Goal: Task Accomplishment & Management: Use online tool/utility

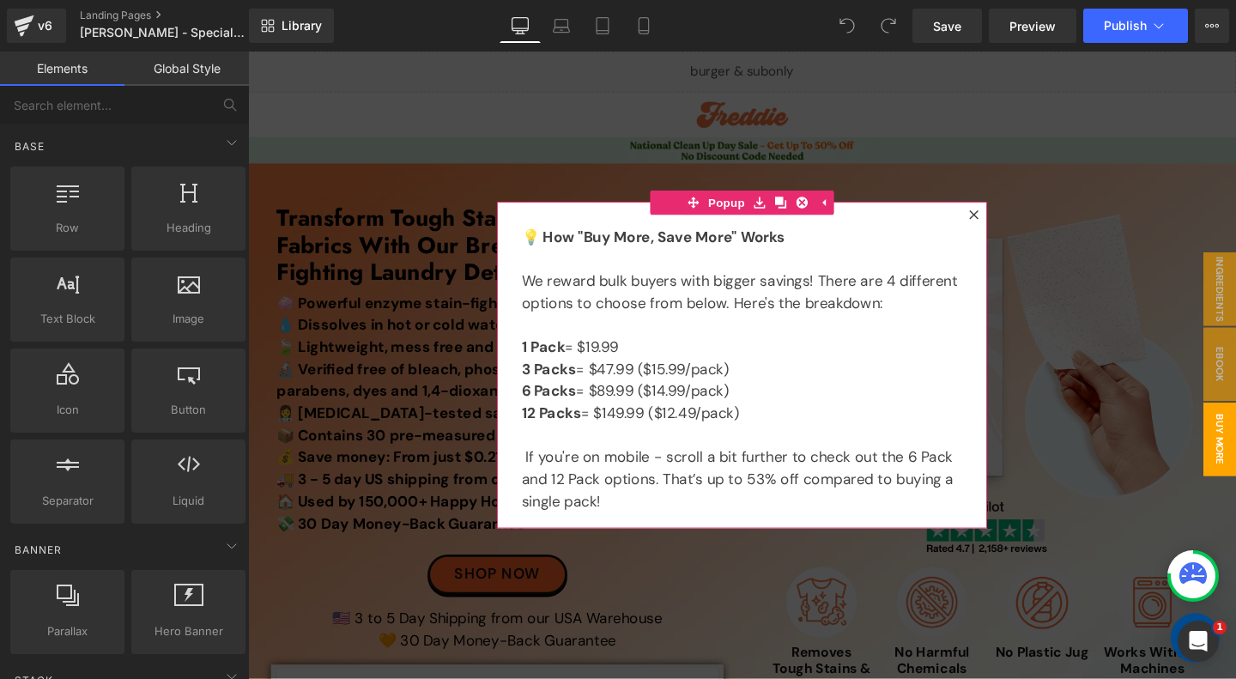
click at [1012, 223] on icon at bounding box center [1011, 223] width 10 height 10
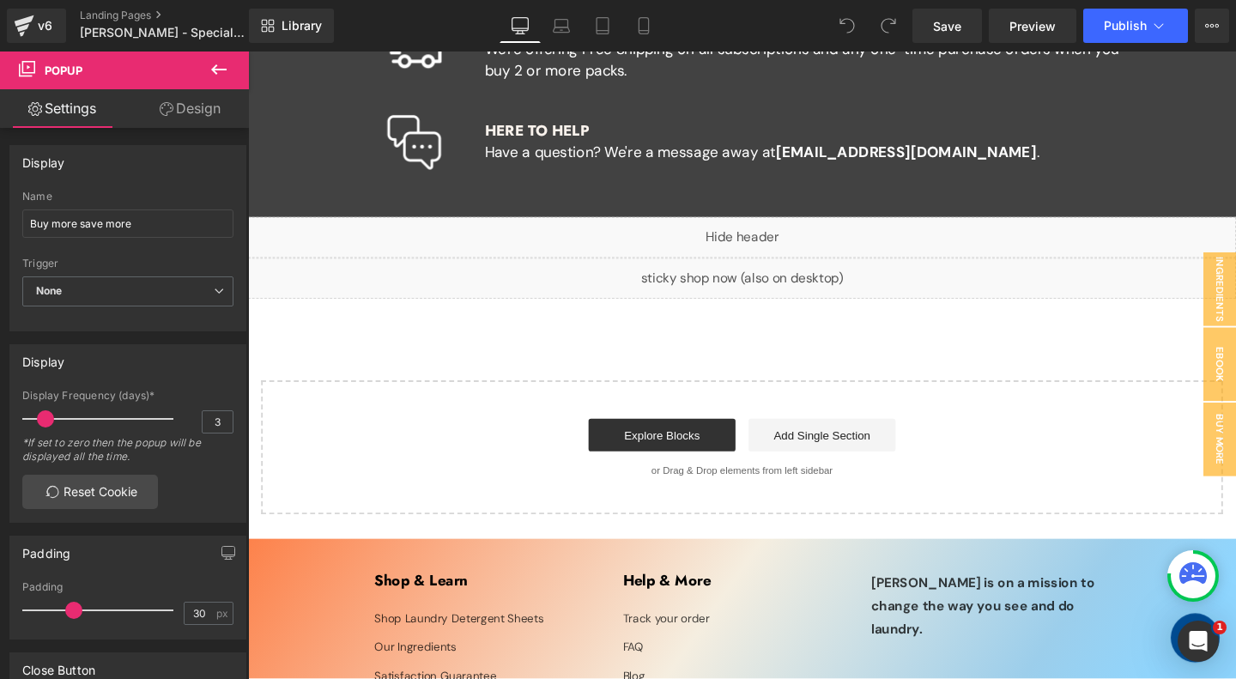
scroll to position [12146, 0]
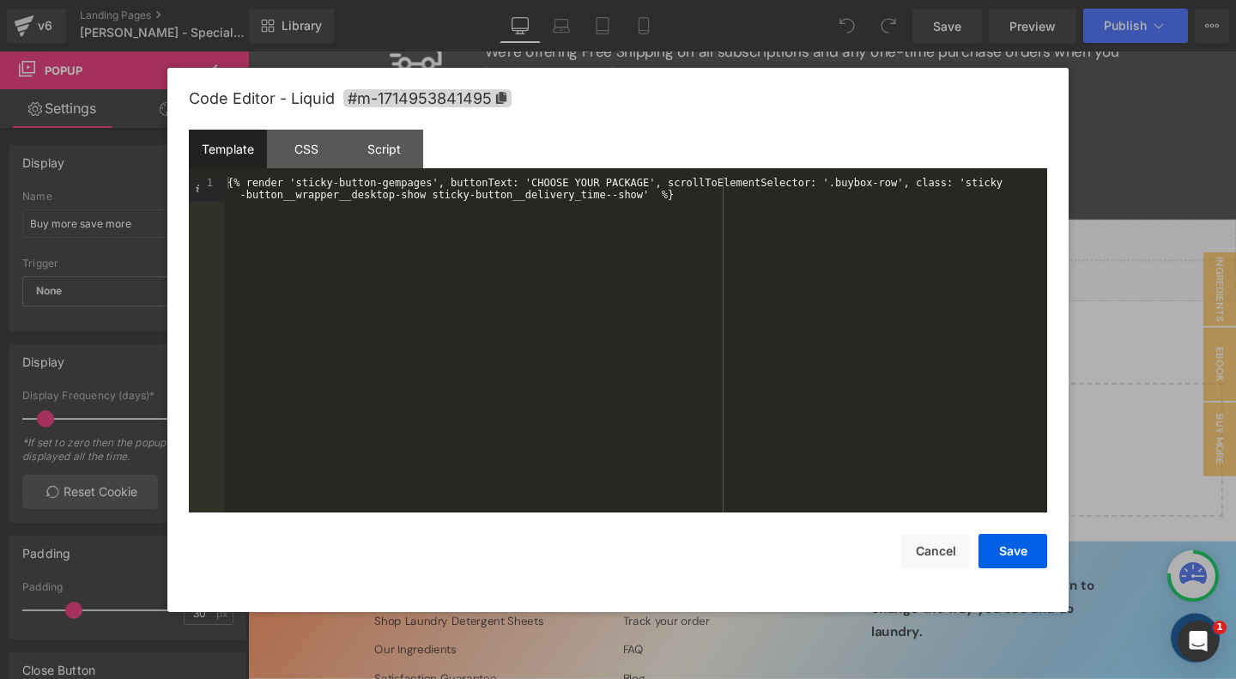
click at [758, 45] on div at bounding box center [618, 339] width 1236 height 679
click at [712, 219] on div "{% render 'sticky-button-gempages', buttonText: 'CHOOSE YOUR PACKAGE', scrollTo…" at bounding box center [635, 370] width 823 height 386
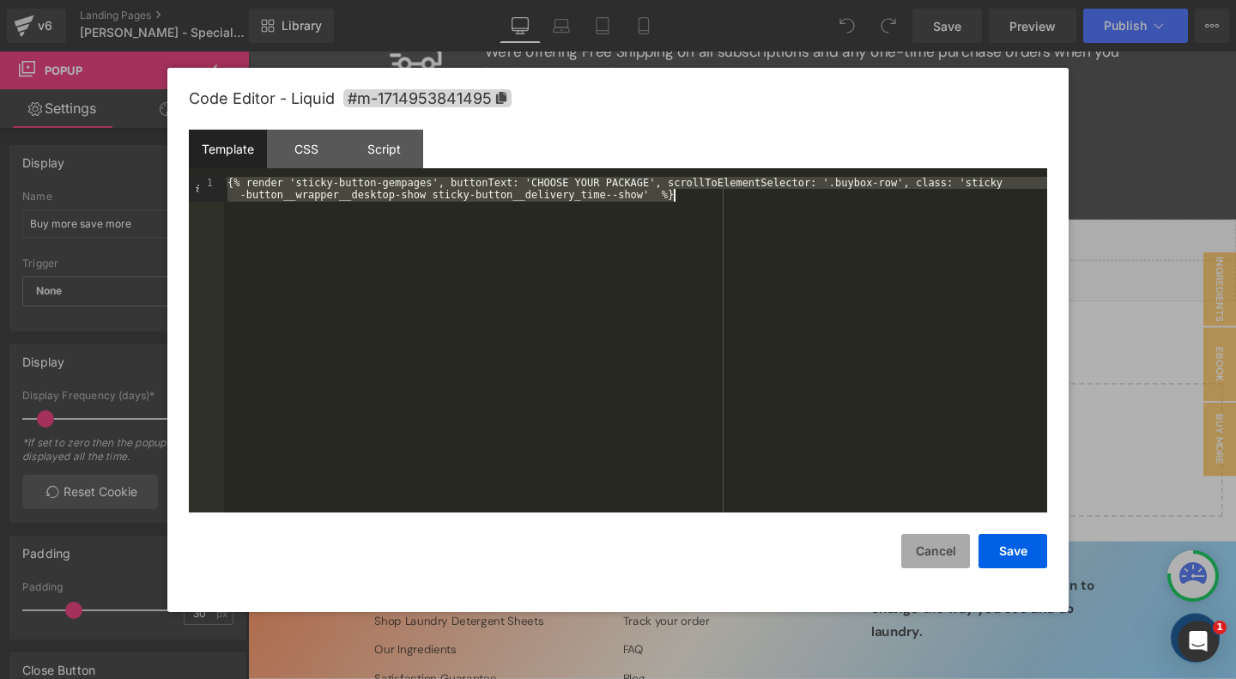
click at [926, 554] on button "Cancel" at bounding box center [935, 551] width 69 height 34
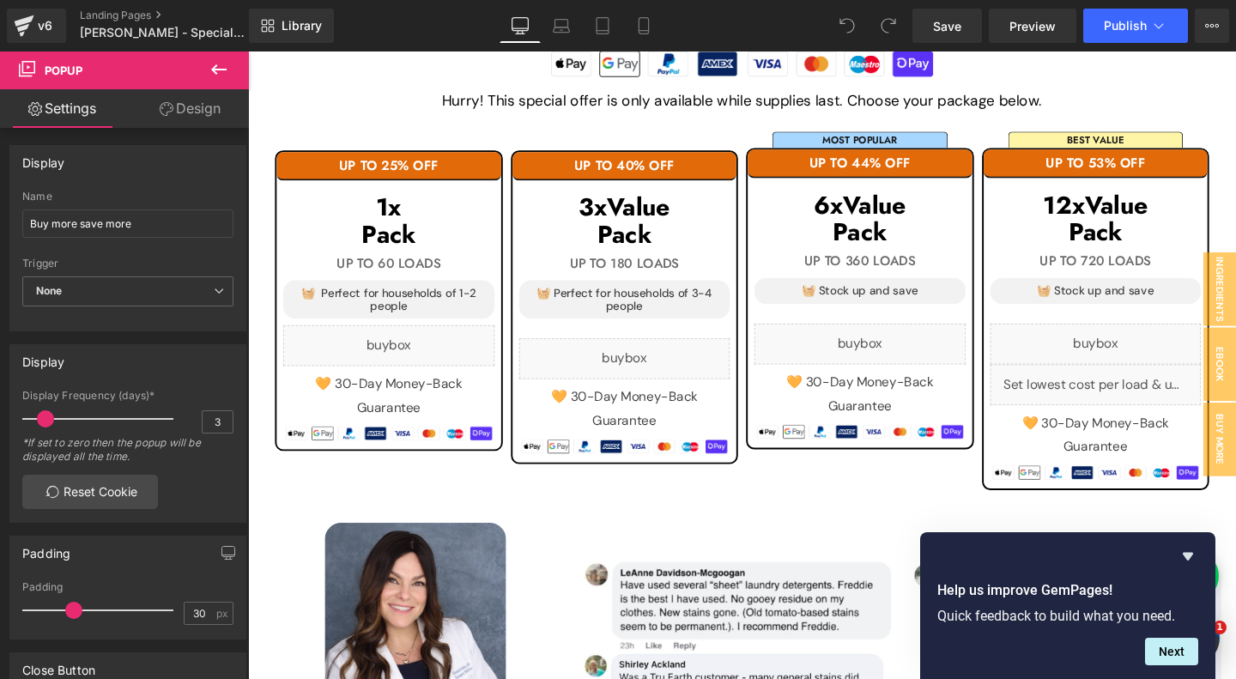
scroll to position [1753, 0]
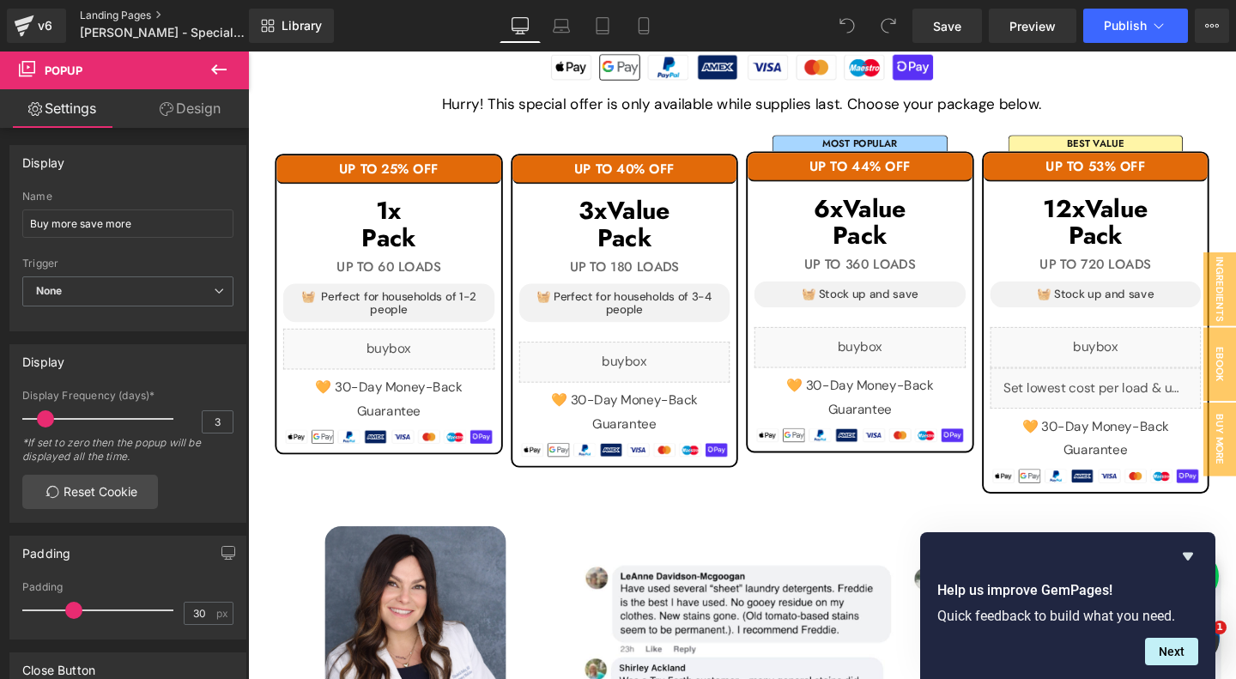
click at [131, 12] on link "Landing Pages" at bounding box center [178, 16] width 197 height 14
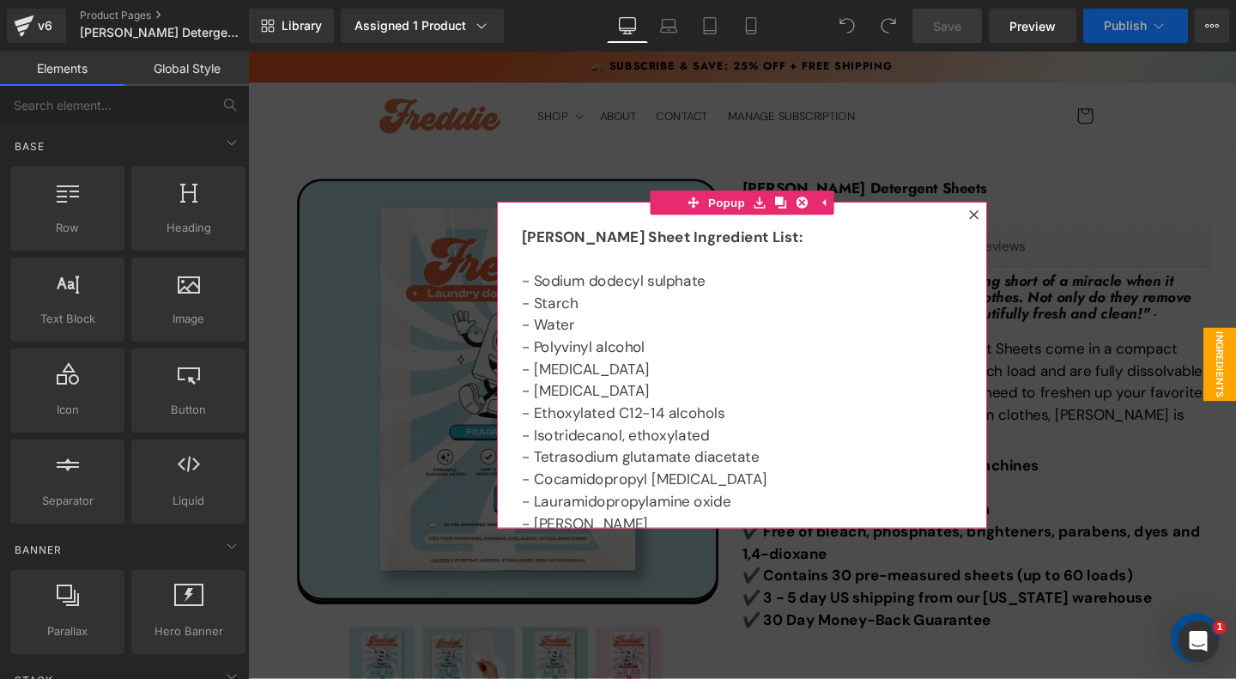
click at [1008, 226] on icon at bounding box center [1010, 222] width 9 height 9
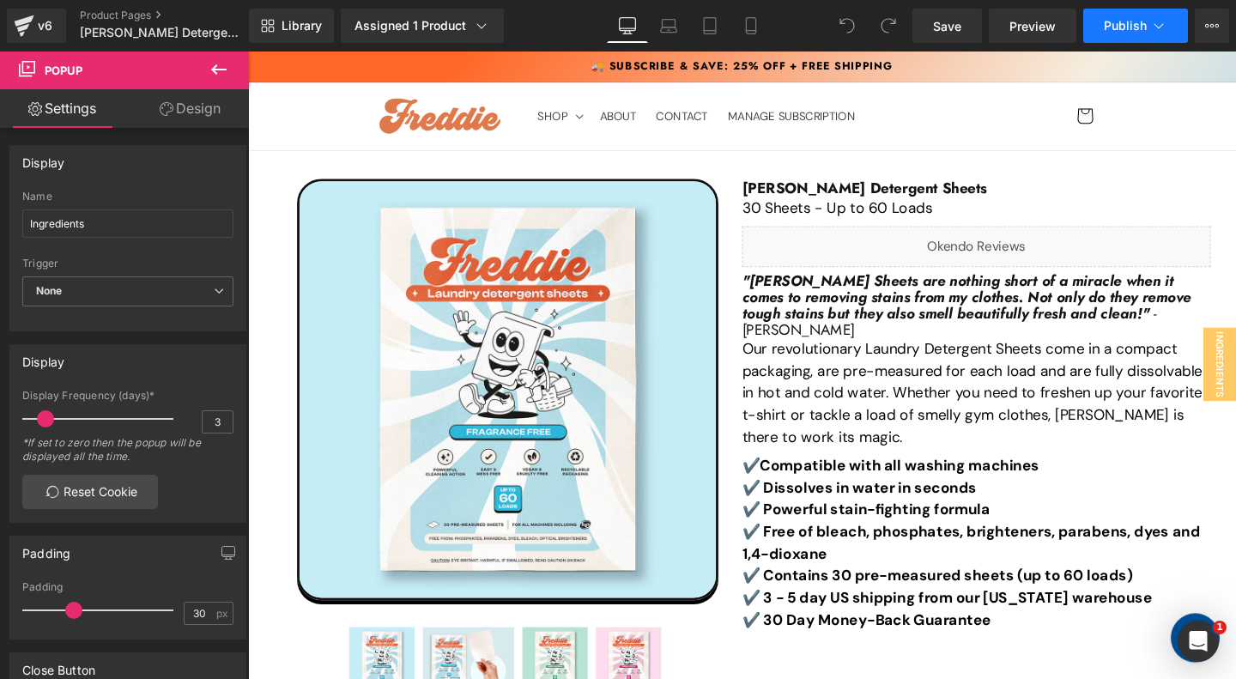
click at [1123, 29] on span "Publish" at bounding box center [1125, 26] width 43 height 14
click at [1212, 23] on icon at bounding box center [1212, 26] width 14 height 14
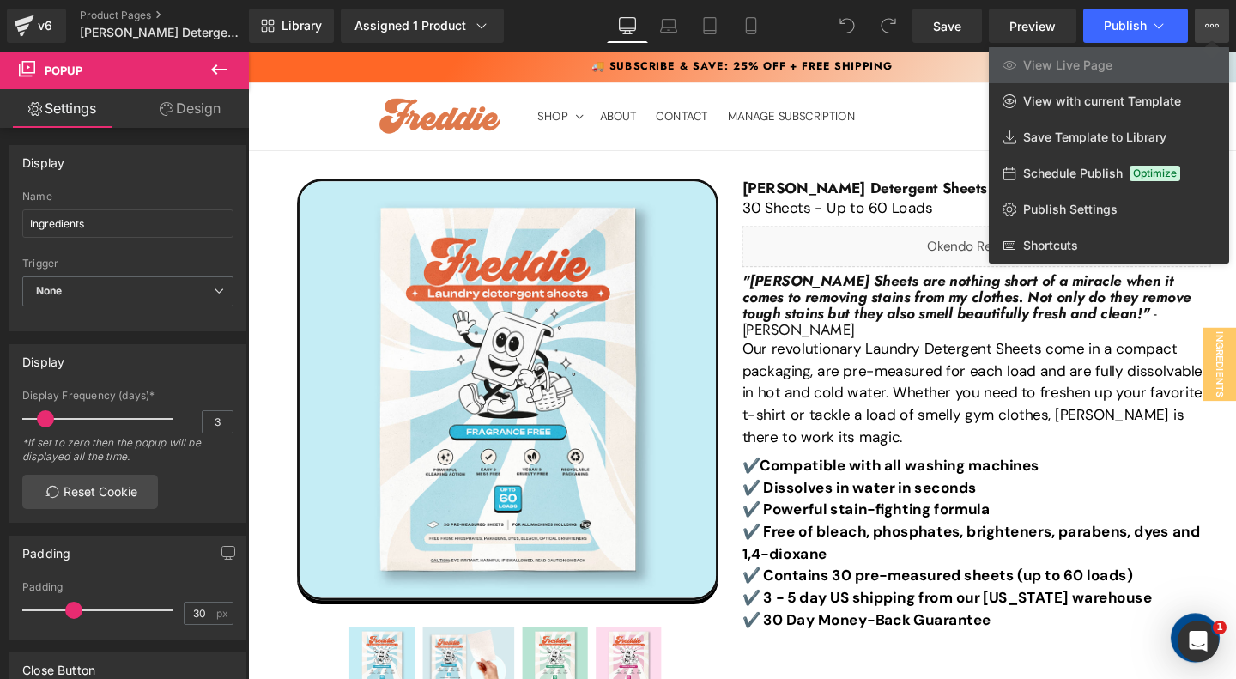
click at [1106, 63] on span "View Live Page" at bounding box center [1067, 64] width 89 height 15
click at [824, 315] on div at bounding box center [742, 364] width 988 height 627
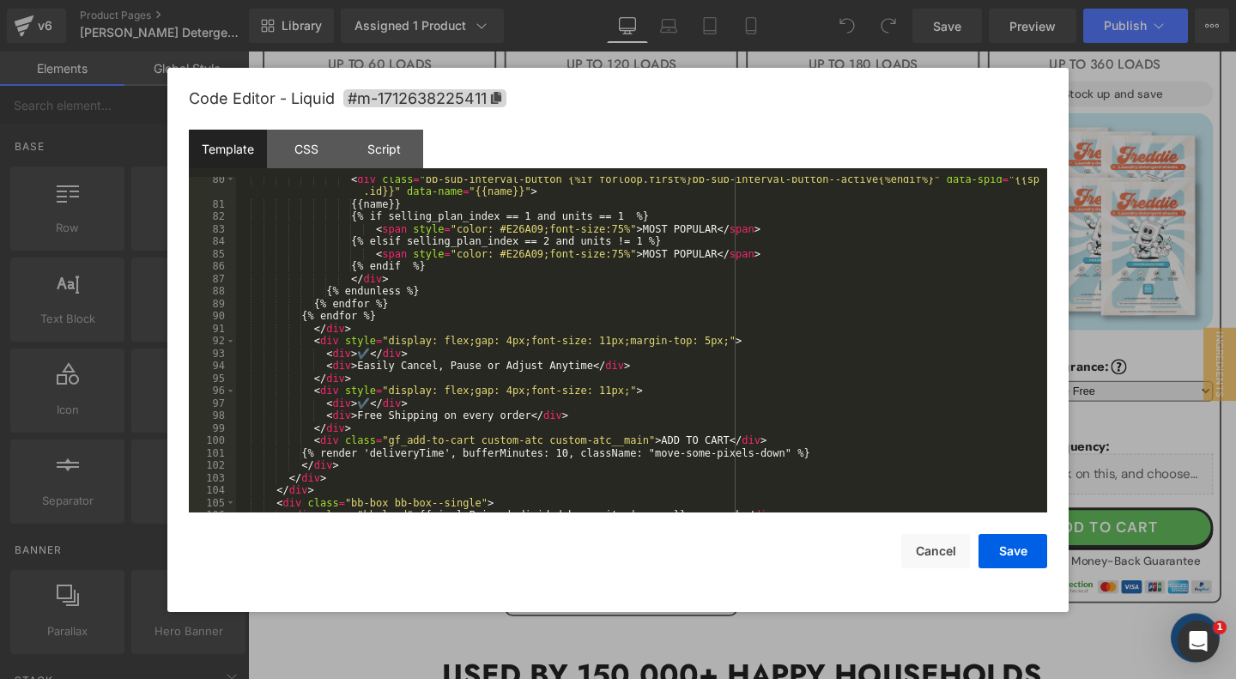
scroll to position [1200, 0]
click at [832, 452] on div "< div class = "bb-sub-interval-button {%if forloop.first%}bb-sub-interval-butto…" at bounding box center [641, 357] width 811 height 373
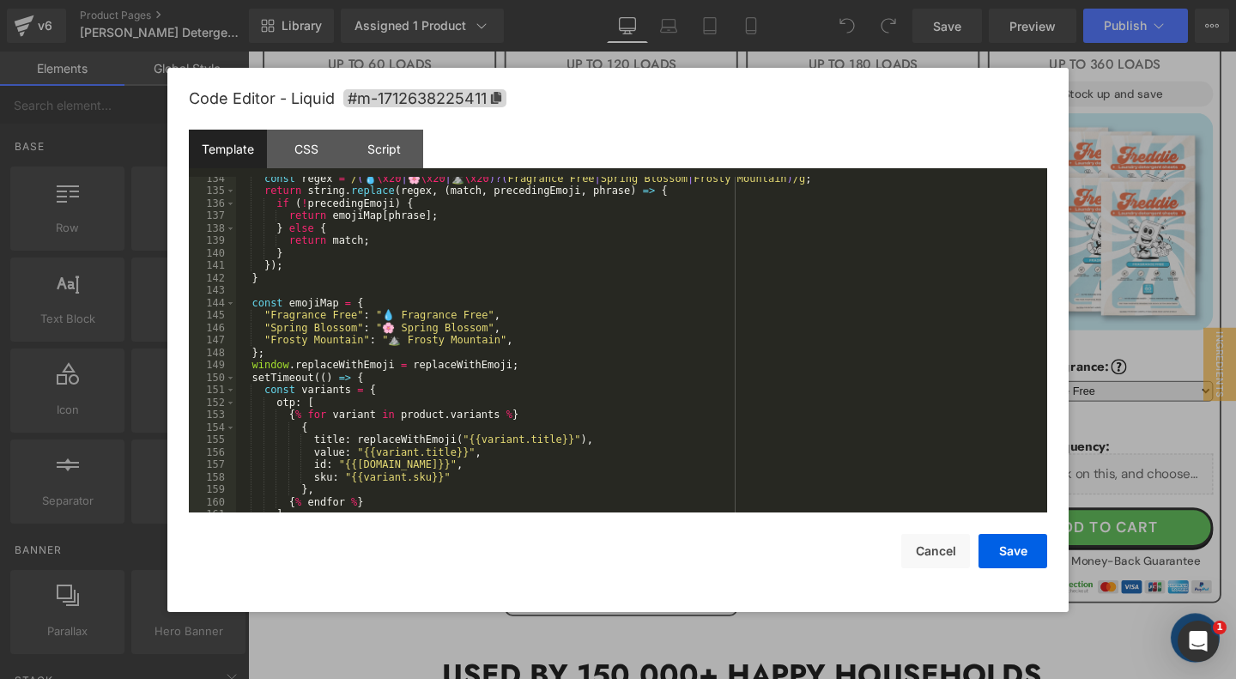
scroll to position [1913, 0]
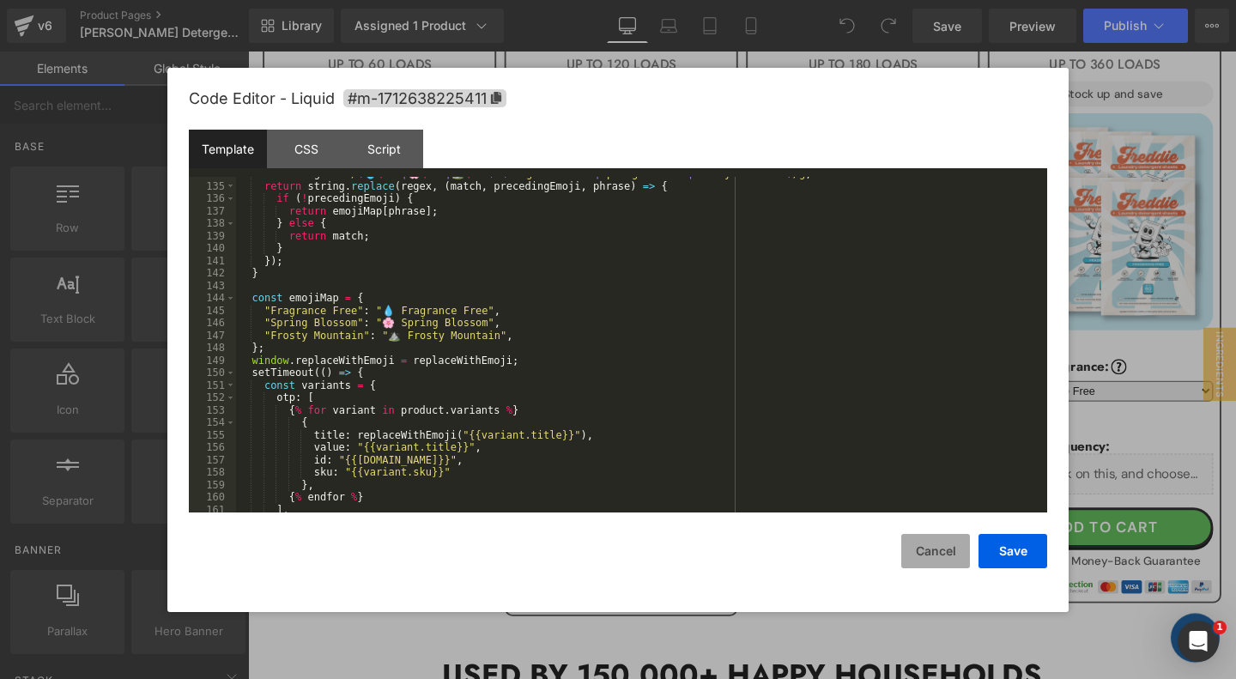
click at [936, 556] on button "Cancel" at bounding box center [935, 551] width 69 height 34
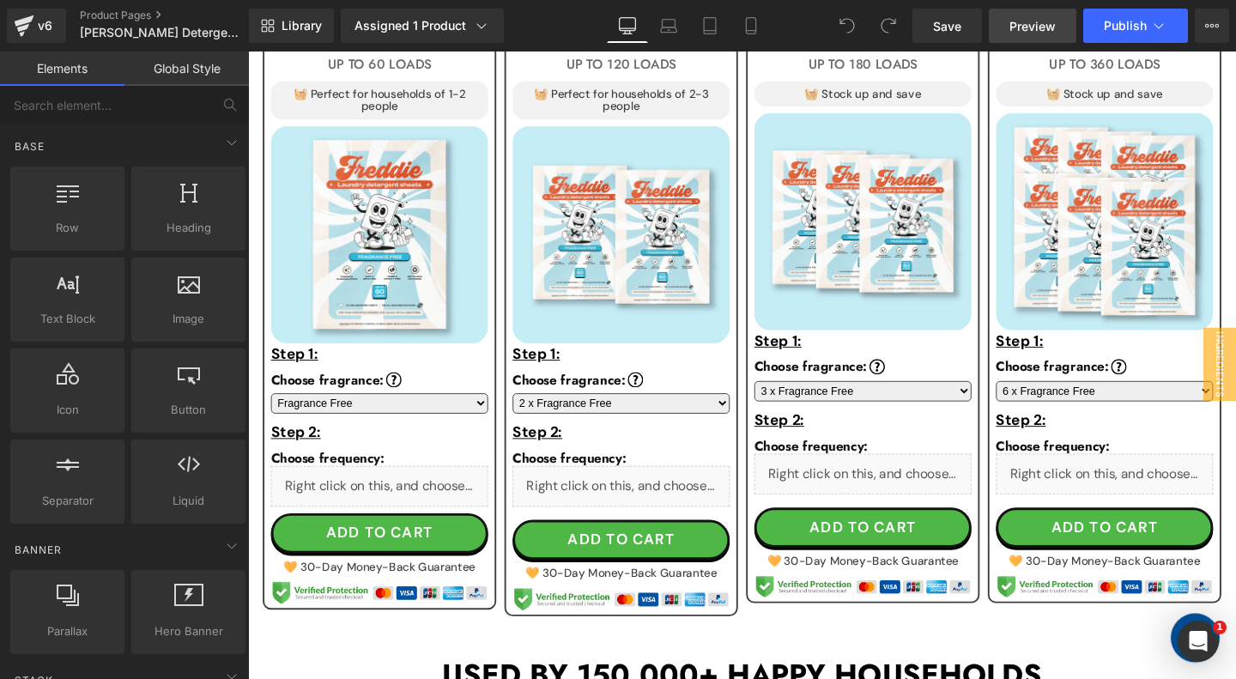
click at [1046, 29] on span "Preview" at bounding box center [1032, 26] width 46 height 18
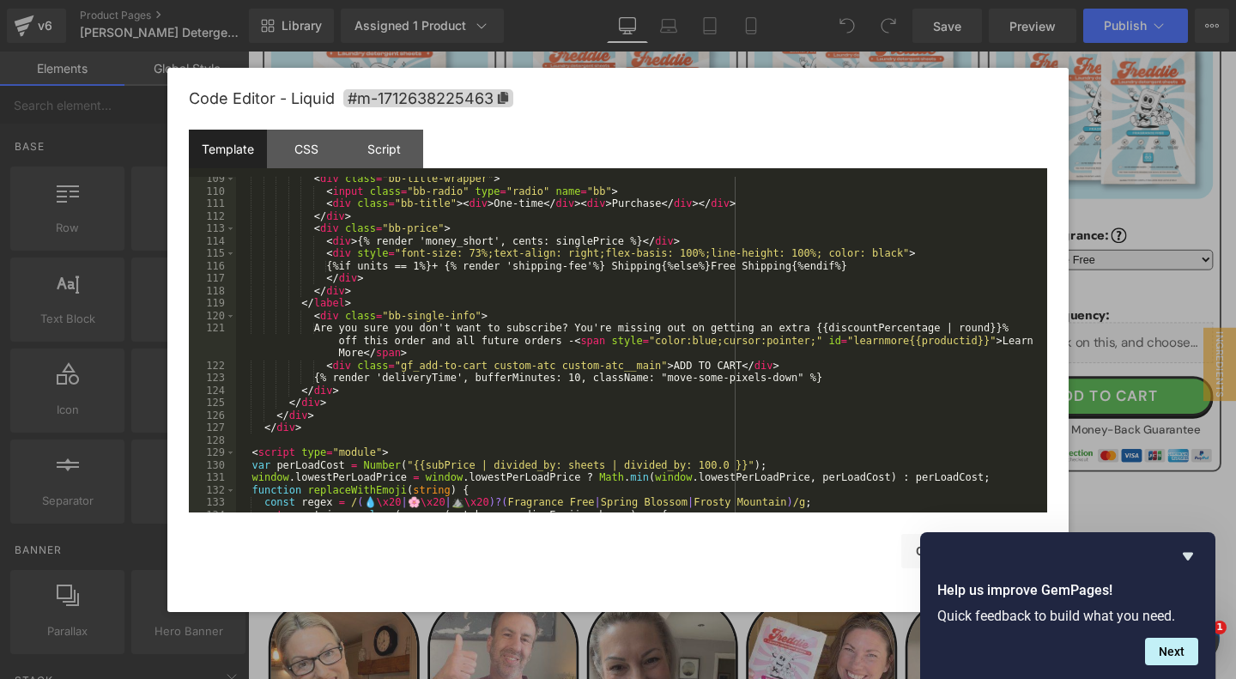
scroll to position [1575, 0]
click at [866, 376] on div "< div class = "bb-title-wrapper" > < input class = "bb-radio" type = "radio" na…" at bounding box center [641, 349] width 811 height 361
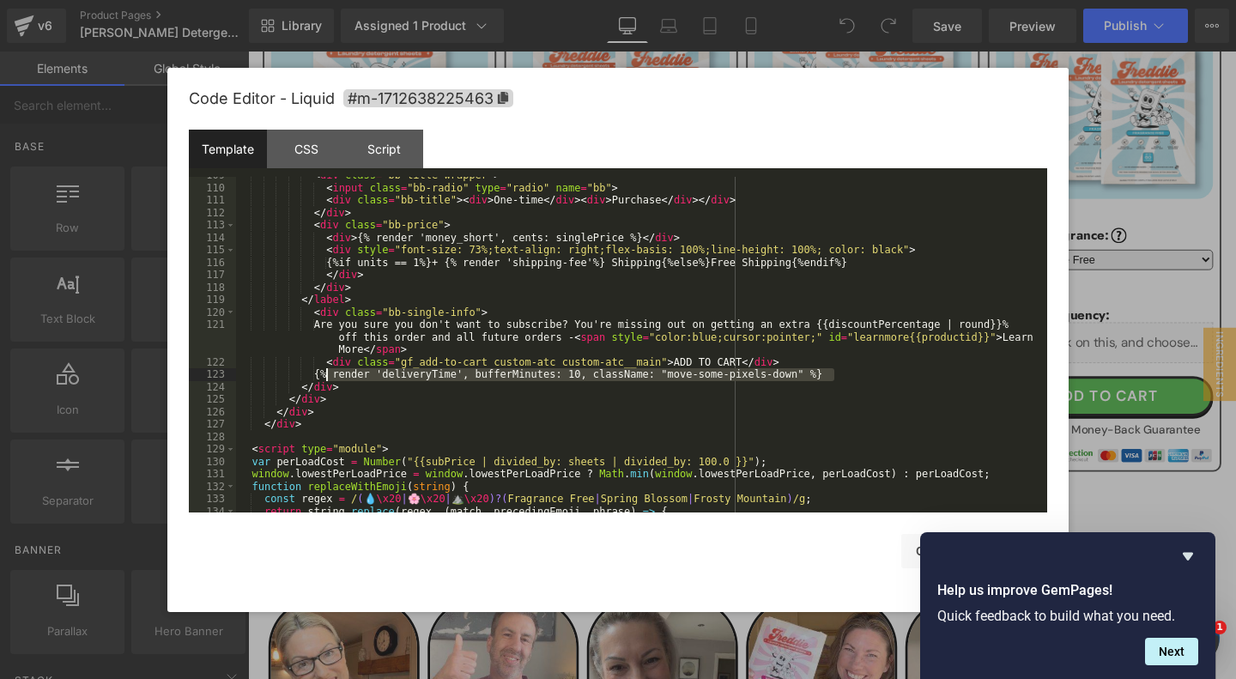
click at [118, 20] on div at bounding box center [618, 339] width 1236 height 679
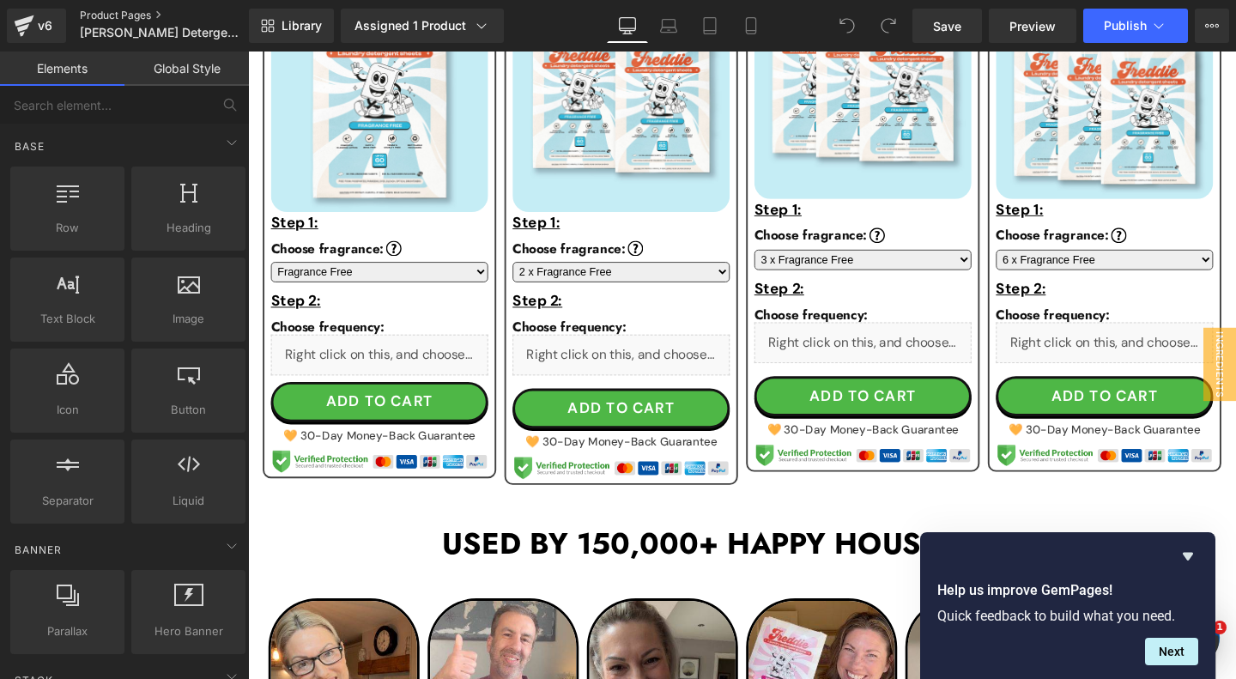
click at [120, 14] on link "Product Pages" at bounding box center [178, 16] width 197 height 14
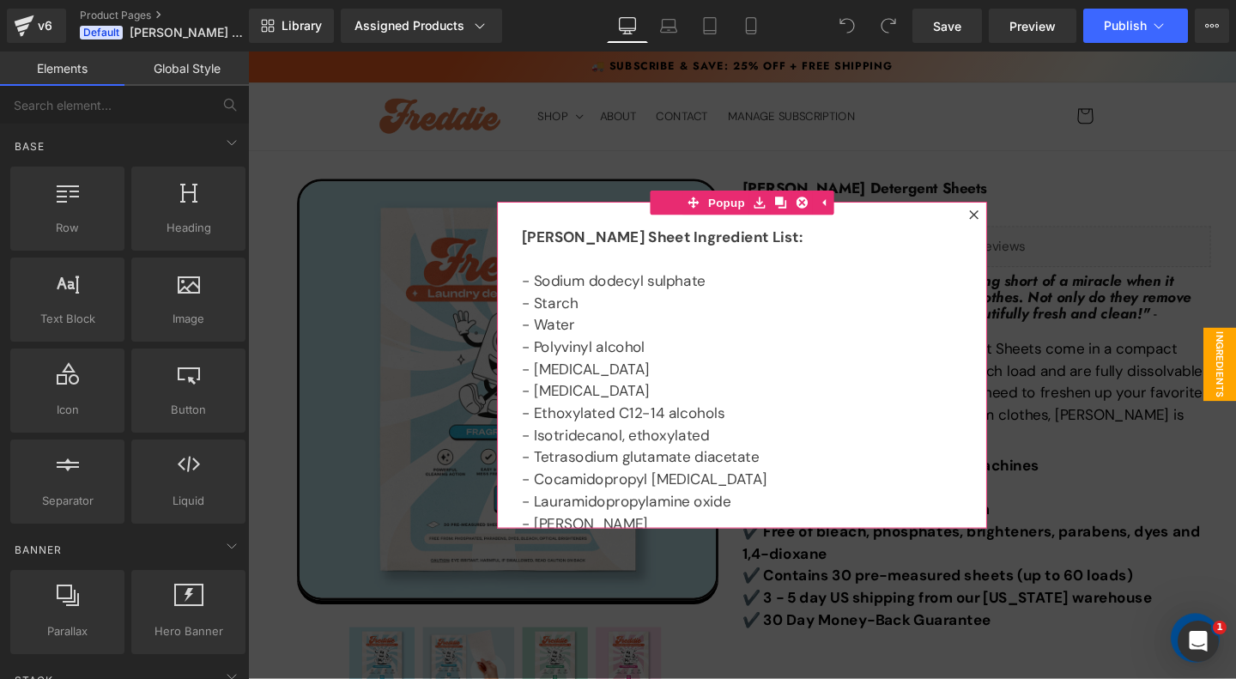
click at [1011, 220] on icon at bounding box center [1011, 223] width 10 height 10
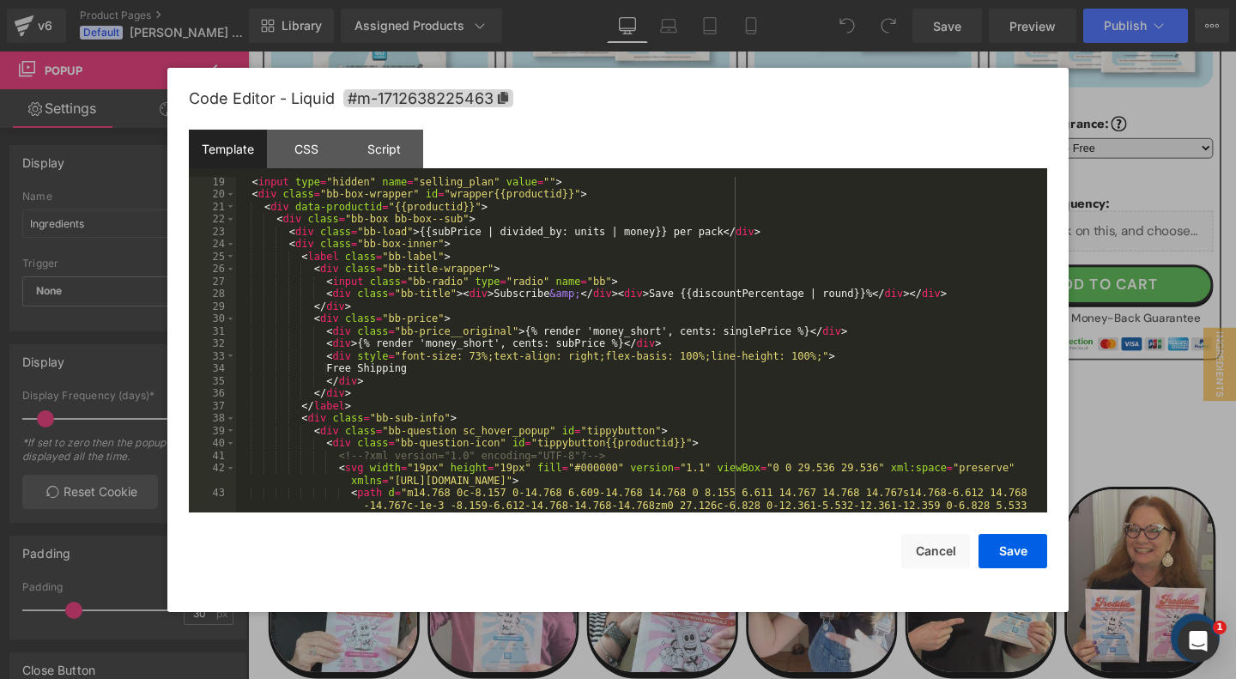
scroll to position [221, 0]
click at [503, 398] on div "{% assign subPrice = 100 | minus: discountPercentage | times: subproduct.price …" at bounding box center [641, 359] width 811 height 386
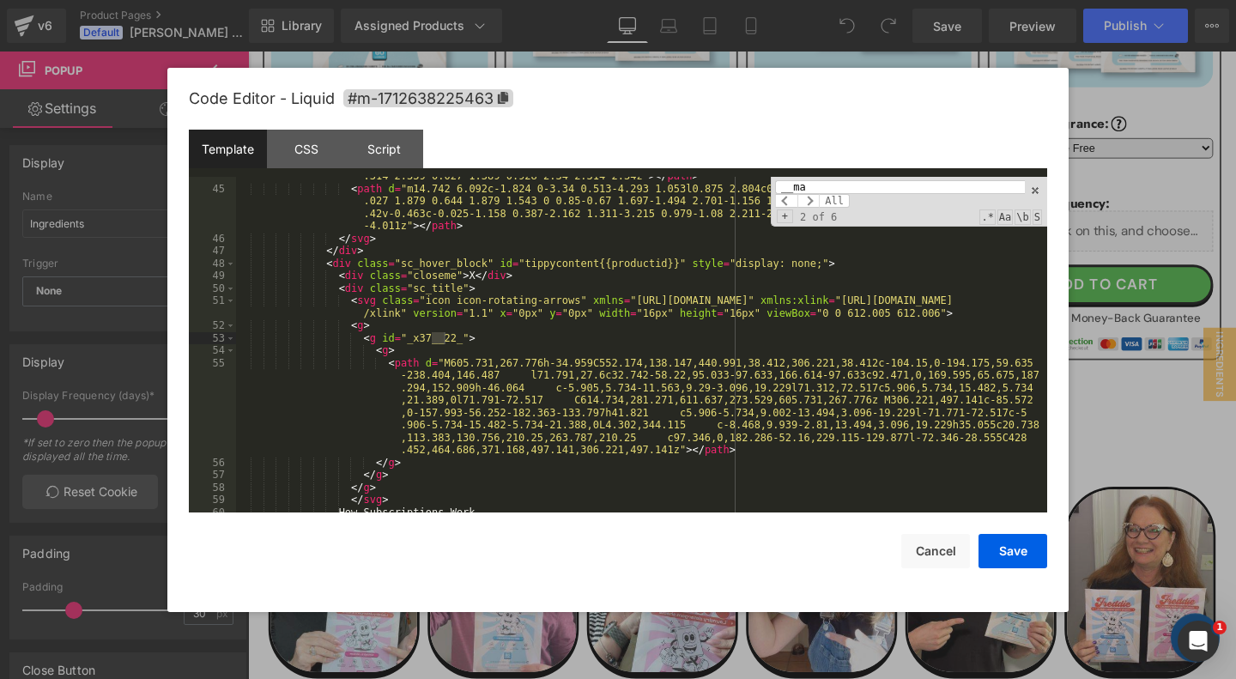
scroll to position [1300, 0]
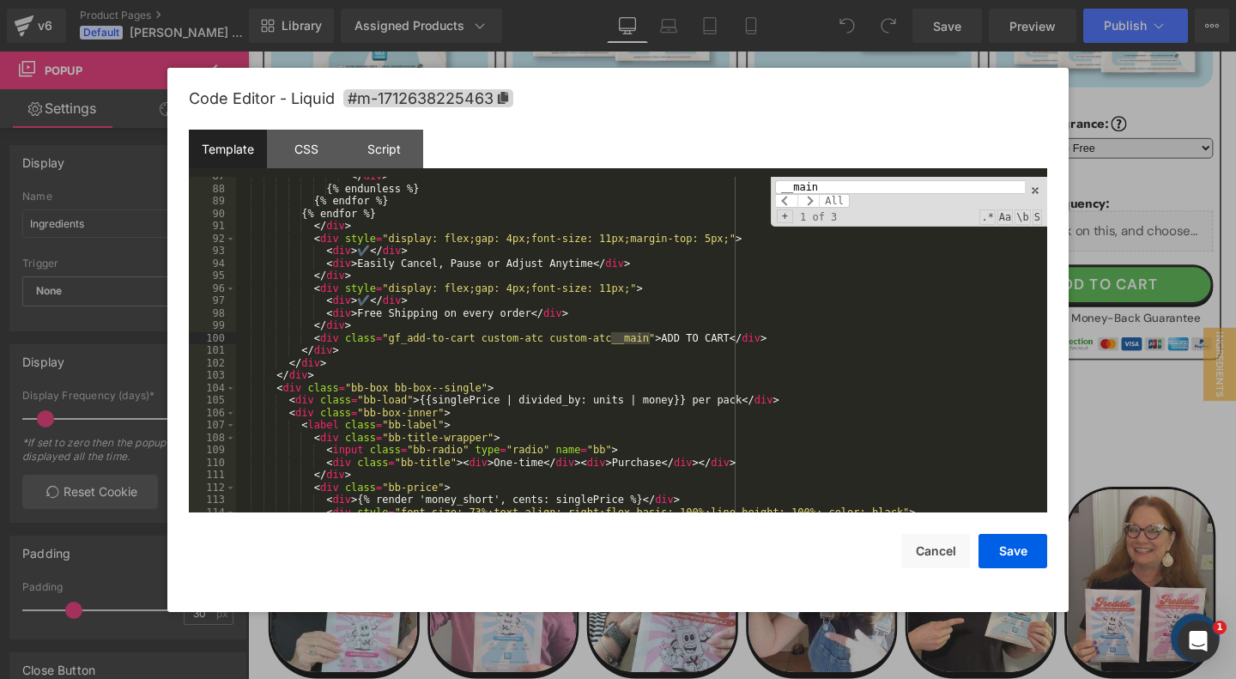
type input "__main"
click at [792, 338] on div "</ div > {% endunless %} {% endfor %} {% endfor %} </ div > < div style = "disp…" at bounding box center [641, 350] width 811 height 361
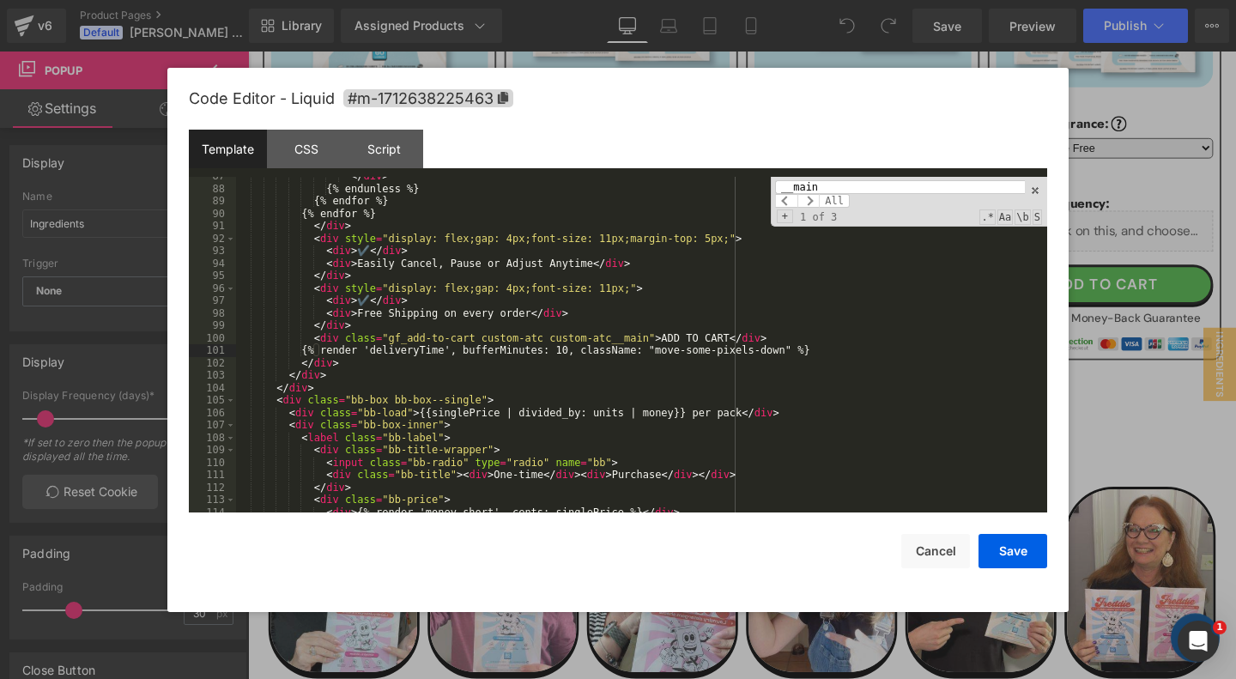
click at [869, 183] on input "__main" at bounding box center [900, 187] width 250 height 14
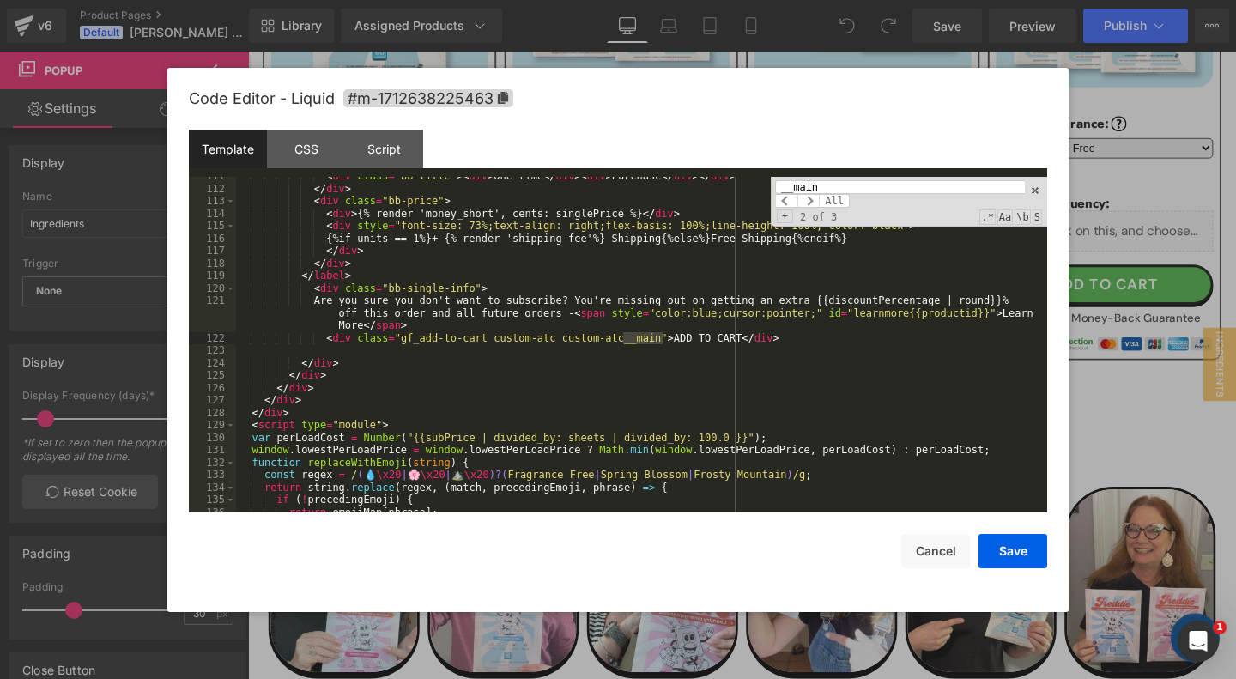
scroll to position [1599, 0]
click at [818, 351] on div "< div class = "bb-title" > < div > One-time </ div > < div > Purchase </ div > …" at bounding box center [641, 350] width 811 height 361
click at [1014, 550] on button "Save" at bounding box center [1012, 551] width 69 height 34
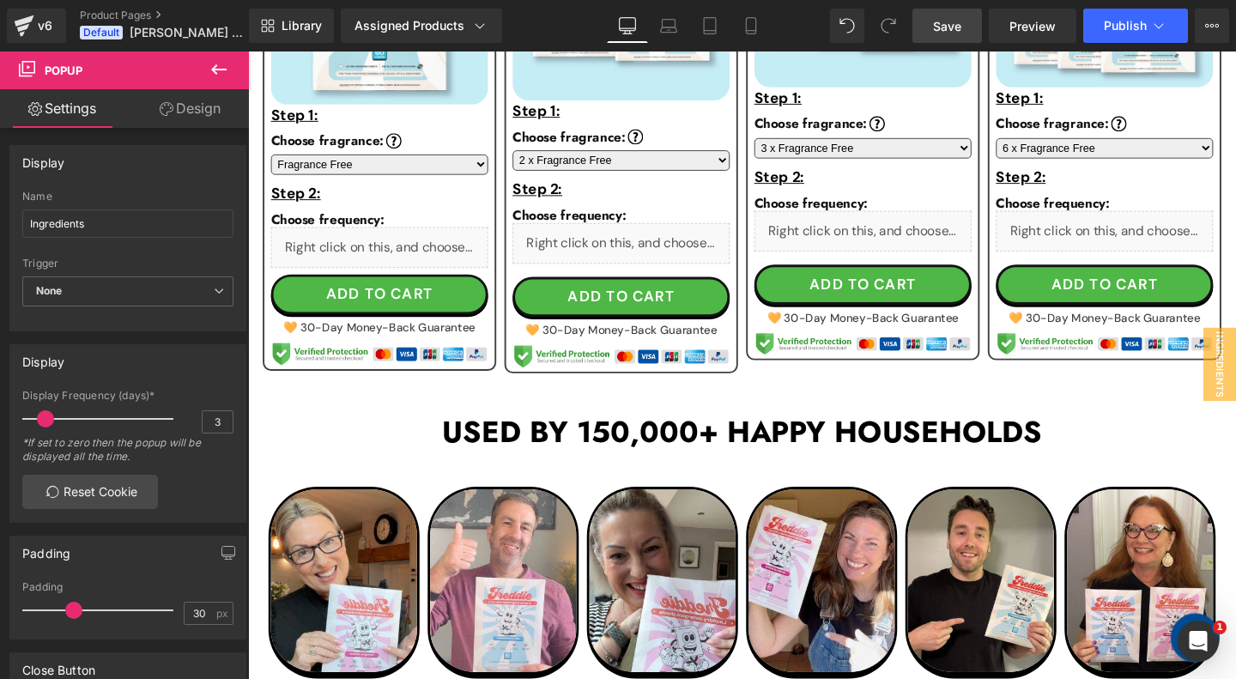
click at [947, 26] on span "Save" at bounding box center [947, 26] width 28 height 18
click at [1026, 24] on span "Preview" at bounding box center [1032, 26] width 46 height 18
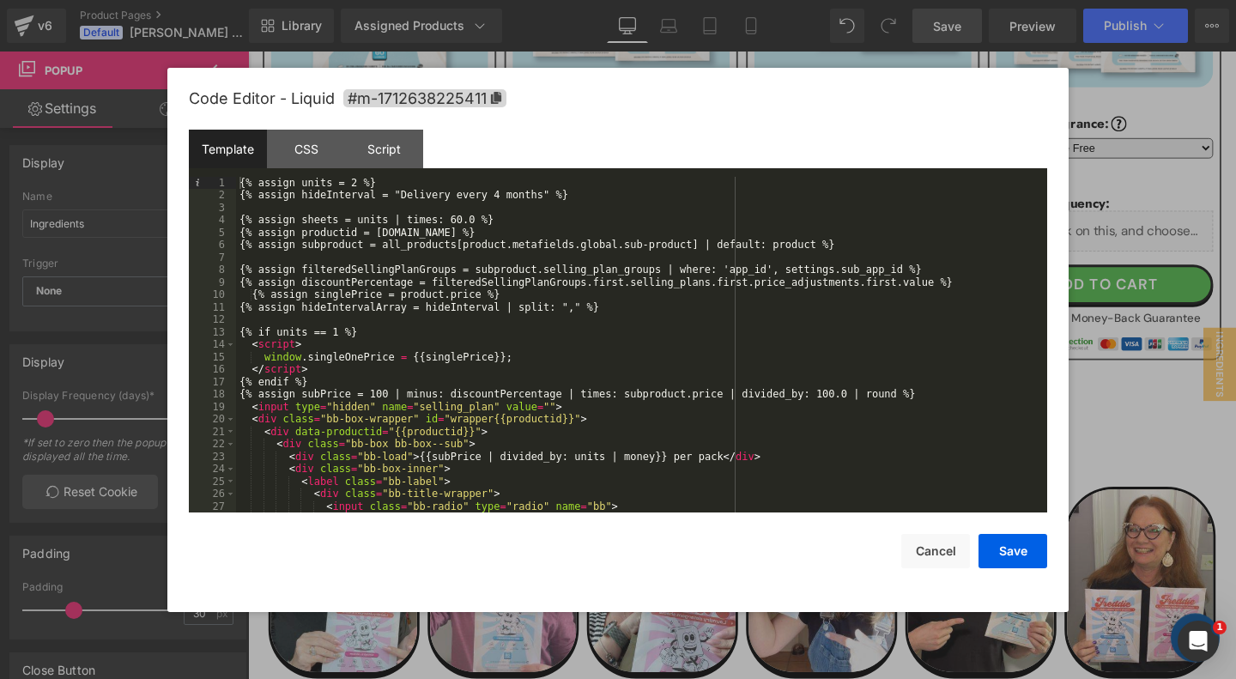
click at [593, 348] on div "{% assign units = 2 %} {% assign hideInterval = "Delivery every 4 months" %} {%…" at bounding box center [641, 357] width 811 height 361
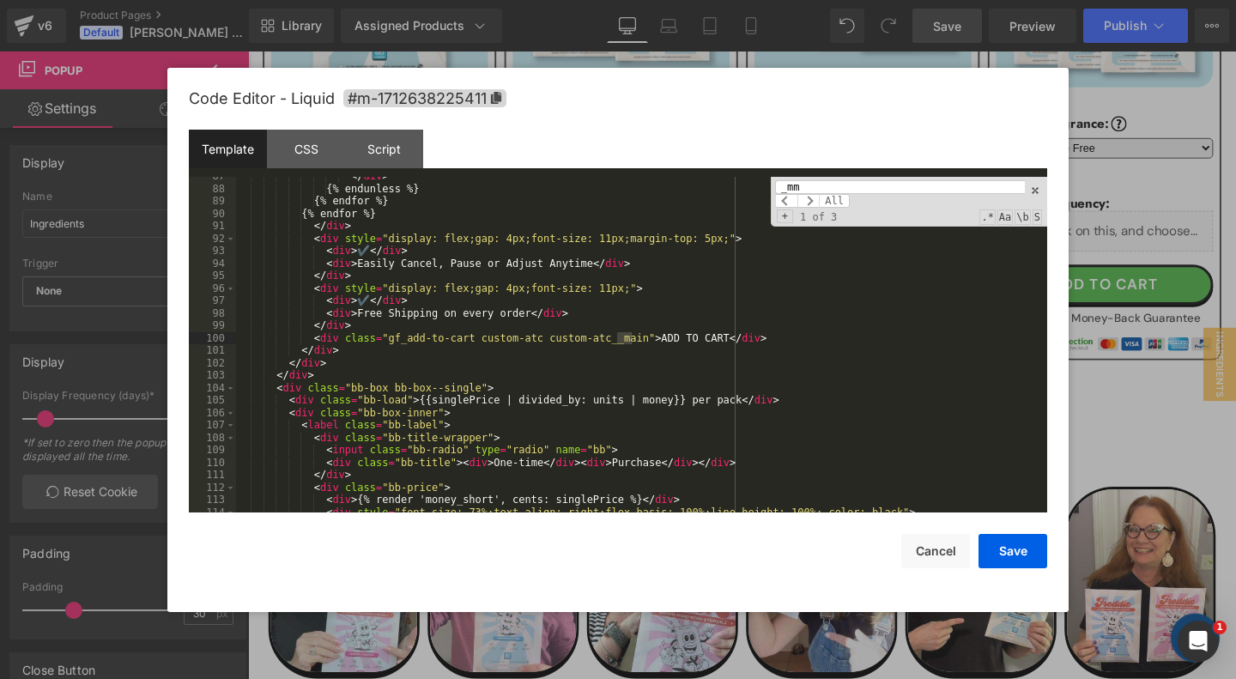
scroll to position [1300, 0]
type input "_mmai"
click at [801, 336] on div "</ div > {% endunless %} {% endfor %} {% endfor %} </ div > < div style = "disp…" at bounding box center [641, 350] width 811 height 361
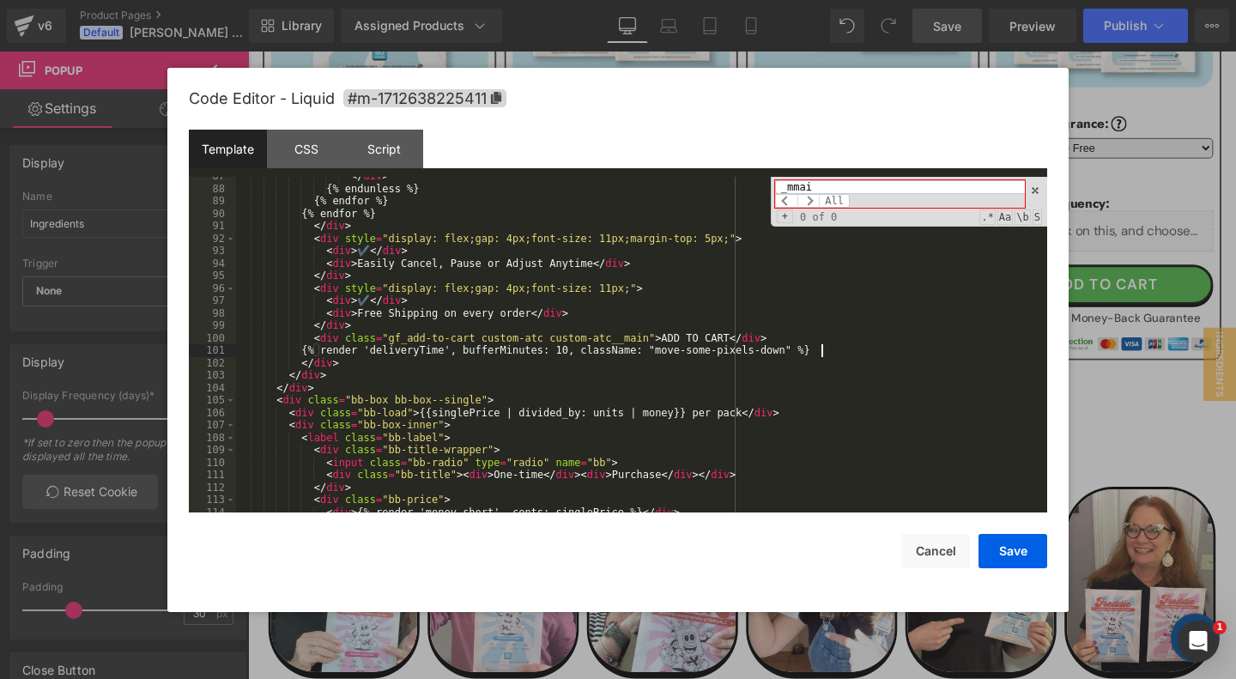
click at [893, 187] on input "_mmai" at bounding box center [900, 187] width 250 height 14
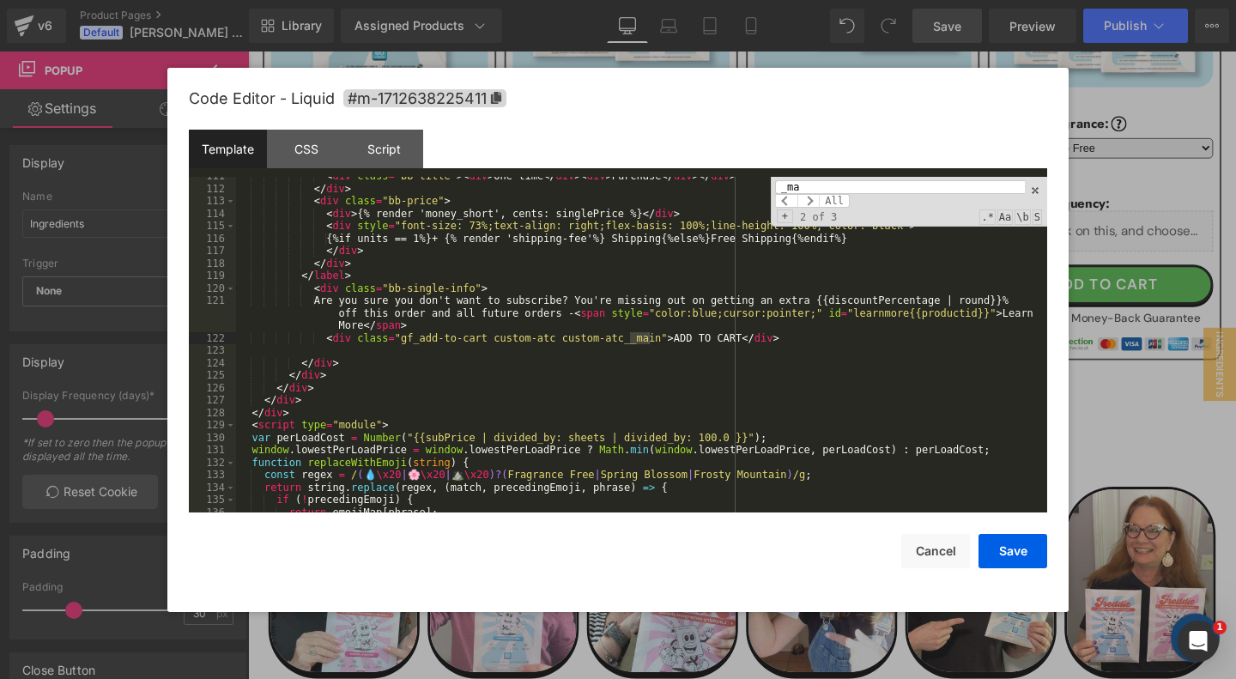
type input "_ma"
click at [814, 337] on div "< div class = "bb-title" > < div > One-time </ div > < div > Purchase </ div > …" at bounding box center [641, 350] width 811 height 361
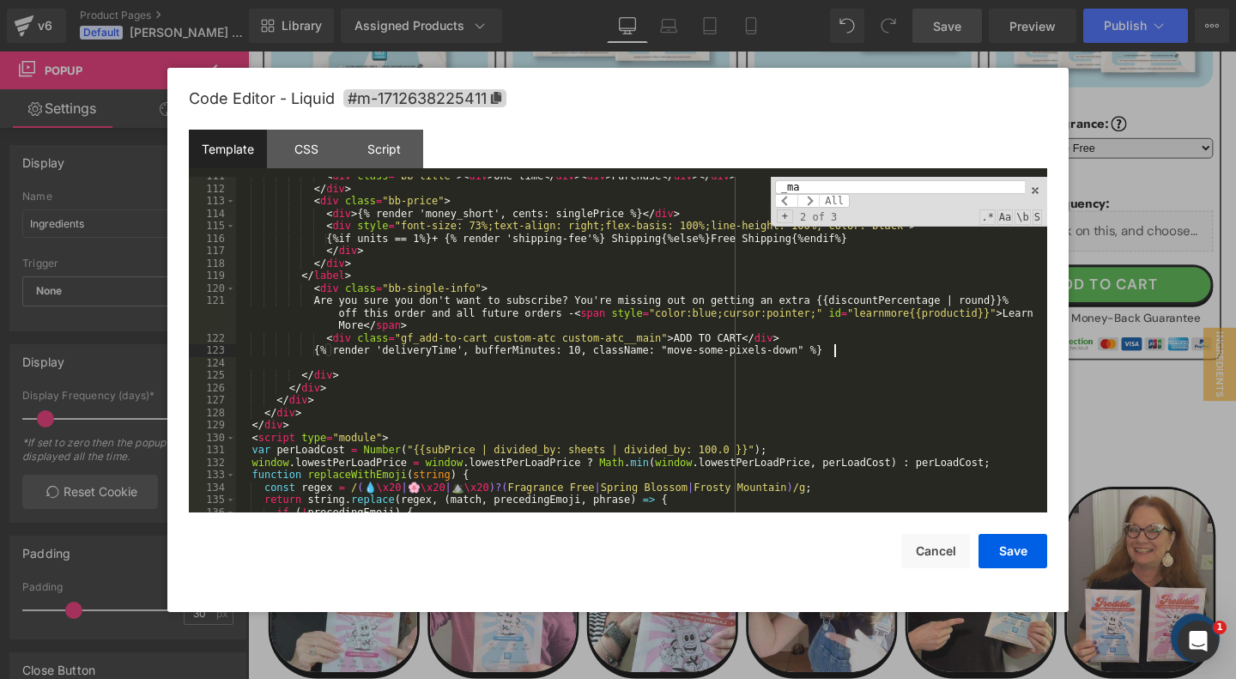
click at [862, 181] on input "_ma" at bounding box center [900, 187] width 250 height 14
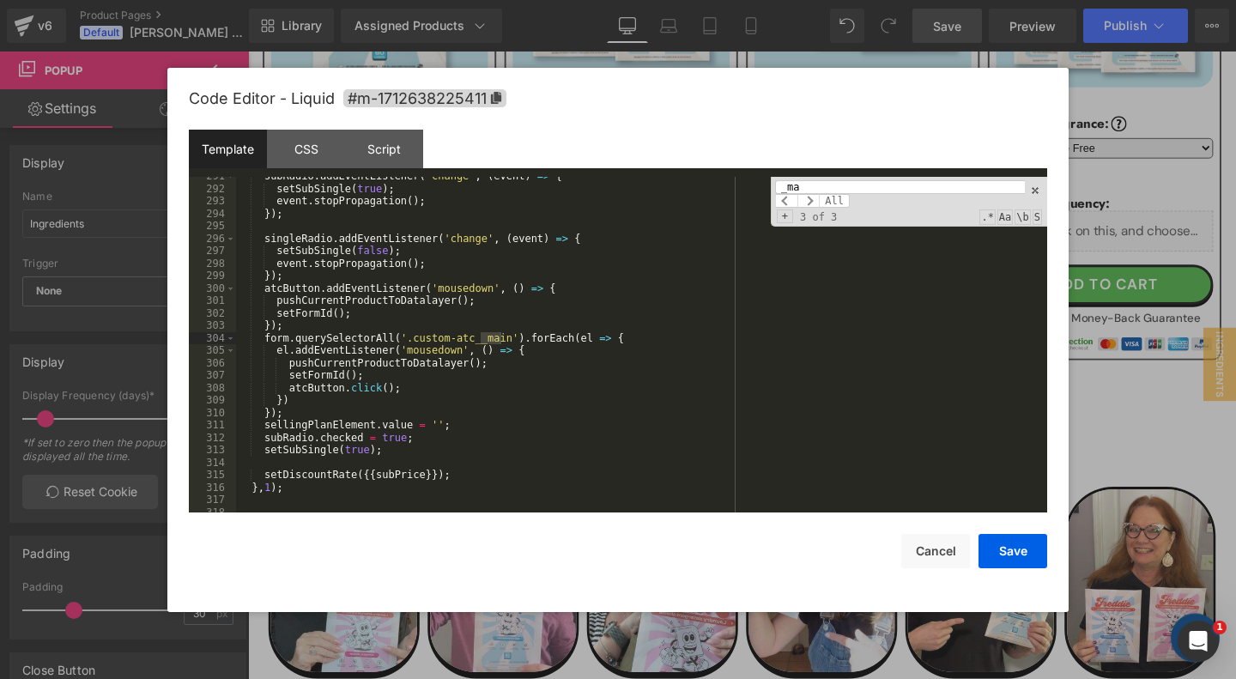
scroll to position [1287, 0]
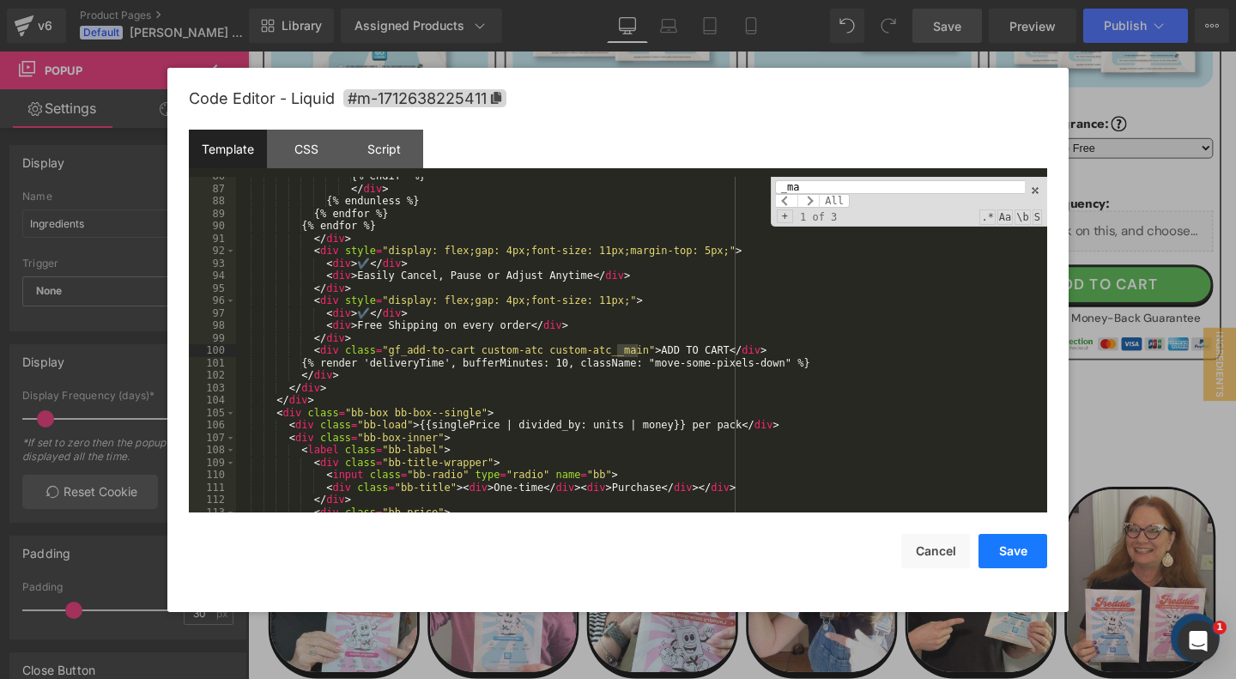
click at [1014, 544] on button "Save" at bounding box center [1012, 551] width 69 height 34
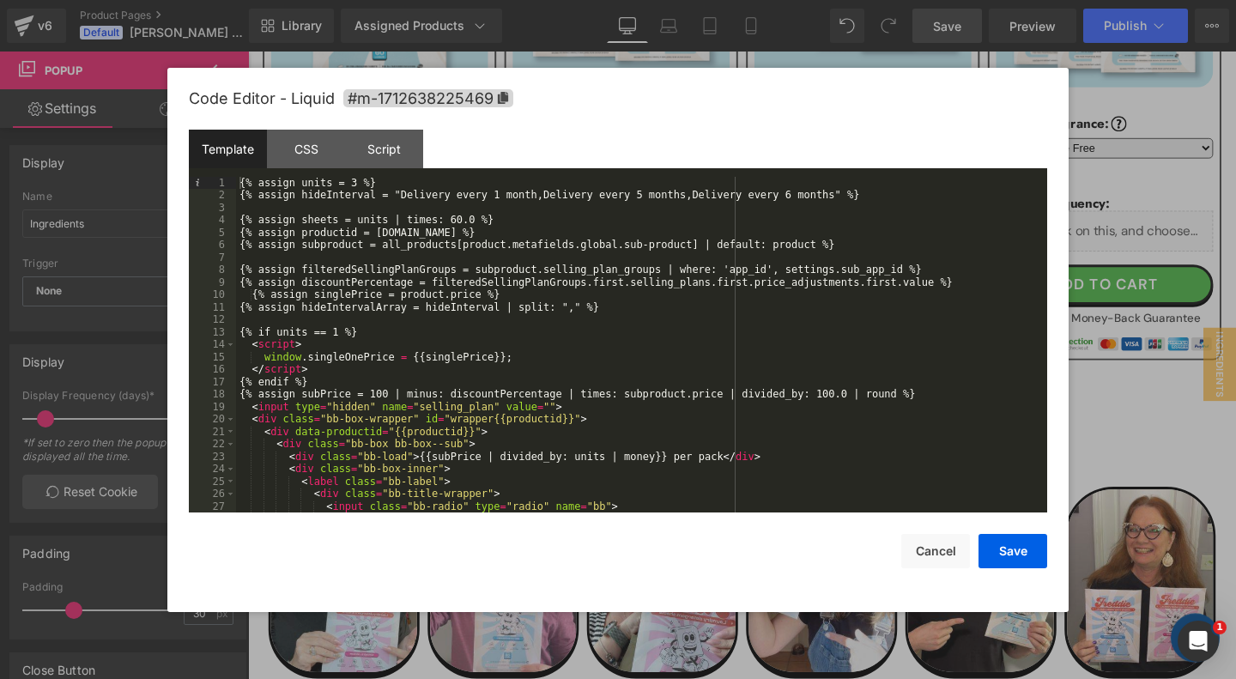
click at [888, 245] on div "{% assign units = 3 %} {% assign hideInterval = "Delivery every 1 month,Deliver…" at bounding box center [641, 357] width 811 height 361
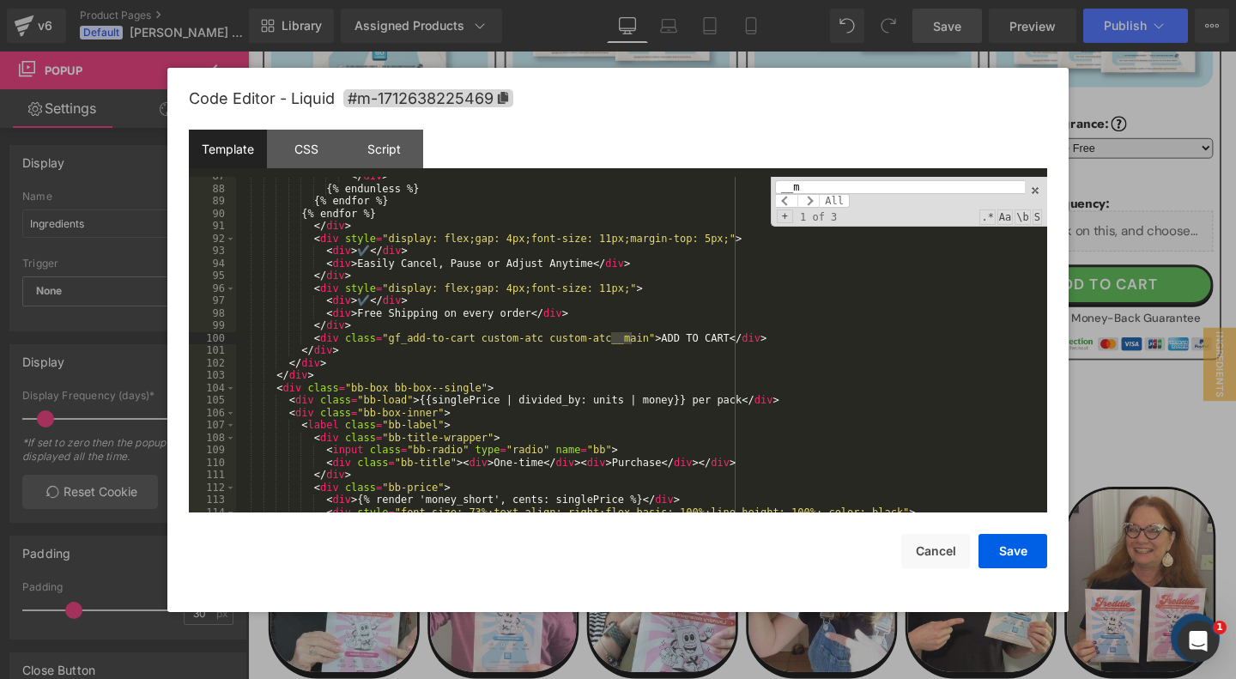
scroll to position [1300, 0]
type input "__ma"
click at [822, 336] on div "</ div > {% endunless %} {% endfor %} {% endfor %} </ div > < div style = "disp…" at bounding box center [641, 350] width 811 height 361
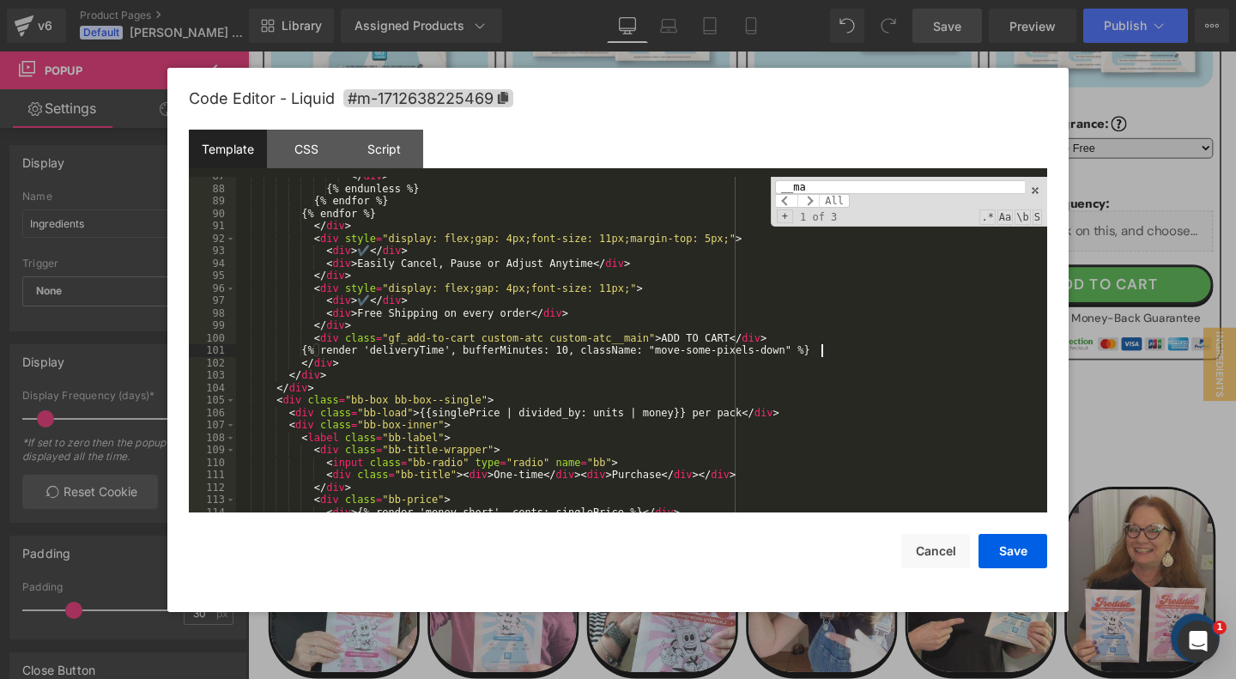
click at [813, 188] on input "__ma" at bounding box center [900, 187] width 250 height 14
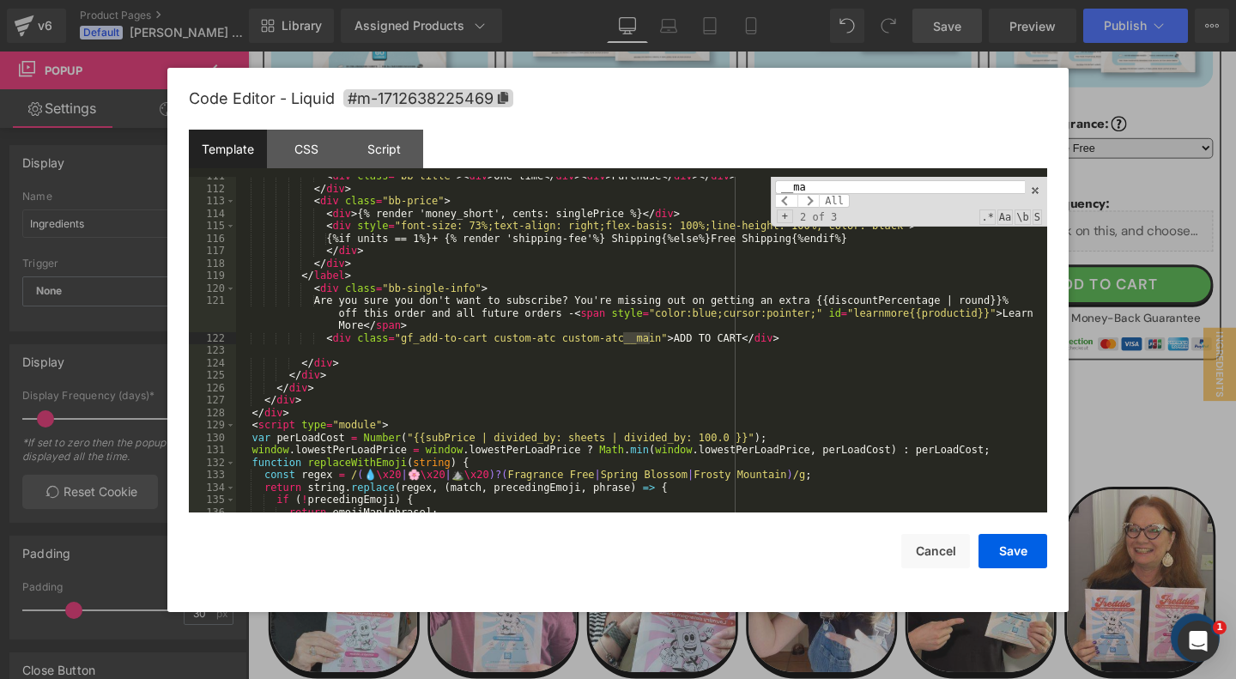
click at [816, 336] on div "< div class = "bb-title" > < div > One-time </ div > < div > Purchase </ div > …" at bounding box center [641, 350] width 811 height 361
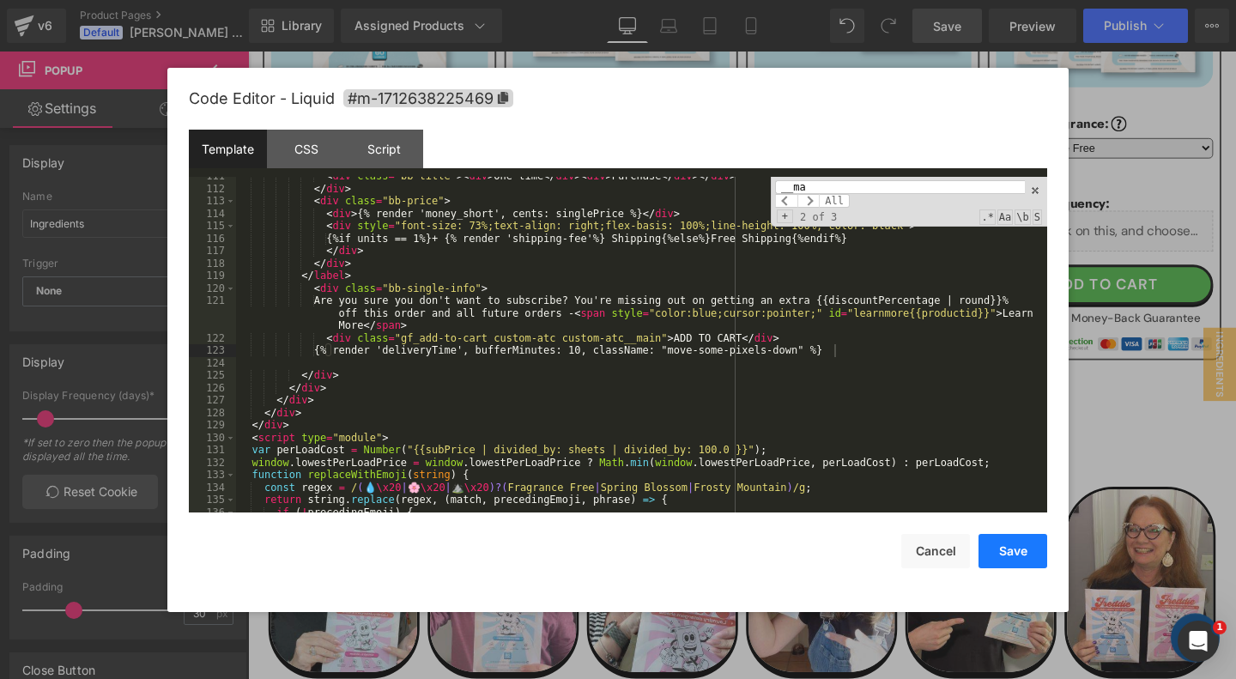
click at [1014, 547] on button "Save" at bounding box center [1012, 551] width 69 height 34
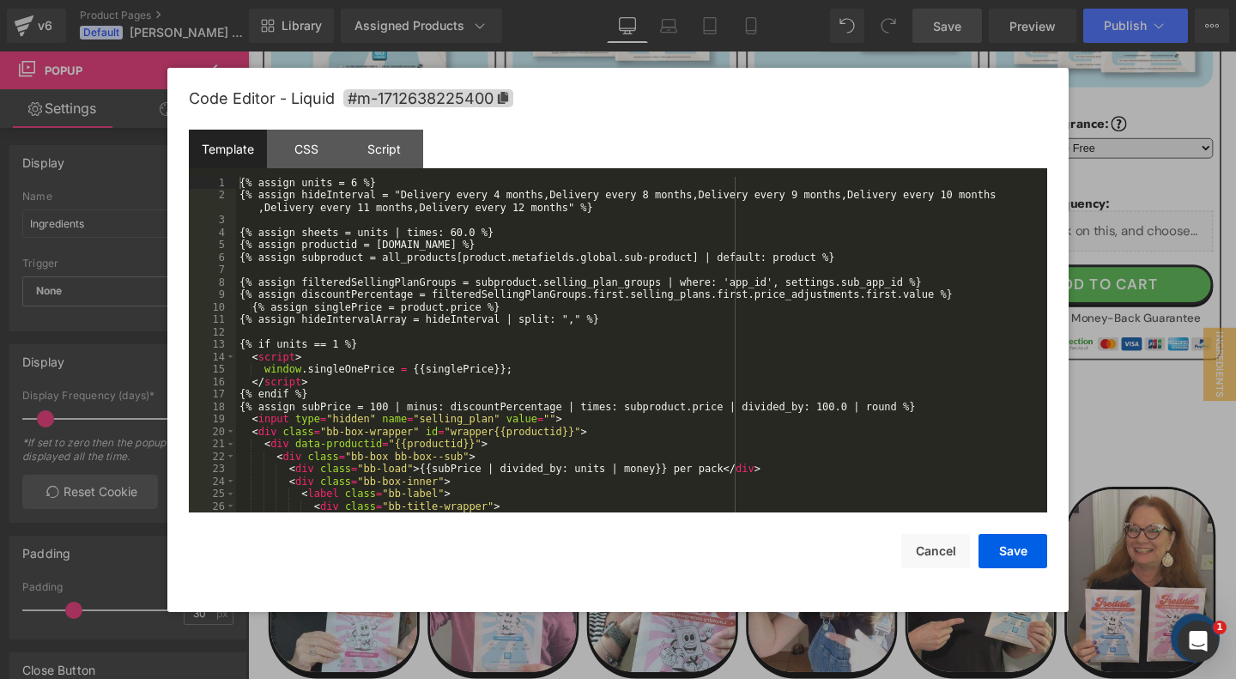
click at [868, 327] on div "{% assign units = 6 %} {% assign hideInterval = "Delivery every 4 months,Delive…" at bounding box center [641, 357] width 811 height 361
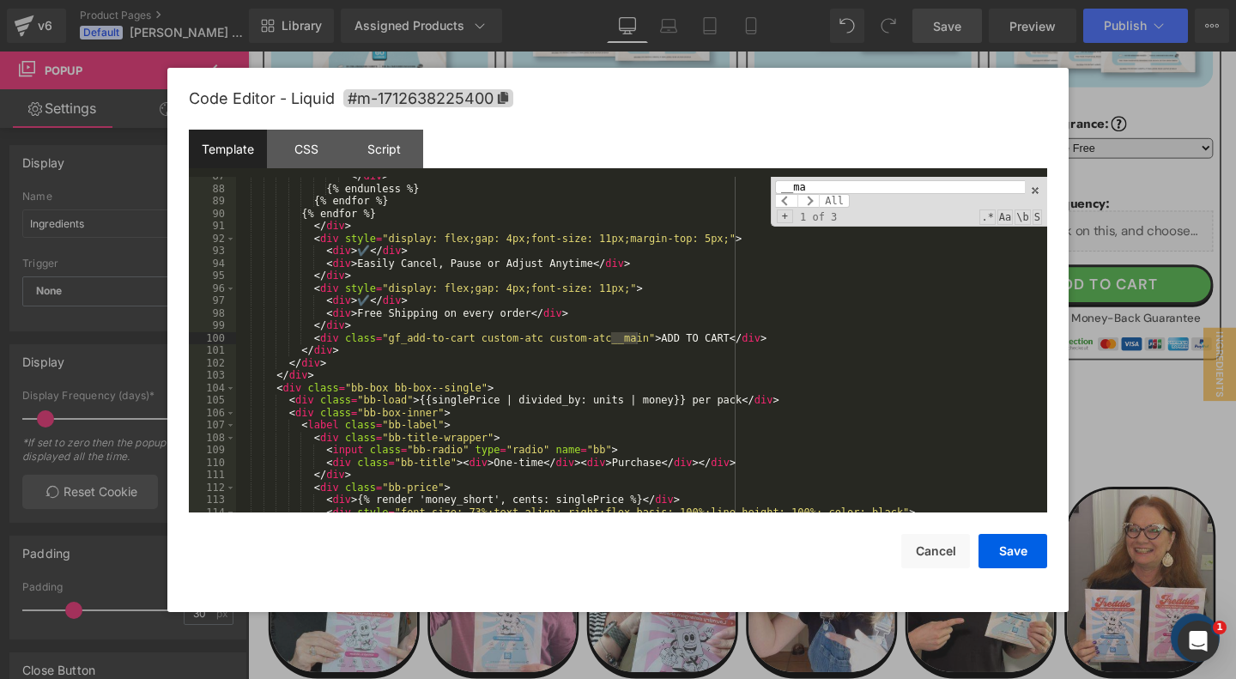
scroll to position [1313, 0]
type input "__ma"
click at [806, 340] on div "</ div > {% endunless %} {% endfor %} {% endfor %} </ div > < div style = "disp…" at bounding box center [641, 350] width 811 height 361
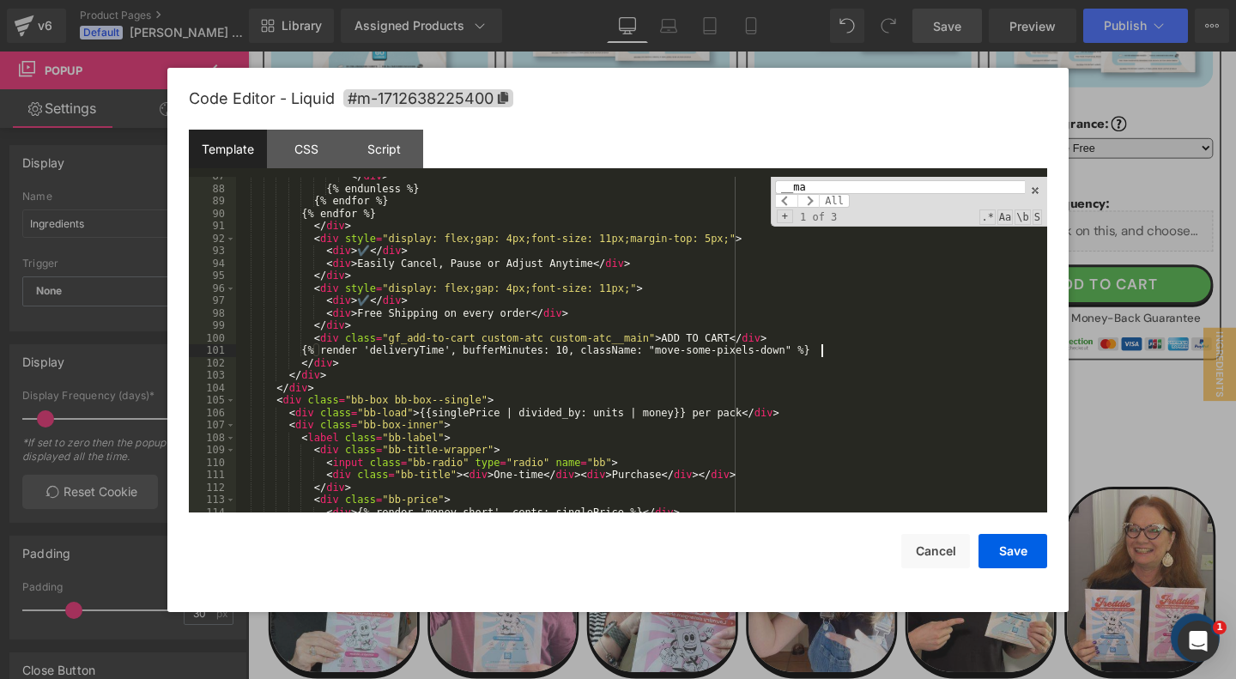
click at [858, 191] on input "__ma" at bounding box center [900, 187] width 250 height 14
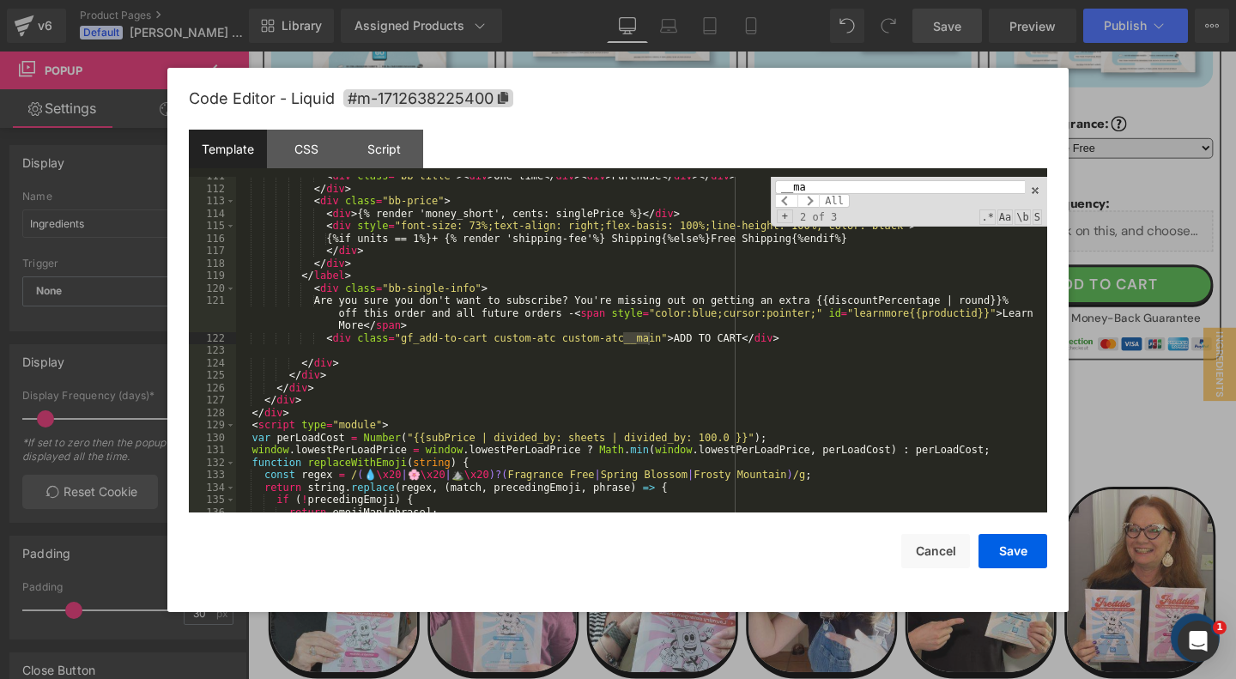
scroll to position [1612, 0]
click at [810, 339] on div "< div class = "bb-title" > < div > One-time </ div > < div > Purchase </ div > …" at bounding box center [641, 350] width 811 height 361
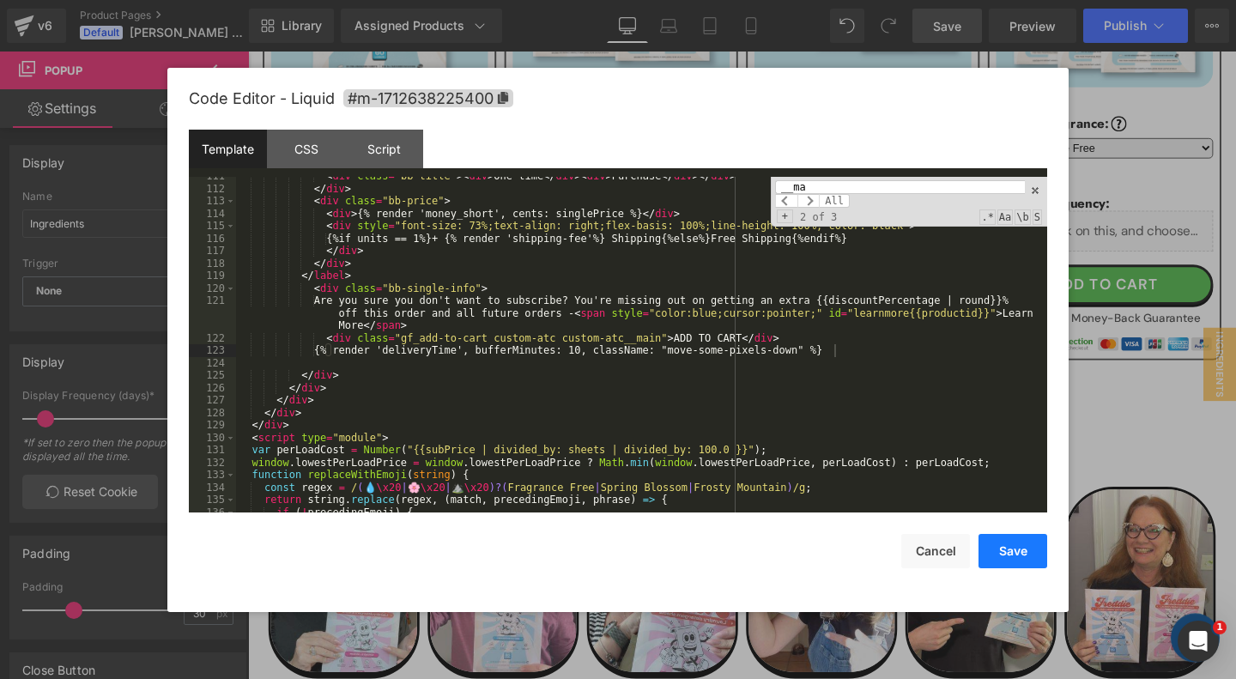
click at [1023, 551] on button "Save" at bounding box center [1012, 551] width 69 height 34
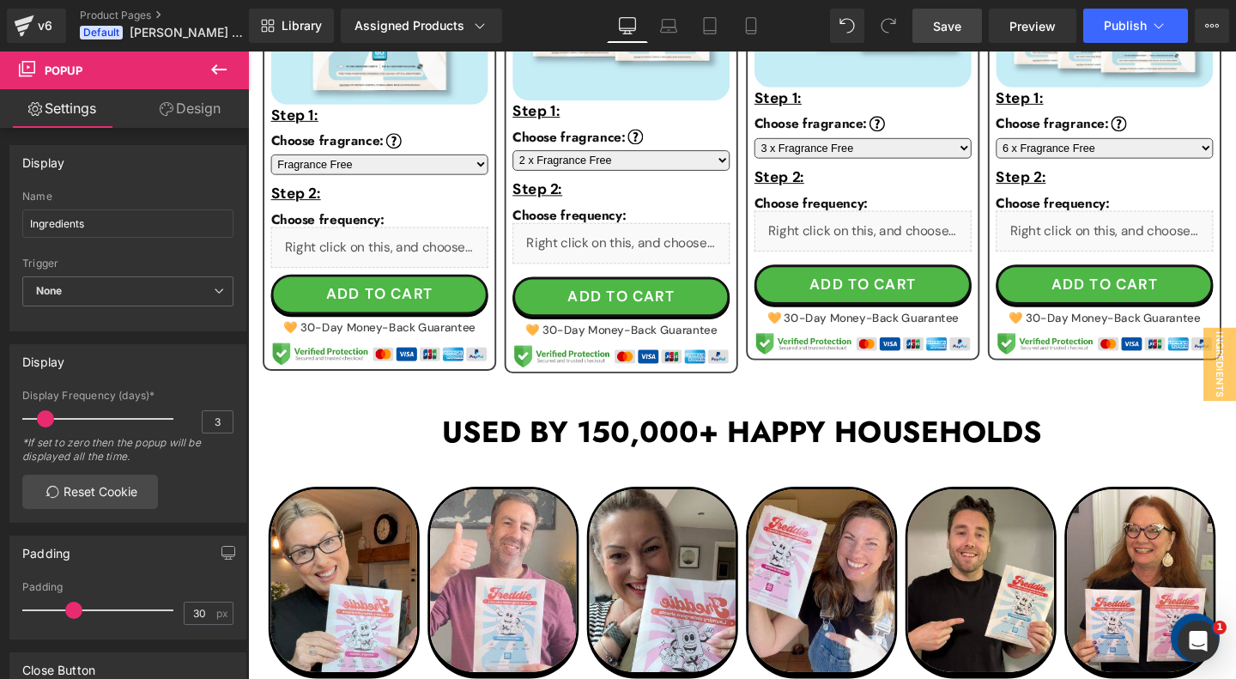
click at [941, 18] on span "Save" at bounding box center [947, 26] width 28 height 18
click at [1144, 26] on span "Publish" at bounding box center [1125, 26] width 43 height 14
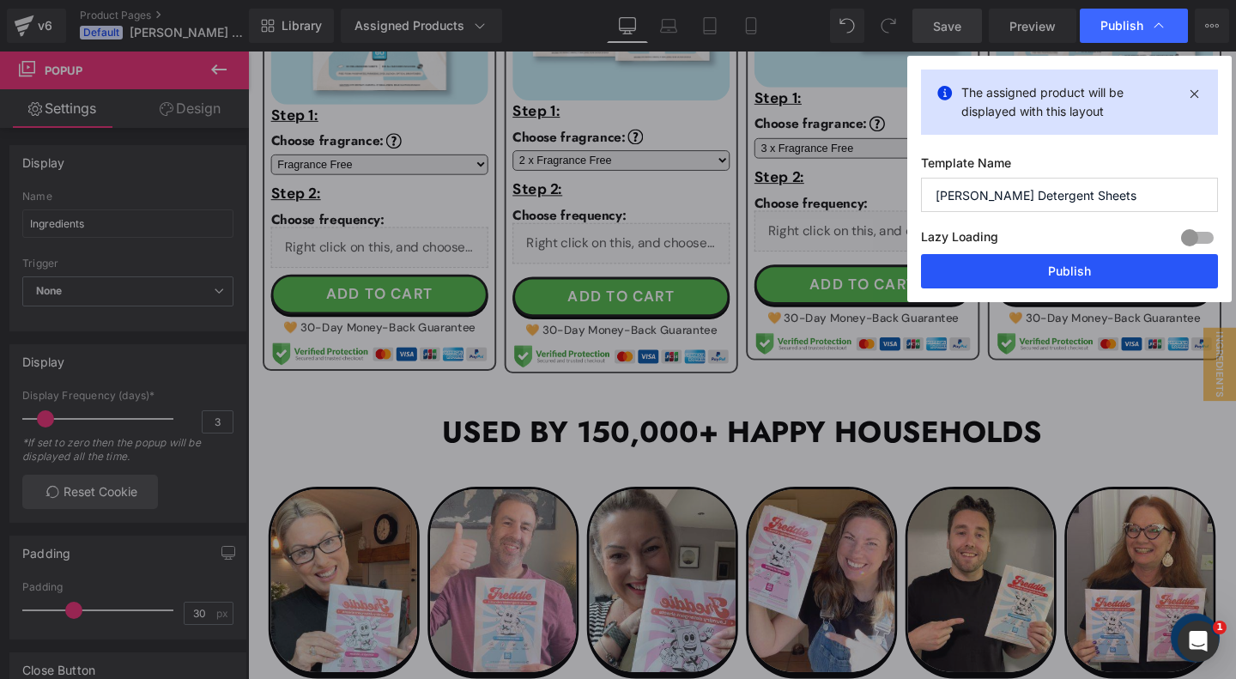
click at [1032, 269] on button "Publish" at bounding box center [1069, 271] width 297 height 34
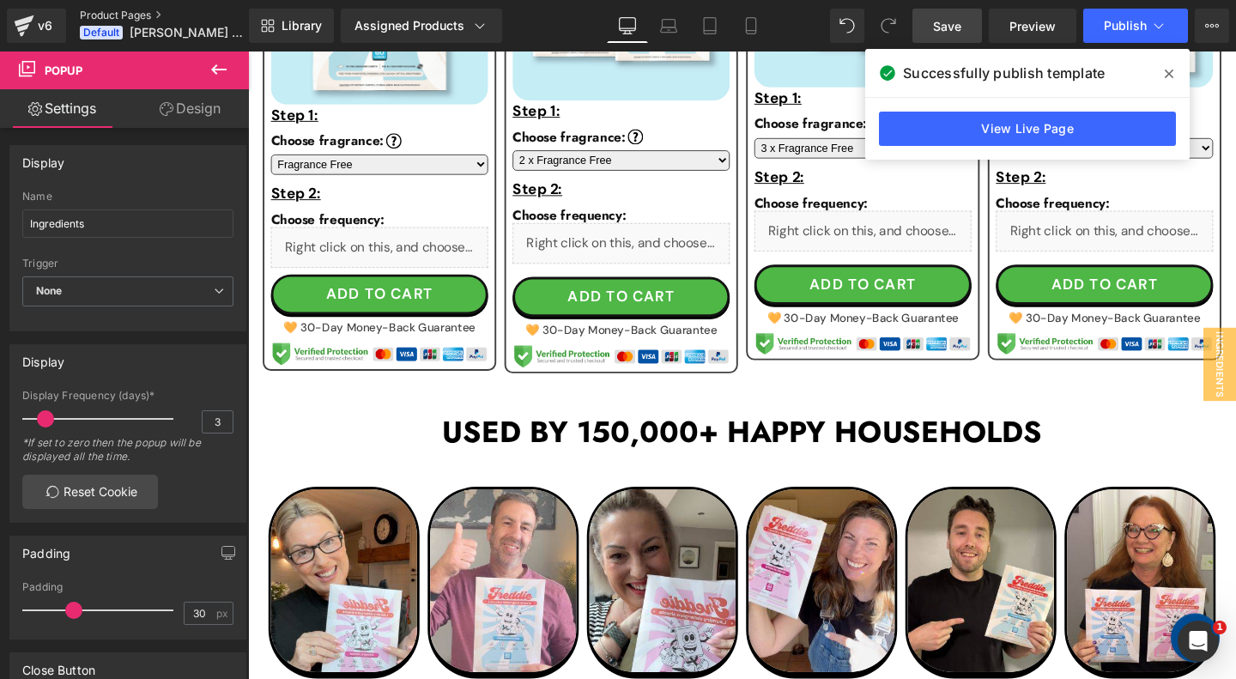
click at [111, 16] on link "Product Pages" at bounding box center [178, 16] width 197 height 14
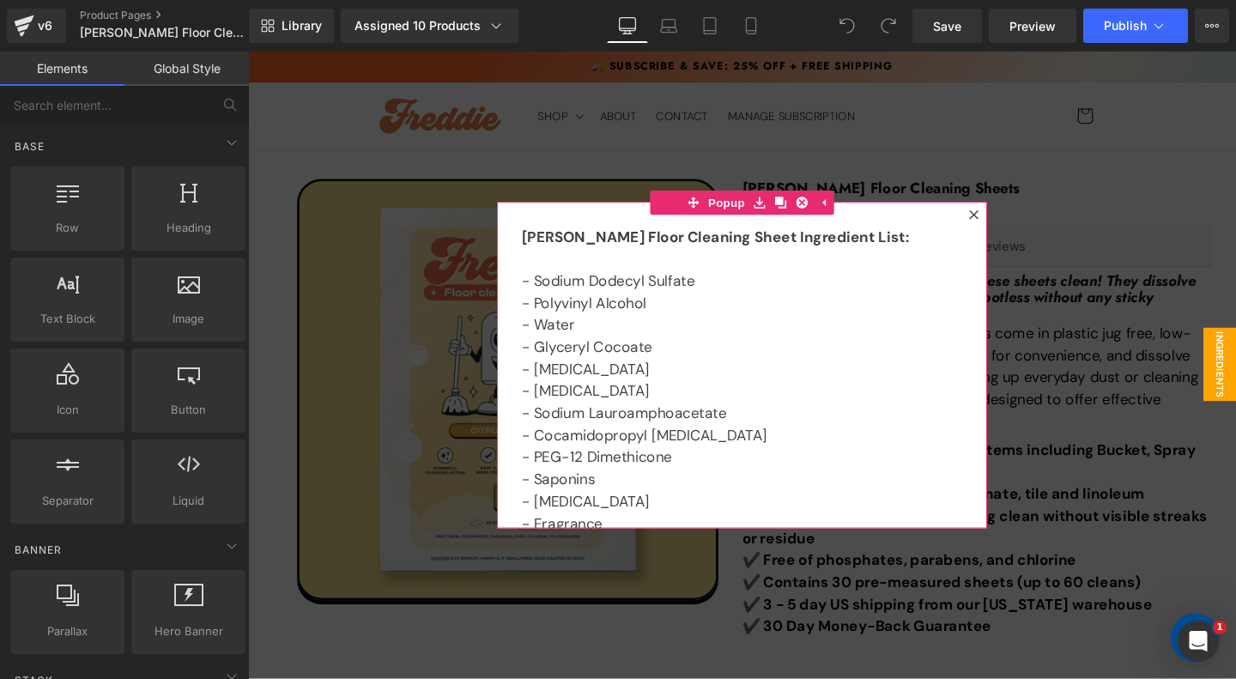
click at [1012, 222] on icon at bounding box center [1010, 222] width 9 height 9
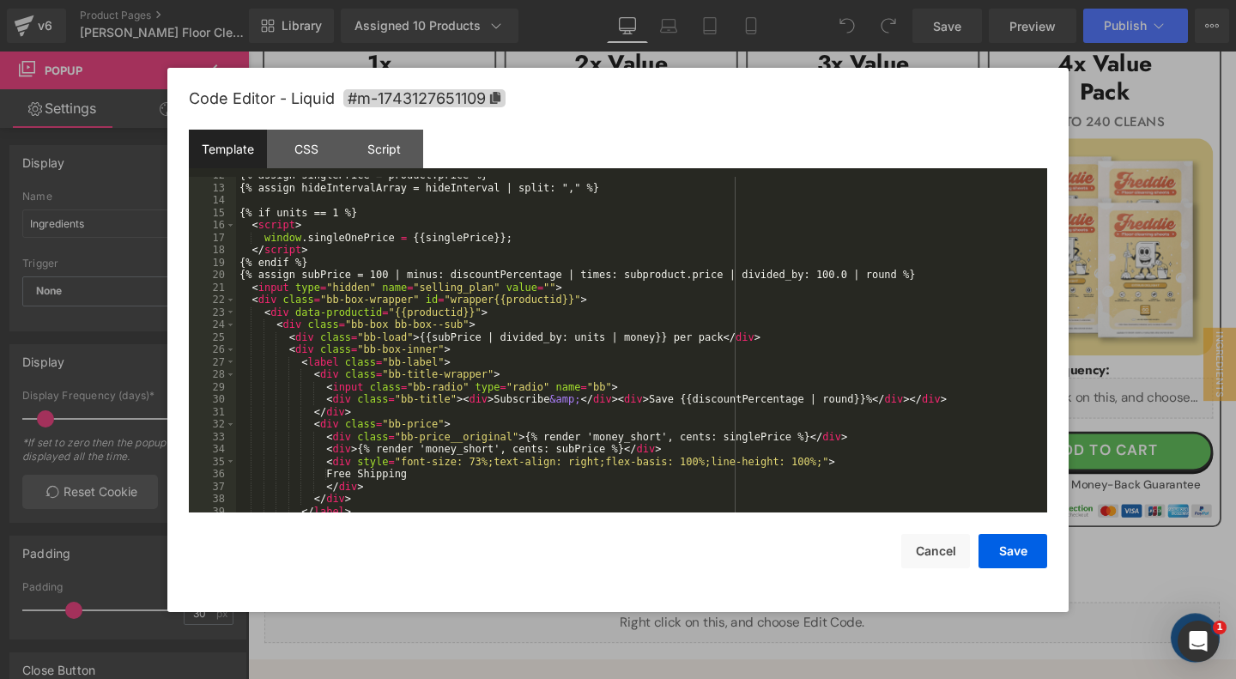
scroll to position [190, 0]
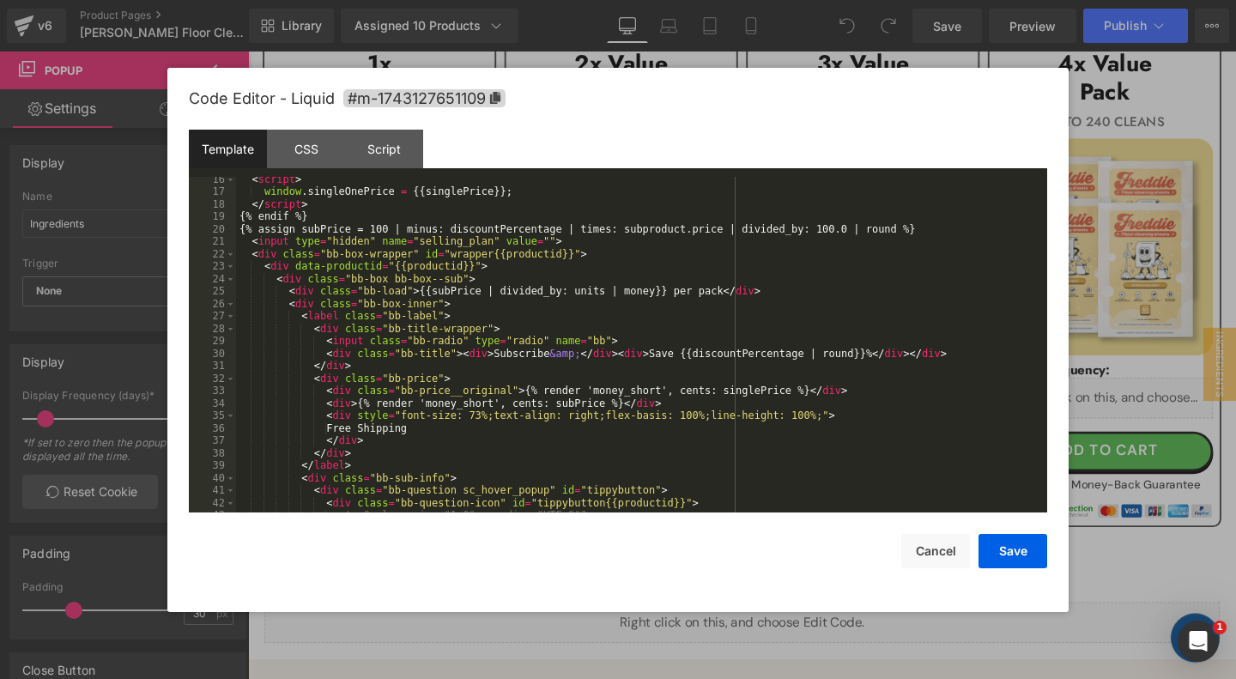
click at [400, 408] on div "< script > window . singleOnePrice = {{ singlePrice }} ; </ script > {% endif %…" at bounding box center [641, 353] width 811 height 361
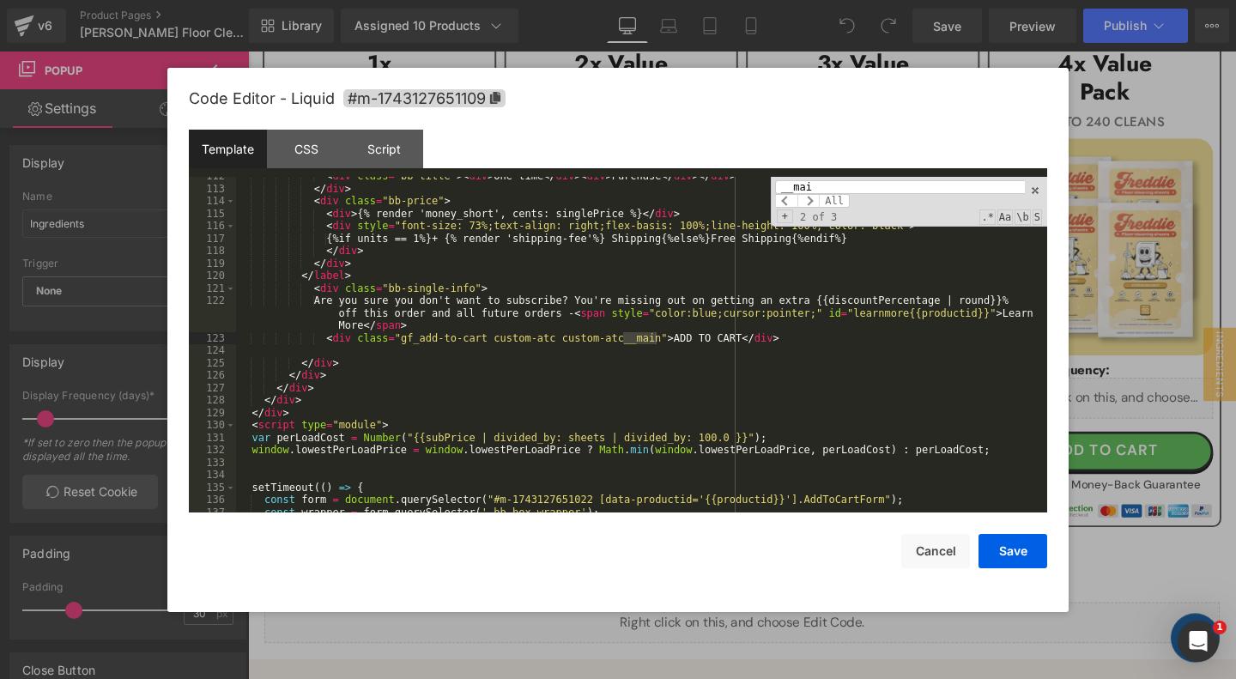
scroll to position [1612, 0]
type input "__mai"
click at [813, 338] on div "< div class = "bb-title" > < div > One-time </ div > < div > Purchase </ div > …" at bounding box center [641, 350] width 811 height 361
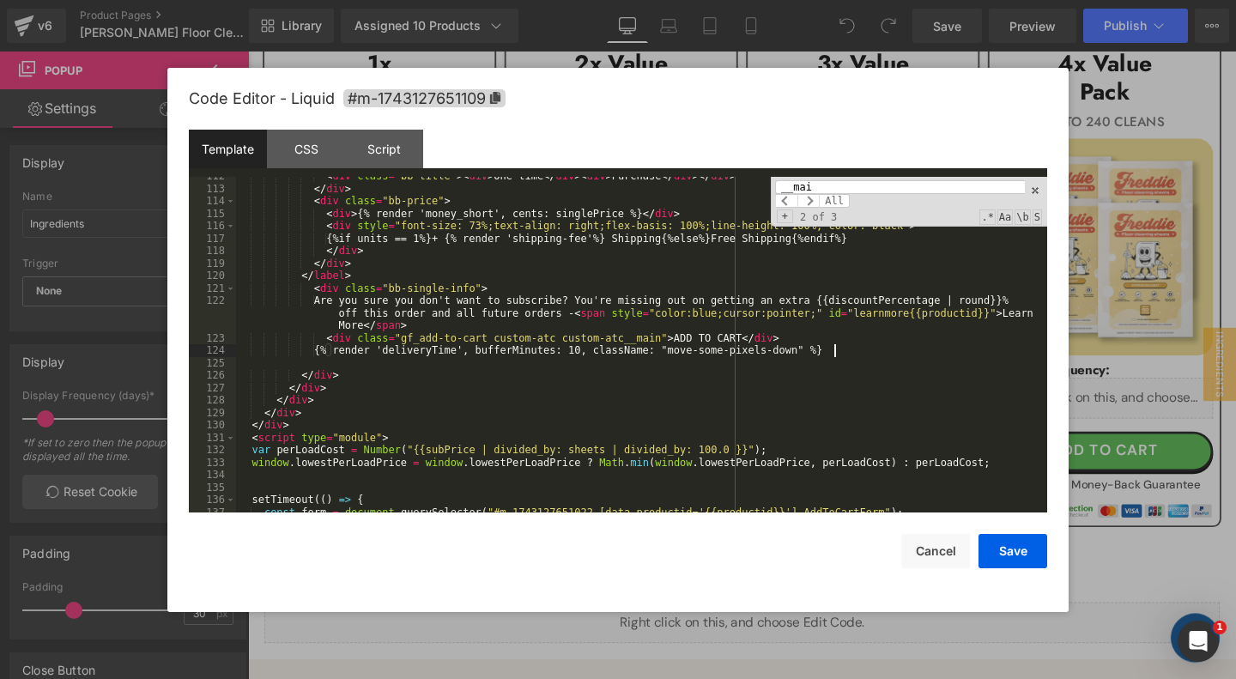
click at [906, 193] on input "__mai" at bounding box center [900, 187] width 250 height 14
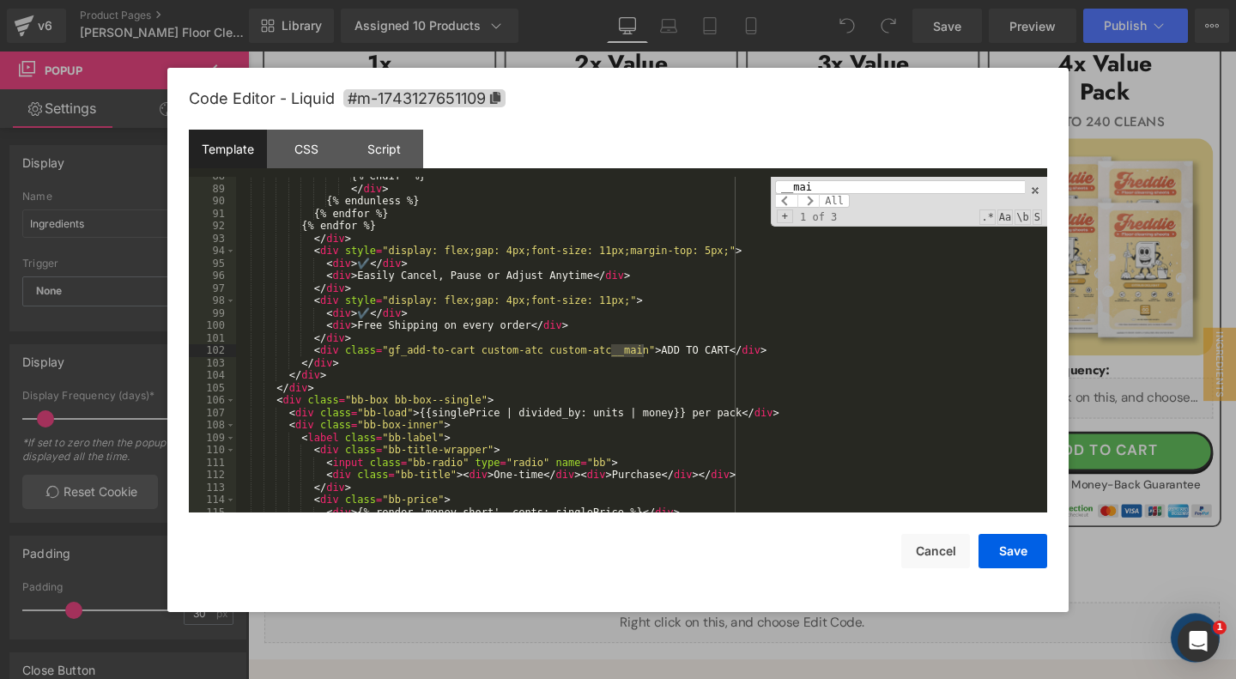
scroll to position [1312, 0]
click at [791, 353] on div "{% endif %} </ div > {% endunless %} {% endfor %} {% endfor %} </ div > < div s…" at bounding box center [641, 350] width 811 height 361
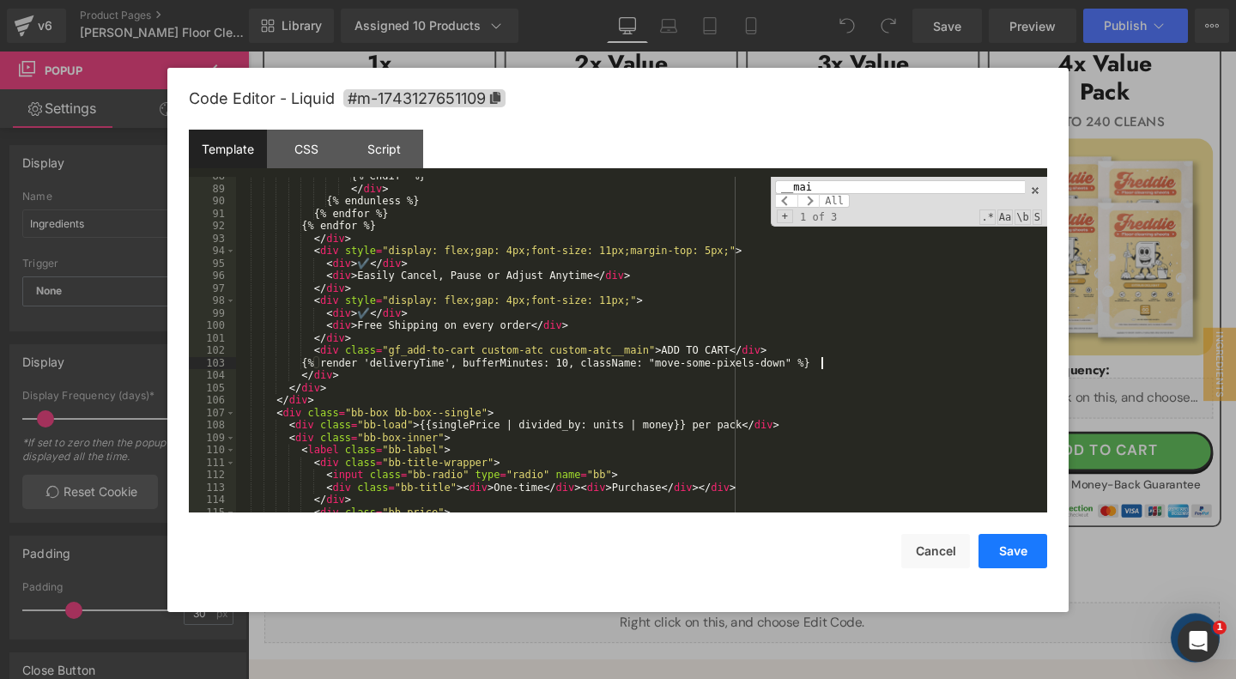
click at [1006, 541] on button "Save" at bounding box center [1012, 551] width 69 height 34
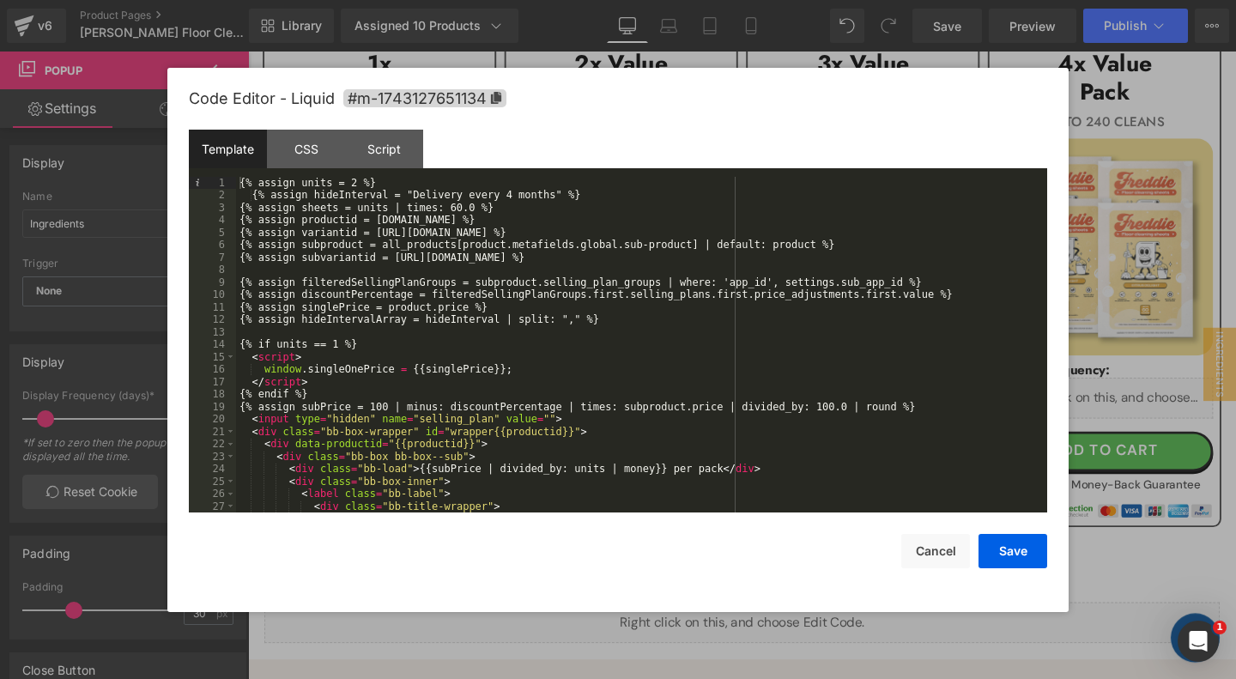
click at [651, 361] on div "{% assign units = 2 %} {% assign hideInterval = "Delivery every 4 months" %} {%…" at bounding box center [641, 357] width 811 height 361
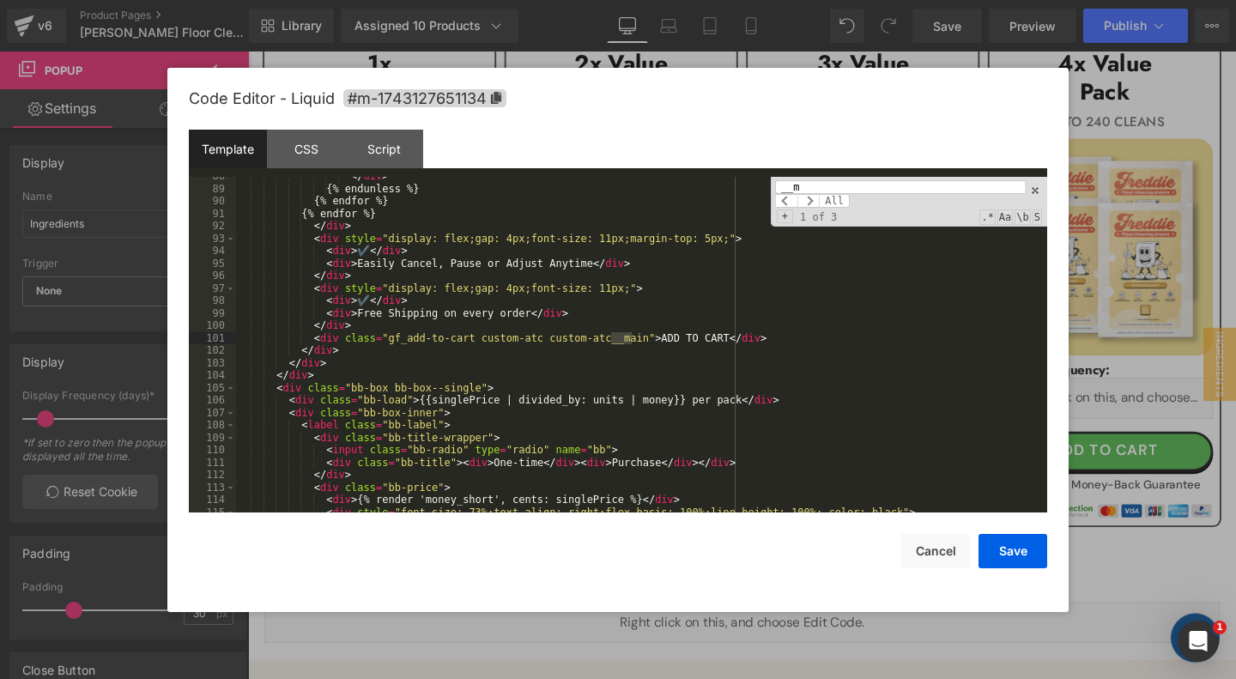
scroll to position [1313, 0]
type input "__ma"
click at [788, 342] on div "</ div > {% endunless %} {% endfor %} {% endfor %} </ div > < div style = "disp…" at bounding box center [641, 350] width 811 height 361
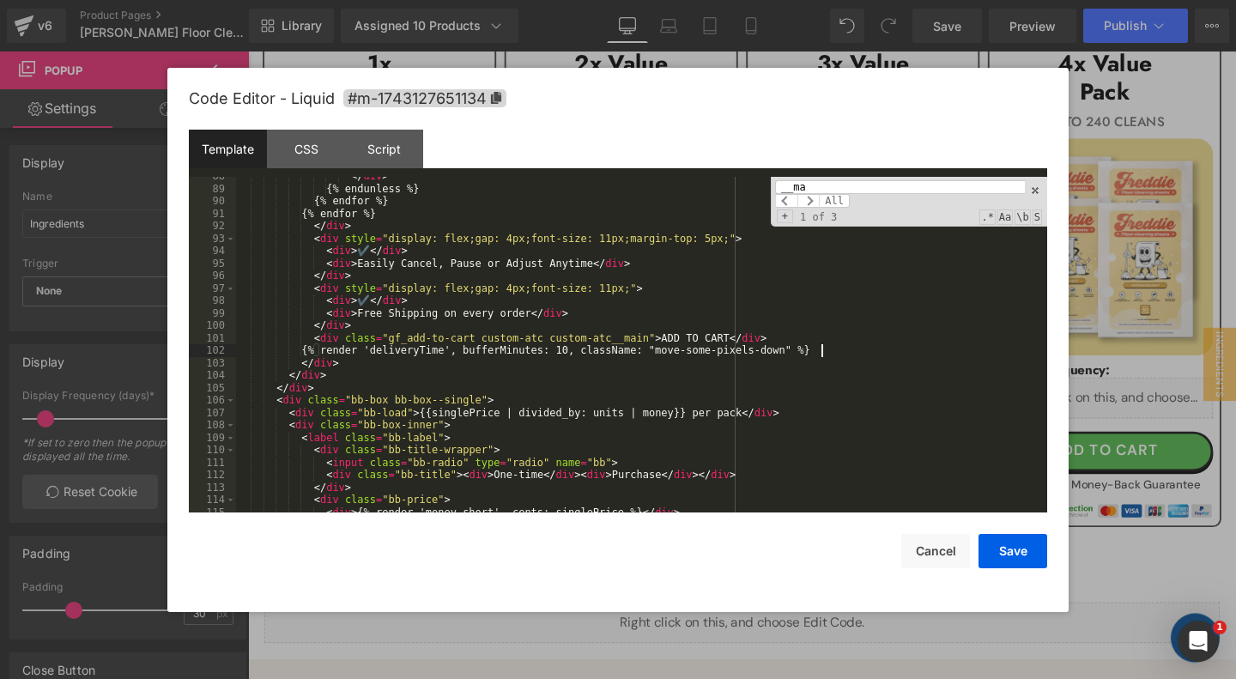
click at [855, 189] on input "__ma" at bounding box center [900, 187] width 250 height 14
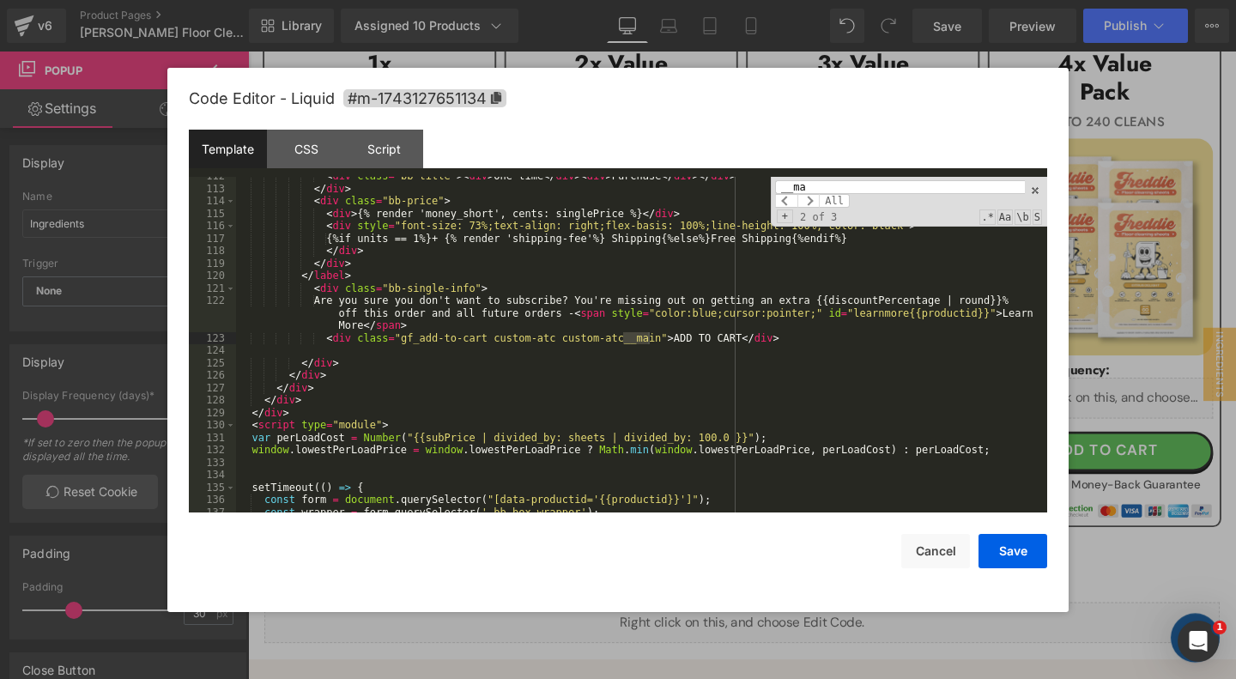
click at [823, 342] on div "< div class = "bb-title" > < div > One-time </ div > < div > Purchase </ div > …" at bounding box center [641, 350] width 811 height 361
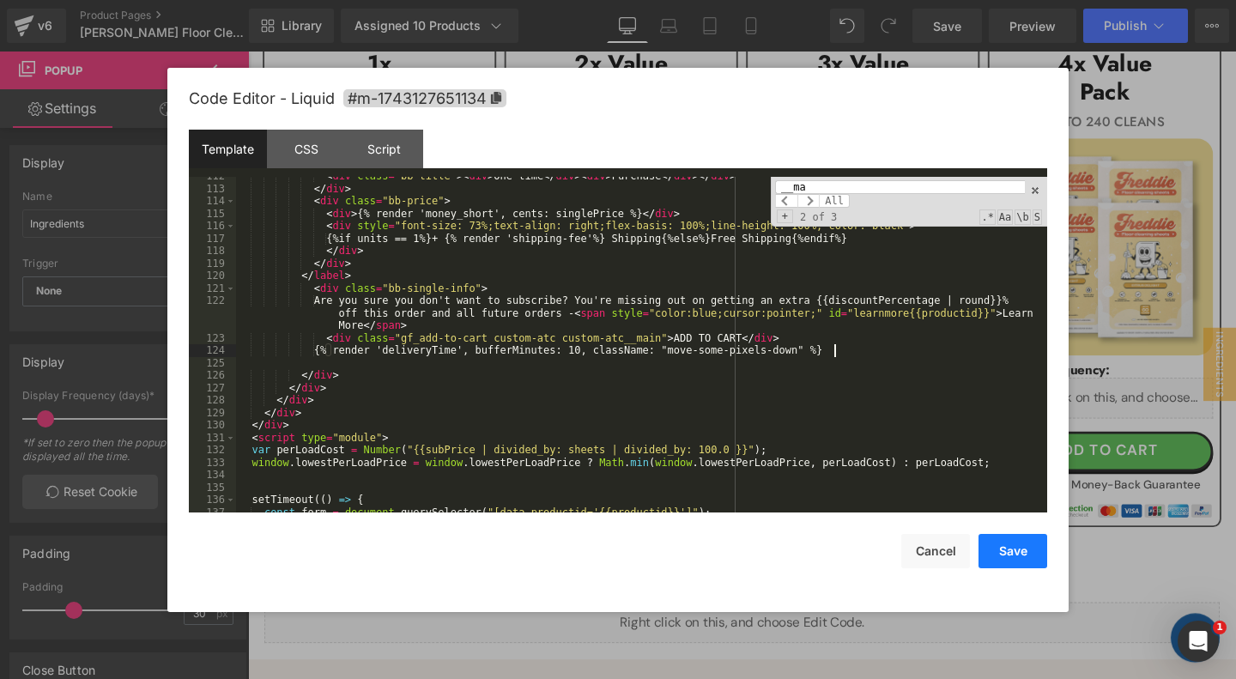
click at [1003, 548] on button "Save" at bounding box center [1012, 551] width 69 height 34
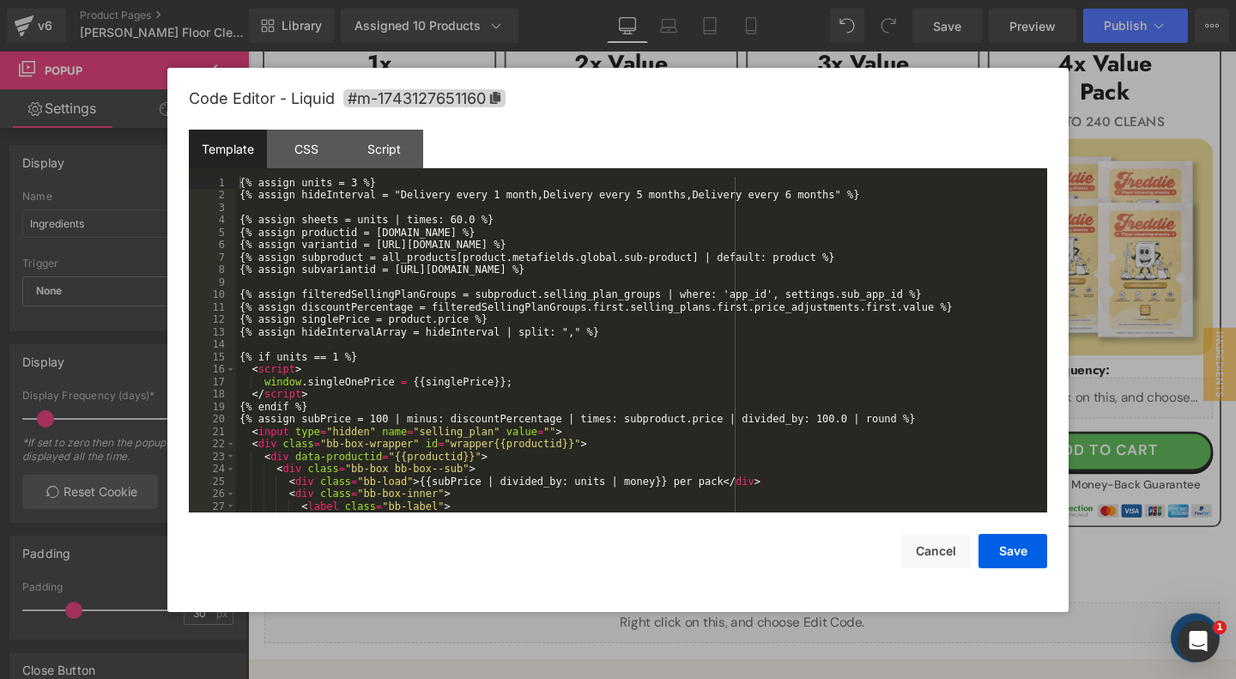
click at [706, 318] on div "{% assign units = 3 %} {% assign hideInterval = "Delivery every 1 month,Deliver…" at bounding box center [641, 357] width 811 height 361
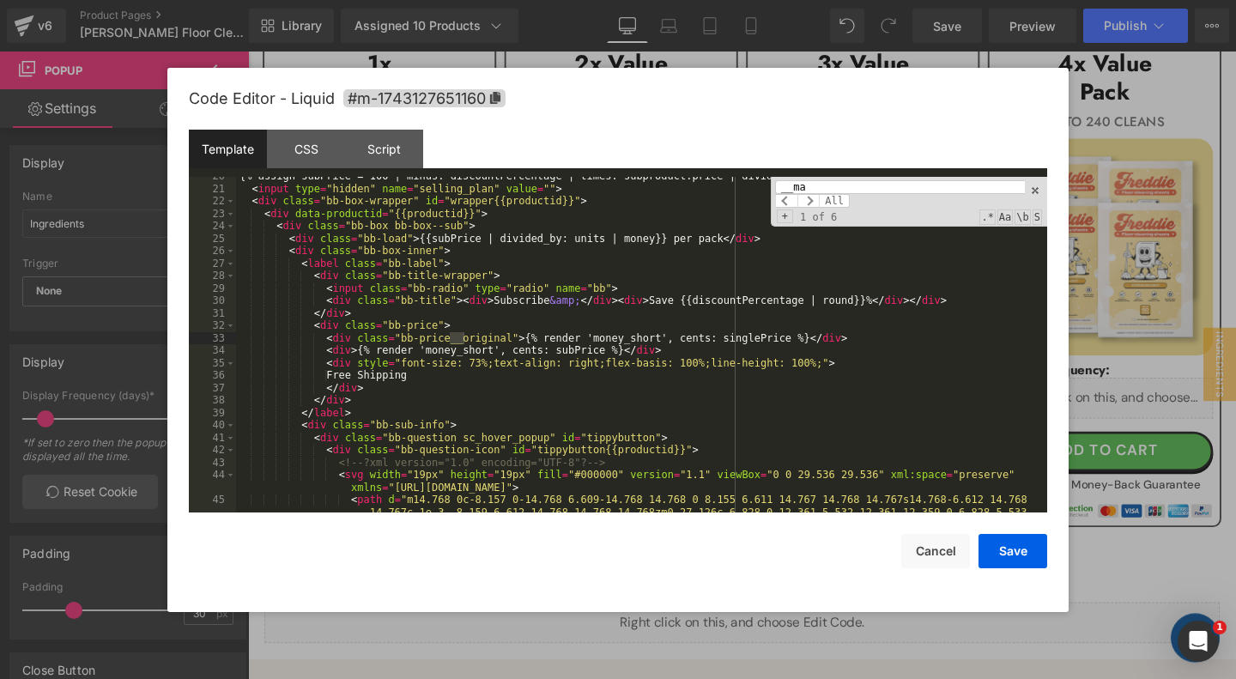
scroll to position [1325, 0]
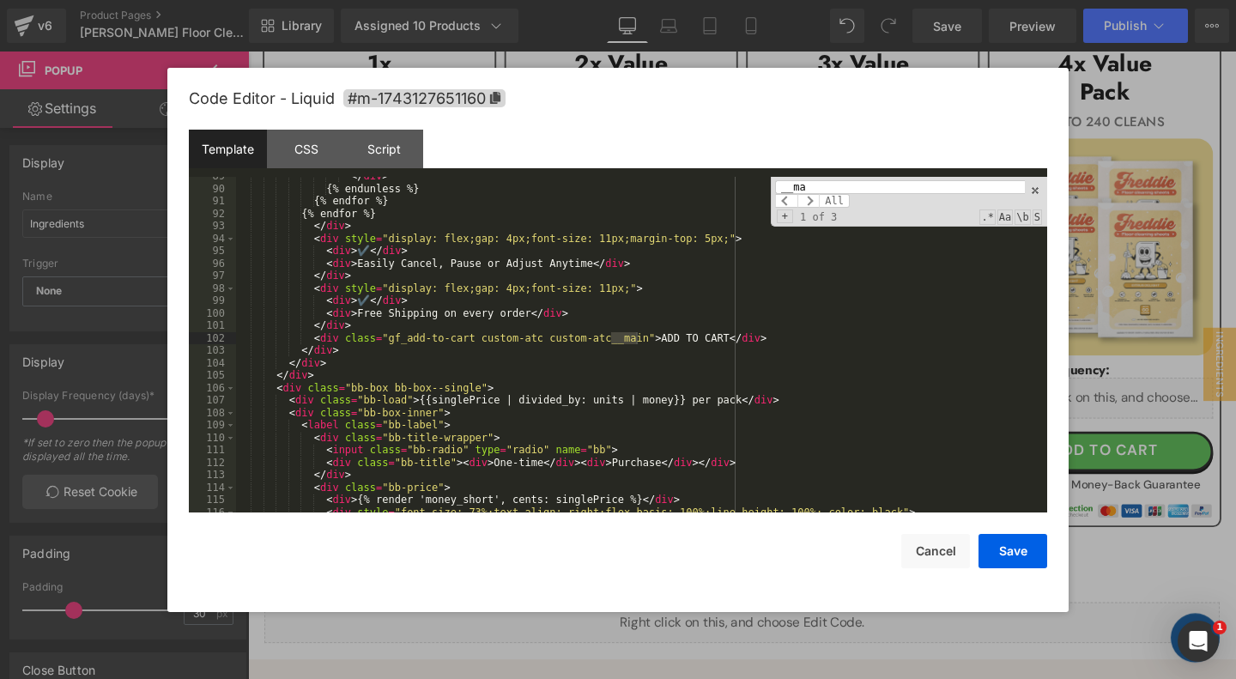
type input "__ma"
click at [782, 336] on div "</ div > {% endunless %} {% endfor %} {% endfor %} </ div > < div style = "disp…" at bounding box center [641, 350] width 811 height 361
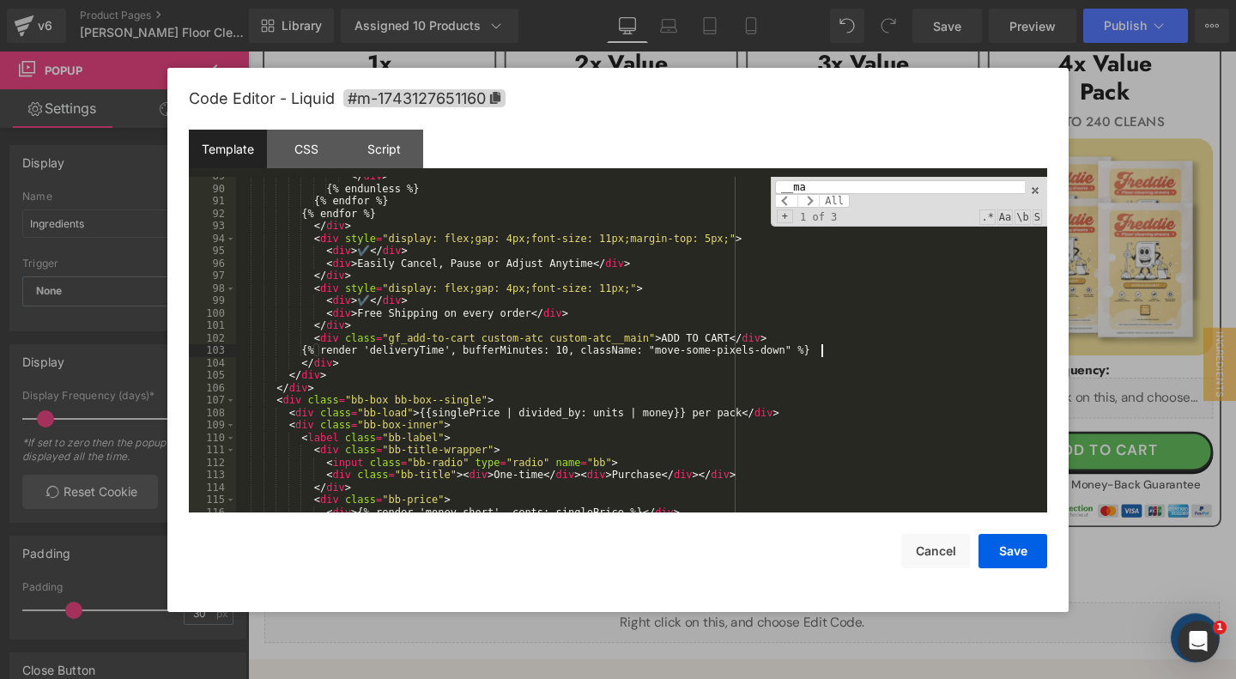
click at [838, 186] on input "__ma" at bounding box center [900, 187] width 250 height 14
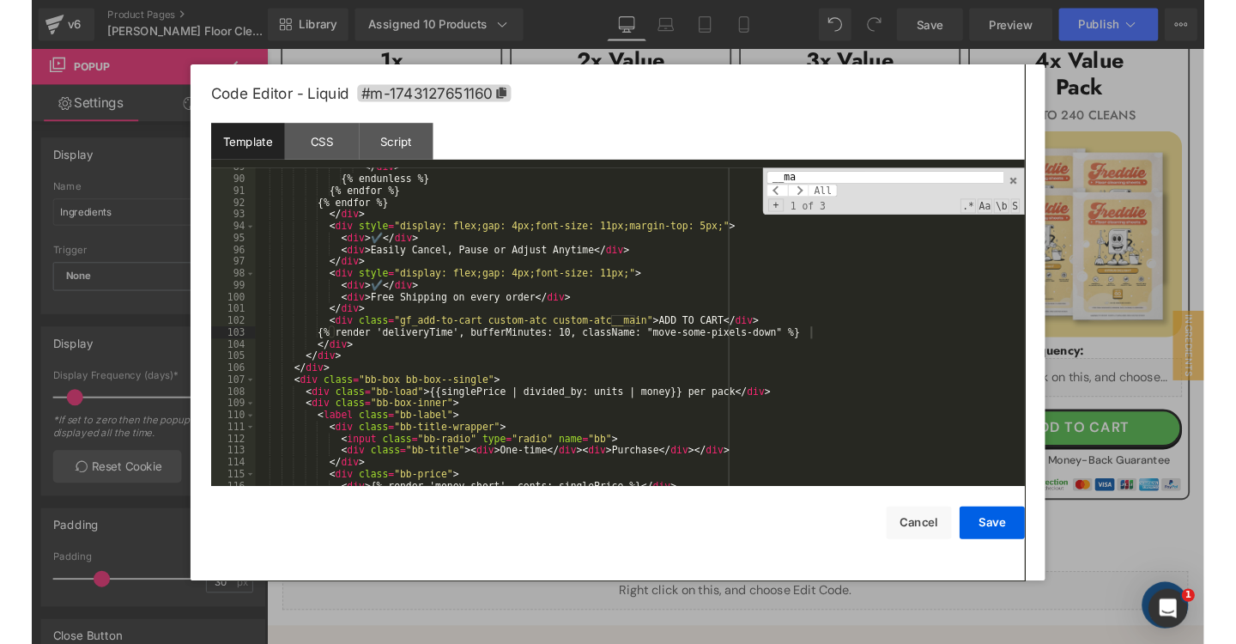
scroll to position [1624, 0]
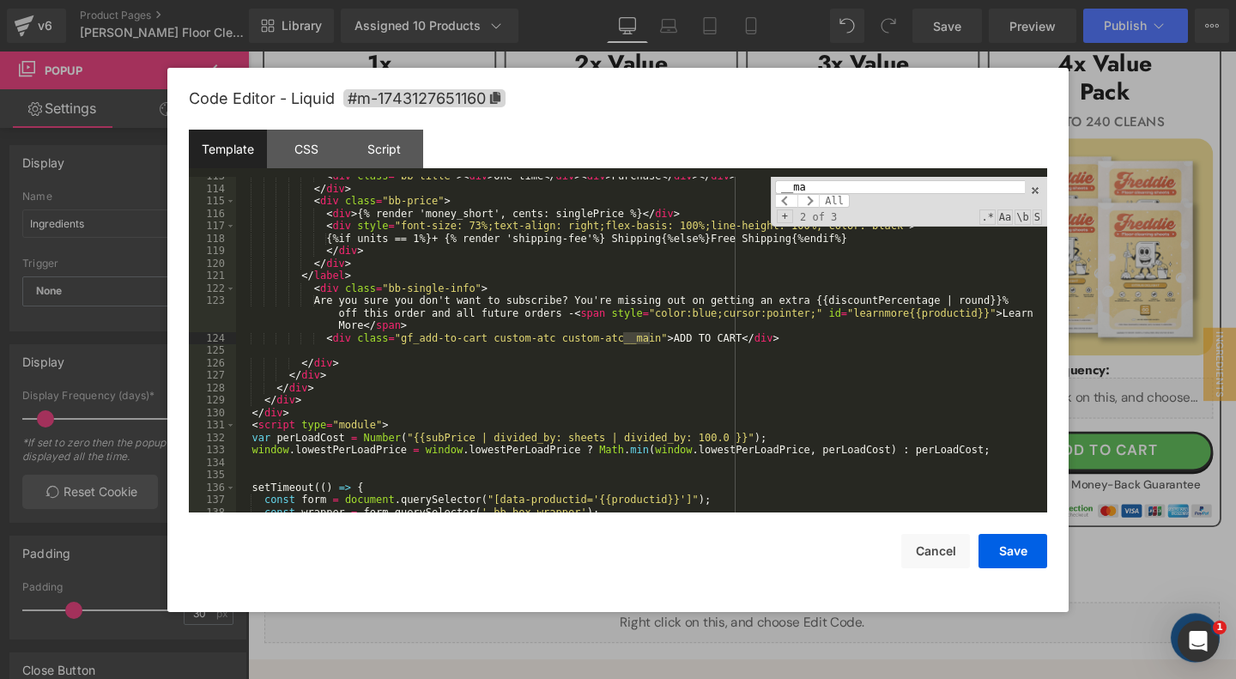
click at [790, 339] on div "< div class = "bb-title" > < div > One-time </ div > < div > Purchase </ div > …" at bounding box center [641, 350] width 811 height 361
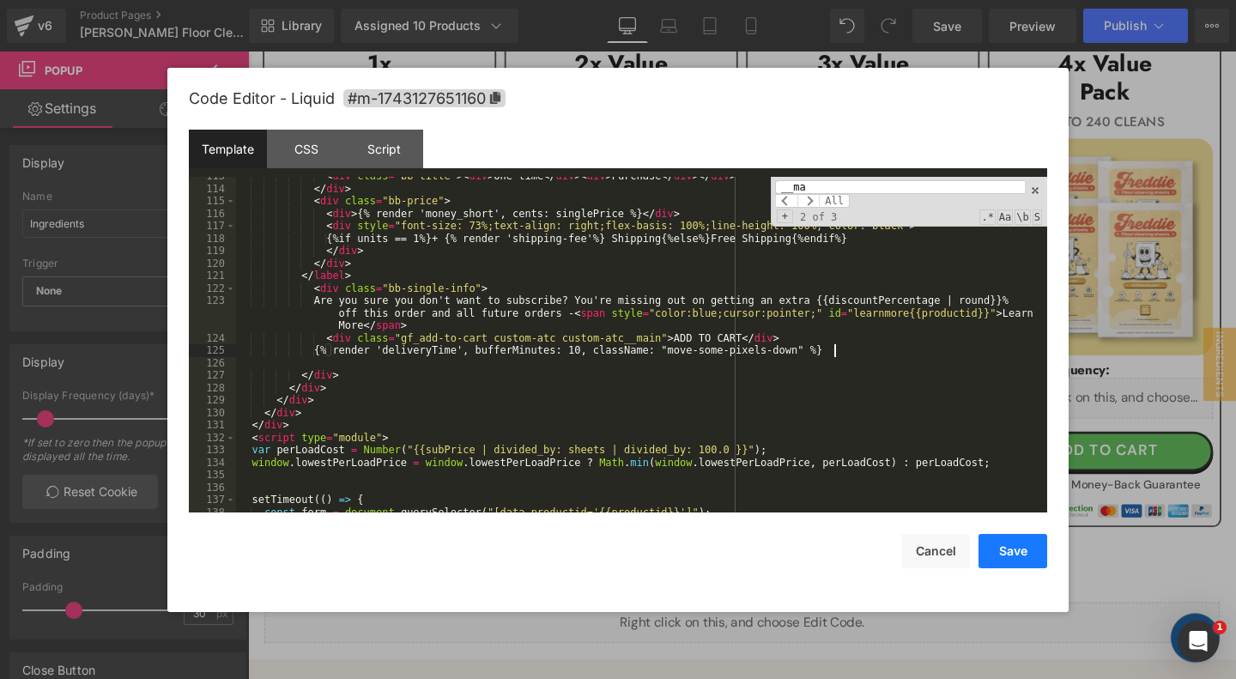
click at [1009, 549] on button "Save" at bounding box center [1012, 551] width 69 height 34
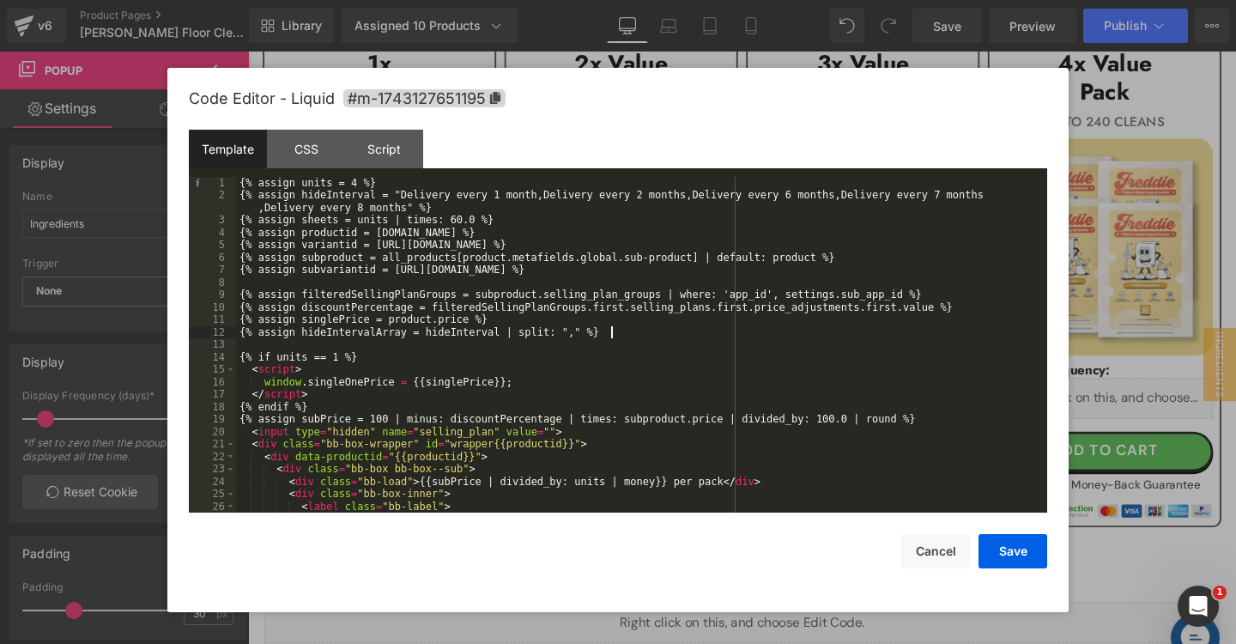
click at [689, 334] on div "{% assign units = 4 %} {% assign hideInterval = "Delivery every 1 month,Deliver…" at bounding box center [641, 357] width 811 height 361
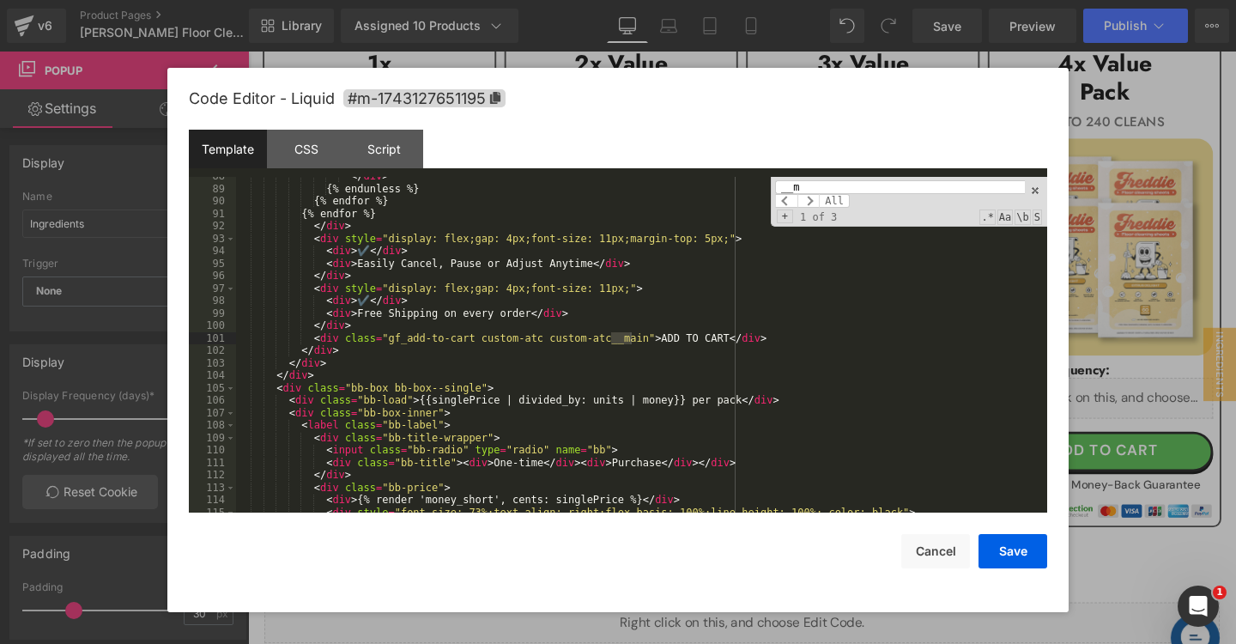
scroll to position [1325, 0]
type input "__ma"
click at [810, 331] on div "</ div > {% endunless %} {% endfor %} {% endfor %} </ div > < div style = "disp…" at bounding box center [641, 350] width 811 height 361
click at [811, 337] on div "</ div > {% endunless %} {% endfor %} {% endfor %} </ div > < div style = "disp…" at bounding box center [641, 350] width 811 height 361
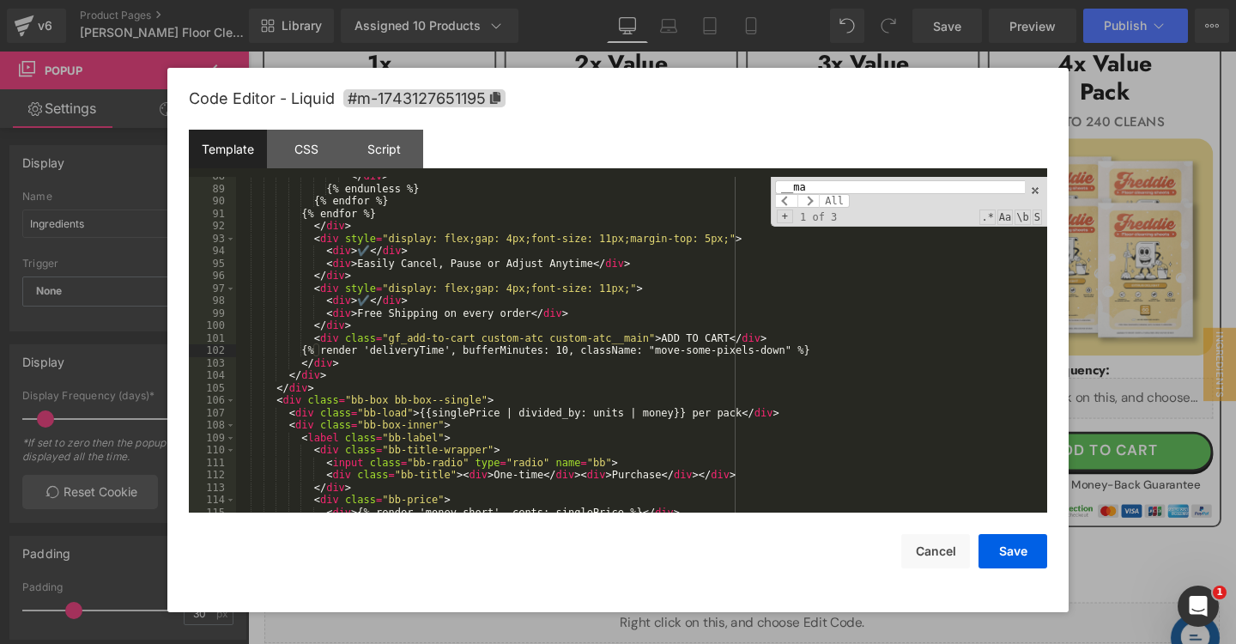
click at [869, 185] on input "__ma" at bounding box center [900, 187] width 250 height 14
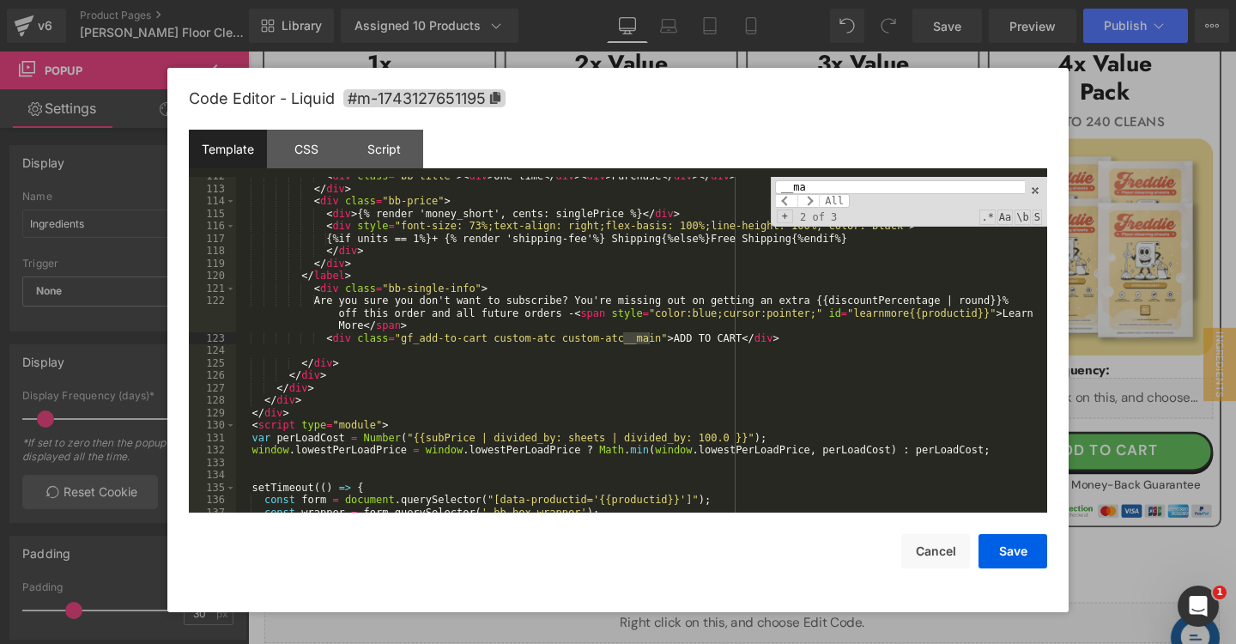
scroll to position [1624, 0]
click at [793, 338] on div "< div class = "bb-title" > < div > One-time </ div > < div > Purchase </ div > …" at bounding box center [641, 350] width 811 height 361
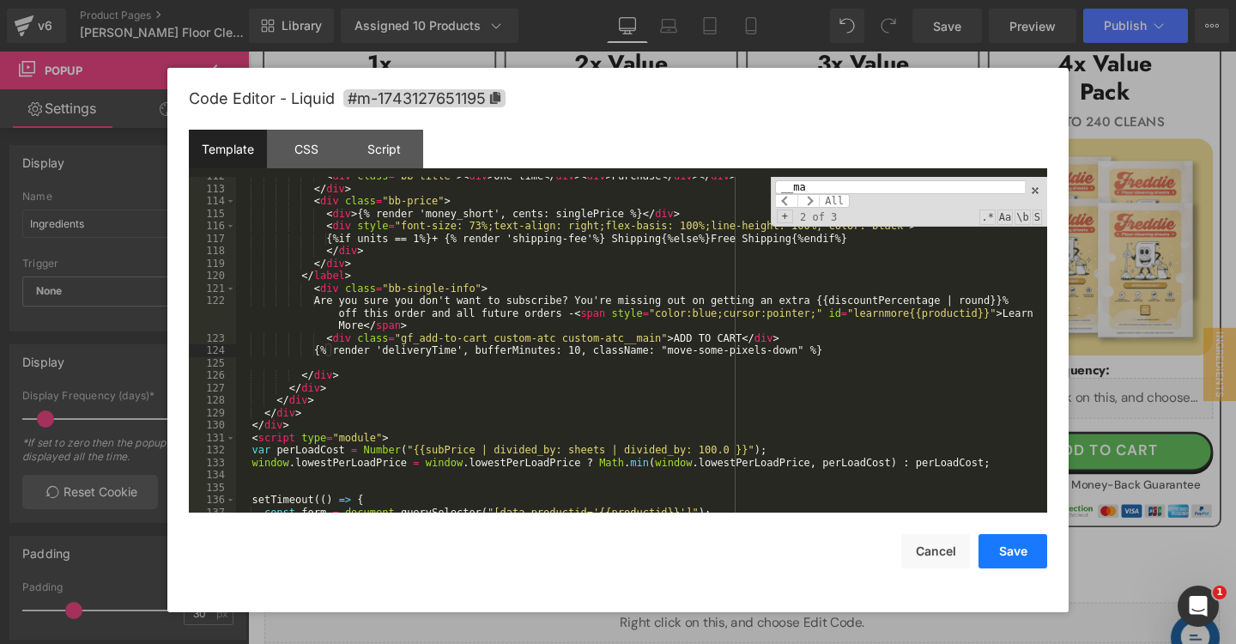
click at [997, 553] on button "Save" at bounding box center [1012, 551] width 69 height 34
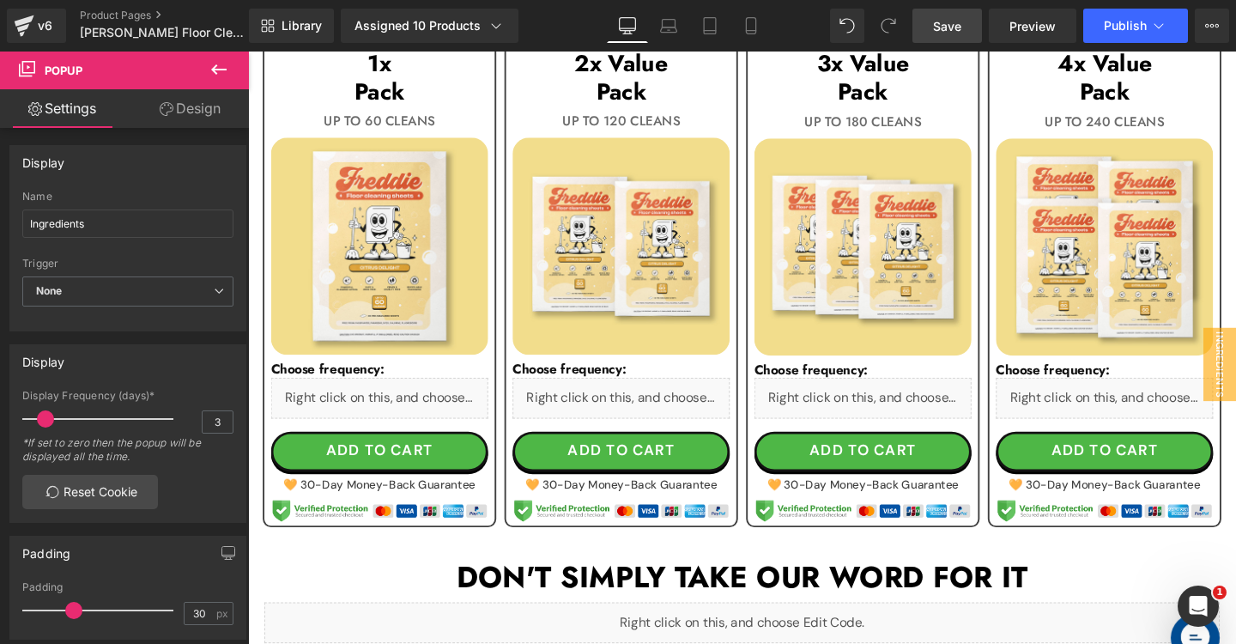
click at [943, 17] on span "Save" at bounding box center [947, 26] width 28 height 18
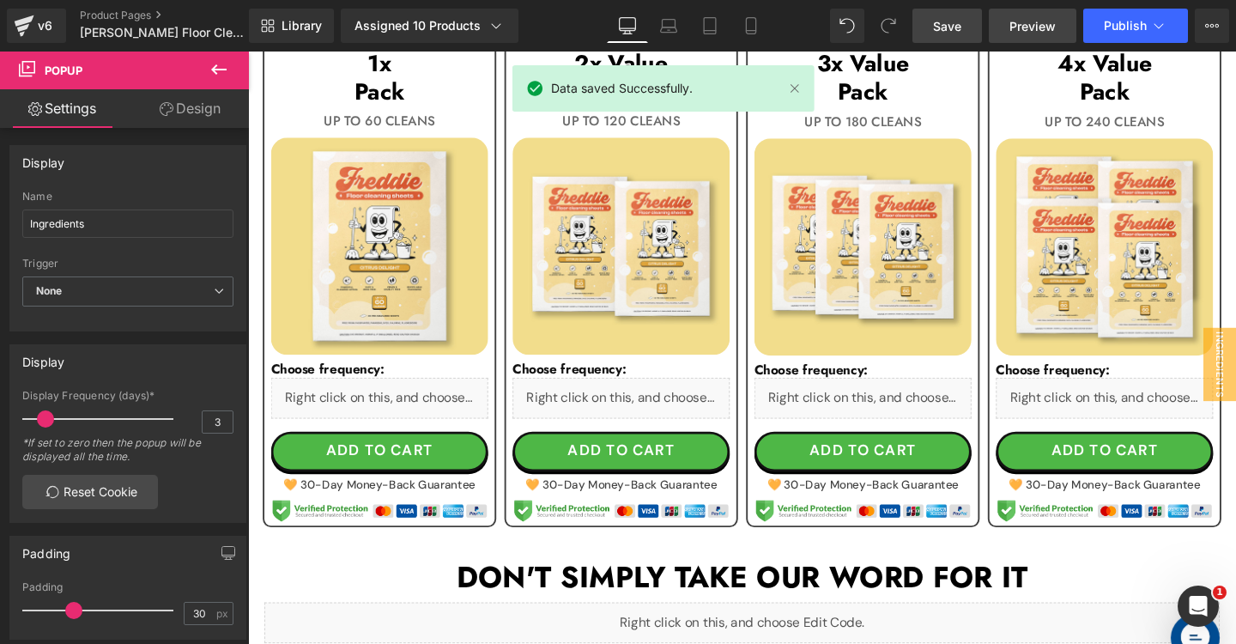
click at [1052, 28] on span "Preview" at bounding box center [1032, 26] width 46 height 18
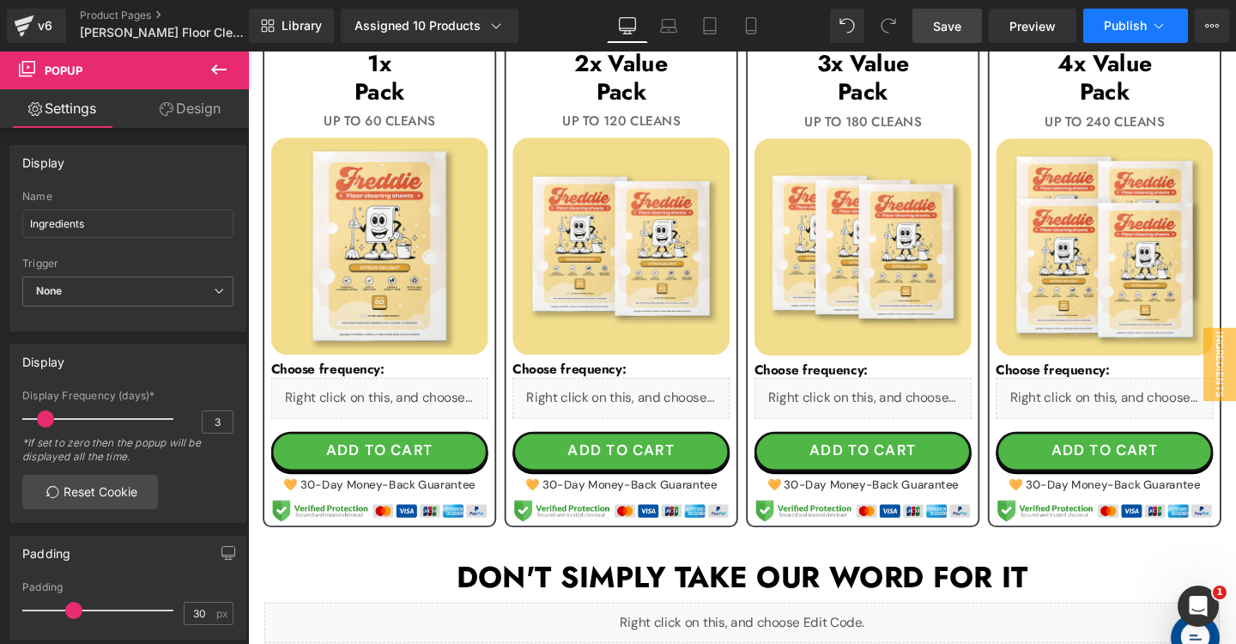
click at [1136, 29] on span "Publish" at bounding box center [1125, 26] width 43 height 14
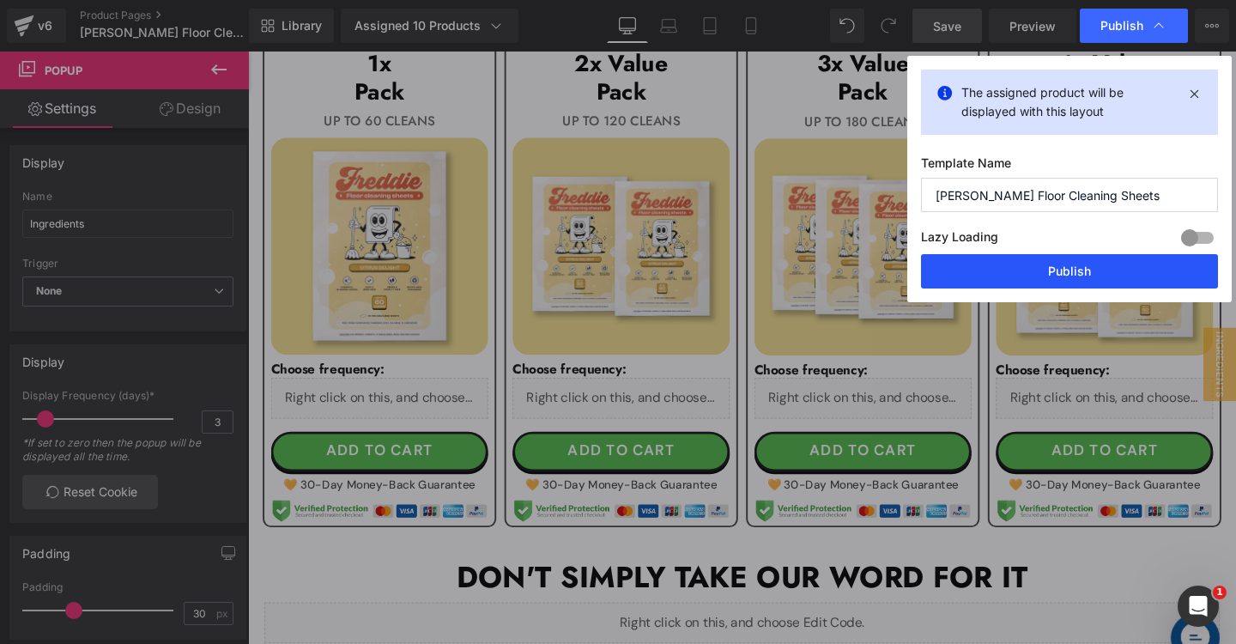
click at [1047, 264] on button "Publish" at bounding box center [1069, 271] width 297 height 34
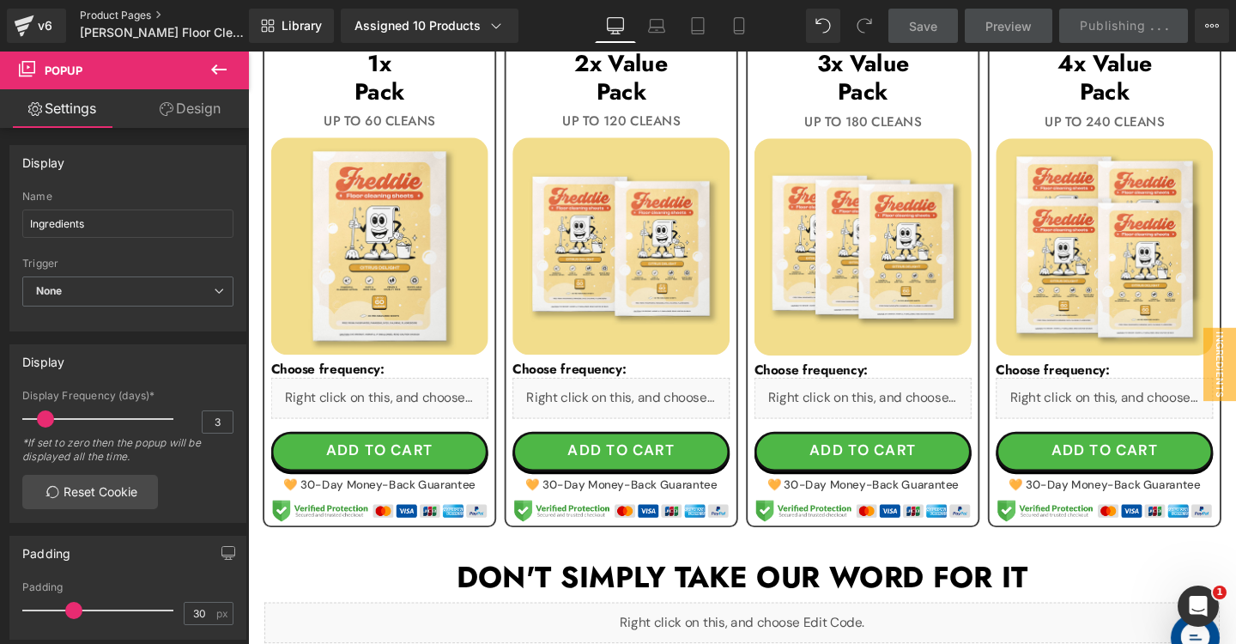
click at [99, 14] on link "Product Pages" at bounding box center [178, 16] width 197 height 14
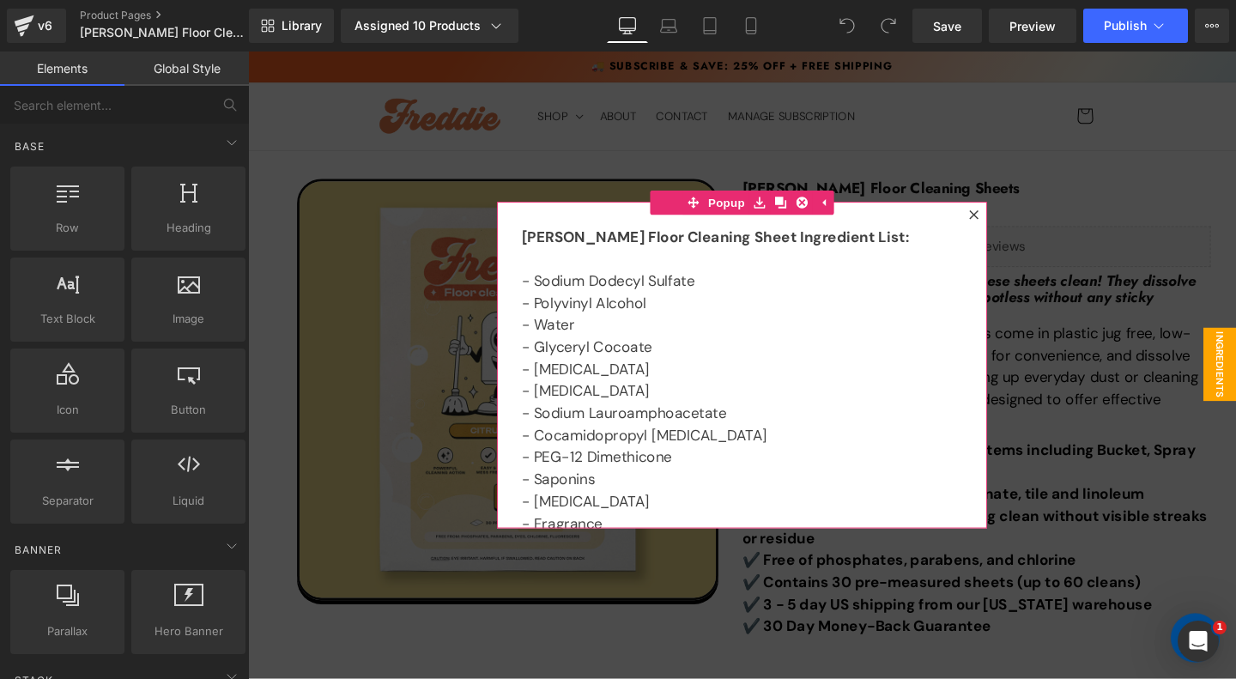
click at [1019, 223] on div at bounding box center [1011, 223] width 21 height 21
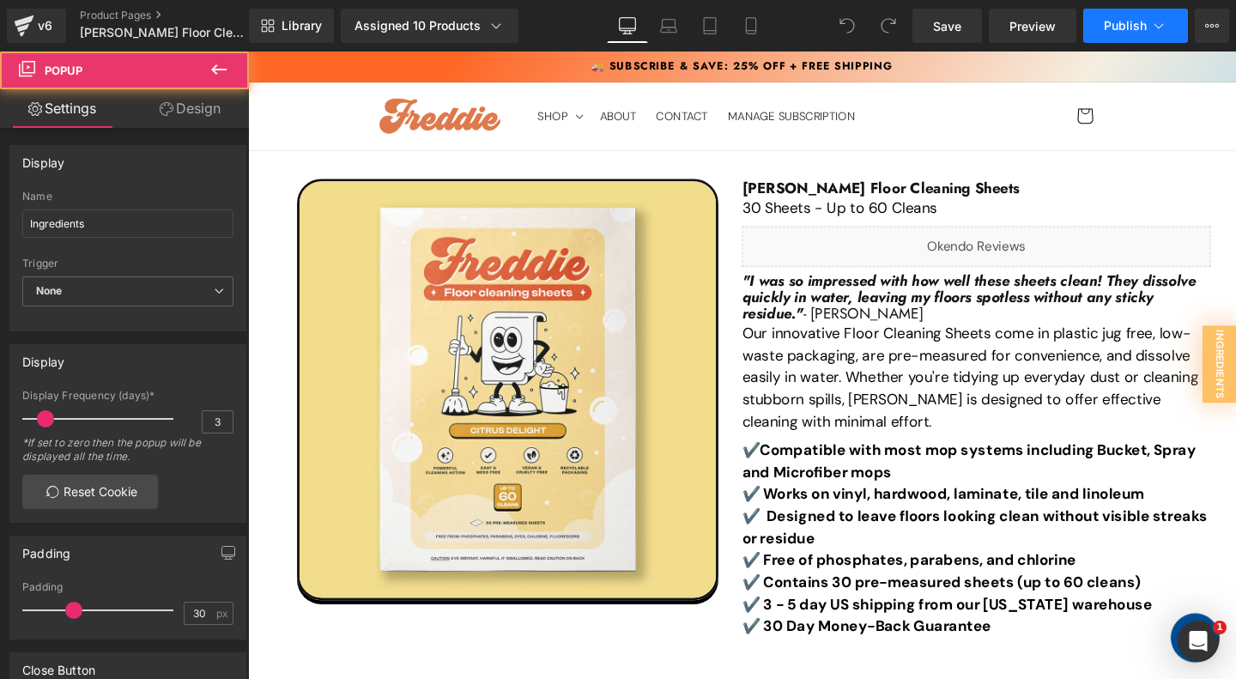
click at [1163, 30] on icon at bounding box center [1158, 25] width 17 height 17
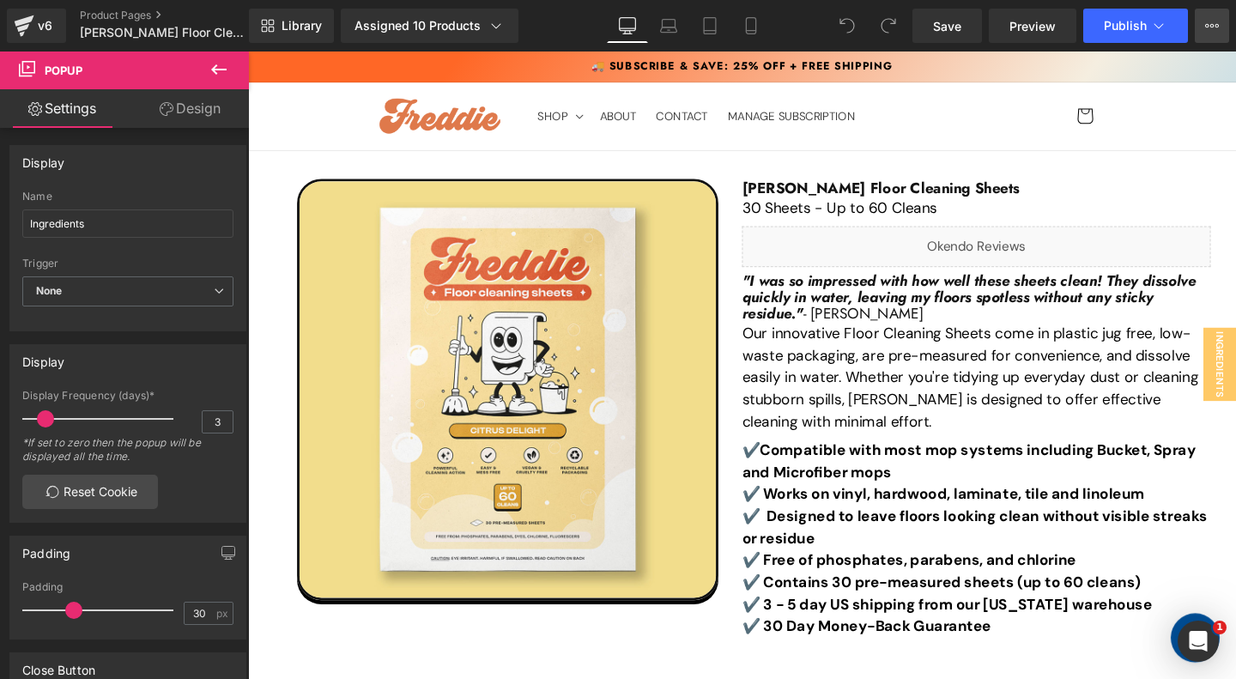
click at [1201, 27] on button "View Live Page View with current Template Save Template to Library Schedule Pub…" at bounding box center [1212, 26] width 34 height 34
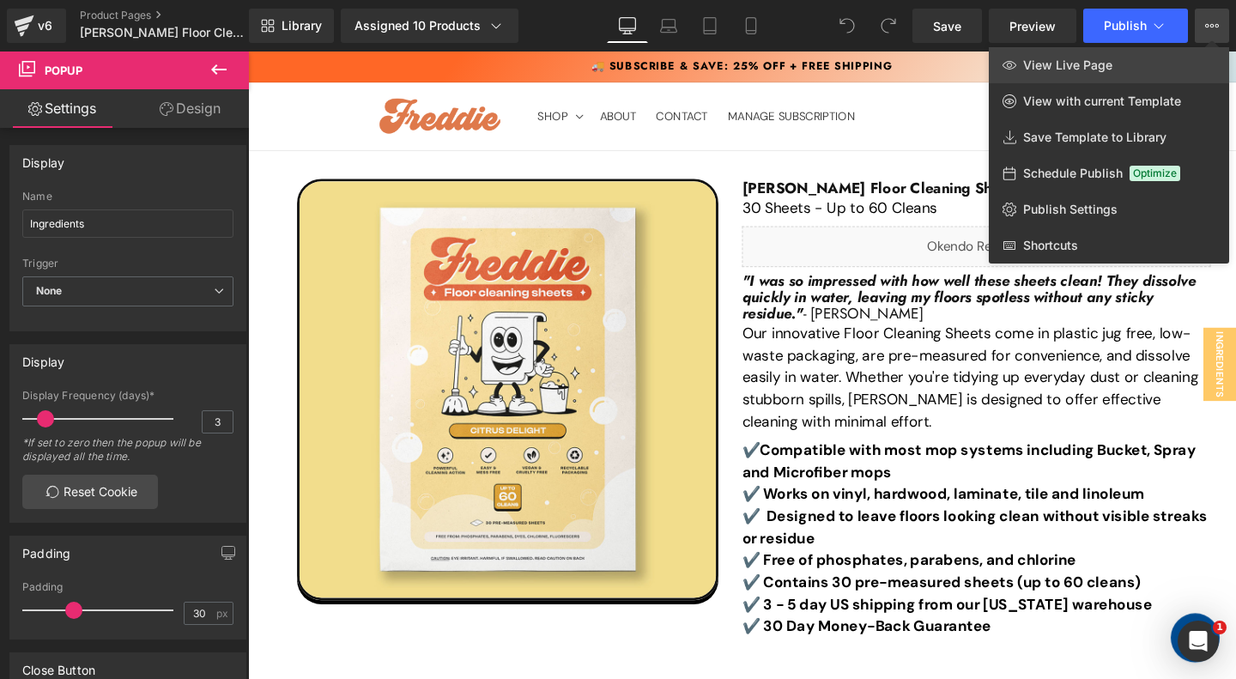
click at [1100, 72] on span "View Live Page" at bounding box center [1067, 64] width 89 height 15
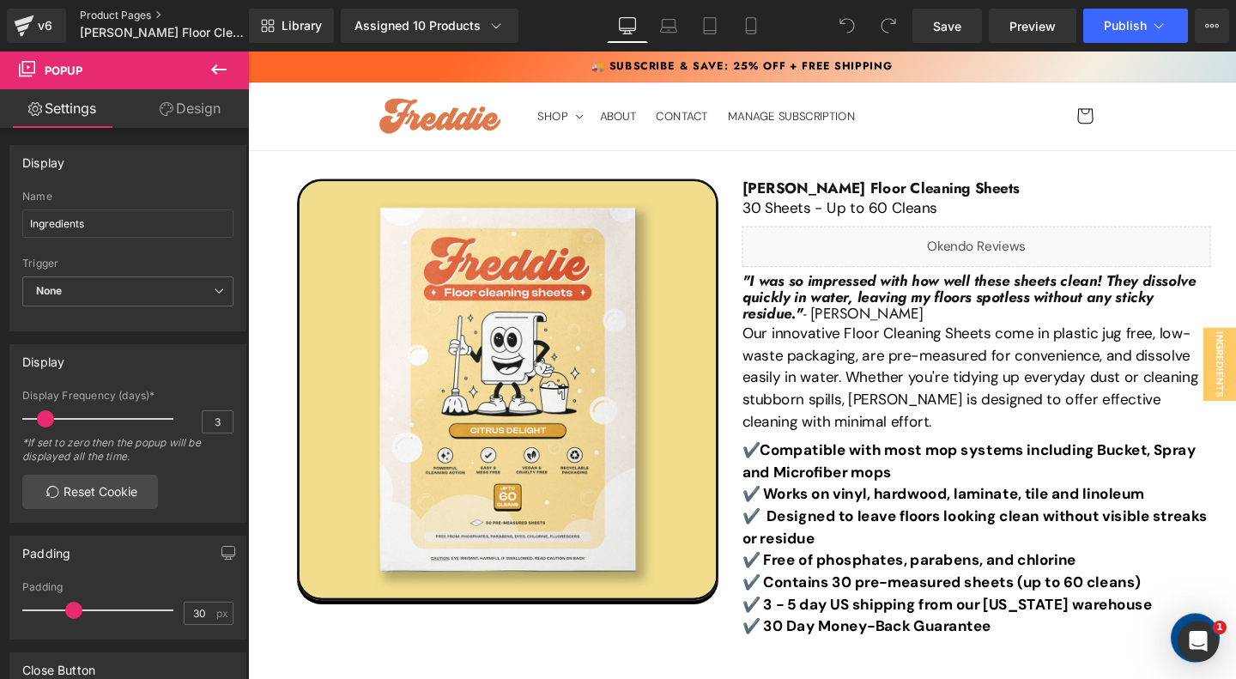
click at [126, 12] on link "Product Pages" at bounding box center [178, 16] width 197 height 14
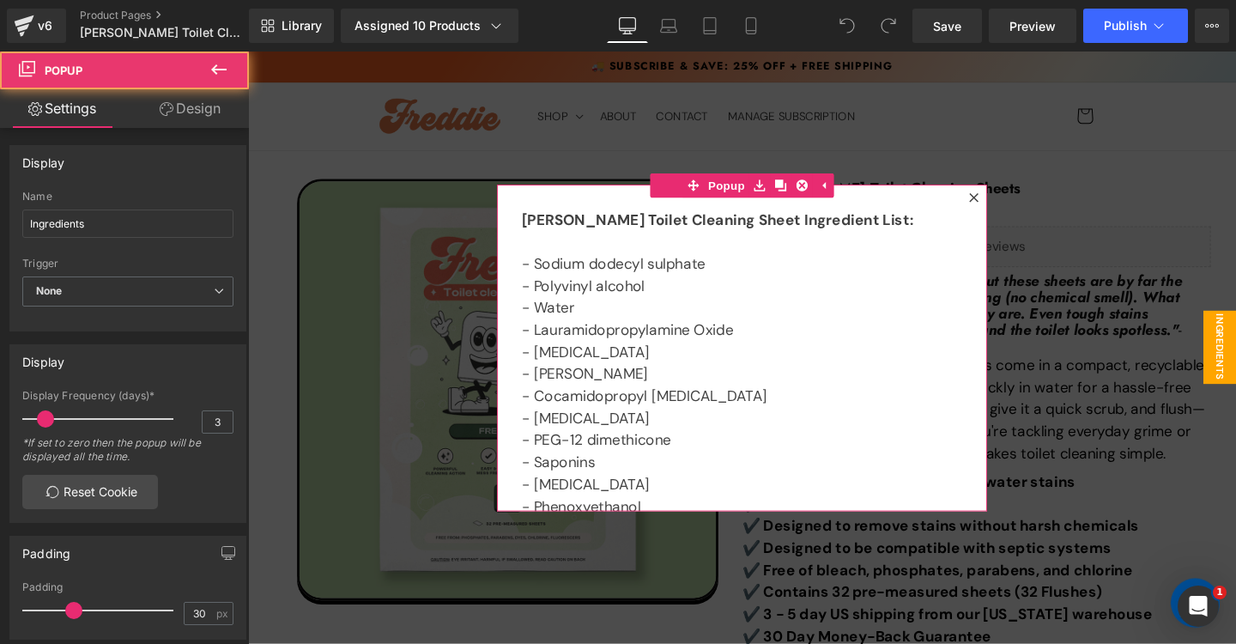
click at [1015, 204] on icon at bounding box center [1011, 205] width 10 height 10
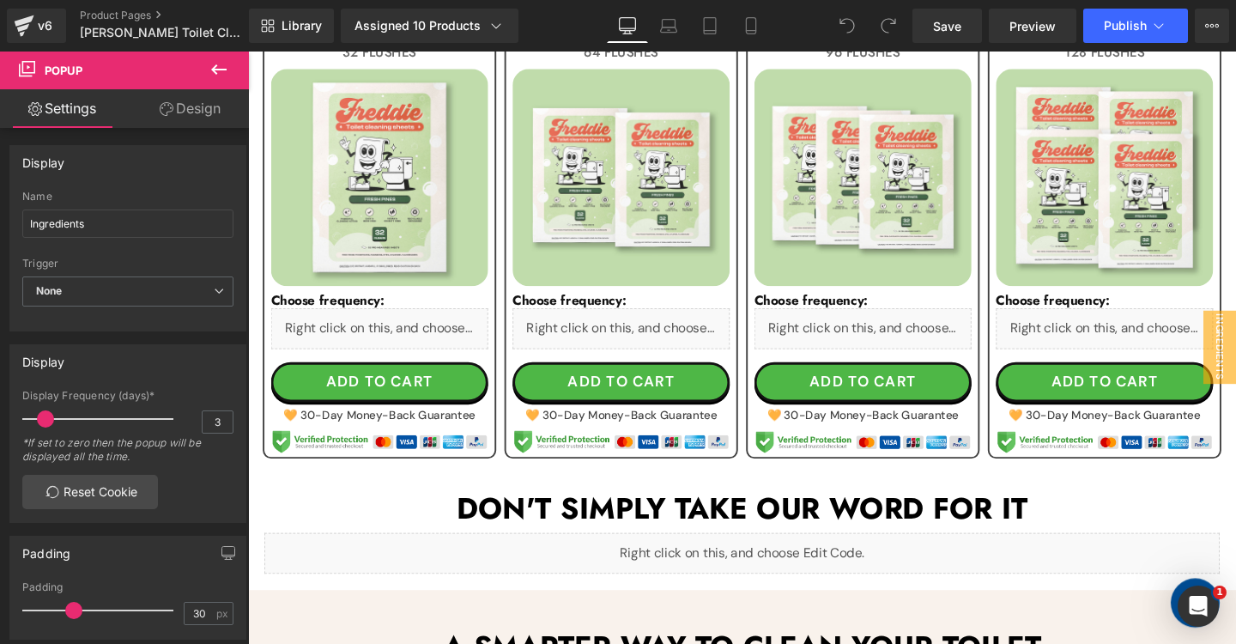
scroll to position [1083, 0]
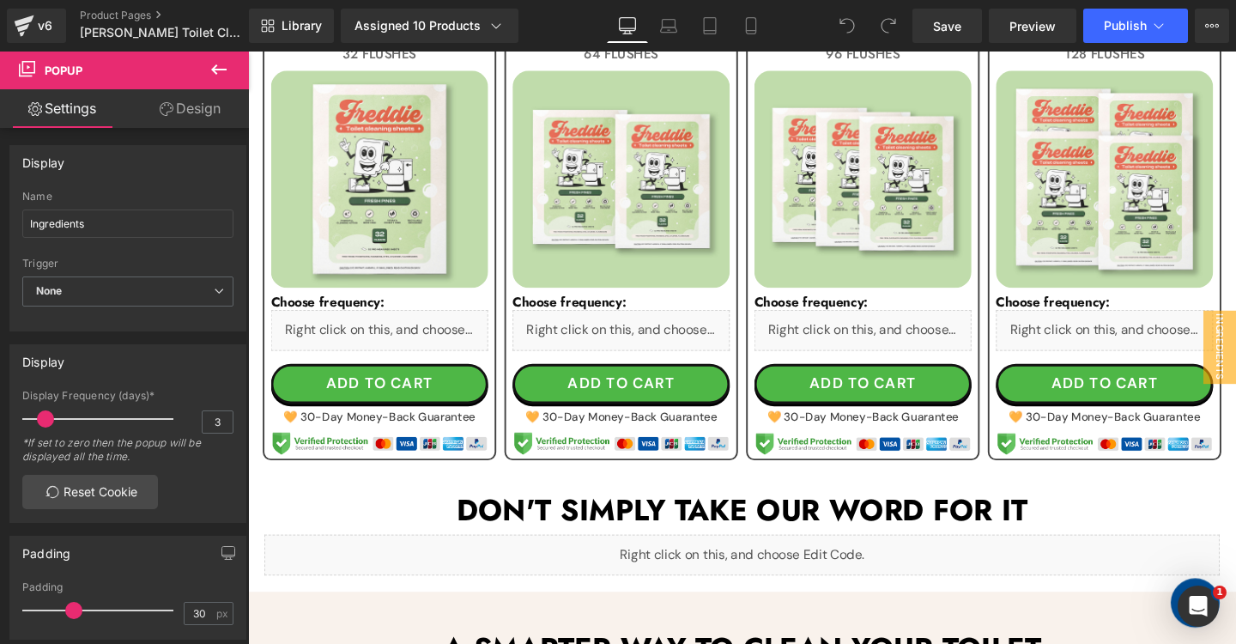
click at [405, 343] on div "Liquid" at bounding box center [386, 344] width 228 height 43
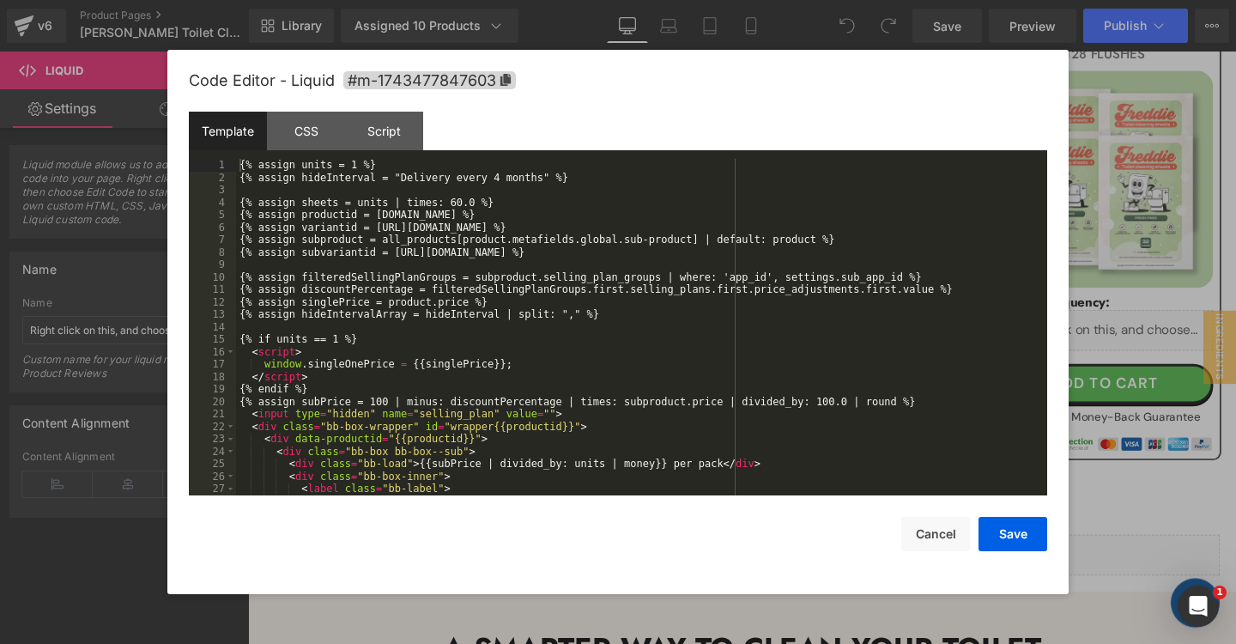
click at [483, 342] on div "{% assign units = 1 %} {% assign hideInterval = "Delivery every 4 months" %} {%…" at bounding box center [641, 339] width 811 height 361
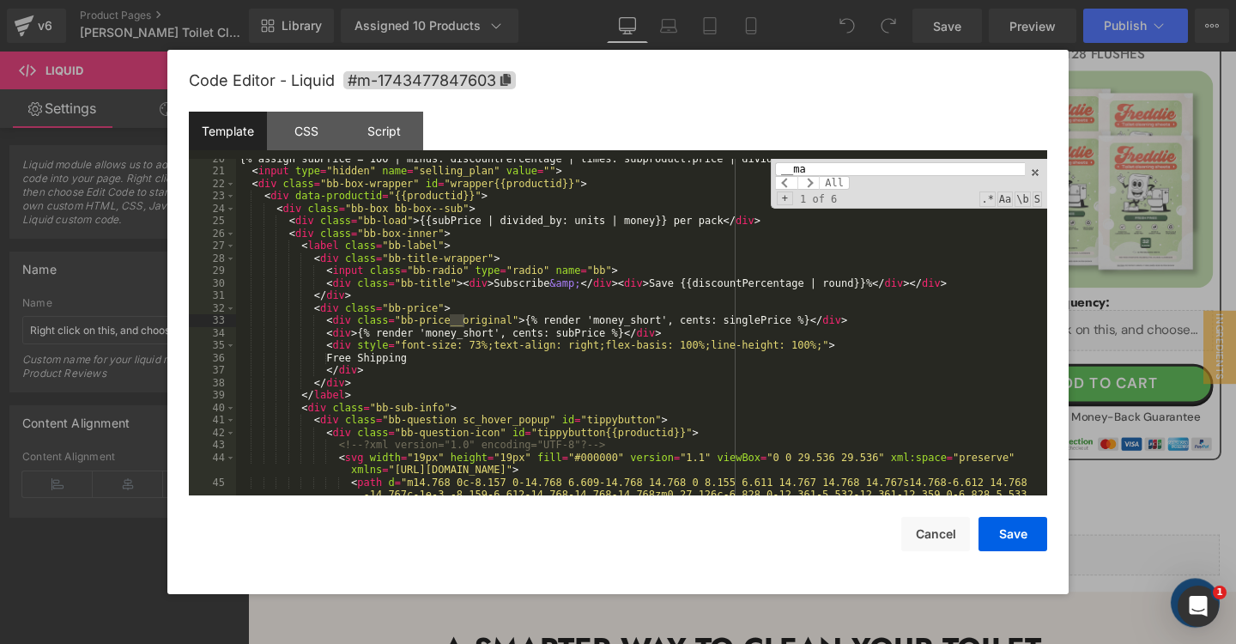
scroll to position [1325, 0]
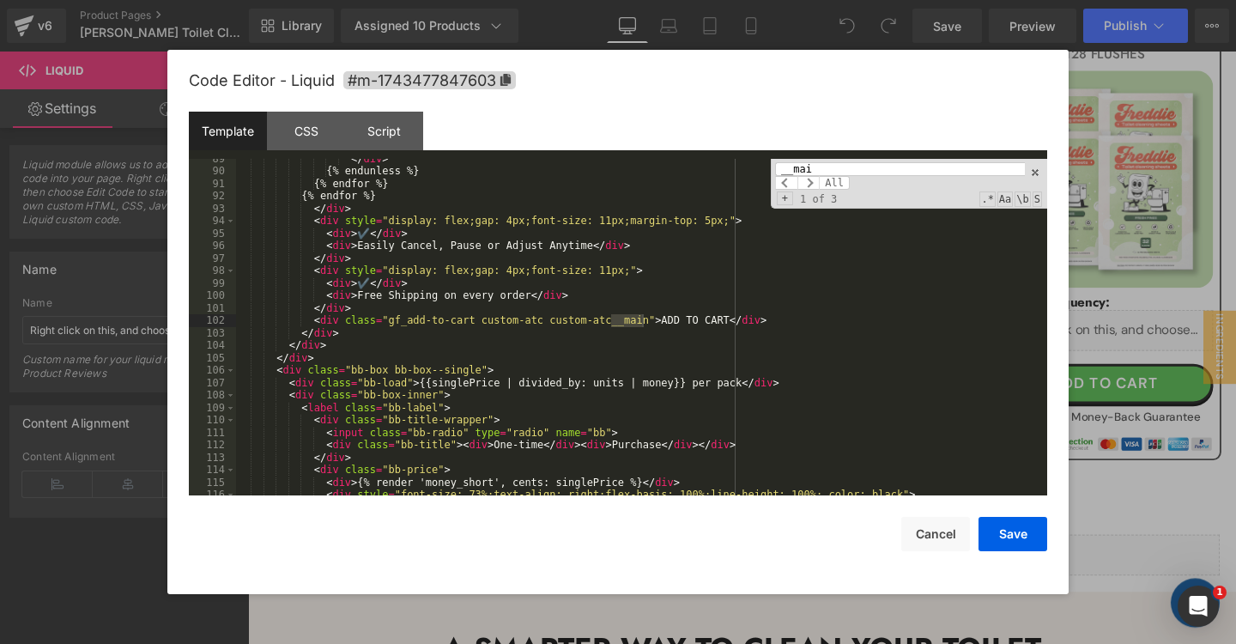
type input "__mai"
click at [780, 323] on div "</ div > {% endunless %} {% endfor %} {% endfor %} </ div > < div style = "disp…" at bounding box center [641, 333] width 811 height 361
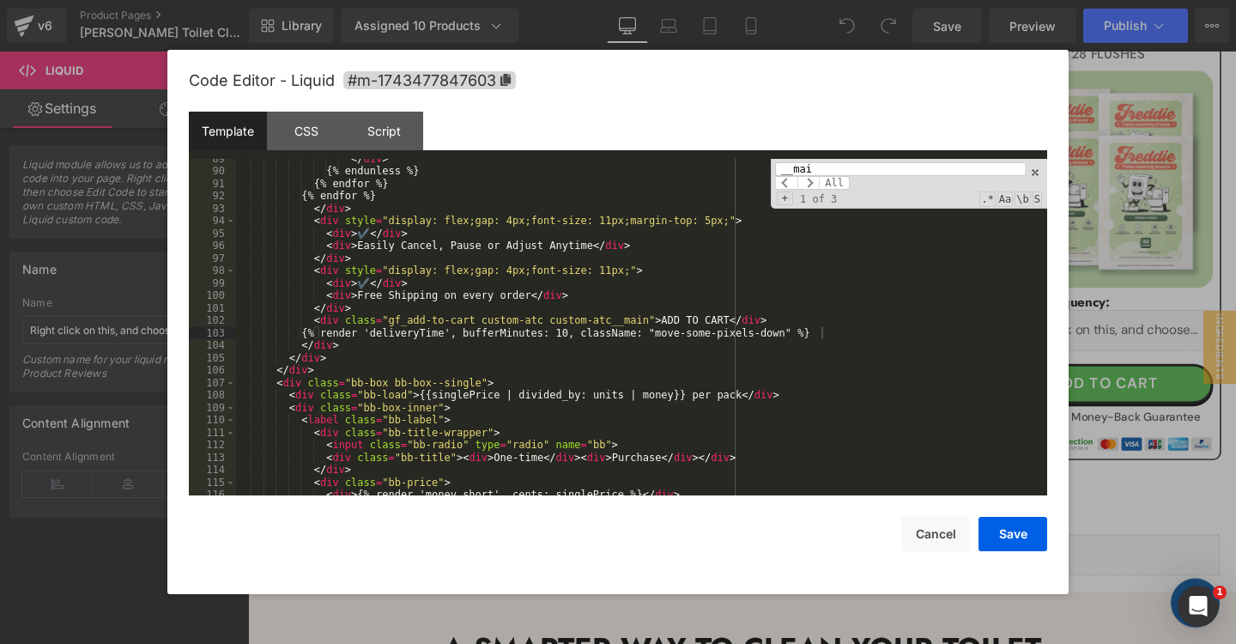
click at [870, 174] on input "__mai" at bounding box center [900, 169] width 250 height 14
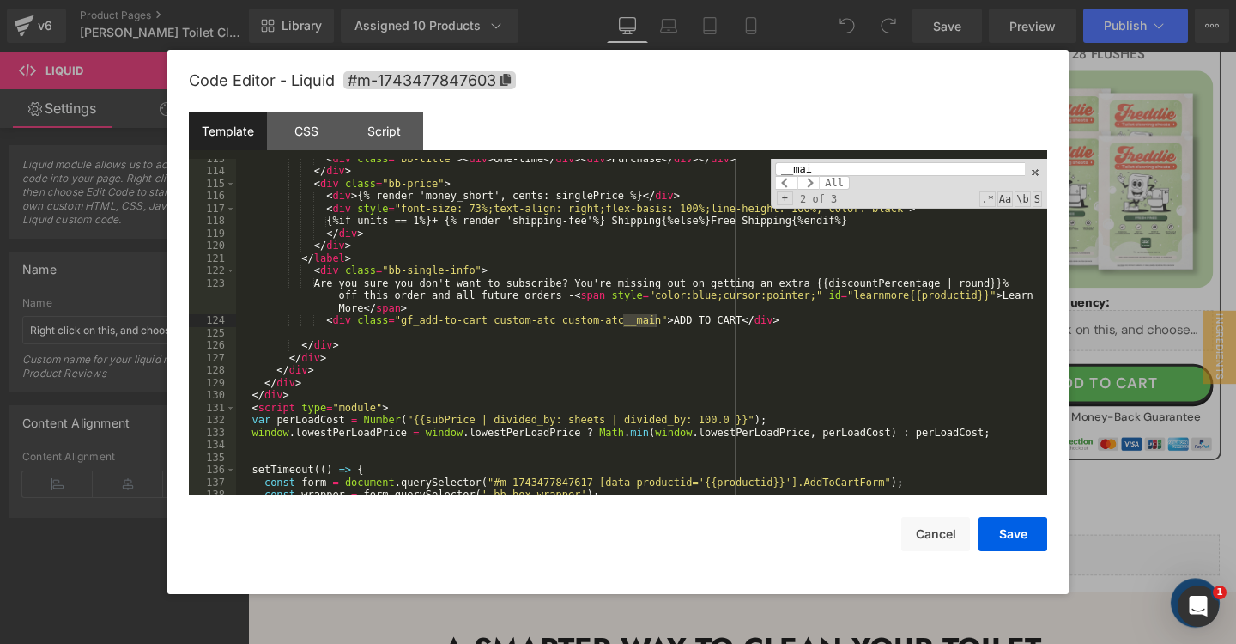
click at [799, 323] on div "< div class = "bb-title" > < div > One-time </ div > < div > Purchase </ div > …" at bounding box center [641, 333] width 811 height 361
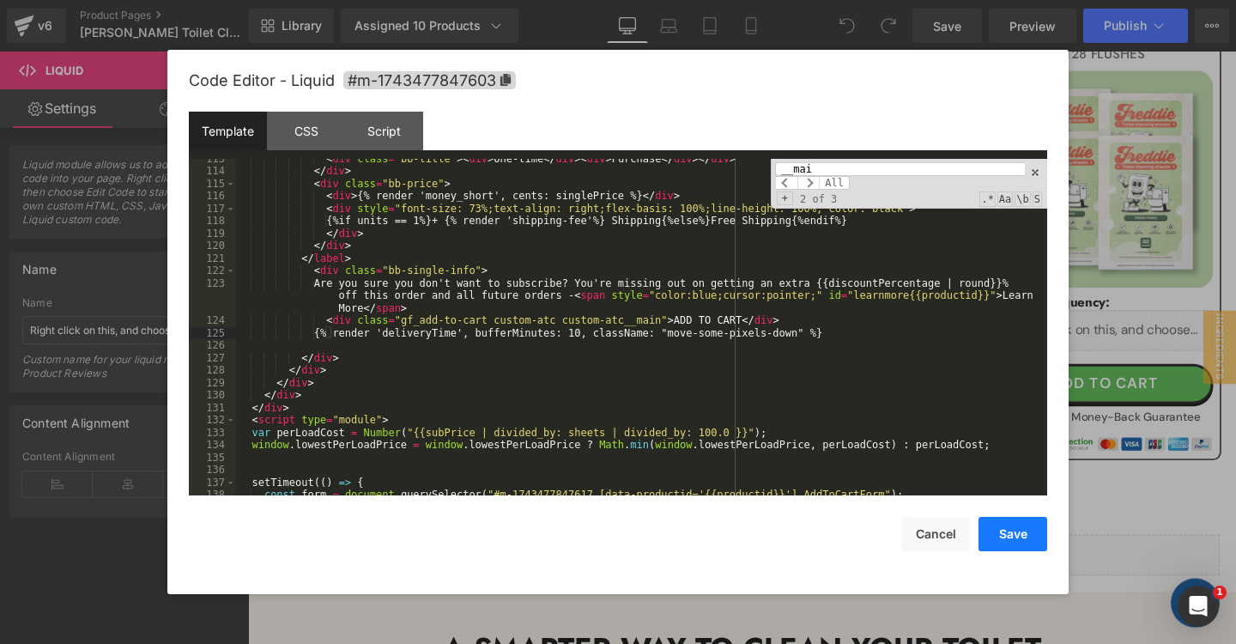
click at [1002, 528] on button "Save" at bounding box center [1012, 534] width 69 height 34
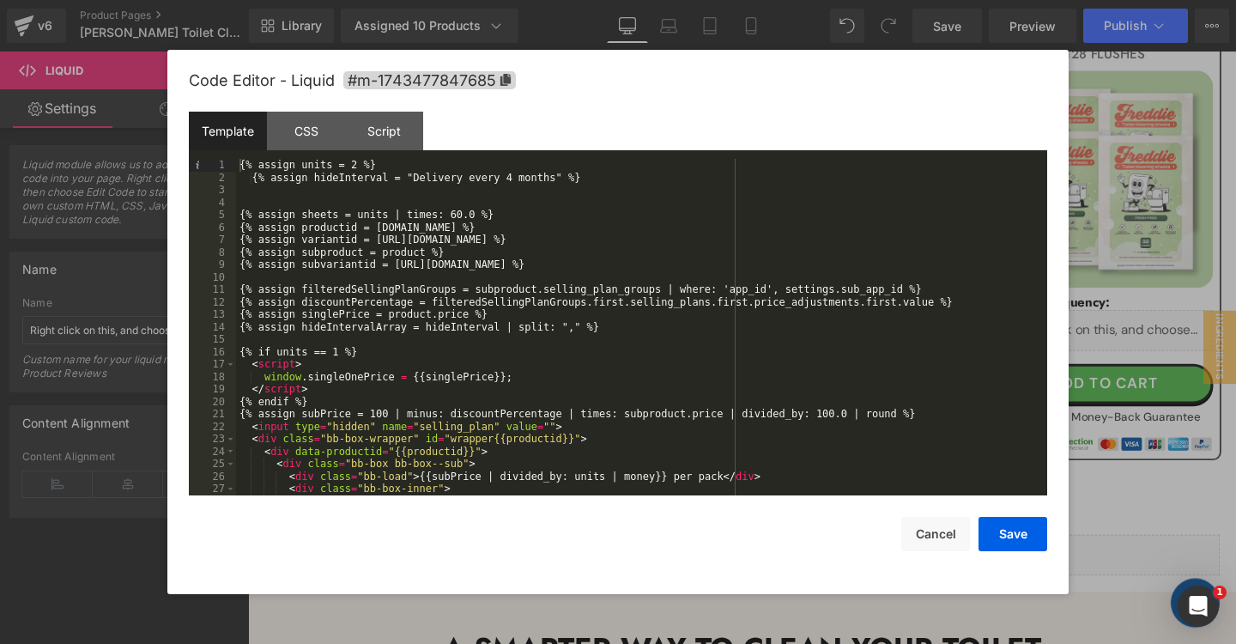
click at [620, 338] on div "{% assign units = 2 %} {% assign hideInterval = "Delivery every 4 months" %} {%…" at bounding box center [641, 339] width 811 height 361
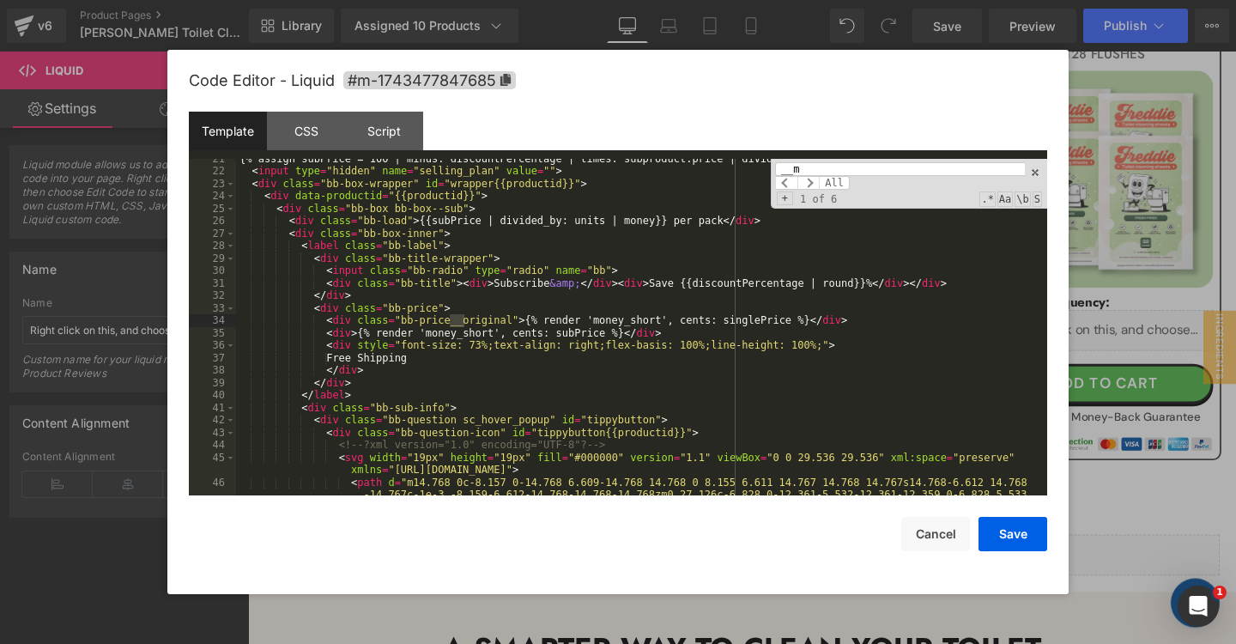
scroll to position [1338, 0]
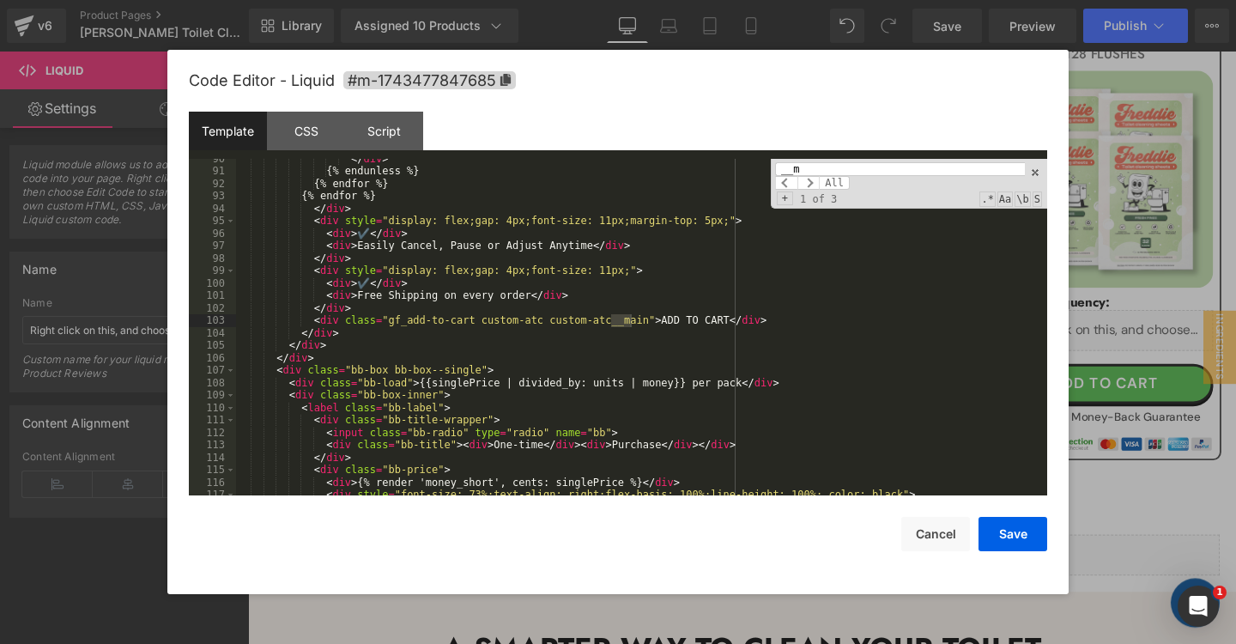
type input "__m"
click at [790, 320] on div "</ div > {% endunless %} {% endfor %} {% endfor %} </ div > < div style = "disp…" at bounding box center [641, 333] width 811 height 361
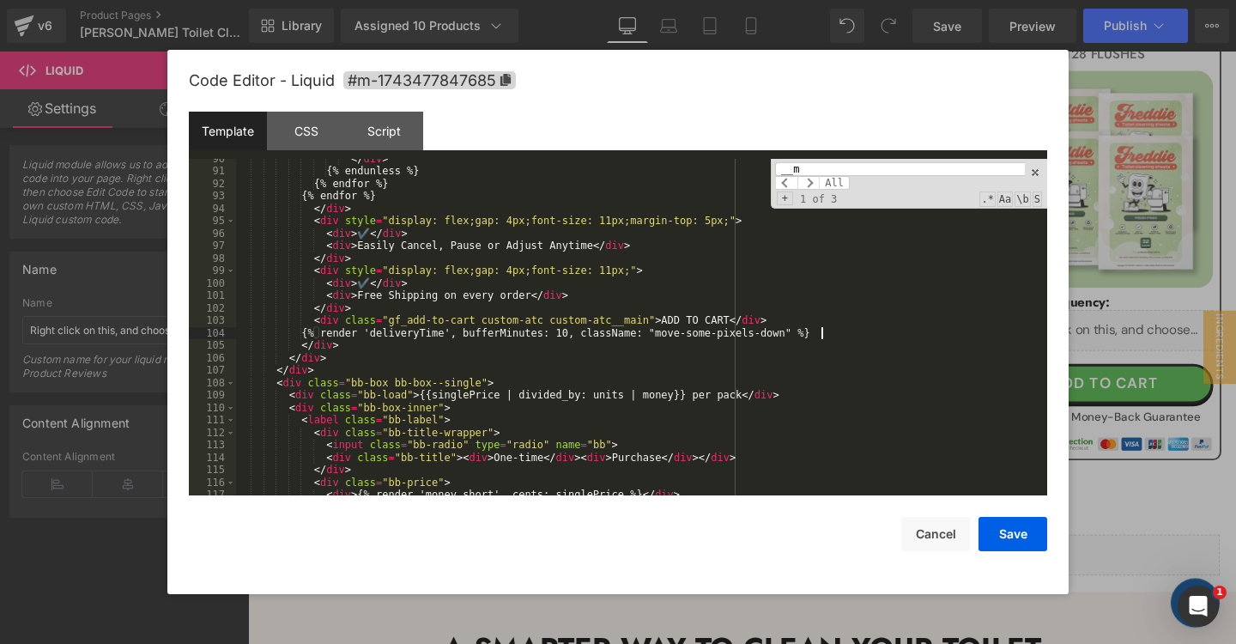
click at [939, 171] on input "__m" at bounding box center [900, 169] width 250 height 14
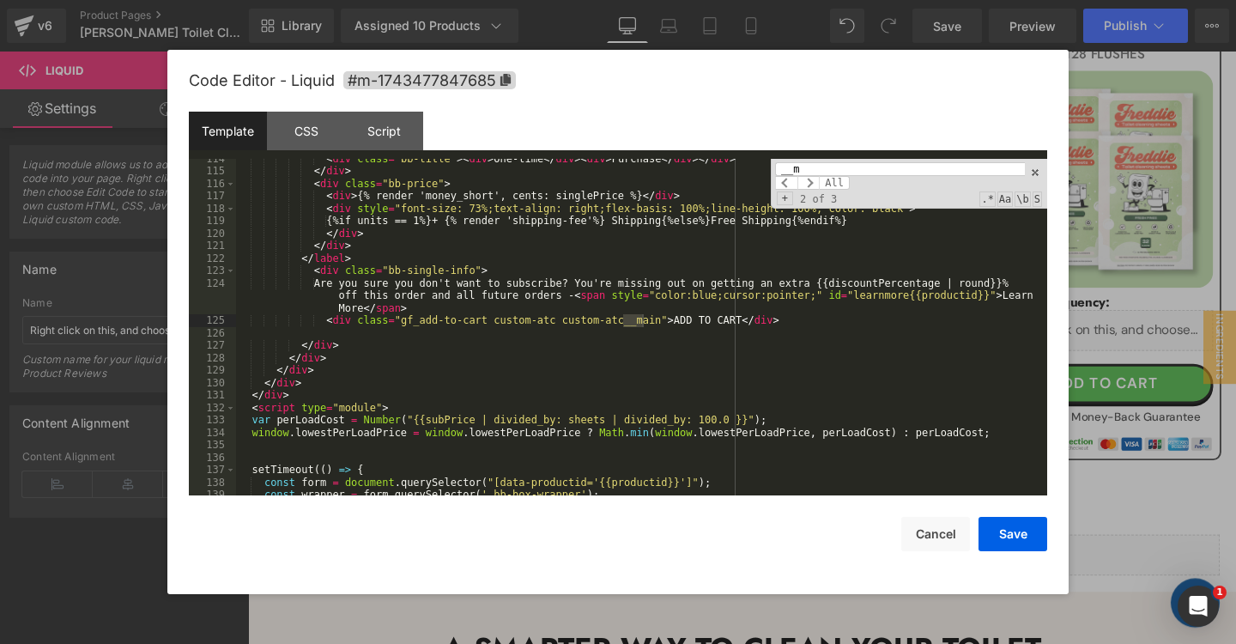
click at [804, 318] on div "< div class = "bb-title" > < div > One-time </ div > < div > Purchase </ div > …" at bounding box center [641, 333] width 811 height 361
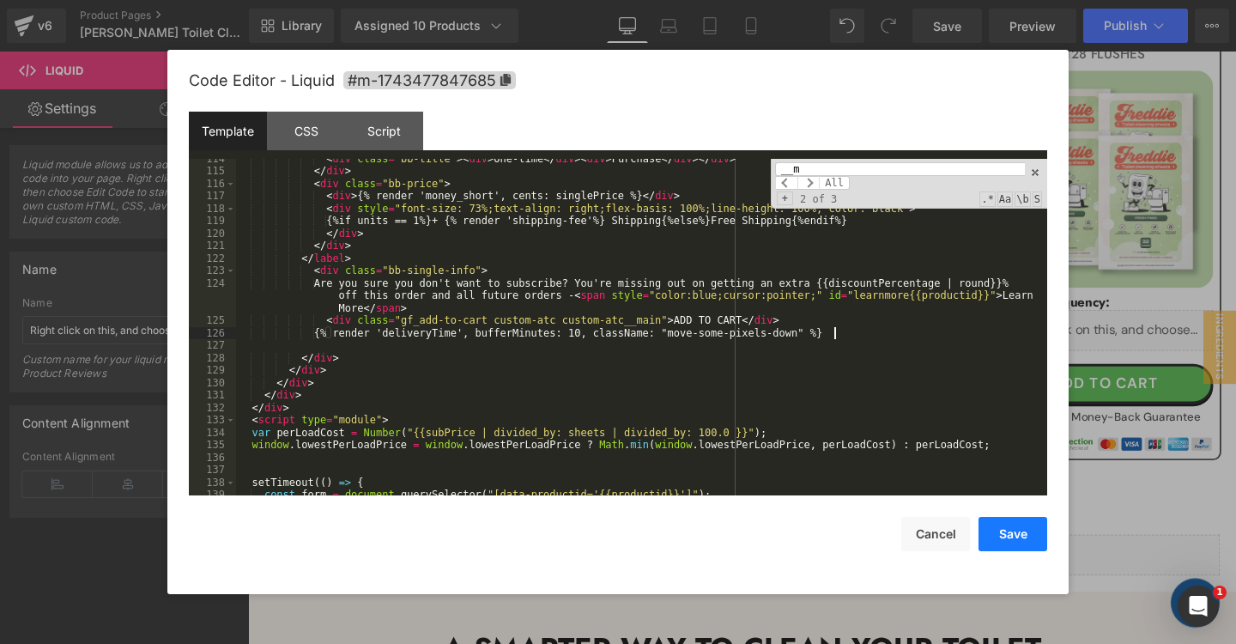
click at [1005, 523] on button "Save" at bounding box center [1012, 534] width 69 height 34
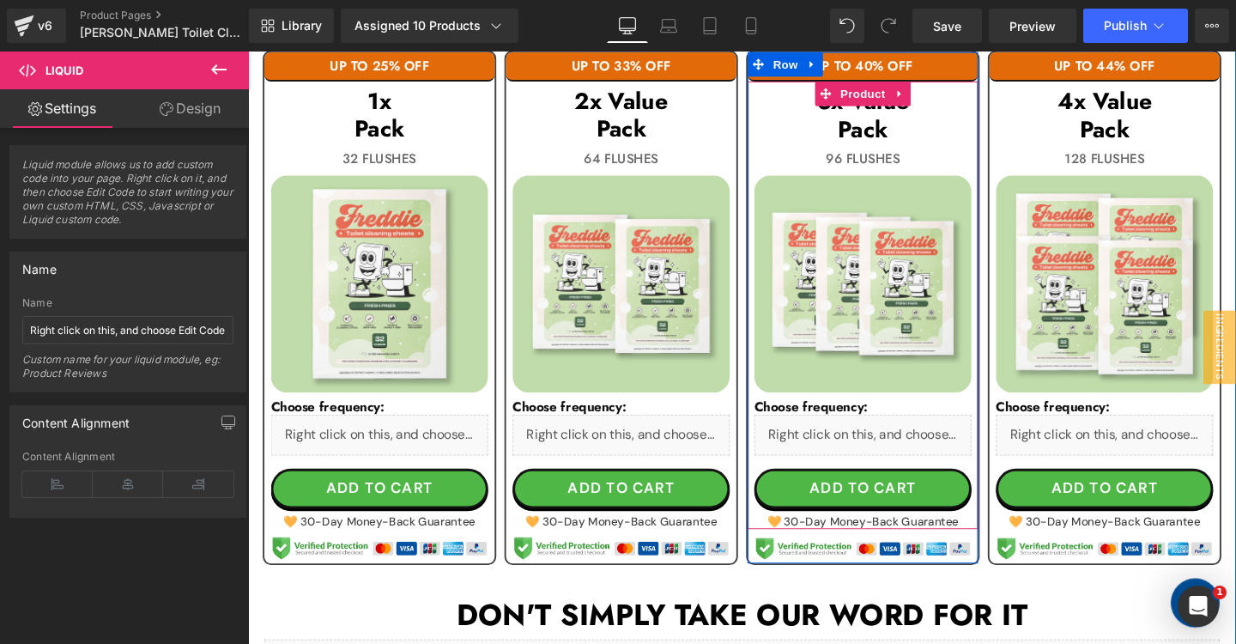
scroll to position [977, 0]
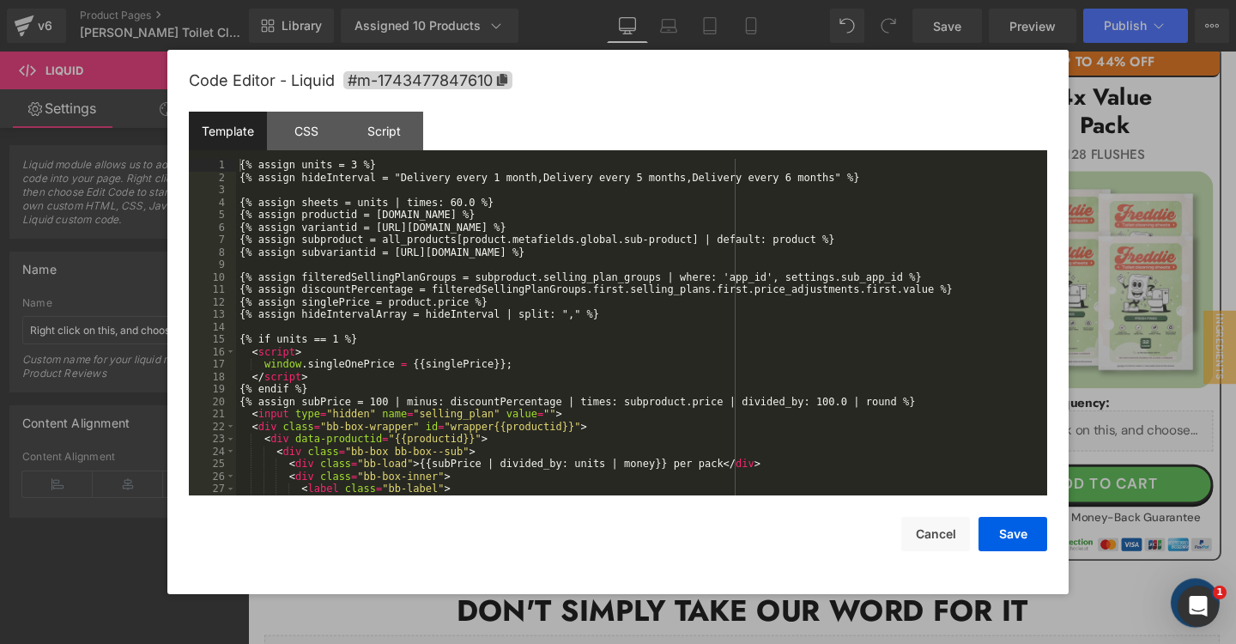
click at [635, 343] on div "{% assign units = 3 %} {% assign hideInterval = "Delivery every 1 month,Deliver…" at bounding box center [641, 339] width 811 height 361
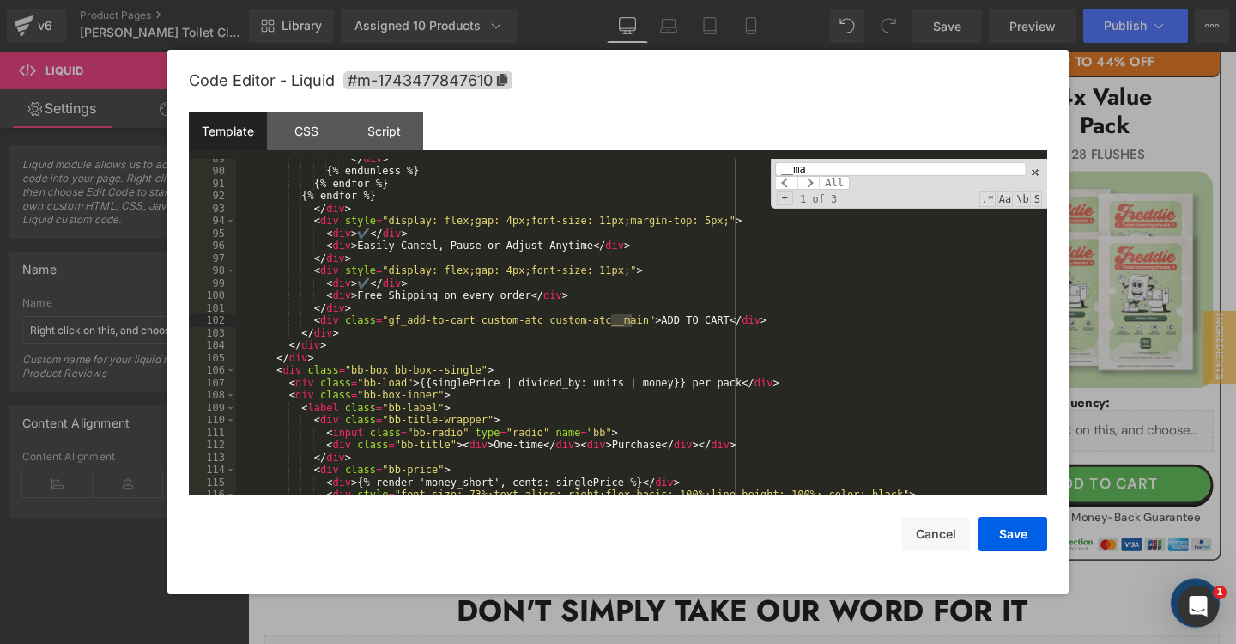
scroll to position [1325, 0]
type input "__ma"
click at [786, 322] on div "</ div > {% endunless %} {% endfor %} {% endfor %} </ div > < div style = "disp…" at bounding box center [641, 333] width 811 height 361
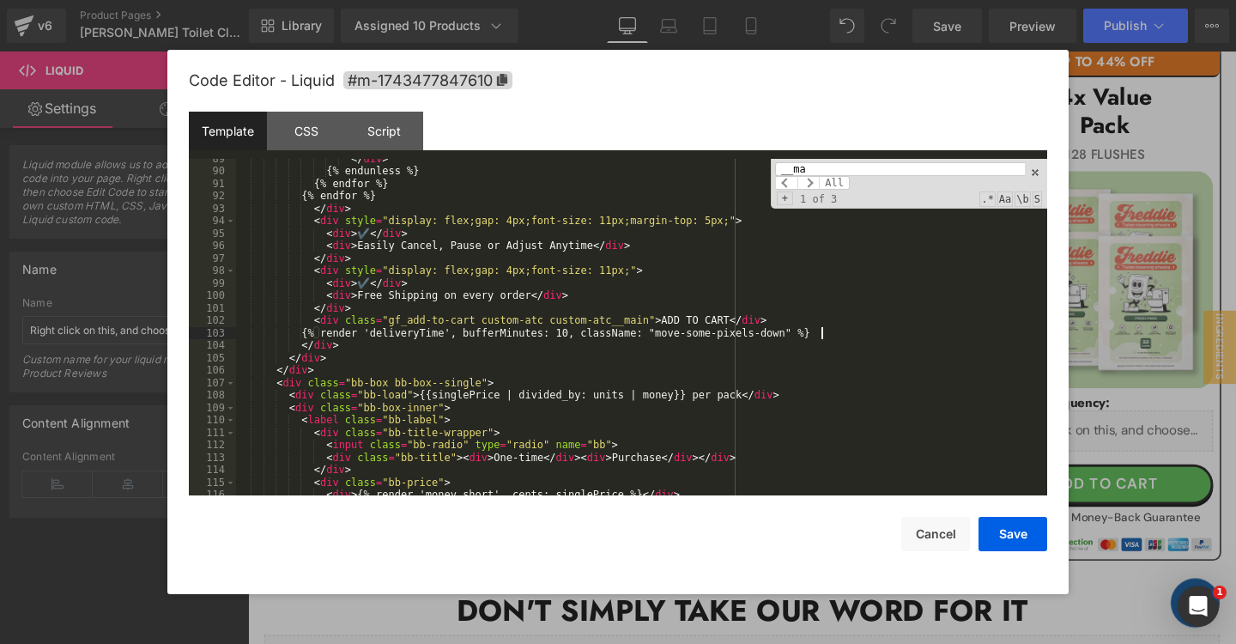
click at [849, 167] on input "__ma" at bounding box center [900, 169] width 250 height 14
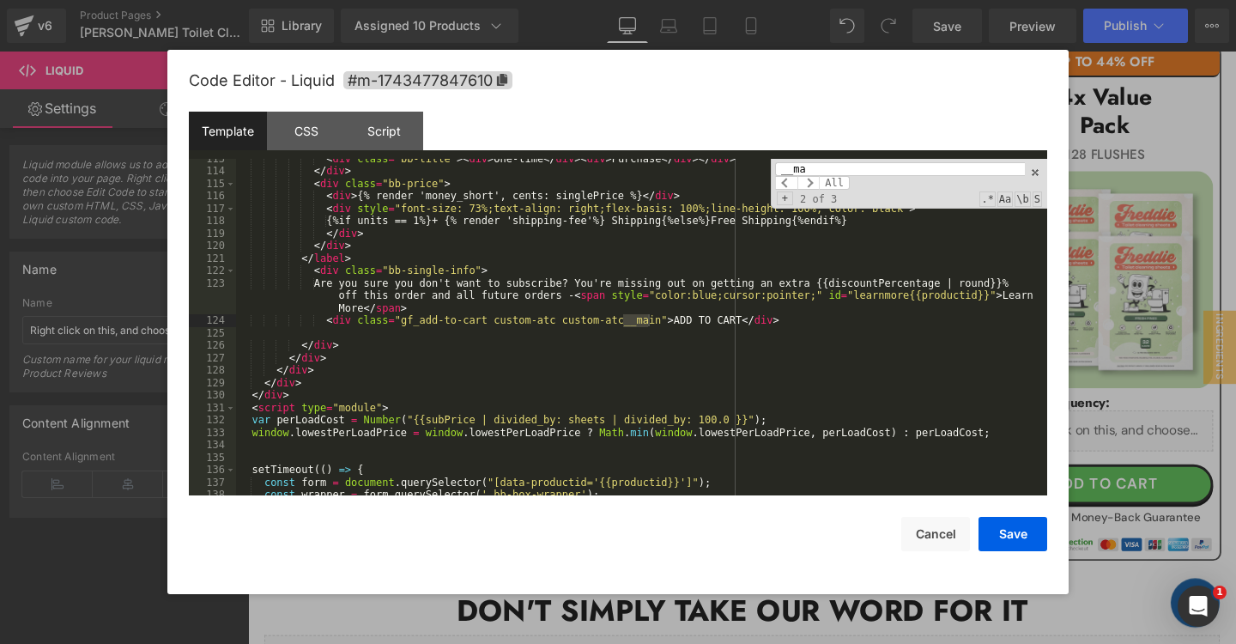
scroll to position [1624, 0]
click at [810, 319] on div "< div class = "bb-title" > < div > One-time </ div > < div > Purchase </ div > …" at bounding box center [641, 333] width 811 height 361
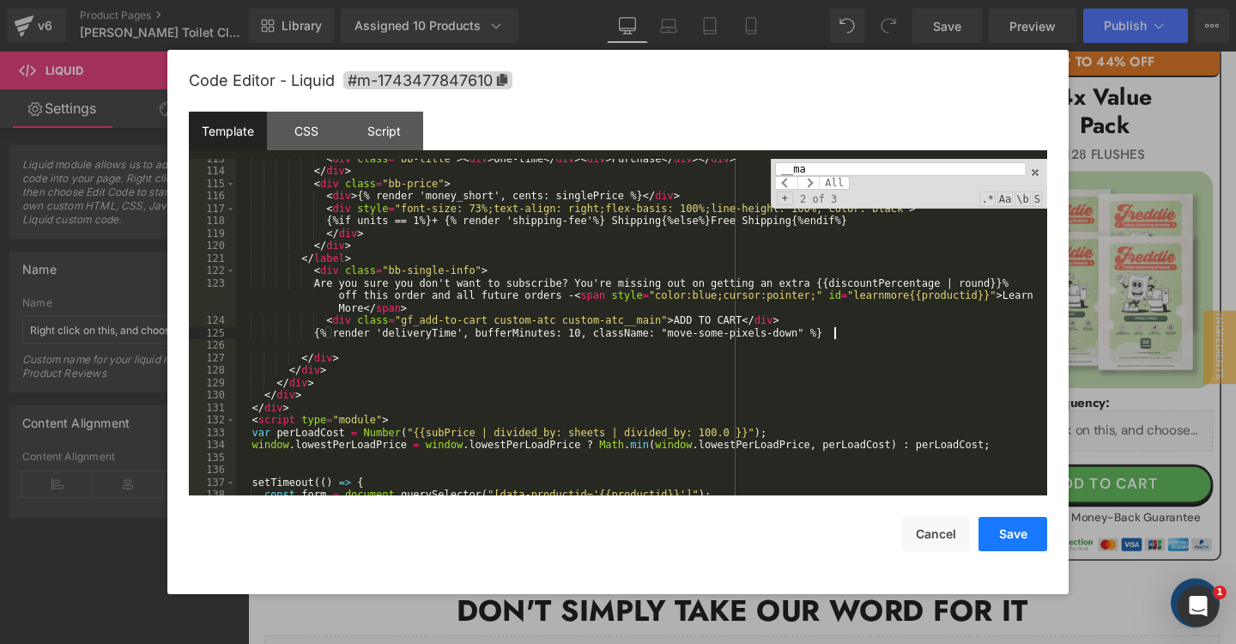
click at [1015, 535] on button "Save" at bounding box center [1012, 534] width 69 height 34
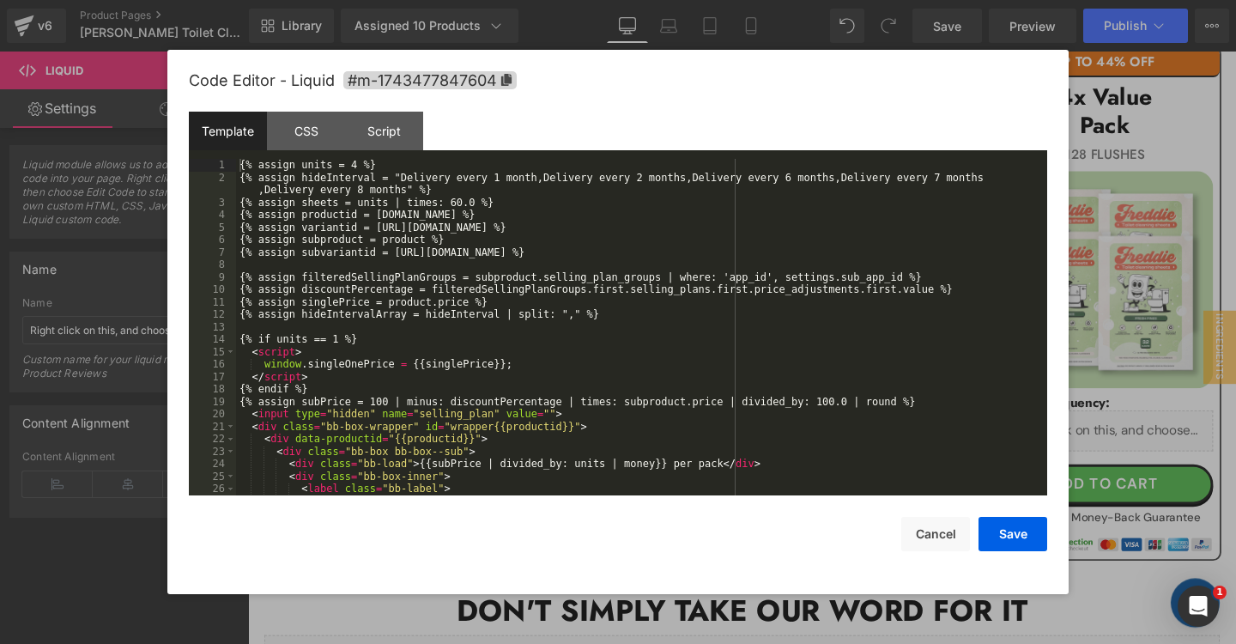
click at [824, 372] on div "{% assign units = 4 %} {% assign hideInterval = "Delivery every 1 month,Deliver…" at bounding box center [641, 339] width 811 height 361
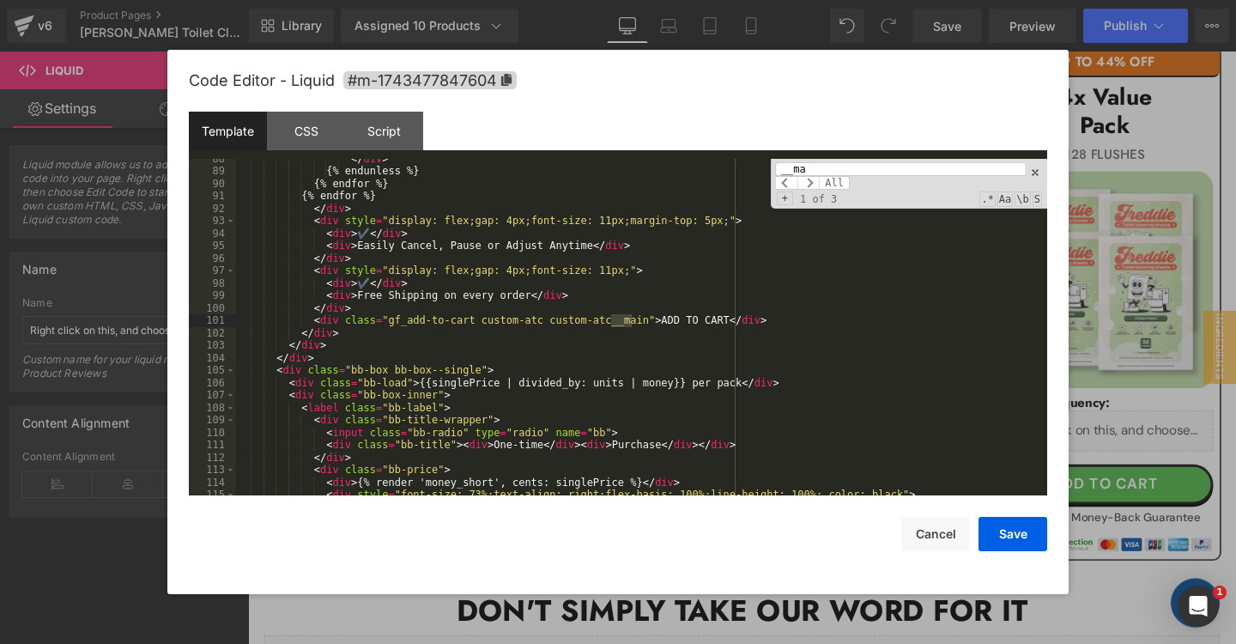
scroll to position [1325, 0]
type input "__ma"
click at [790, 319] on div "</ div > {% endunless %} {% endfor %} {% endfor %} </ div > < div style = "disp…" at bounding box center [641, 333] width 811 height 361
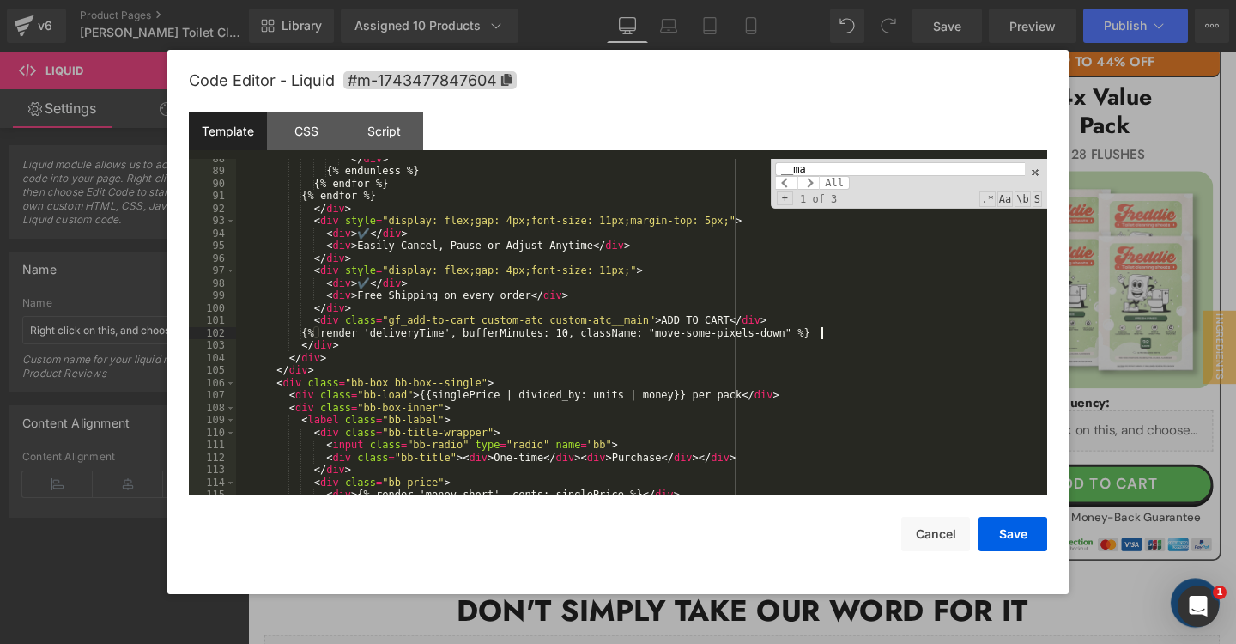
click at [824, 170] on input "__ma" at bounding box center [900, 169] width 250 height 14
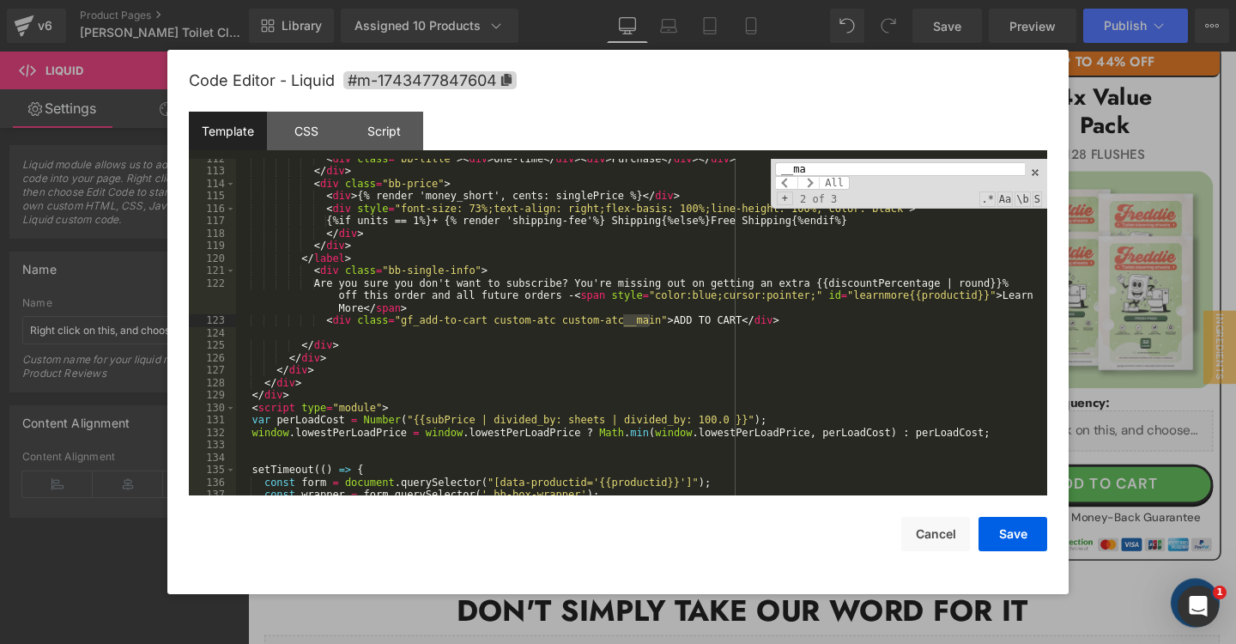
scroll to position [1624, 0]
click at [802, 323] on div "< div class = "bb-title" > < div > One-time </ div > < div > Purchase </ div > …" at bounding box center [641, 333] width 811 height 361
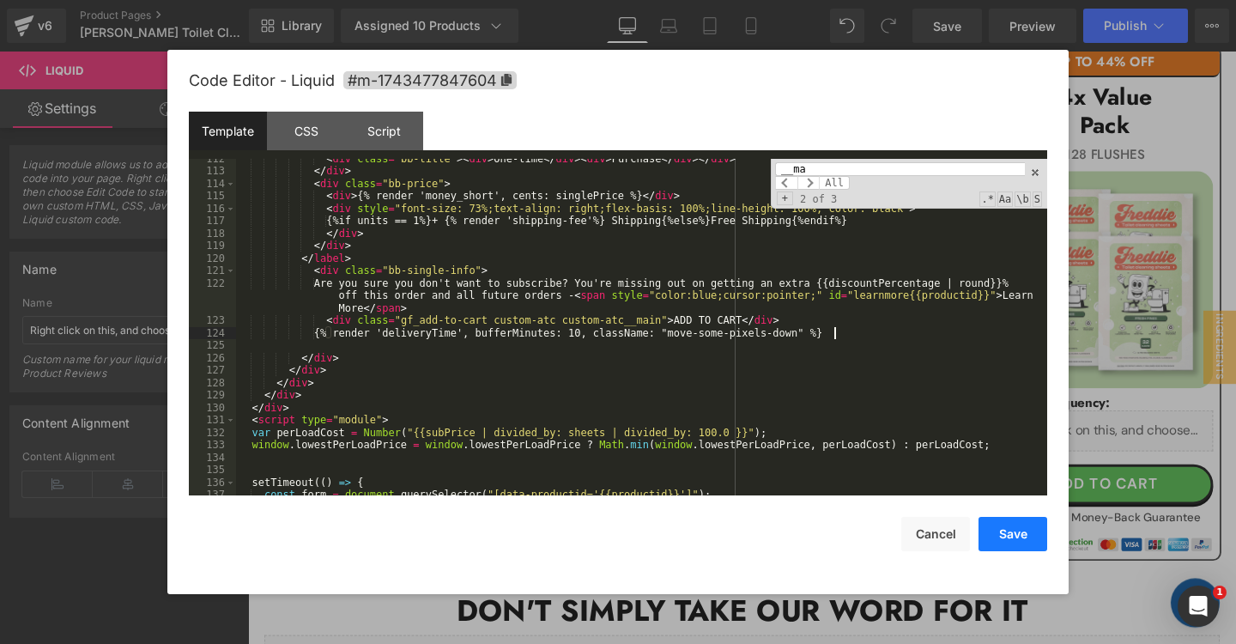
click at [1028, 544] on button "Save" at bounding box center [1012, 534] width 69 height 34
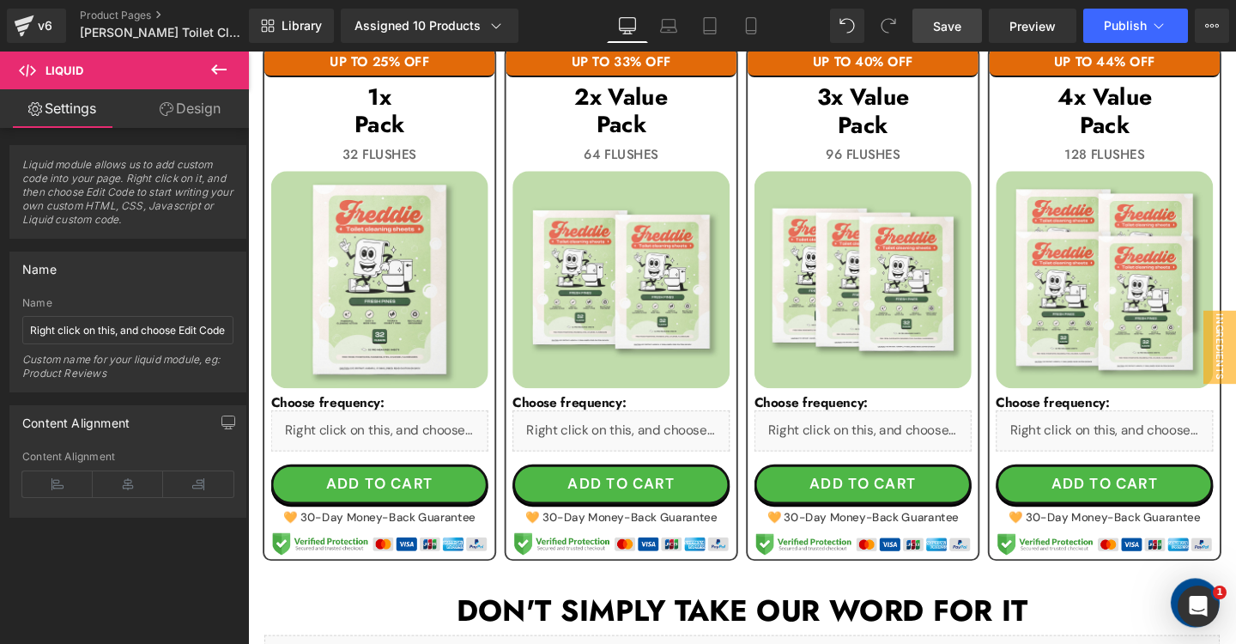
click at [931, 34] on link "Save" at bounding box center [947, 26] width 70 height 34
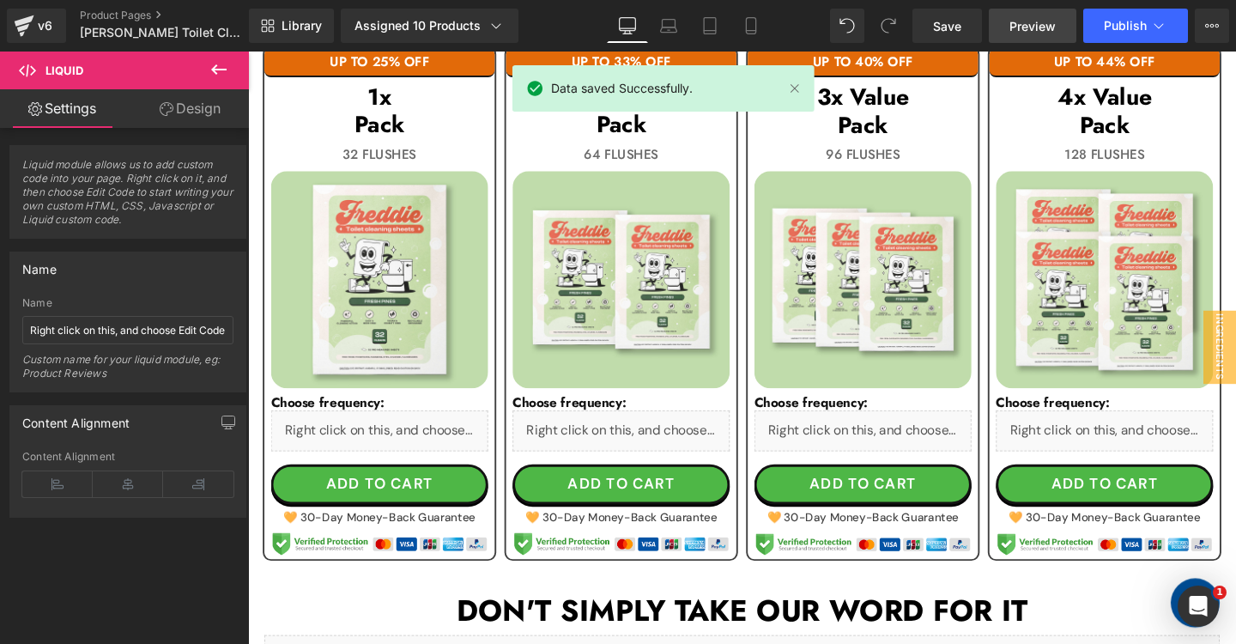
click at [1035, 22] on span "Preview" at bounding box center [1032, 26] width 46 height 18
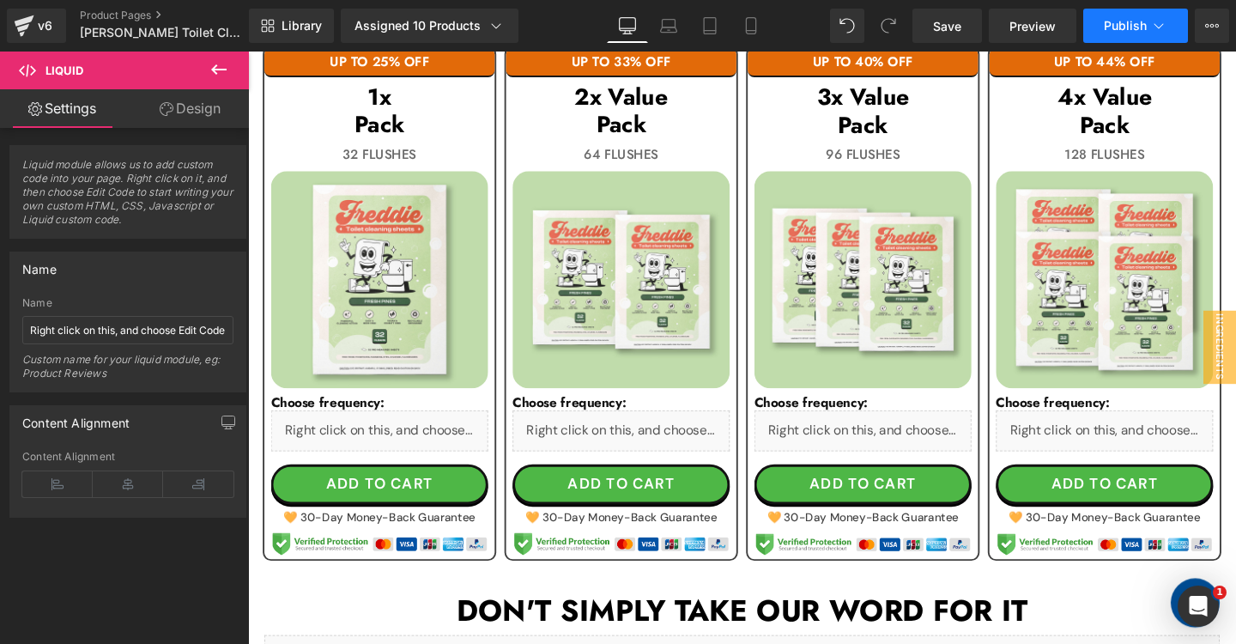
click at [1118, 23] on span "Publish" at bounding box center [1125, 26] width 43 height 14
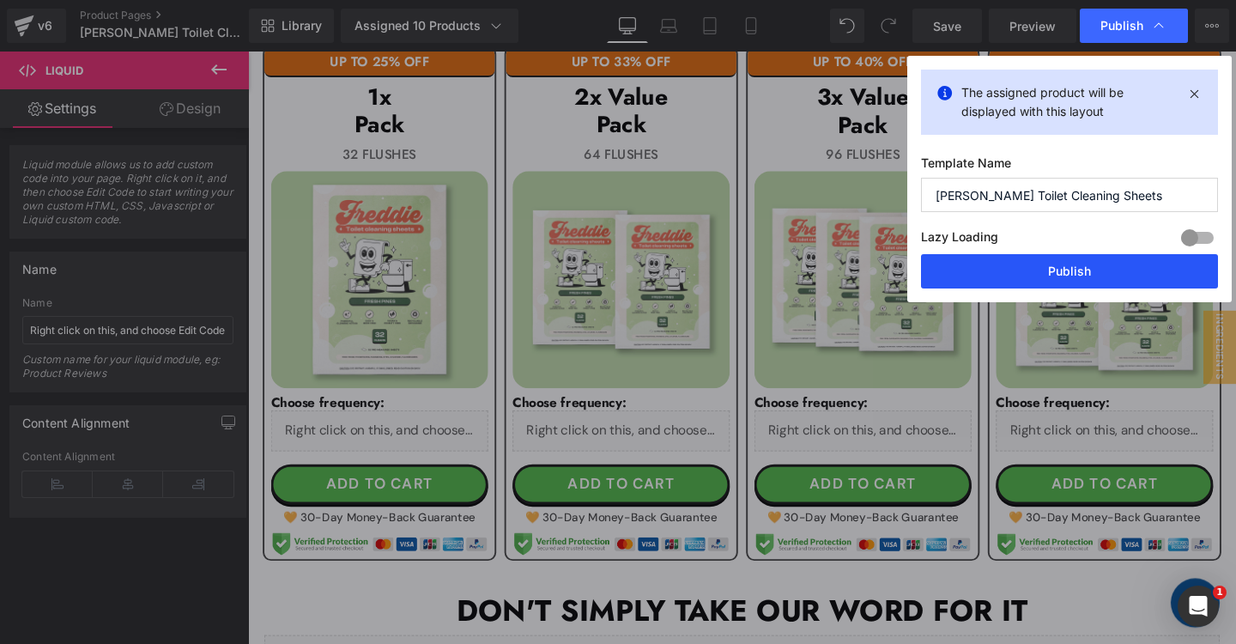
click at [983, 274] on button "Publish" at bounding box center [1069, 271] width 297 height 34
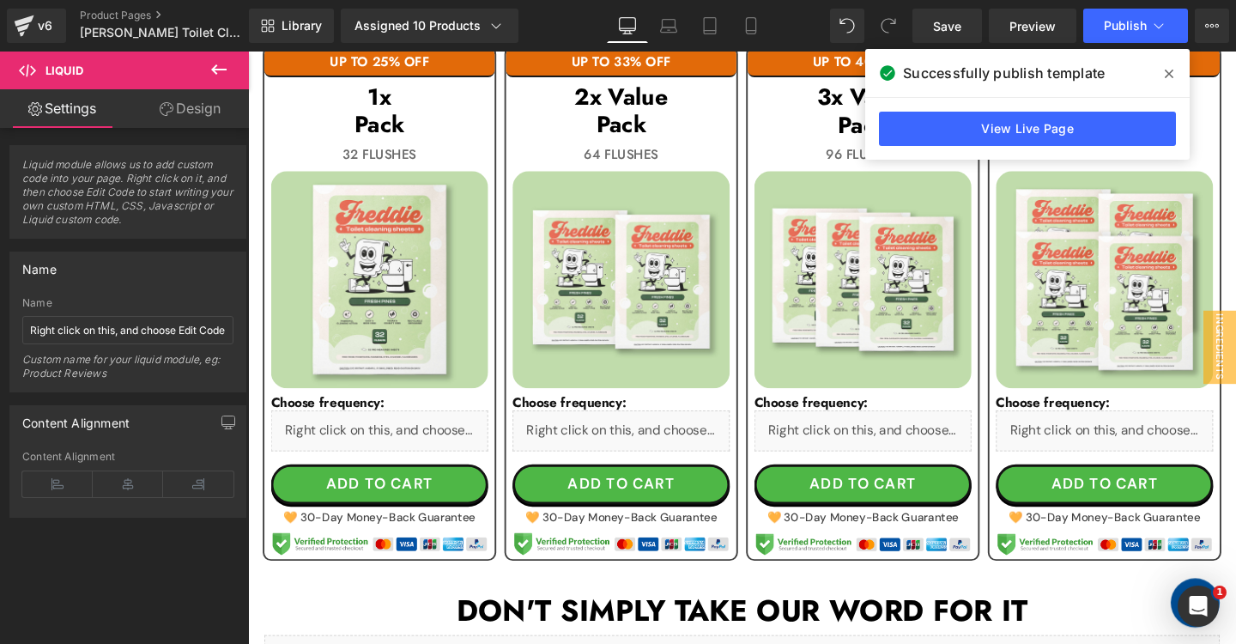
click at [1173, 76] on icon at bounding box center [1169, 74] width 9 height 14
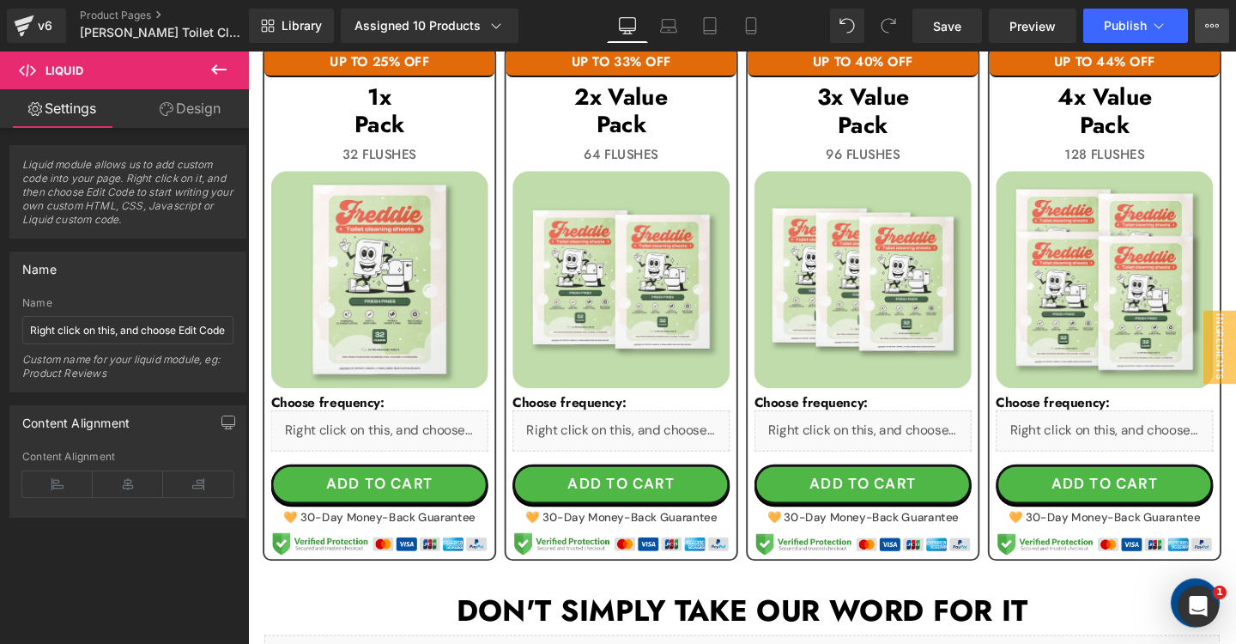
click at [1216, 27] on icon at bounding box center [1217, 25] width 4 height 3
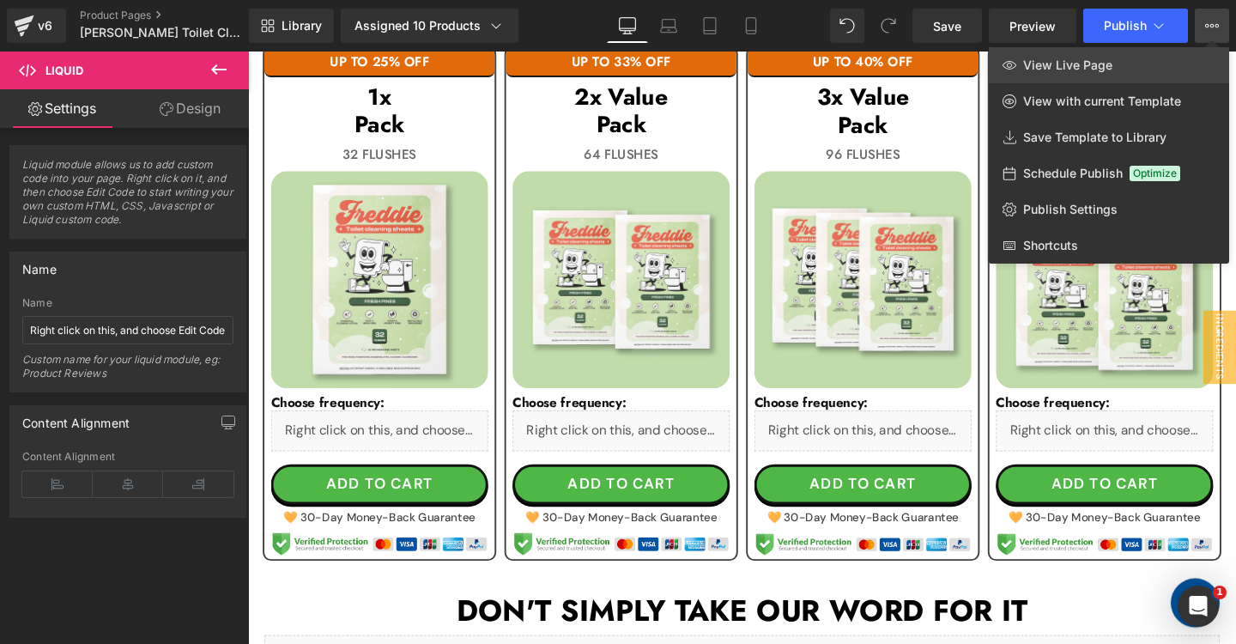
click at [1101, 62] on span "View Live Page" at bounding box center [1067, 64] width 89 height 15
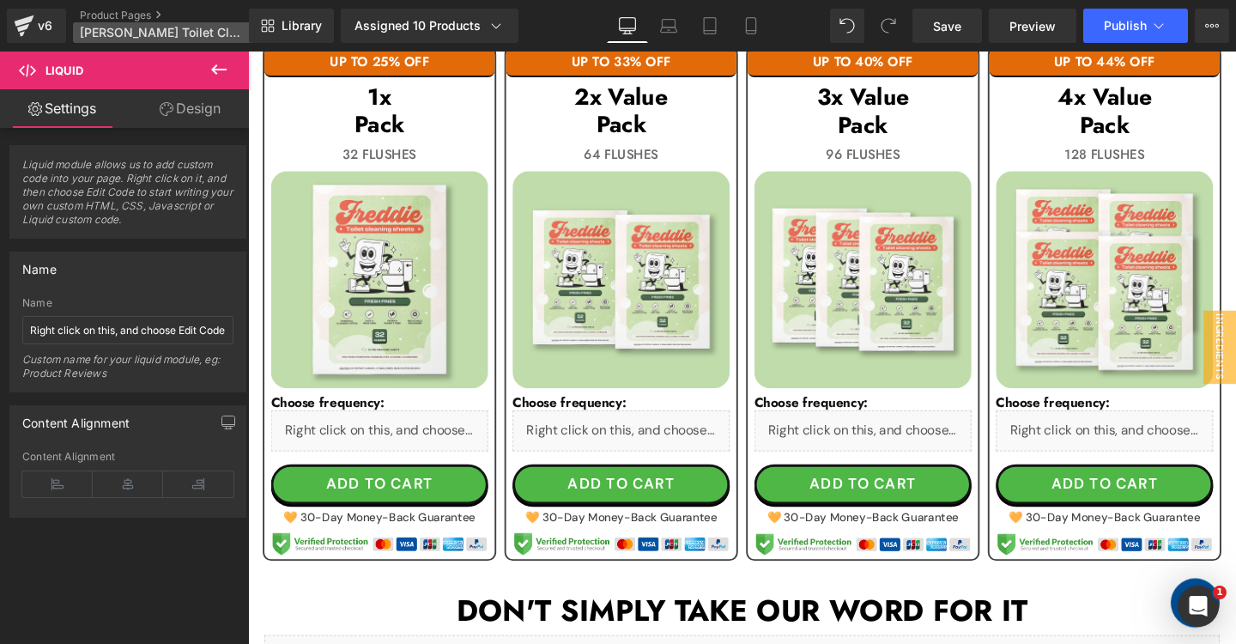
click at [198, 42] on p "[PERSON_NAME] Toilet Cleaning Sheets" at bounding box center [171, 32] width 197 height 21
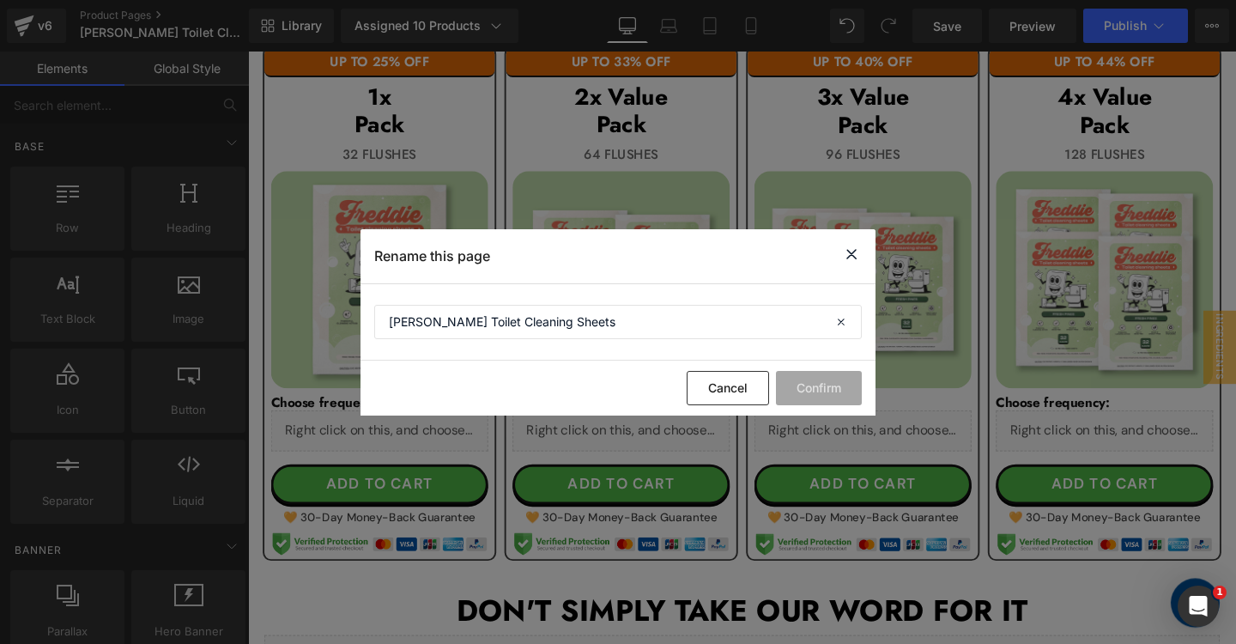
click at [848, 253] on icon at bounding box center [851, 254] width 21 height 21
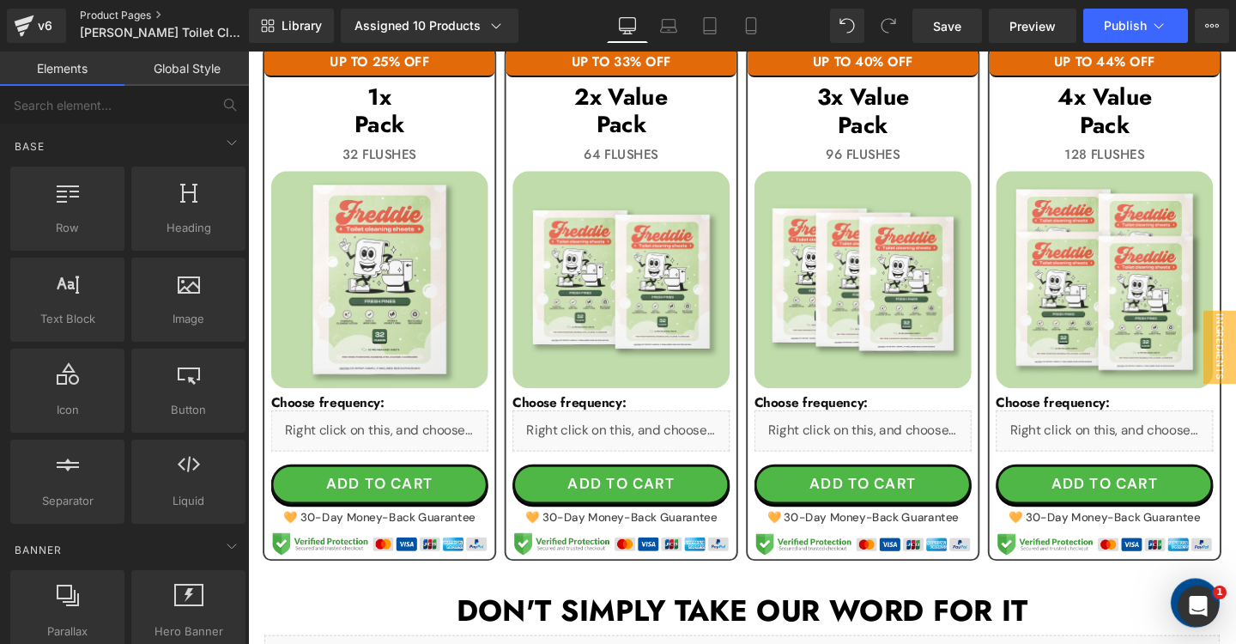
click at [125, 13] on link "Product Pages" at bounding box center [178, 16] width 197 height 14
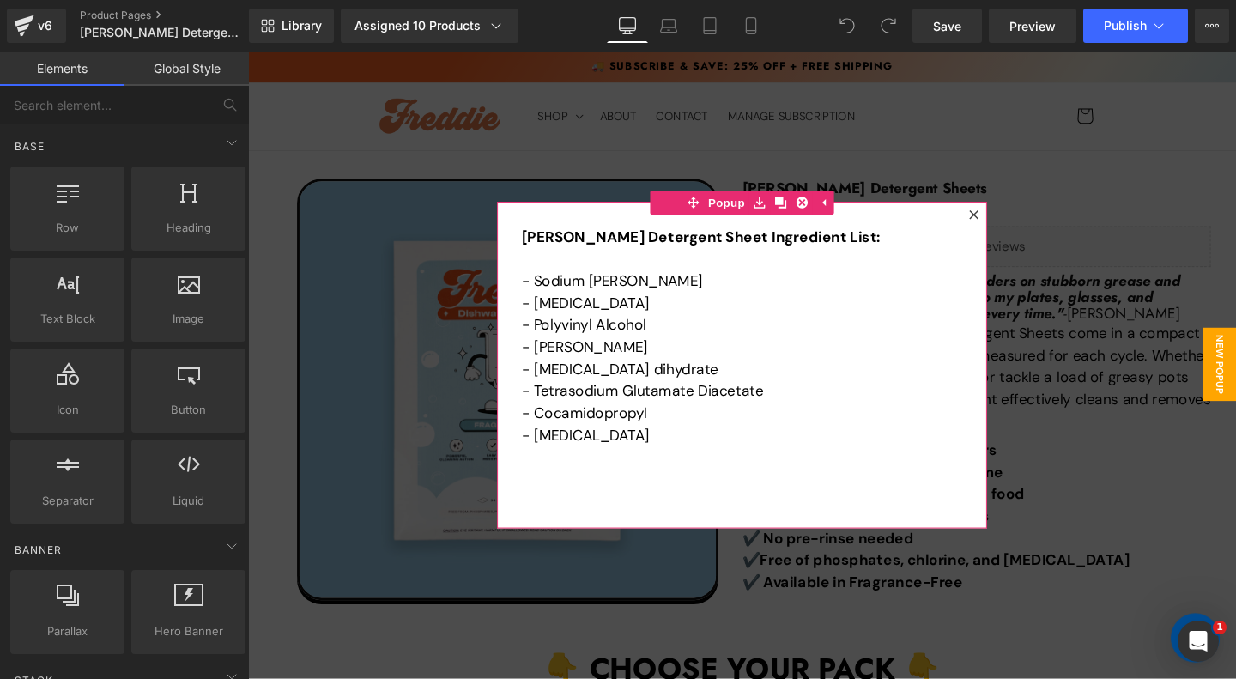
click at [1015, 225] on icon at bounding box center [1011, 223] width 10 height 10
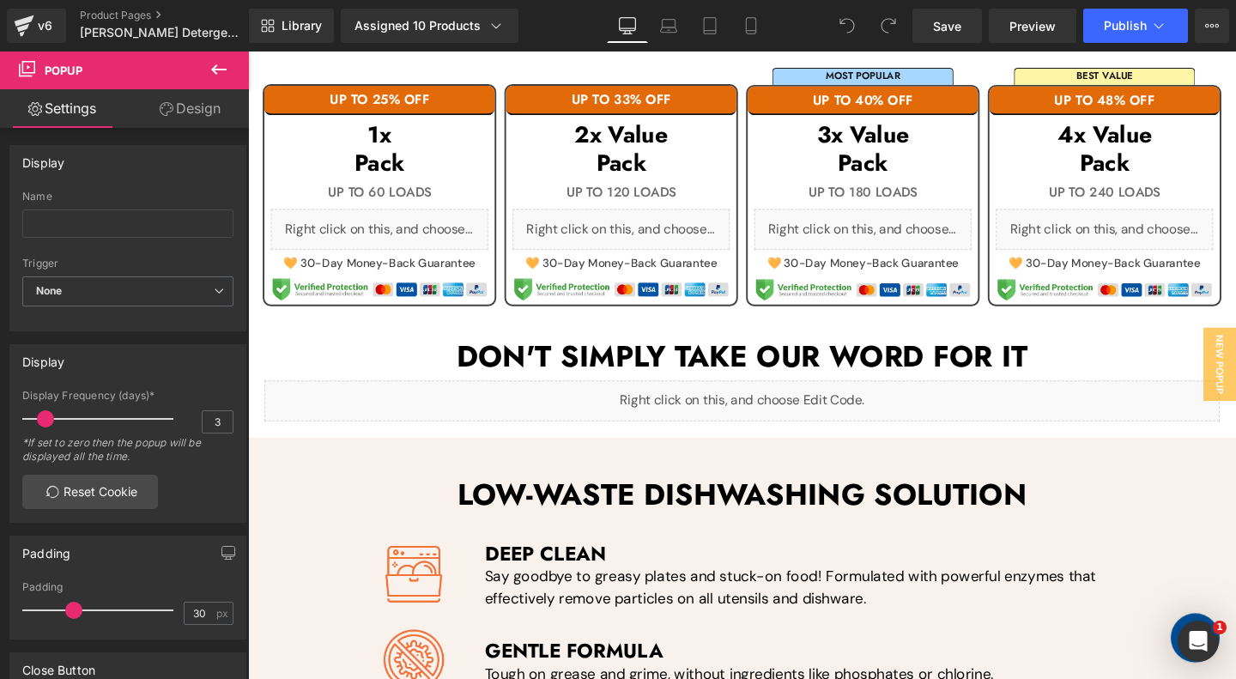
scroll to position [827, 0]
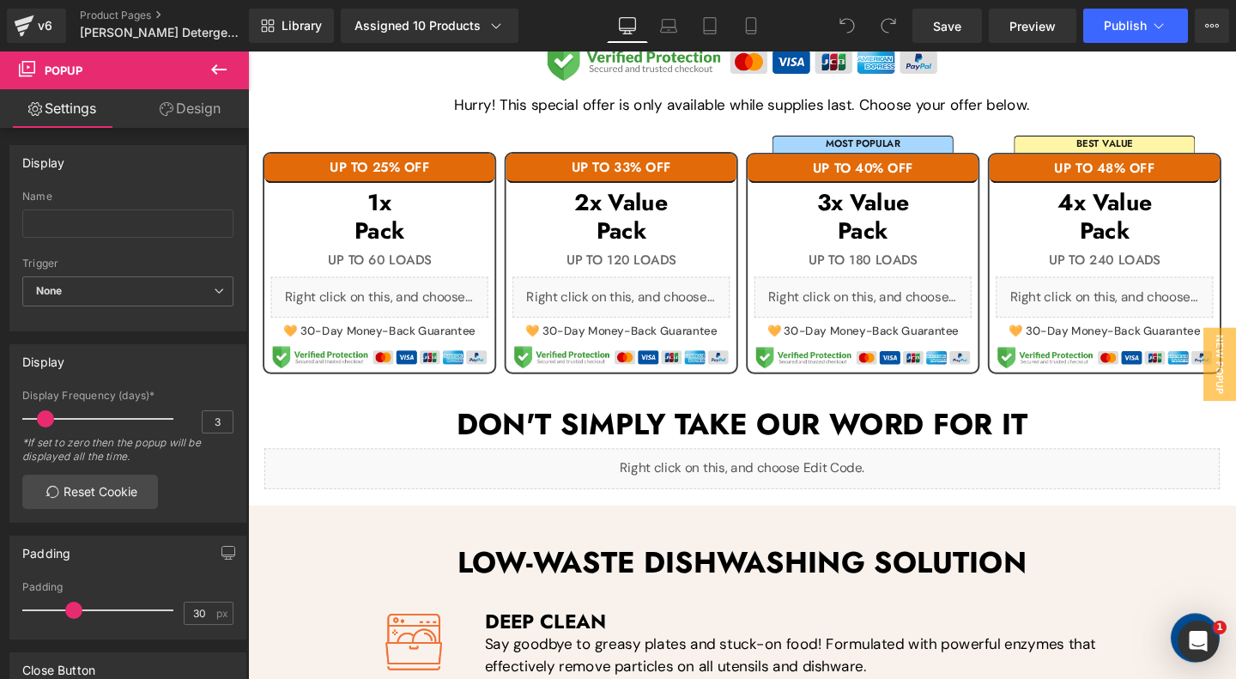
click at [417, 312] on div "Liquid" at bounding box center [386, 309] width 228 height 43
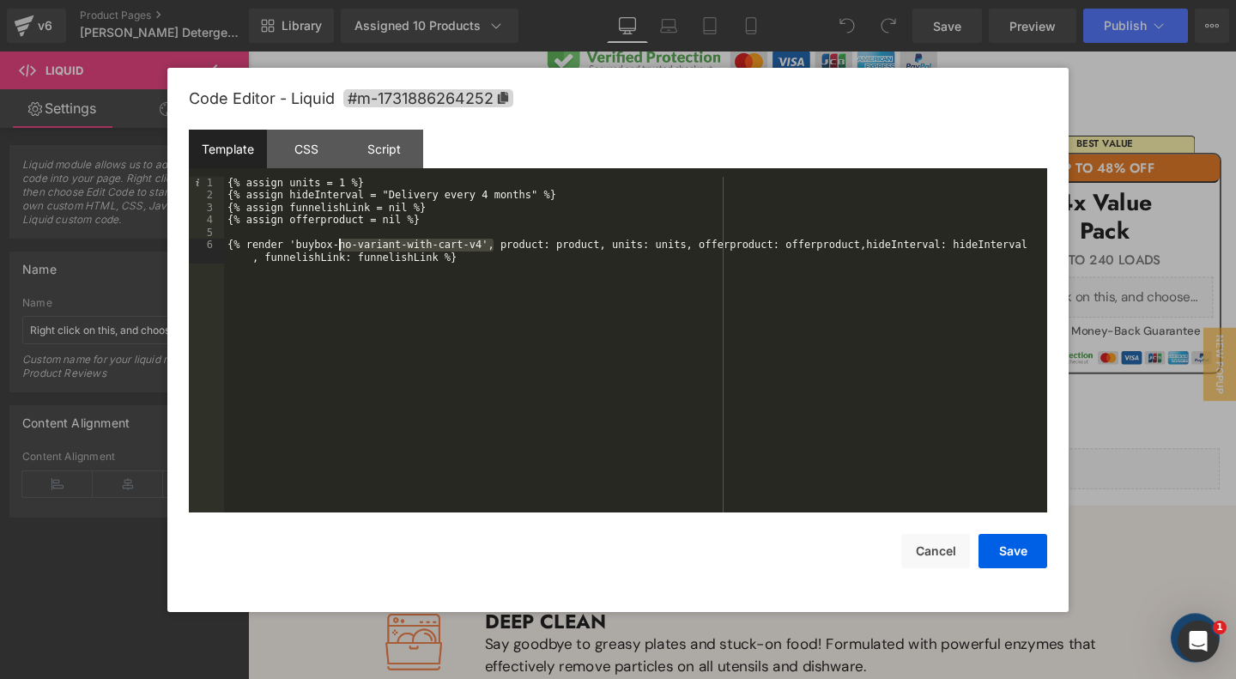
drag, startPoint x: 493, startPoint y: 244, endPoint x: 338, endPoint y: 240, distance: 155.4
click at [338, 240] on div "{% assign units = 1 %} {% assign hideInterval = "Delivery every 4 months" %} {%…" at bounding box center [635, 363] width 823 height 373
click at [935, 541] on button "Cancel" at bounding box center [935, 551] width 69 height 34
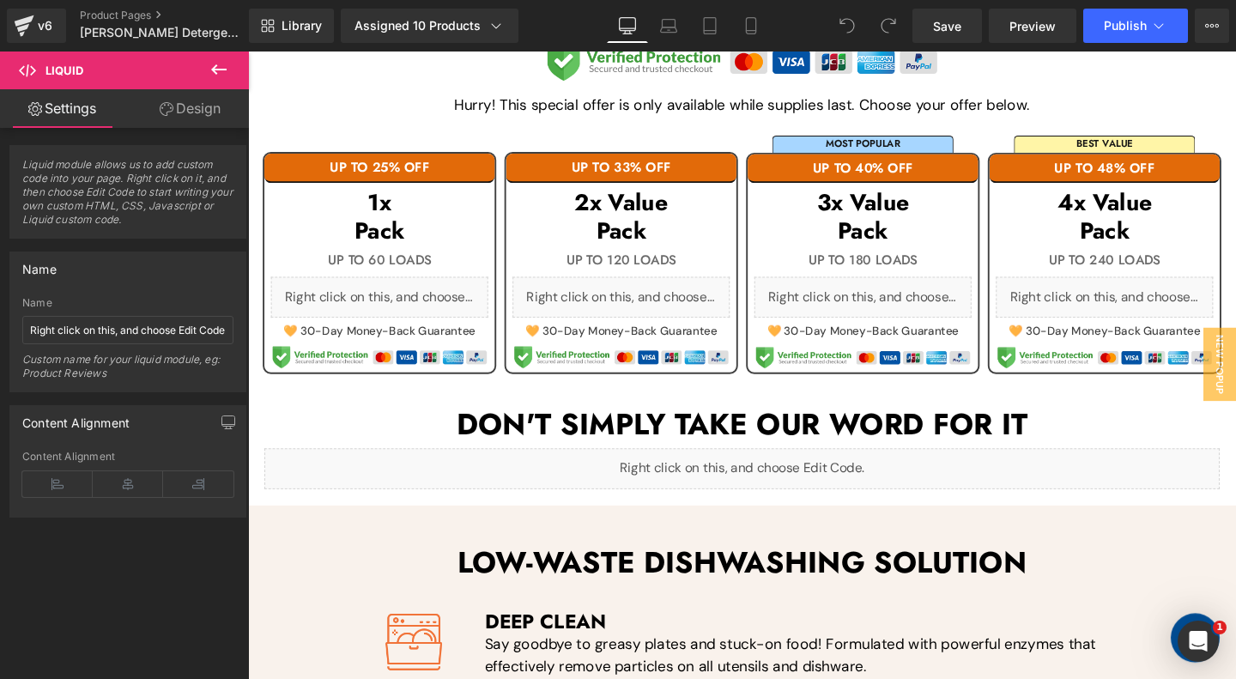
click at [112, 9] on div "v6 Product Pages [PERSON_NAME] Detergent Sheets" at bounding box center [124, 25] width 249 height 51
click at [118, 11] on link "Product Pages" at bounding box center [178, 16] width 197 height 14
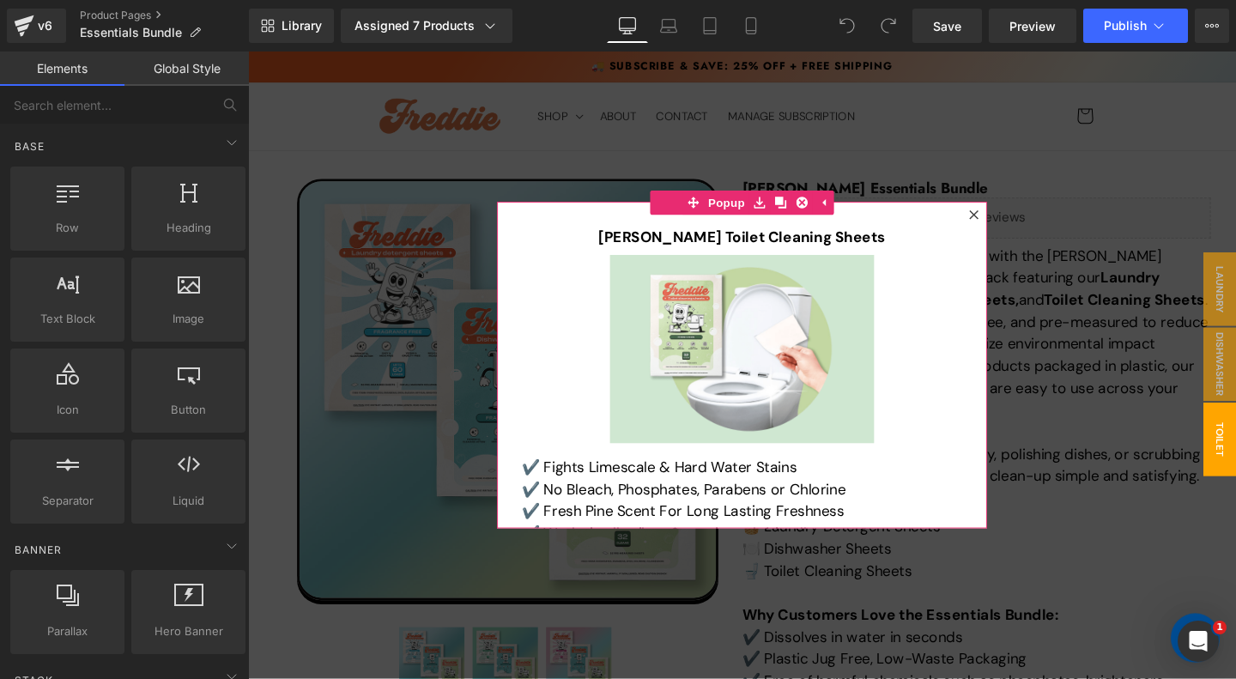
click at [1012, 221] on icon at bounding box center [1011, 223] width 10 height 10
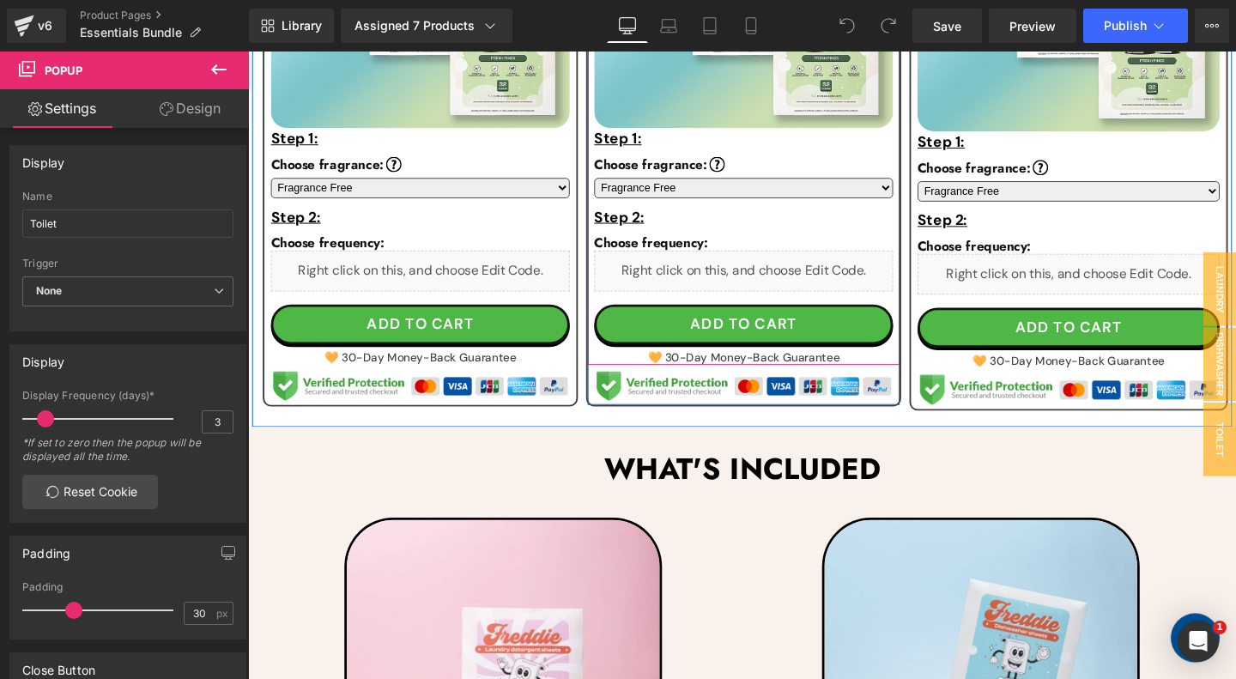
scroll to position [1372, 0]
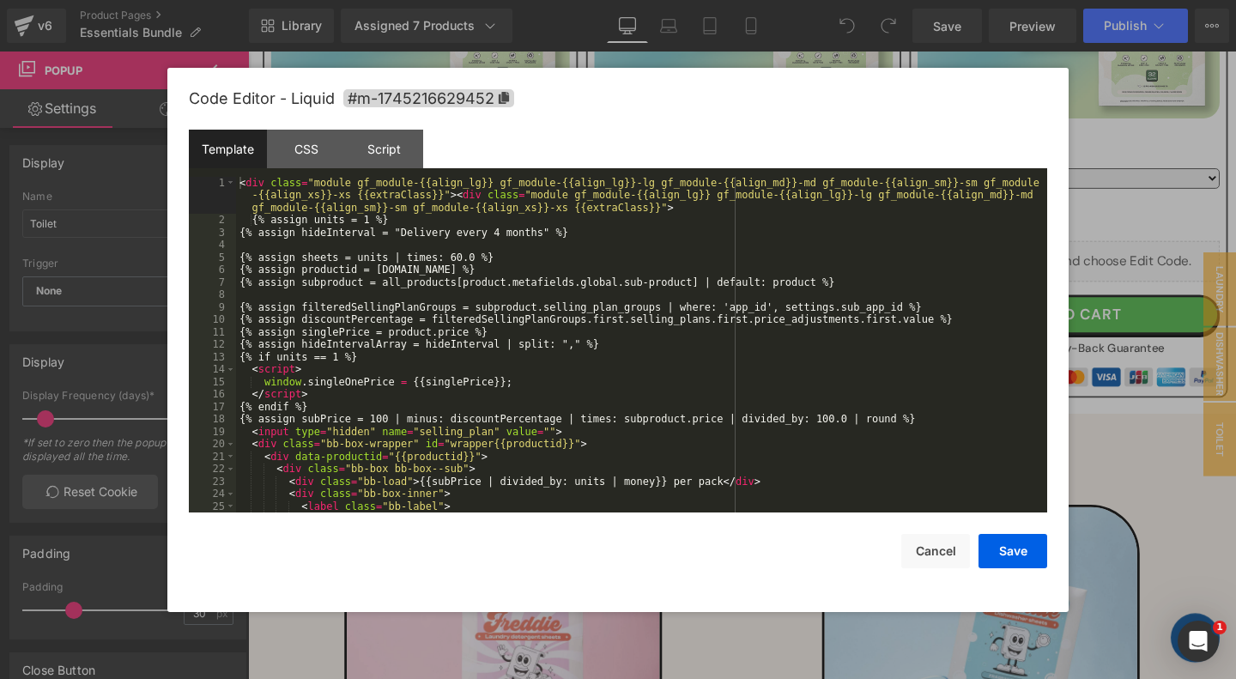
click at [481, 275] on div "< div class = "module gf_module-{{align_lg}} gf_module-{{align_lg}}-lg gf_modul…" at bounding box center [641, 370] width 811 height 386
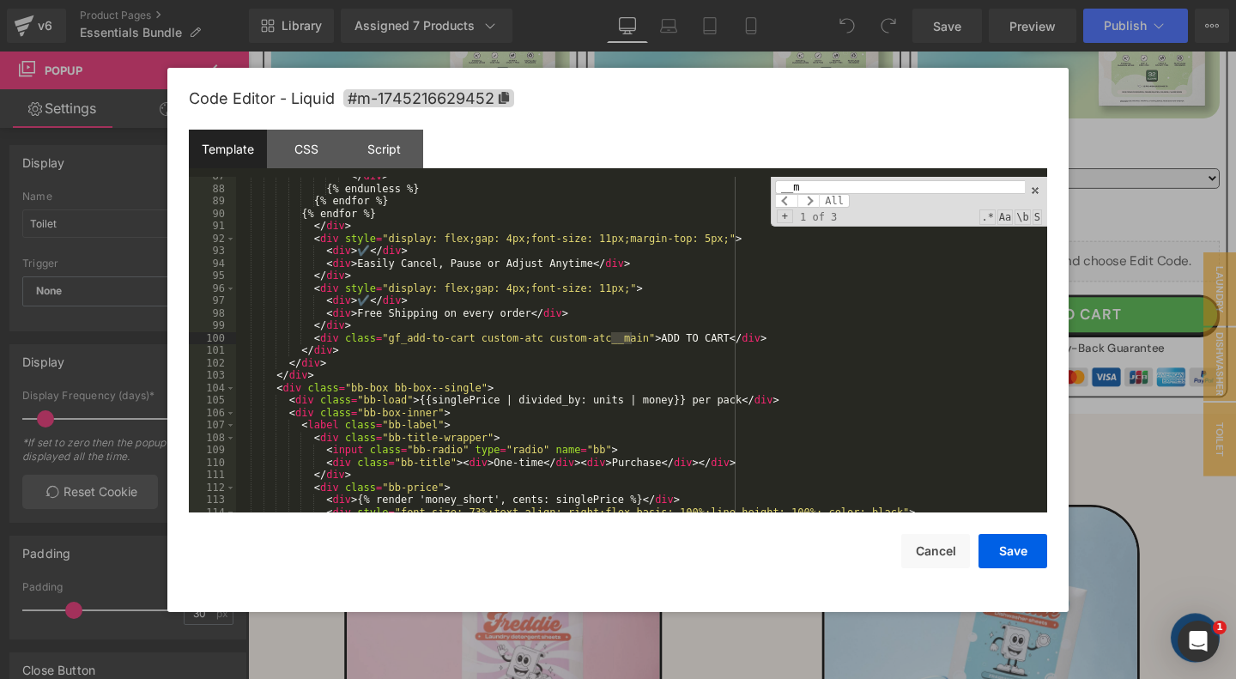
scroll to position [1325, 0]
type input "__ma"
click at [802, 337] on div "</ div > {% endunless %} {% endfor %} {% endfor %} </ div > < div style = "disp…" at bounding box center [641, 350] width 811 height 361
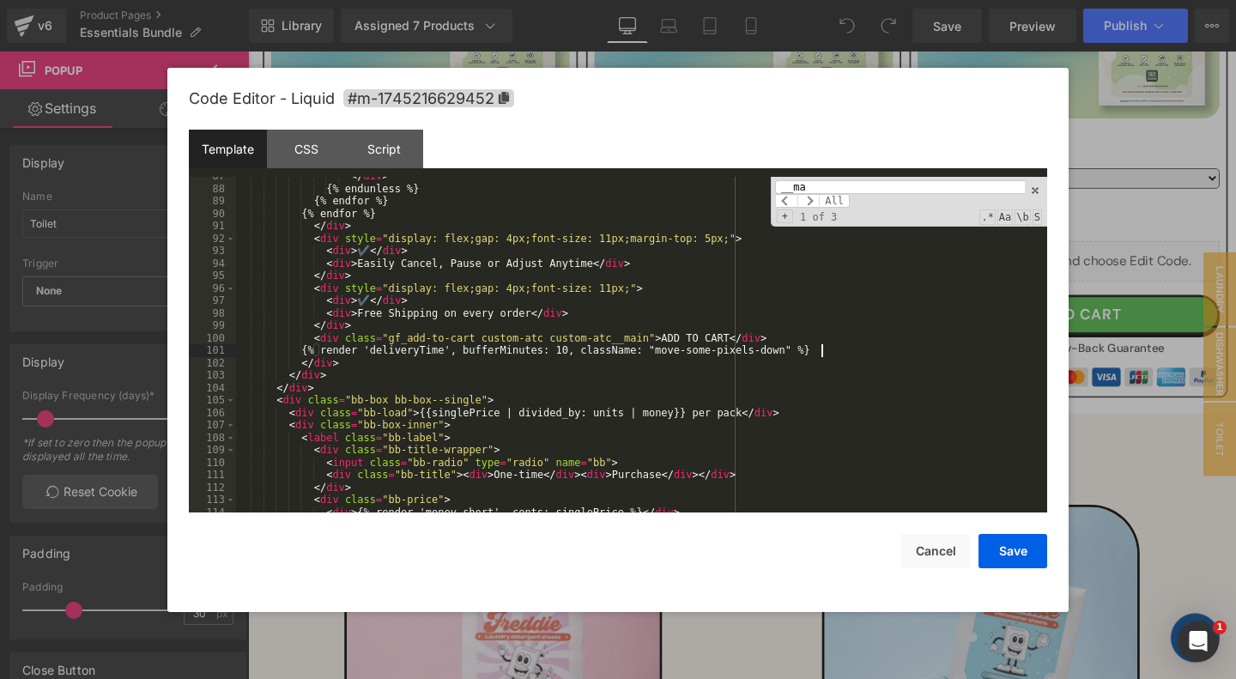
click at [838, 186] on input "__ma" at bounding box center [900, 187] width 250 height 14
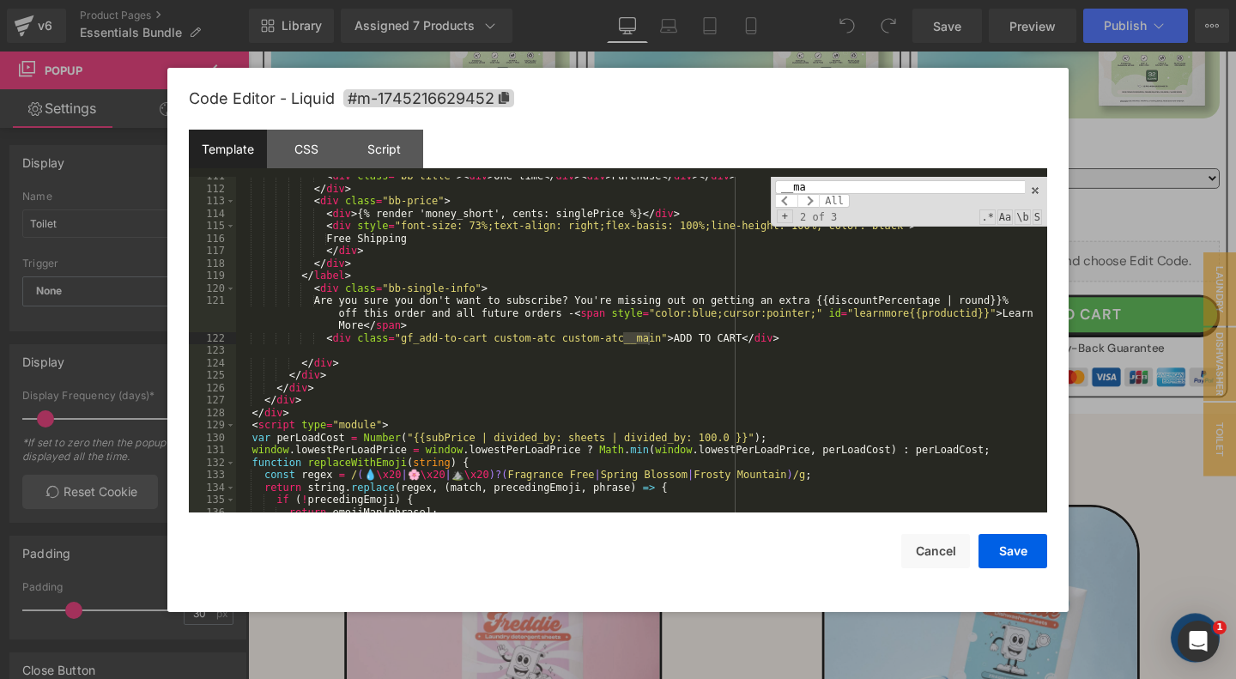
scroll to position [1624, 0]
click at [791, 339] on div "< div class = "bb-title" > < div > One-time </ div > < div > Purchase </ div > …" at bounding box center [641, 350] width 811 height 361
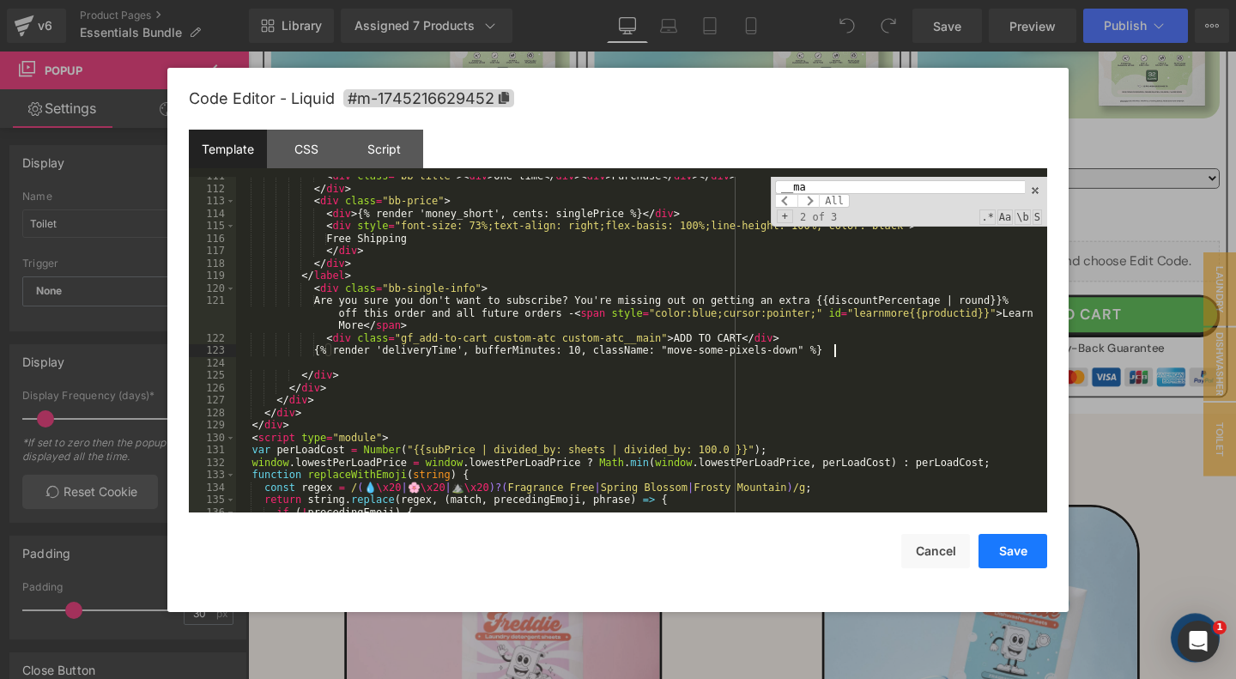
click at [1017, 550] on button "Save" at bounding box center [1012, 551] width 69 height 34
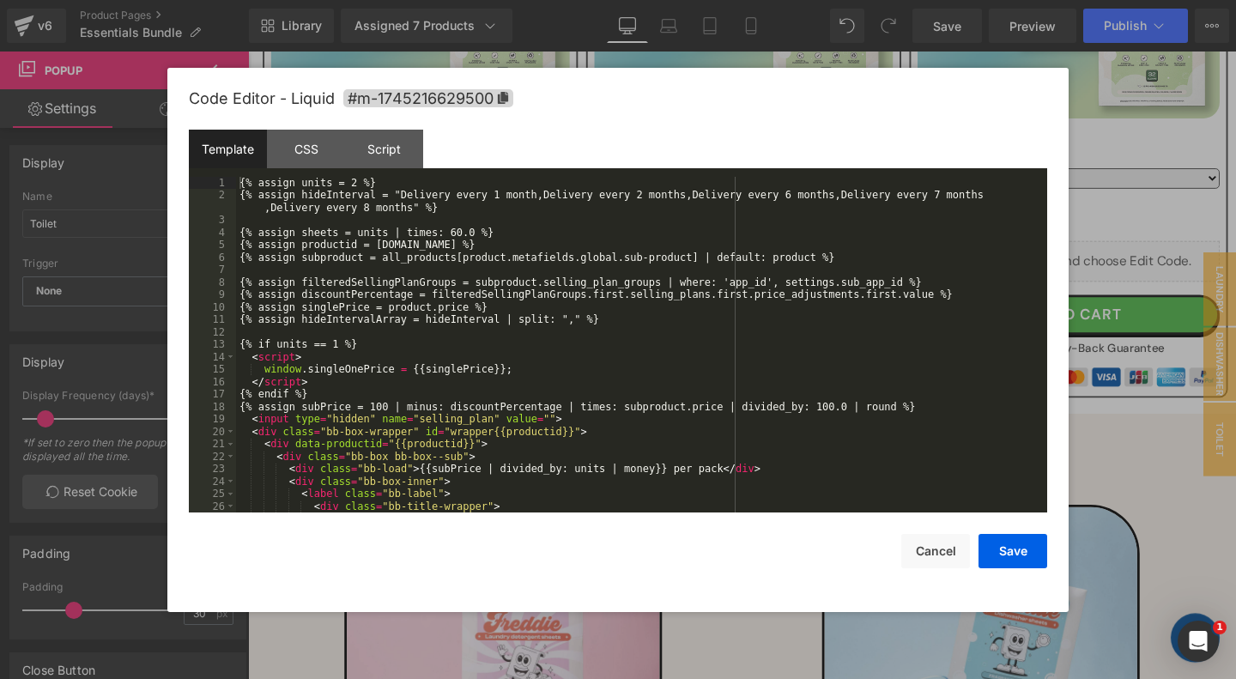
click at [677, 304] on div "{% assign units = 2 %} {% assign hideInterval = "Delivery every 1 month,Deliver…" at bounding box center [641, 357] width 811 height 361
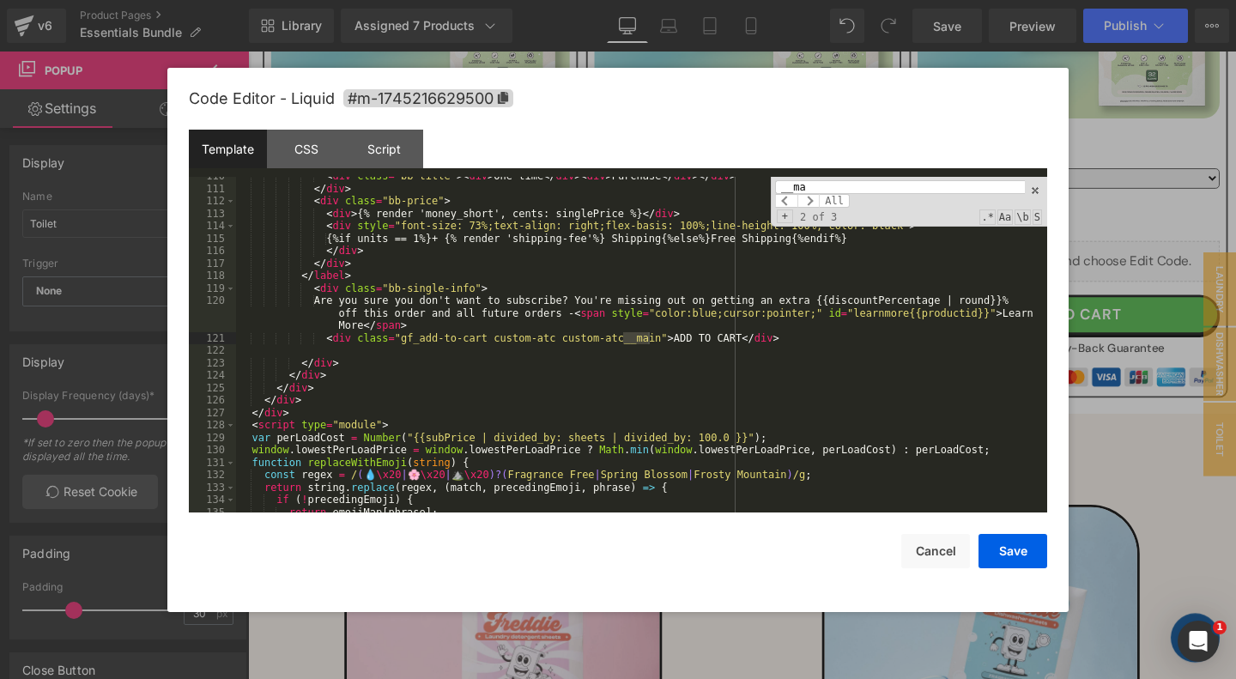
scroll to position [1599, 0]
type input "__ma"
click at [844, 328] on div "< div class = "bb-title" > < div > One-time </ div > < div > Purchase </ div > …" at bounding box center [641, 350] width 811 height 361
click at [815, 338] on div "< div class = "bb-title" > < div > One-time </ div > < div > Purchase </ div > …" at bounding box center [641, 350] width 811 height 361
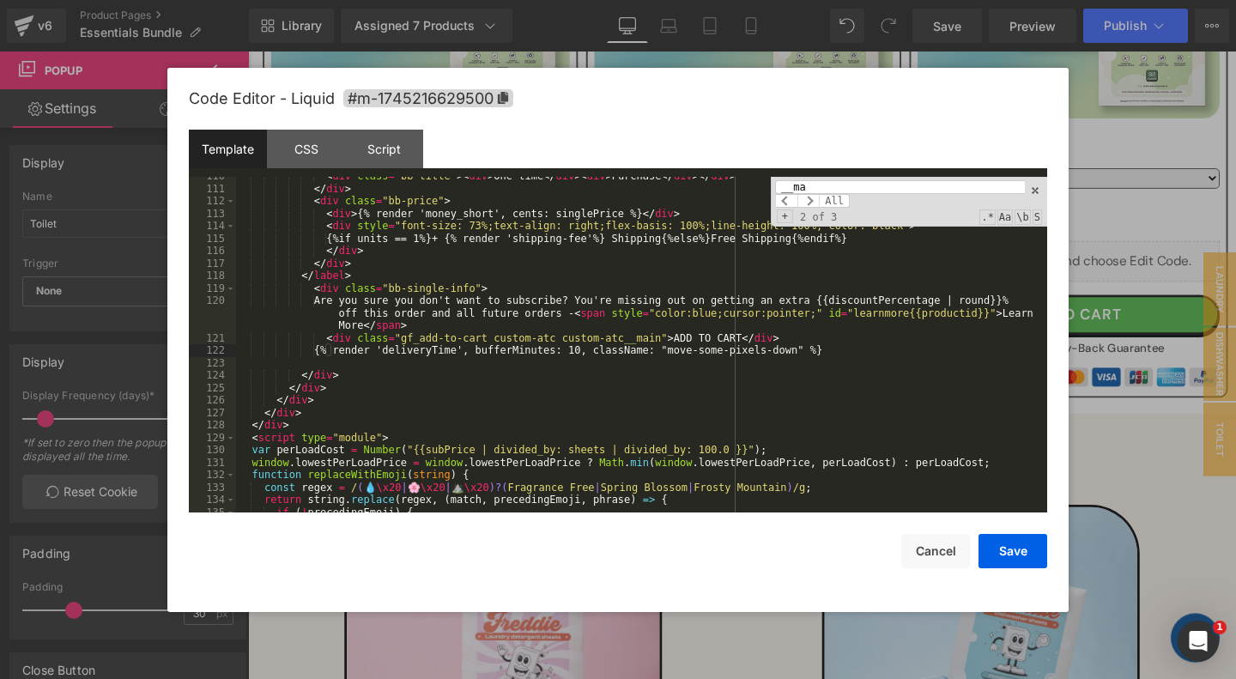
click at [855, 184] on input "__ma" at bounding box center [900, 187] width 250 height 14
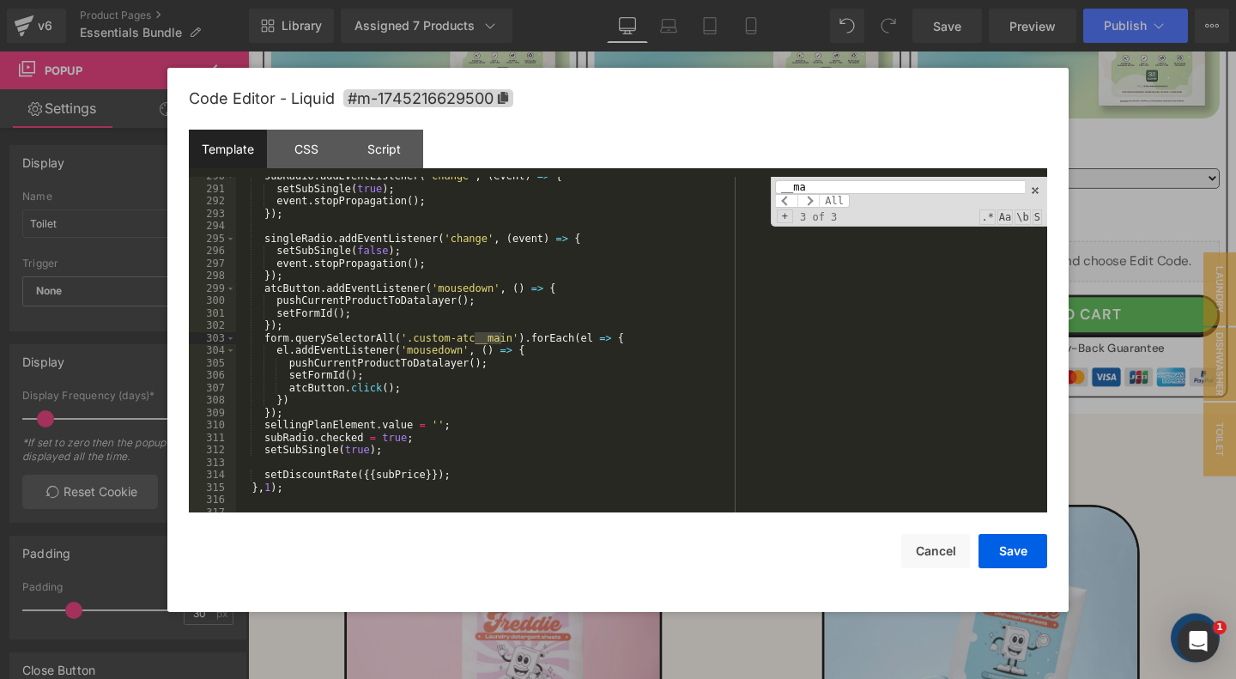
scroll to position [1300, 0]
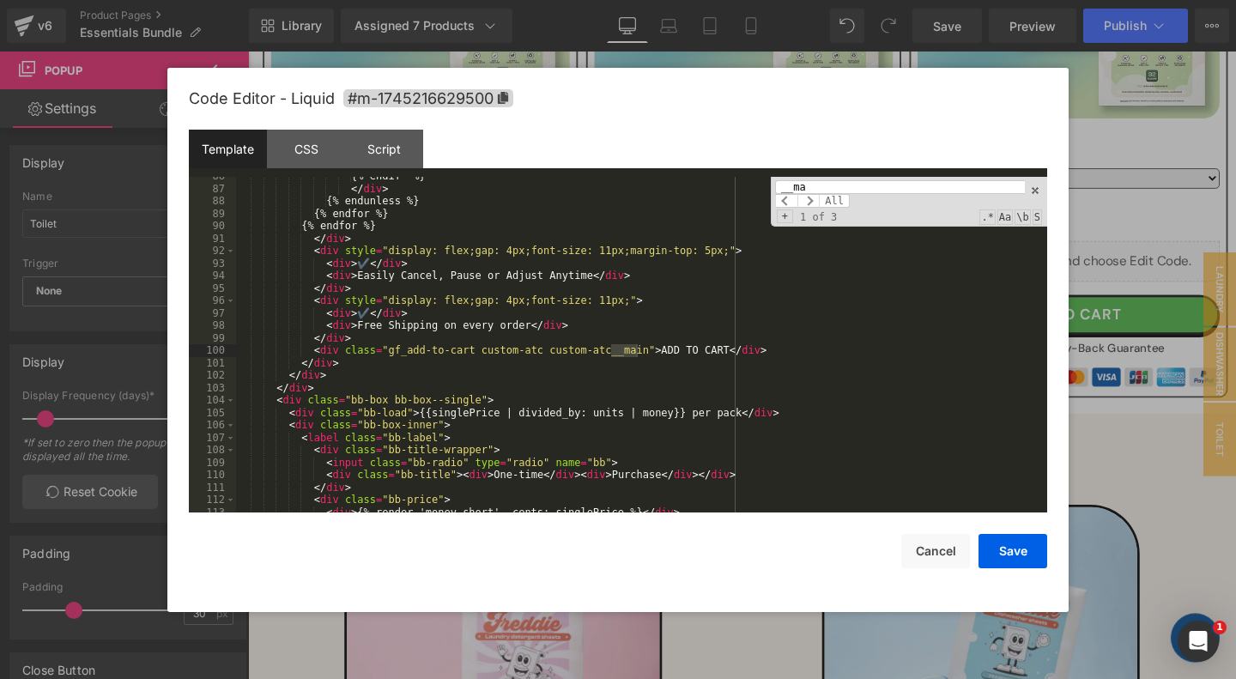
click at [802, 352] on div "{% endif %} </ div > {% endunless %} {% endfor %} {% endfor %} </ div > < div s…" at bounding box center [641, 350] width 811 height 361
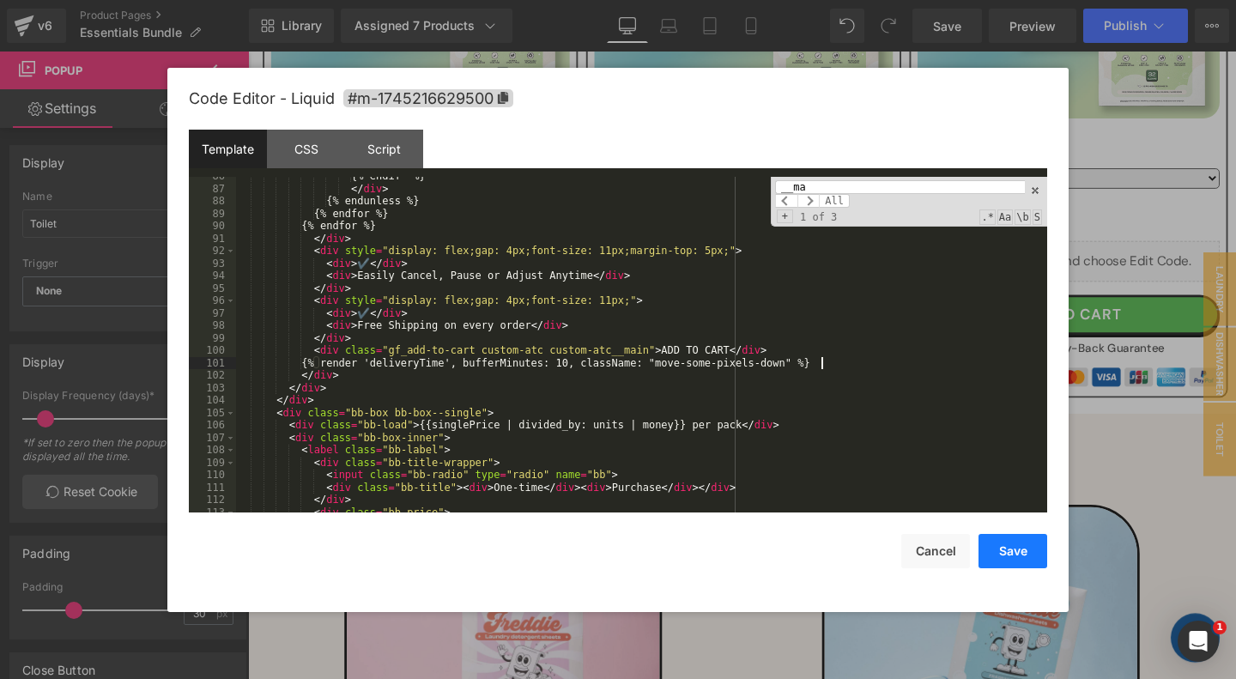
click at [1021, 555] on button "Save" at bounding box center [1012, 551] width 69 height 34
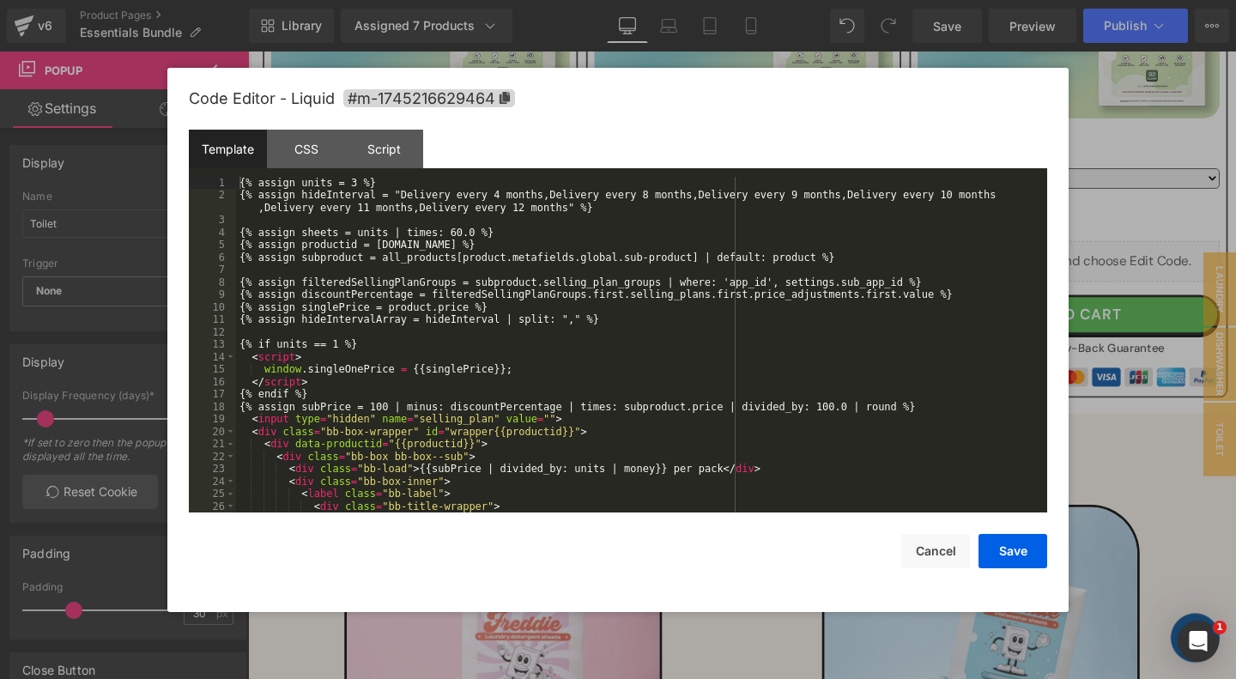
click at [786, 263] on div "{% assign units = 3 %} {% assign hideInterval = "Delivery every 4 months,Delive…" at bounding box center [641, 357] width 811 height 361
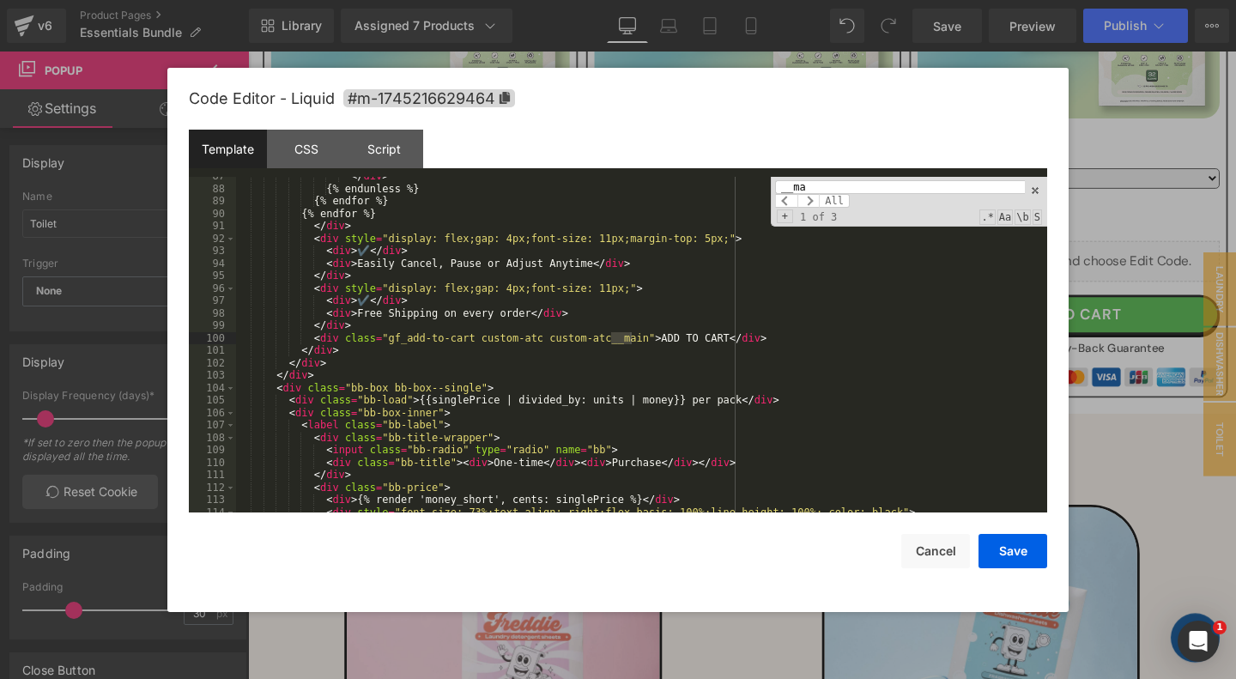
scroll to position [1313, 0]
type input "__ma"
click at [789, 336] on div "</ div > {% endunless %} {% endfor %} {% endfor %} </ div > < div style = "disp…" at bounding box center [641, 350] width 811 height 361
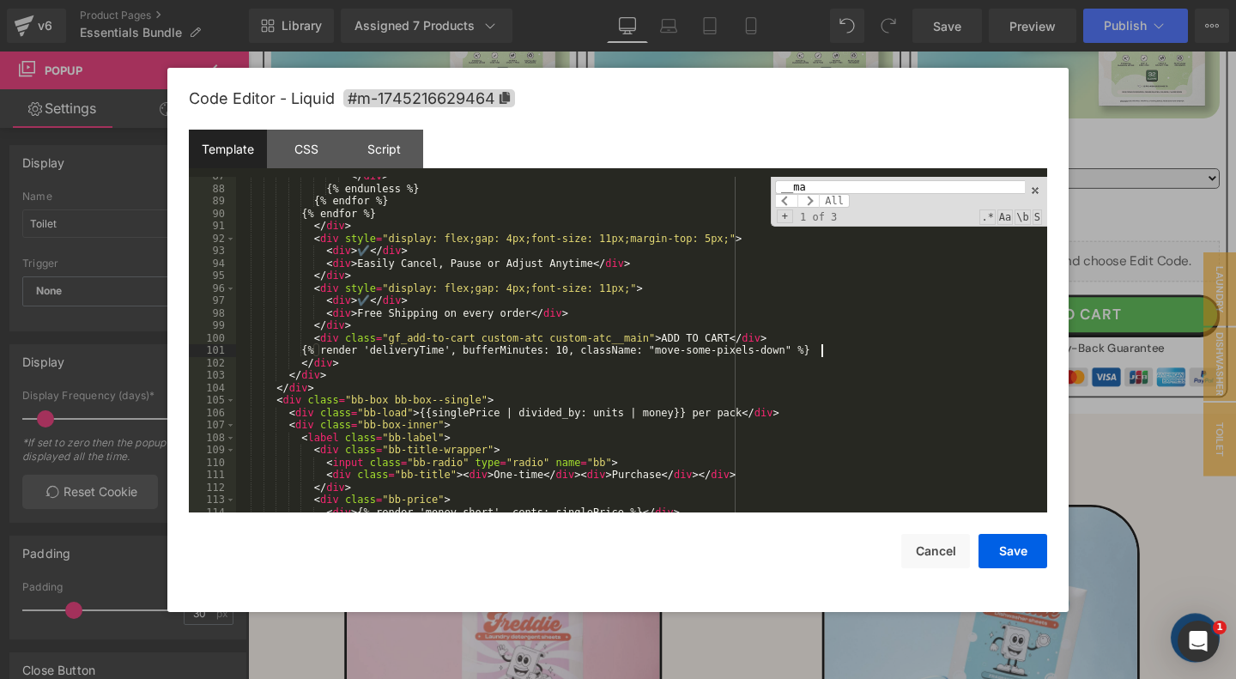
click at [886, 186] on input "__ma" at bounding box center [900, 187] width 250 height 14
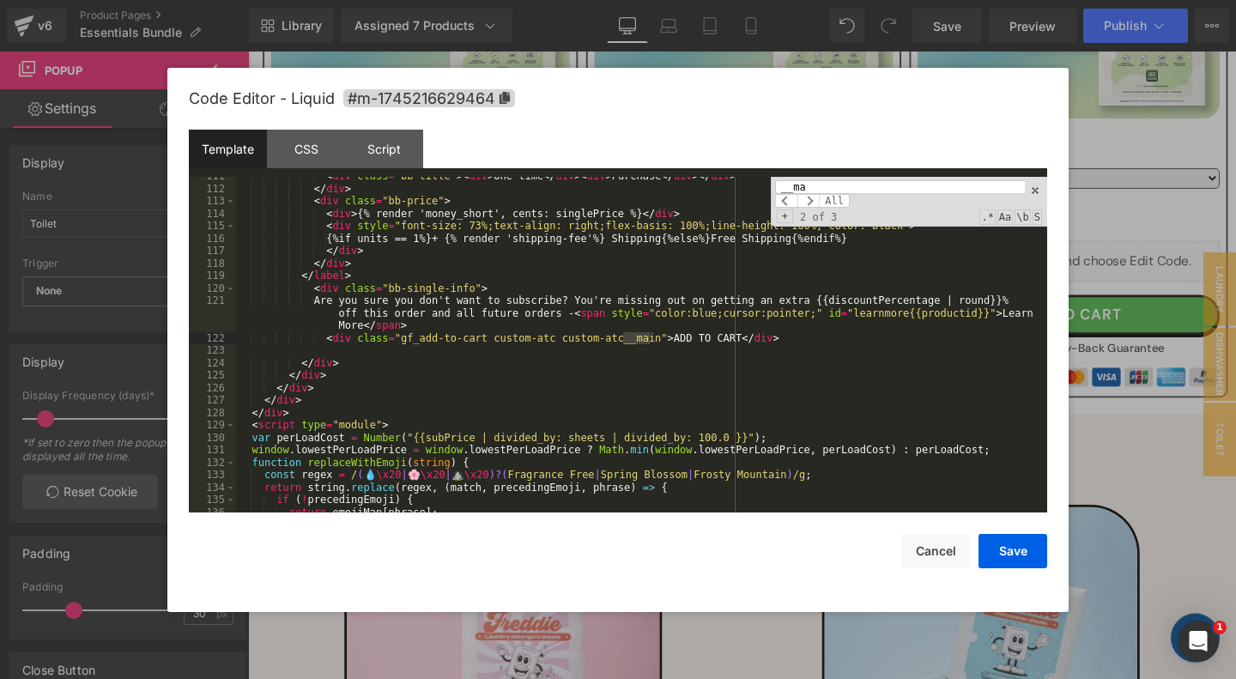
click at [793, 343] on div "< div class = "bb-title" > < div > One-time </ div > < div > Purchase </ div > …" at bounding box center [641, 350] width 811 height 361
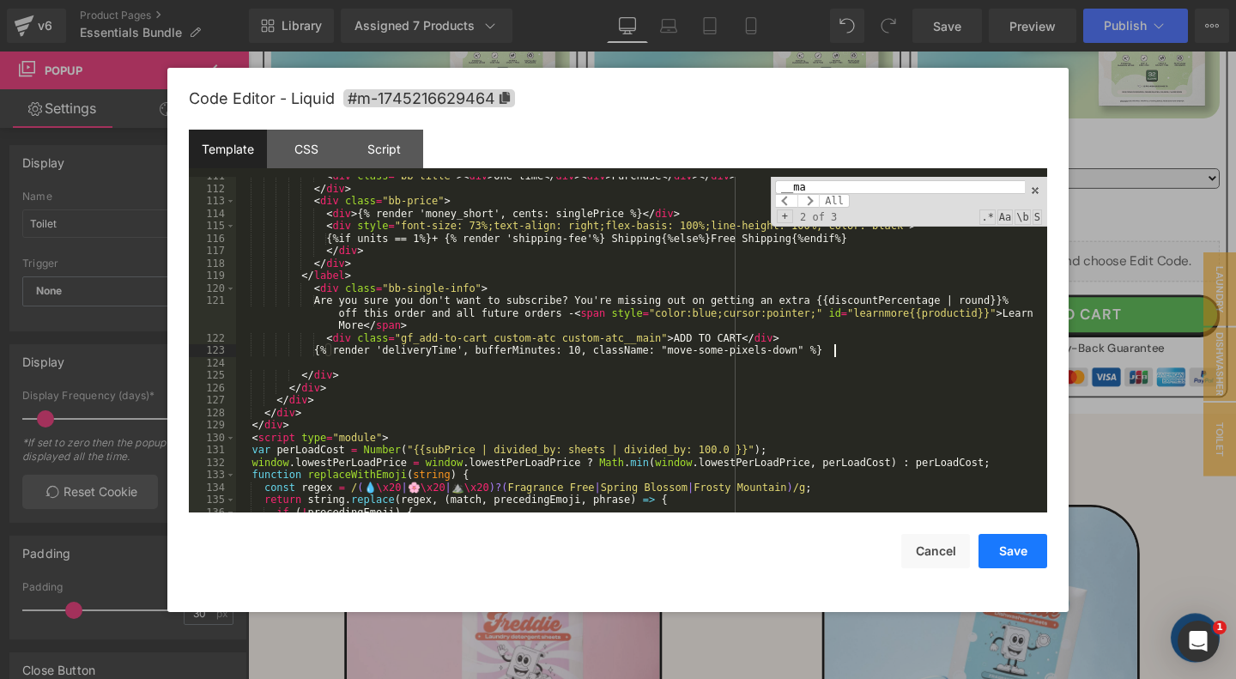
click at [1013, 552] on button "Save" at bounding box center [1012, 551] width 69 height 34
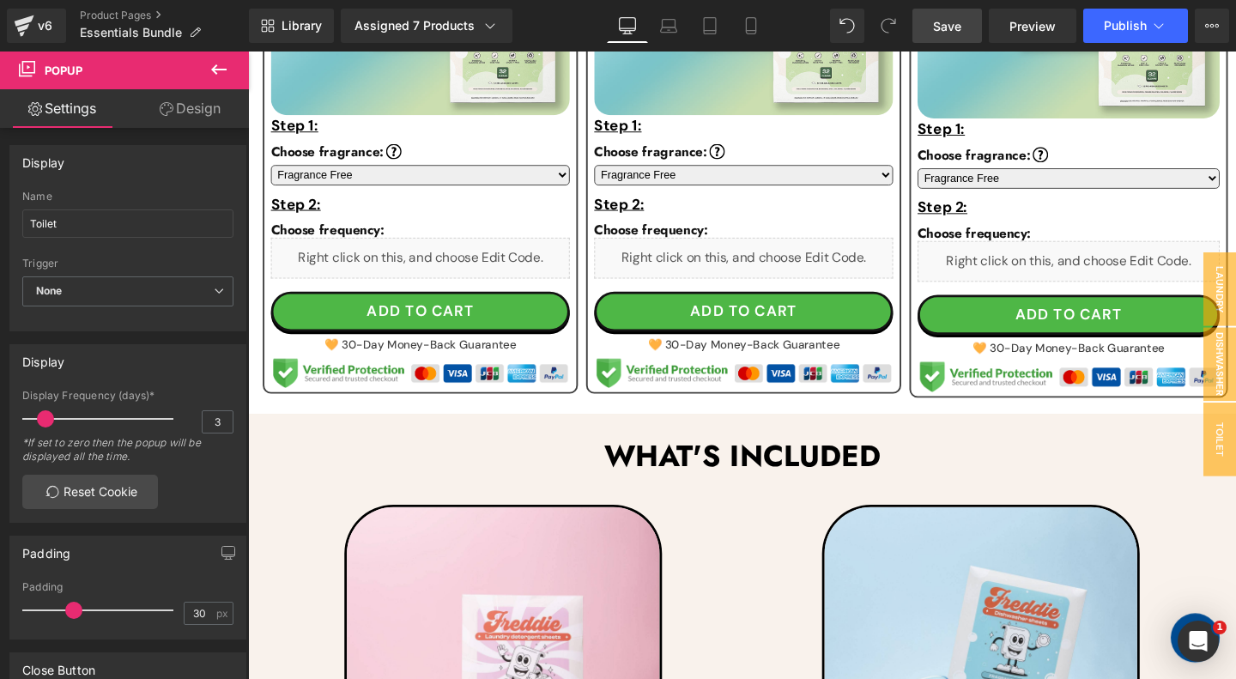
click at [950, 15] on link "Save" at bounding box center [947, 26] width 70 height 34
click at [1040, 27] on span "Preview" at bounding box center [1032, 26] width 46 height 18
click at [1140, 31] on span "Publish" at bounding box center [1125, 26] width 43 height 14
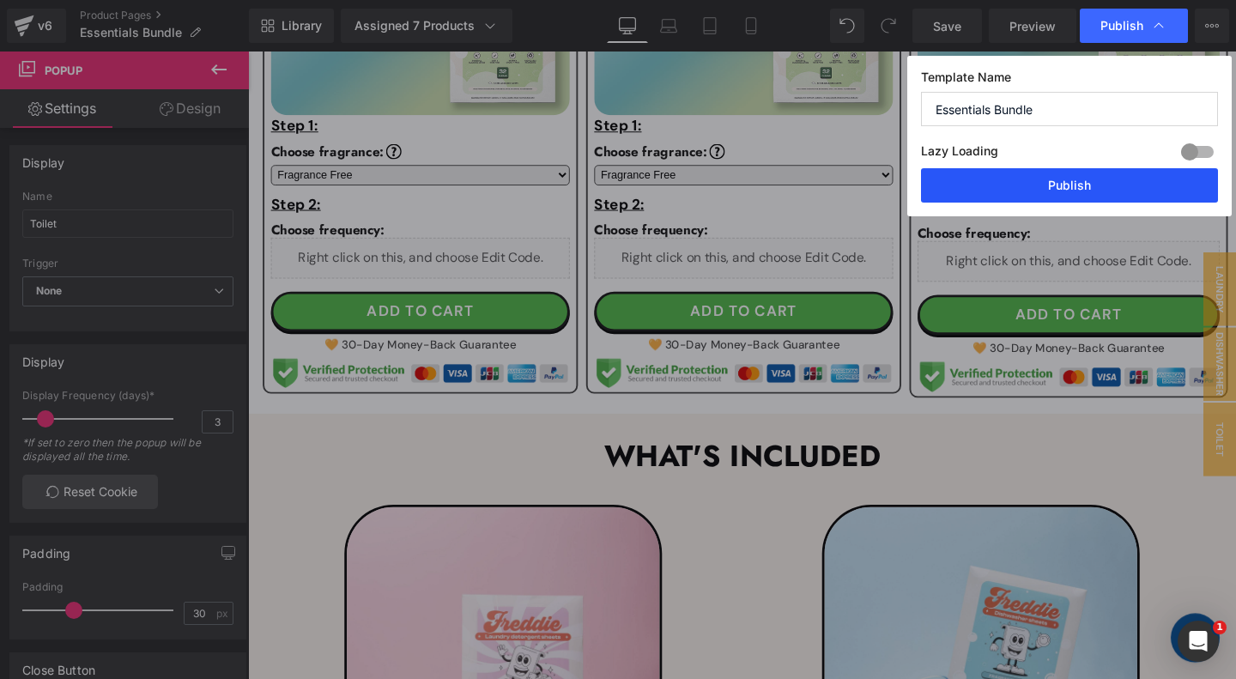
click at [1028, 174] on button "Publish" at bounding box center [1069, 185] width 297 height 34
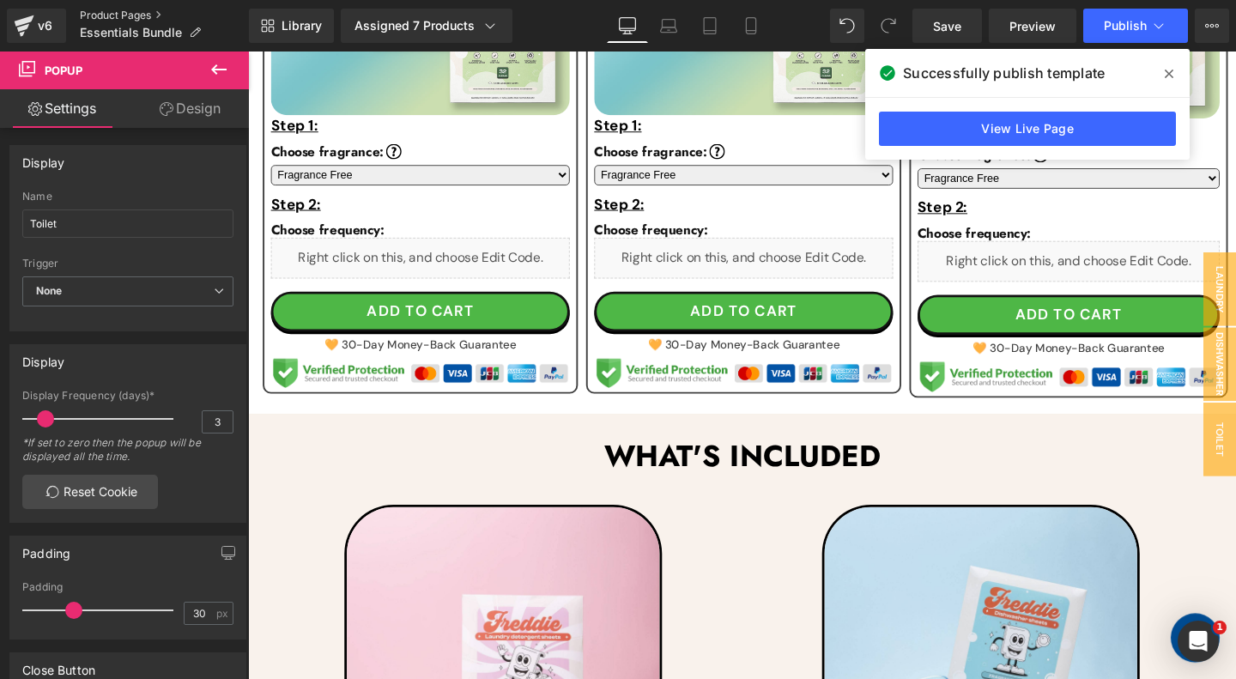
click at [124, 15] on link "Product Pages" at bounding box center [164, 16] width 169 height 14
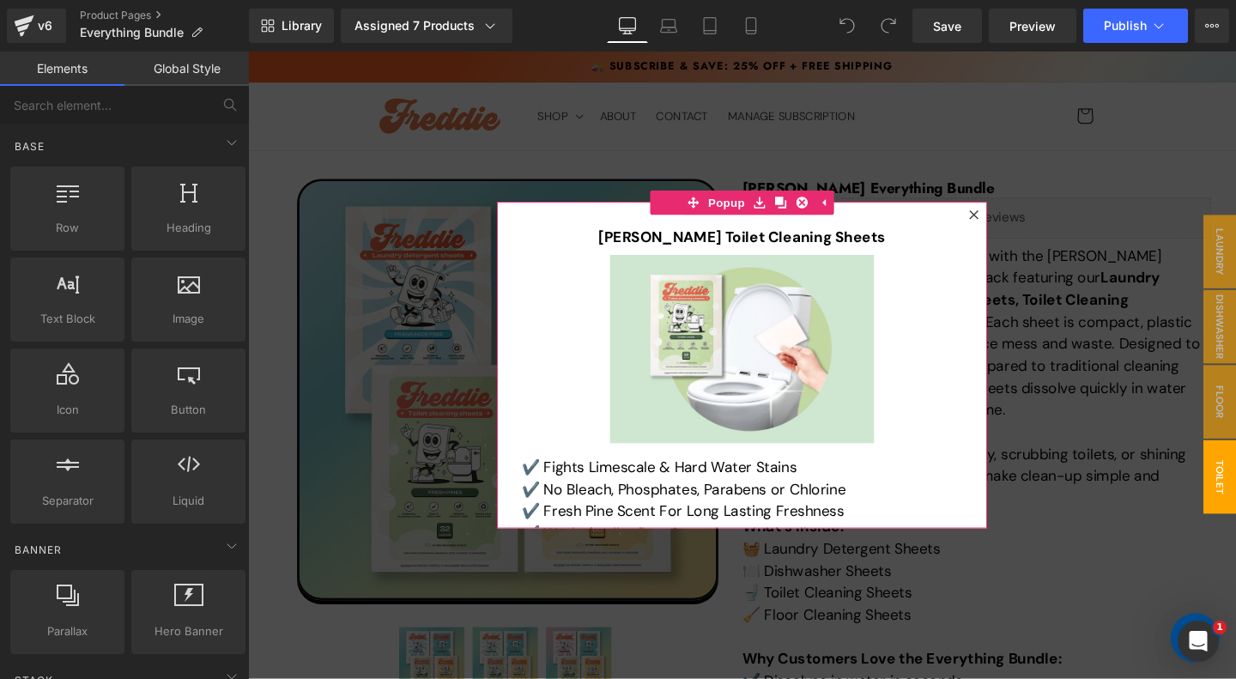
click at [1006, 220] on icon at bounding box center [1011, 223] width 10 height 10
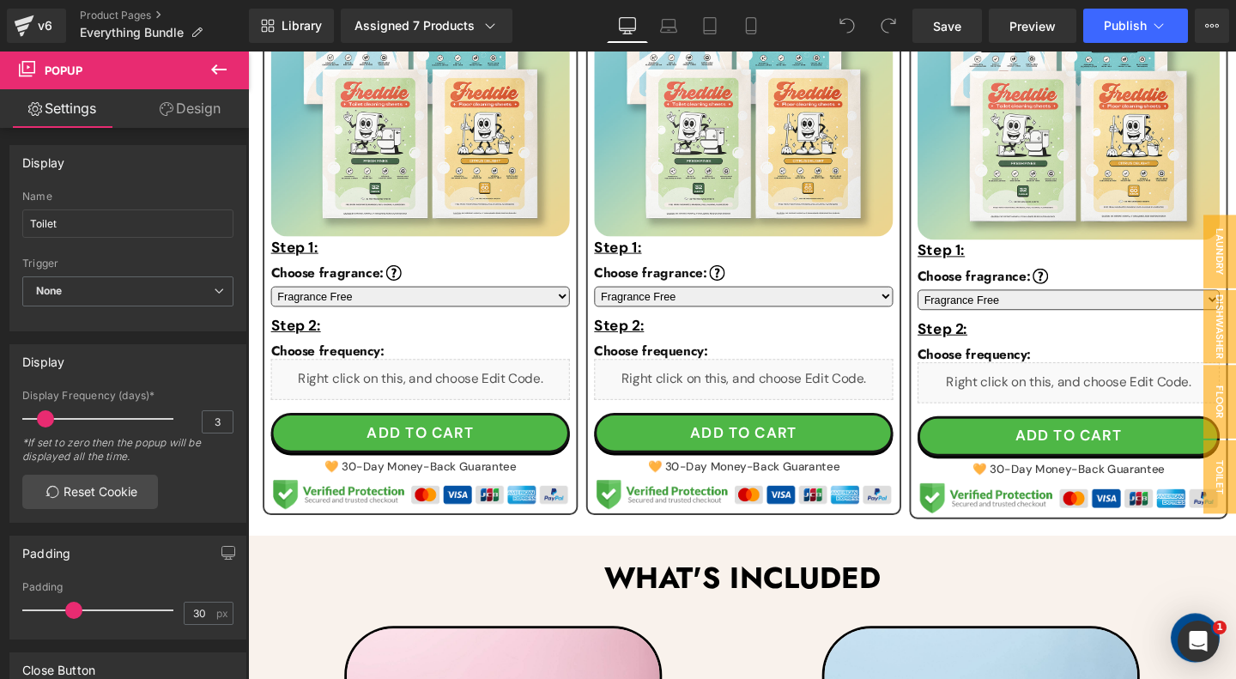
scroll to position [1402, 0]
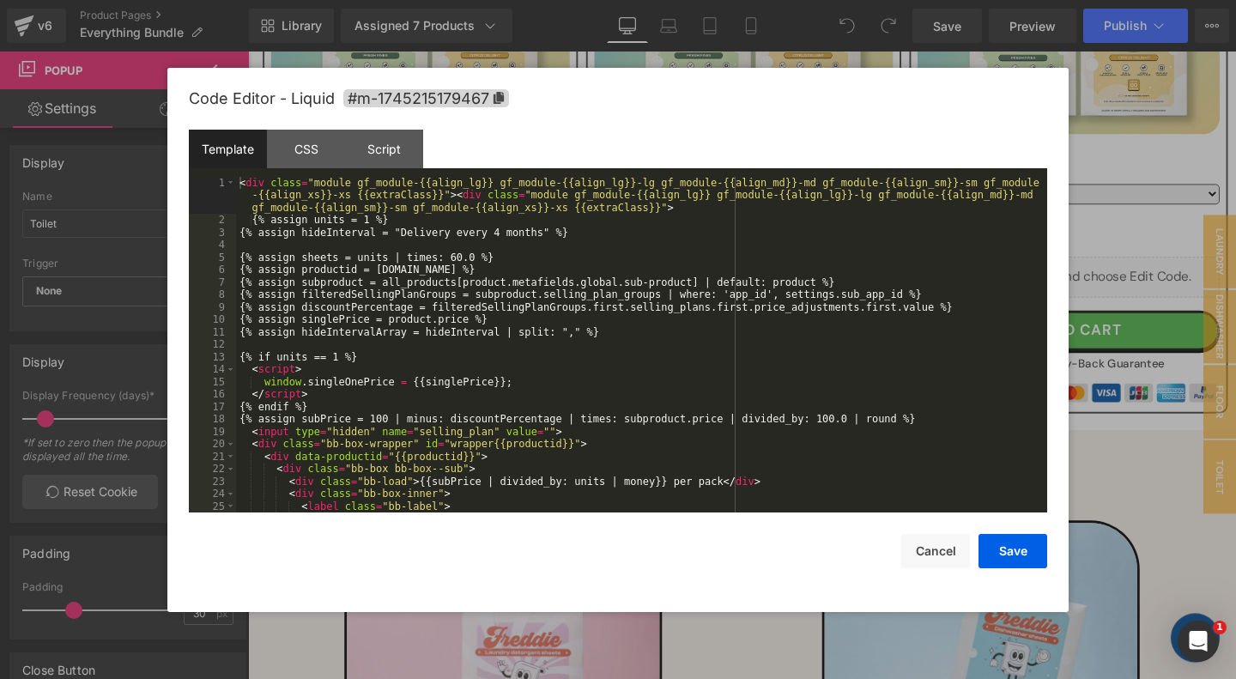
click at [440, 273] on div "< div class = "module gf_module-{{align_lg}} gf_module-{{align_lg}}-lg gf_modul…" at bounding box center [641, 370] width 811 height 386
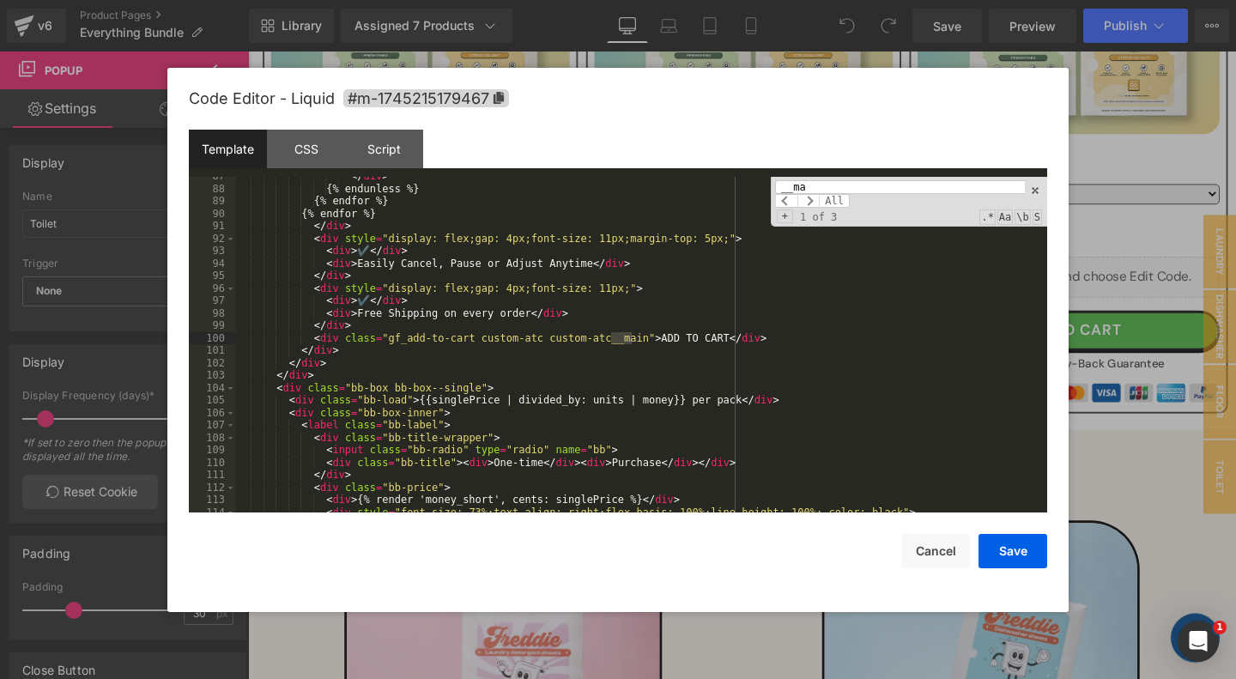
scroll to position [1325, 0]
type input "__ma"
click at [787, 336] on div "</ div > {% endunless %} {% endfor %} {% endfor %} </ div > < div style = "disp…" at bounding box center [641, 350] width 811 height 361
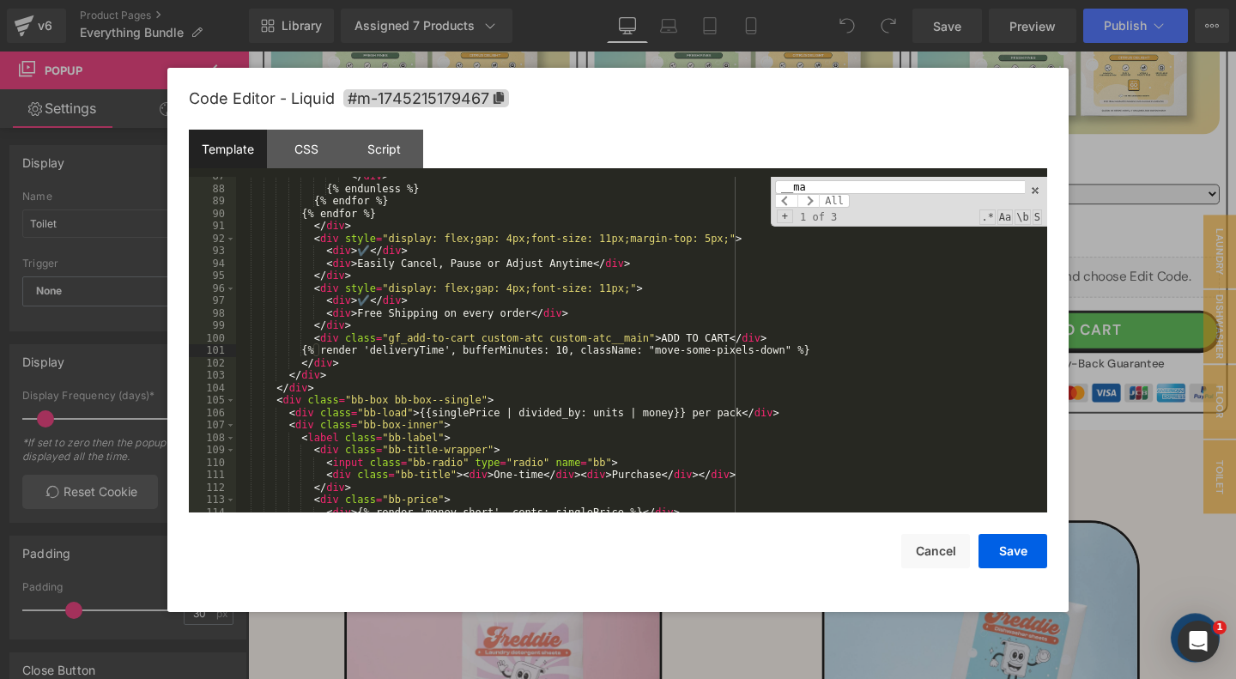
click at [862, 192] on input "__ma" at bounding box center [900, 187] width 250 height 14
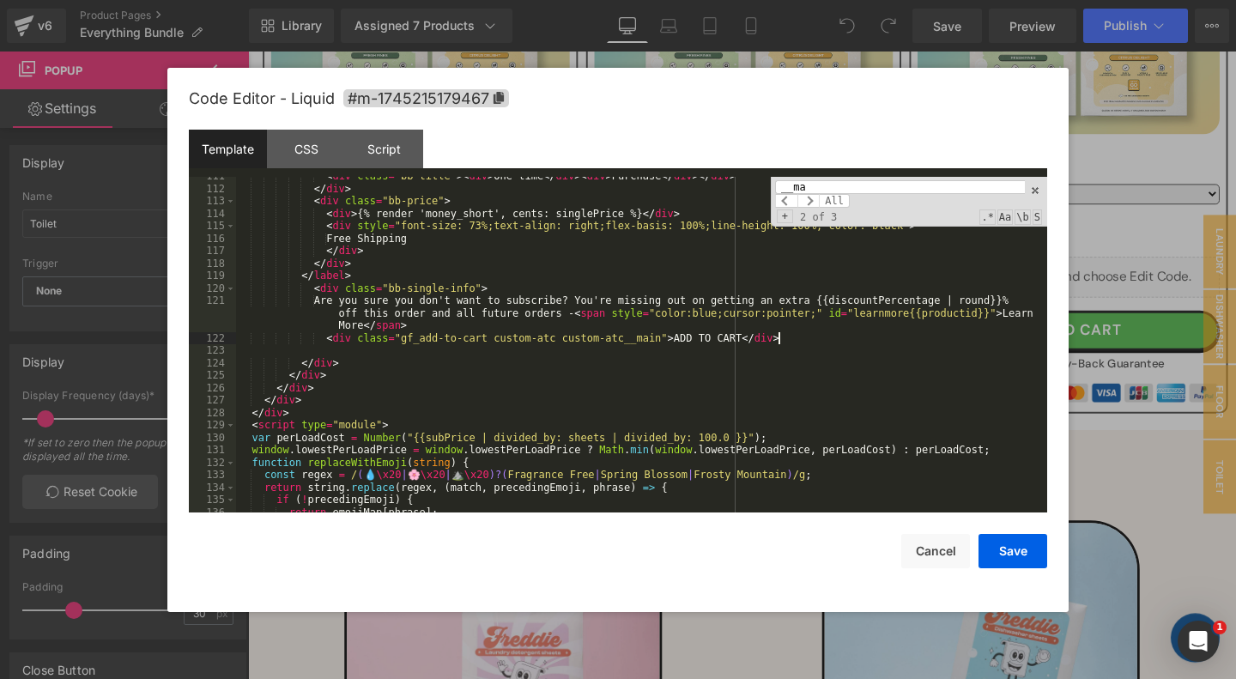
click at [820, 339] on div "< div class = "bb-title" > < div > One-time </ div > < div > Purchase </ div > …" at bounding box center [641, 350] width 811 height 361
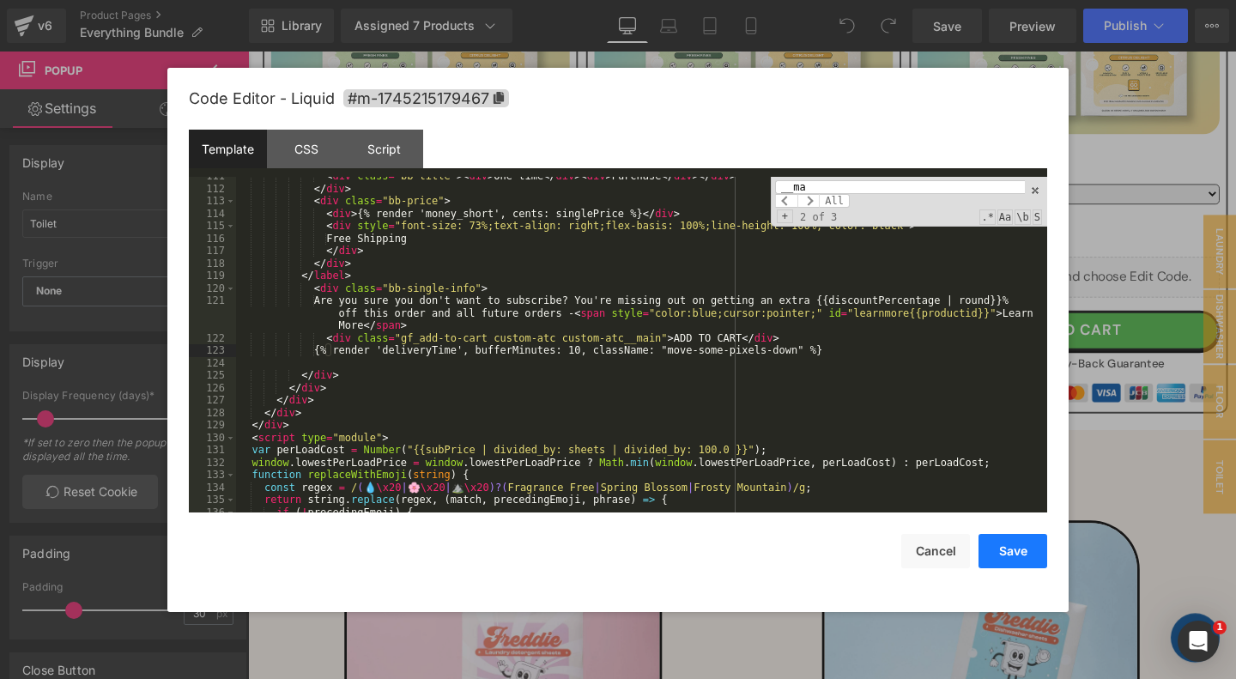
click at [1007, 553] on button "Save" at bounding box center [1012, 551] width 69 height 34
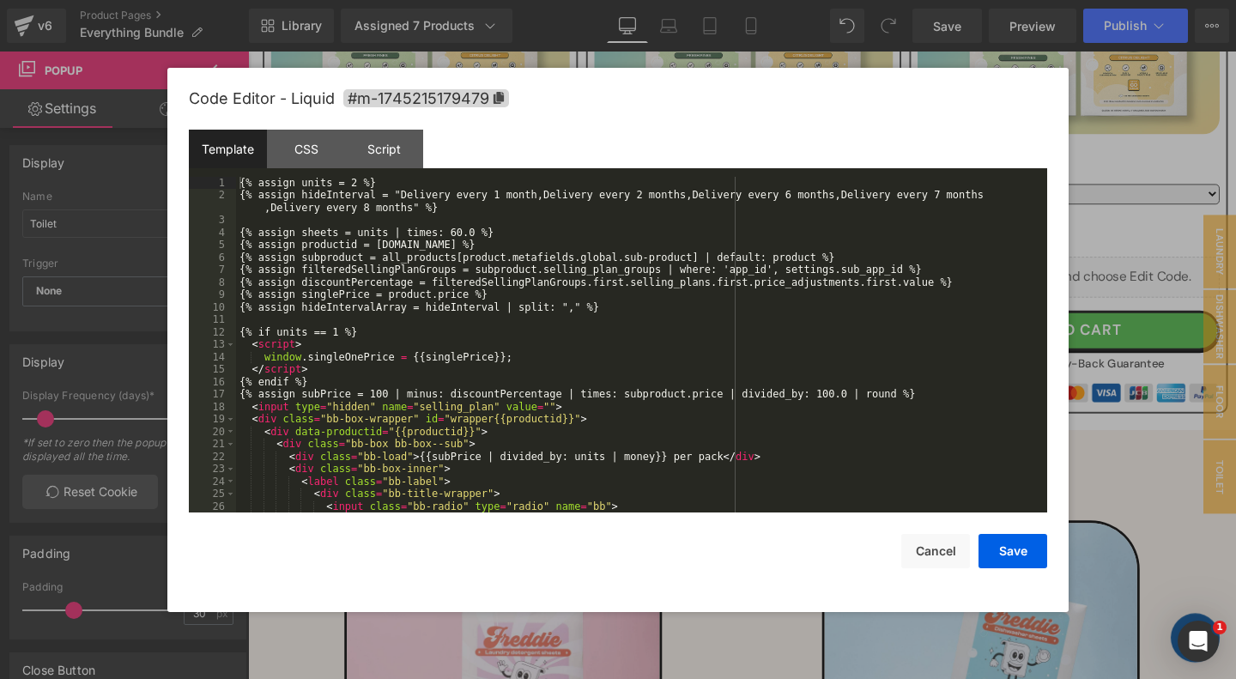
click at [771, 264] on div "{% assign units = 2 %} {% assign hideInterval = "Delivery every 1 month,Deliver…" at bounding box center [641, 357] width 811 height 361
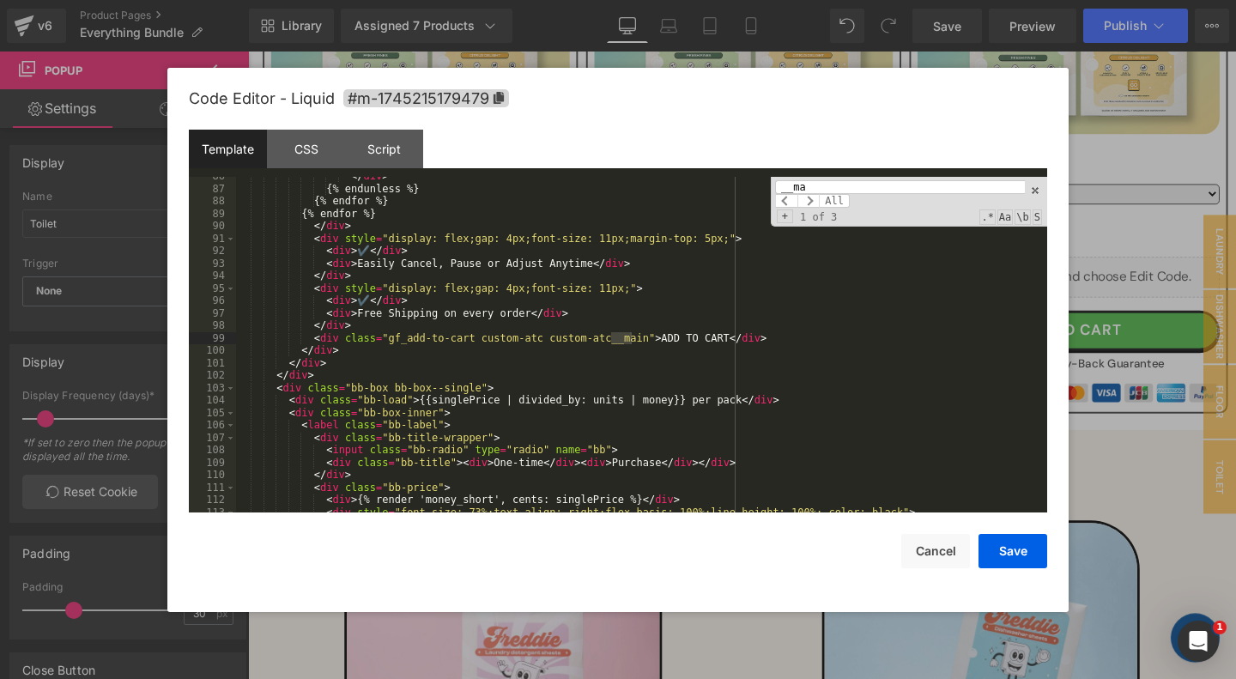
scroll to position [1300, 0]
type input "__ma"
click at [784, 342] on div "</ div > {% endunless %} {% endfor %} {% endfor %} </ div > < div style = "disp…" at bounding box center [641, 350] width 811 height 361
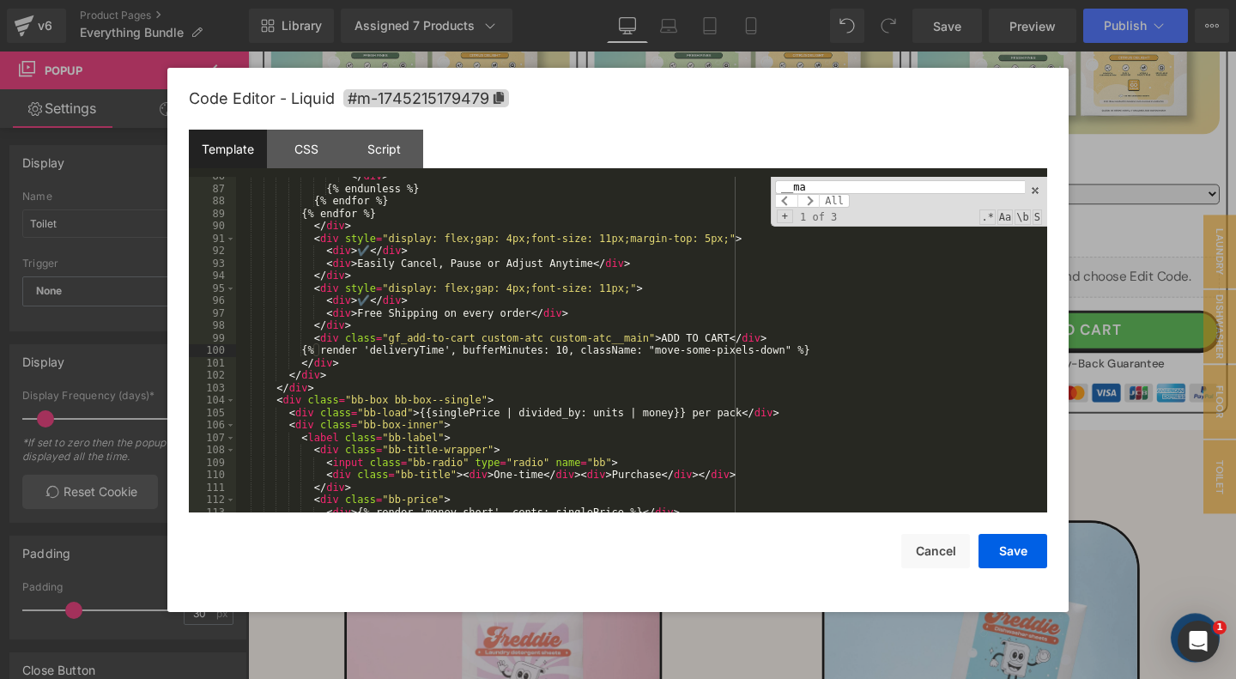
click at [826, 184] on input "__ma" at bounding box center [900, 187] width 250 height 14
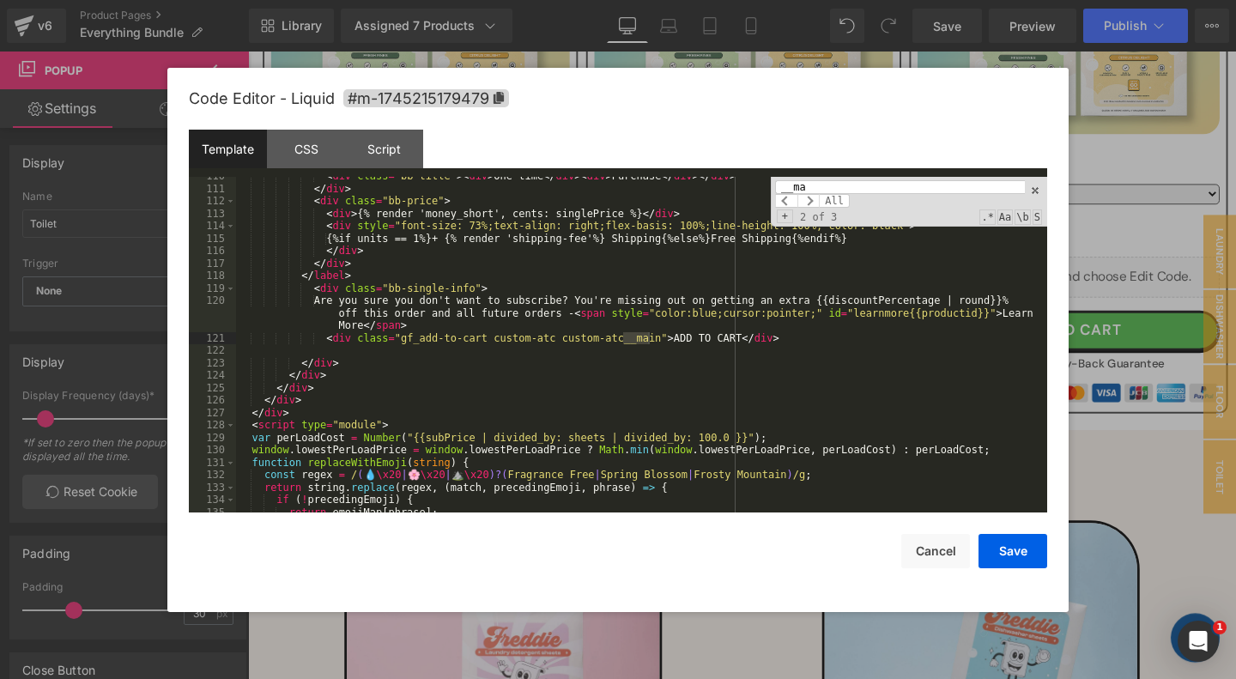
click at [793, 338] on div "< div class = "bb-title" > < div > One-time </ div > < div > Purchase </ div > …" at bounding box center [641, 350] width 811 height 361
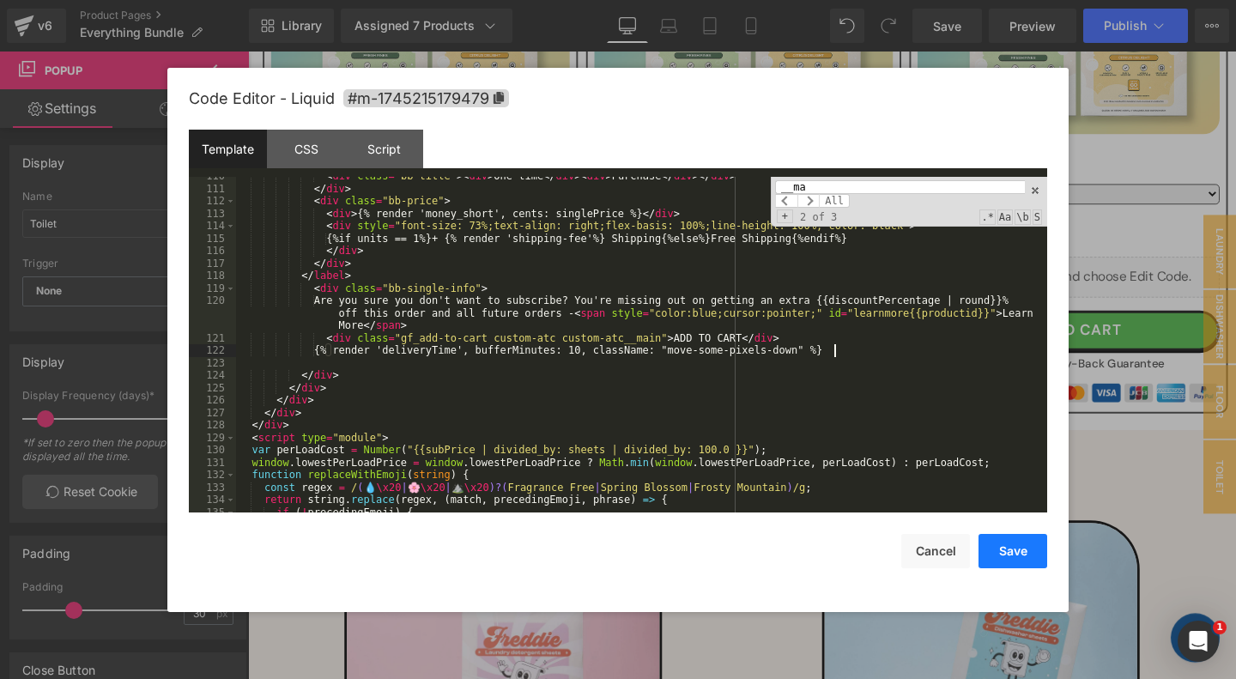
click at [1006, 555] on button "Save" at bounding box center [1012, 551] width 69 height 34
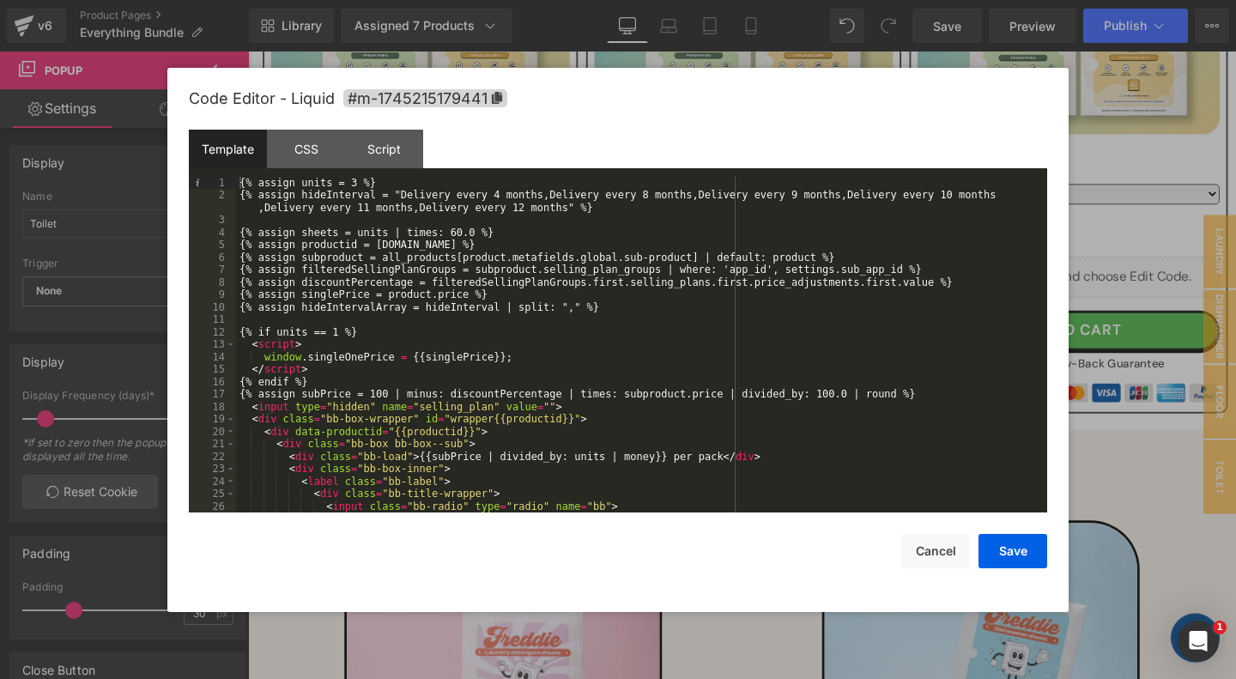
click at [641, 377] on div "{% assign units = 3 %} {% assign hideInterval = "Delivery every 4 months,Delive…" at bounding box center [641, 357] width 811 height 361
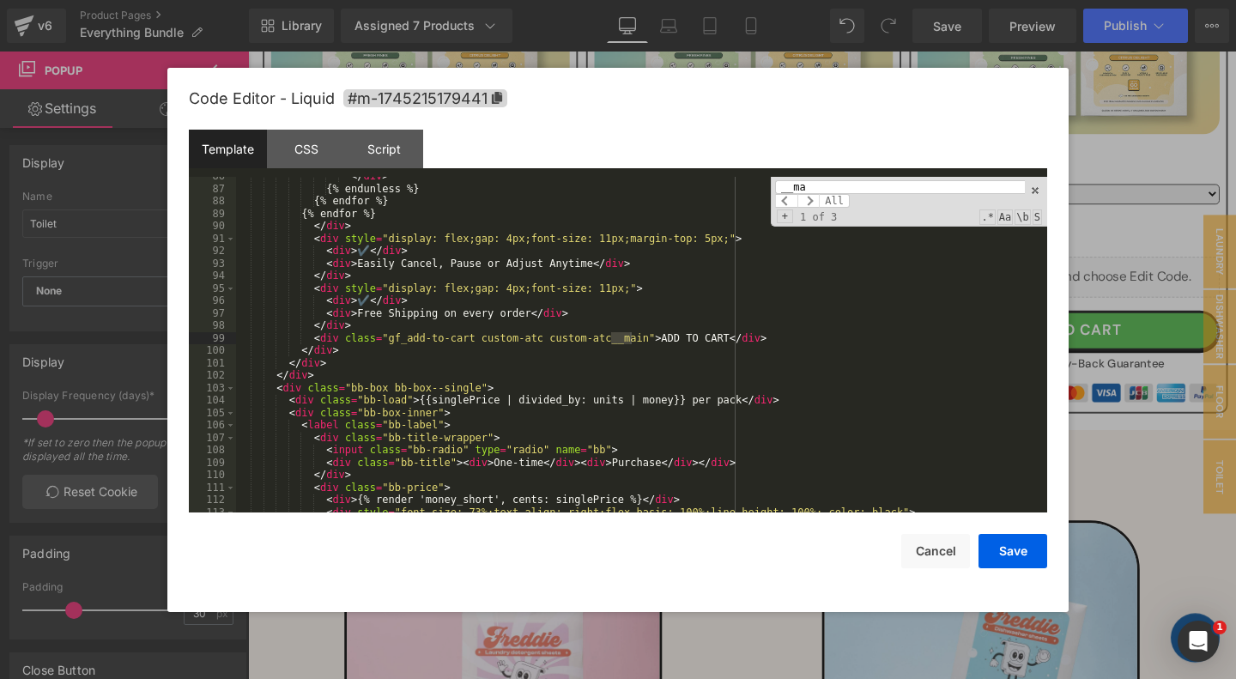
scroll to position [1300, 0]
type input "__ma"
click at [787, 337] on div "</ div > {% endunless %} {% endfor %} {% endfor %} </ div > < div style = "disp…" at bounding box center [641, 350] width 811 height 361
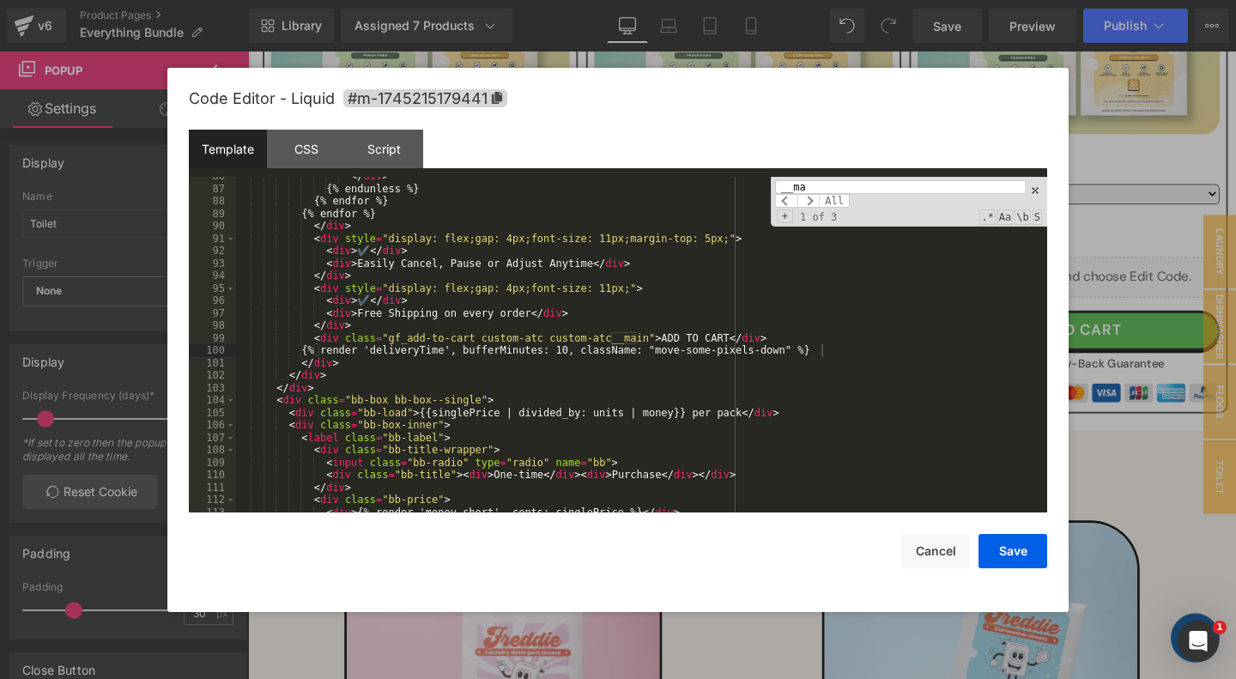
click at [884, 188] on input "__ma" at bounding box center [900, 187] width 250 height 14
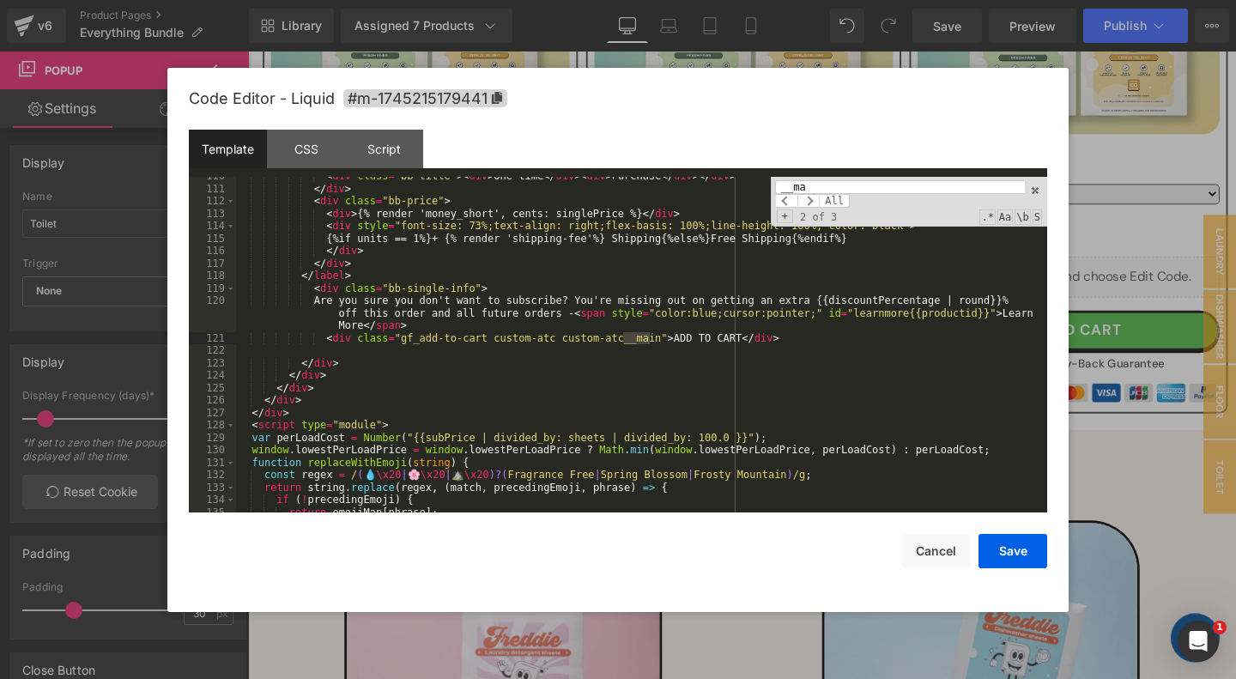
click at [797, 342] on div "< div class = "bb-title" > < div > One-time </ div > < div > Purchase </ div > …" at bounding box center [641, 350] width 811 height 361
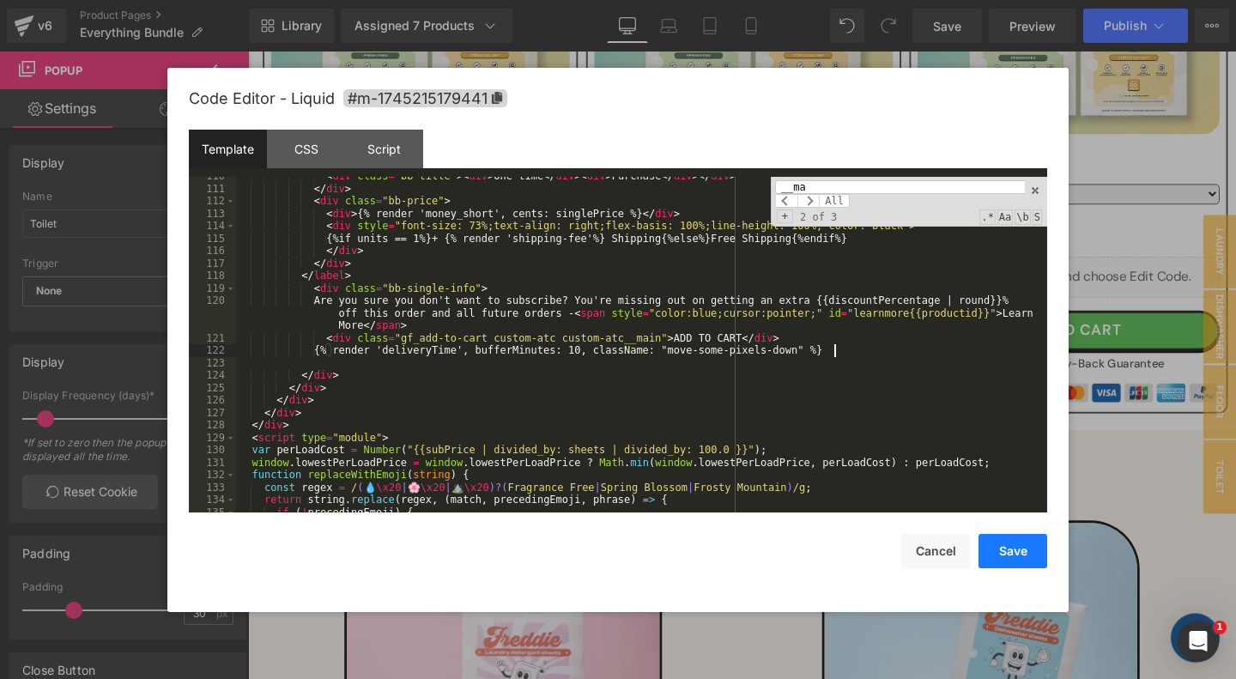
click at [1006, 554] on button "Save" at bounding box center [1012, 551] width 69 height 34
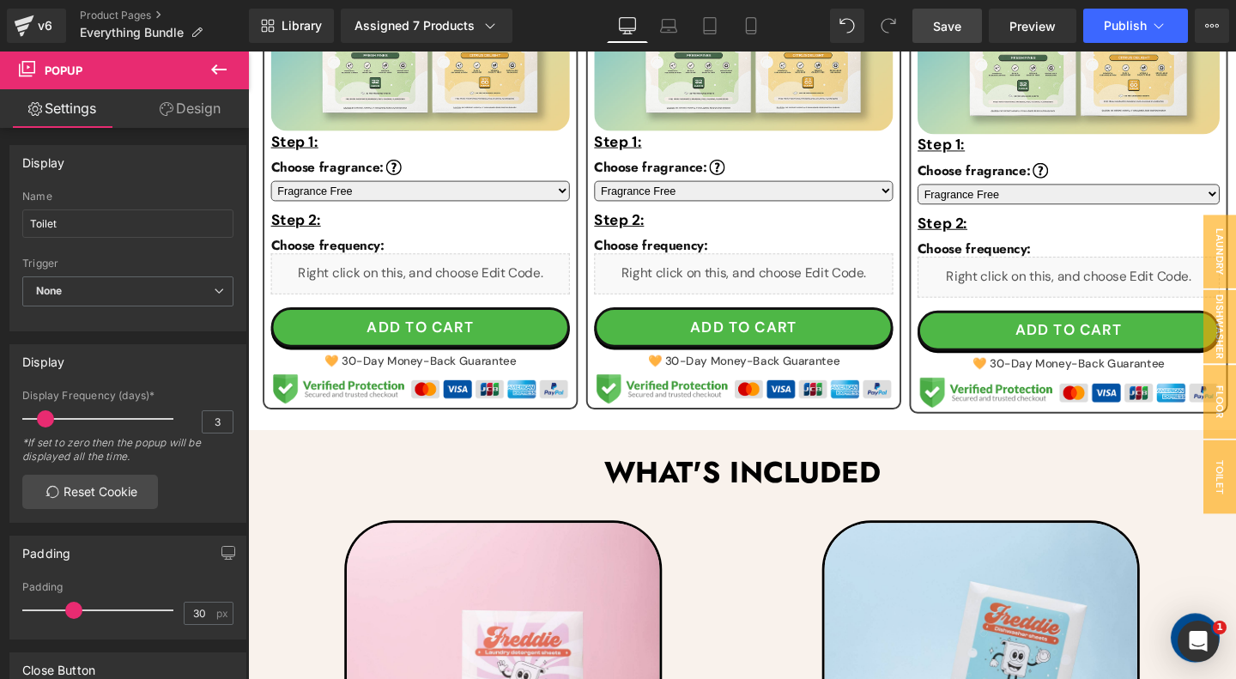
click at [957, 32] on span "Save" at bounding box center [947, 26] width 28 height 18
click at [1040, 33] on span "Preview" at bounding box center [1032, 26] width 46 height 18
click at [1152, 29] on icon at bounding box center [1158, 25] width 17 height 17
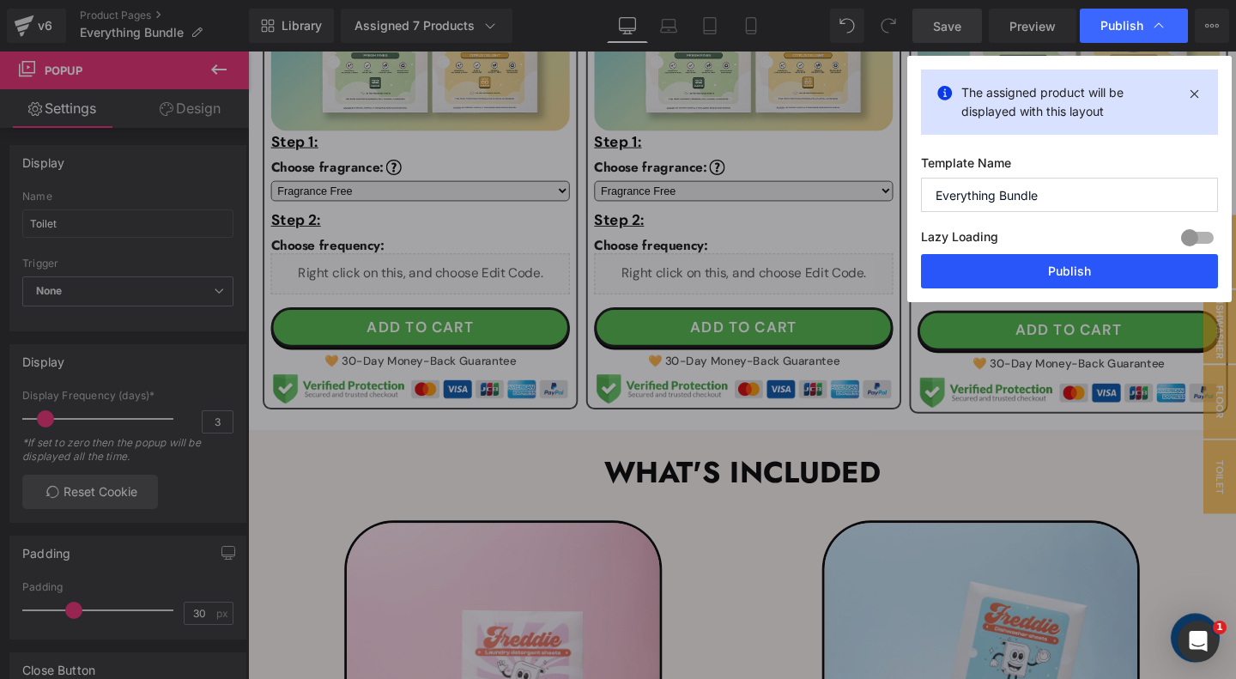
click at [1050, 275] on button "Publish" at bounding box center [1069, 271] width 297 height 34
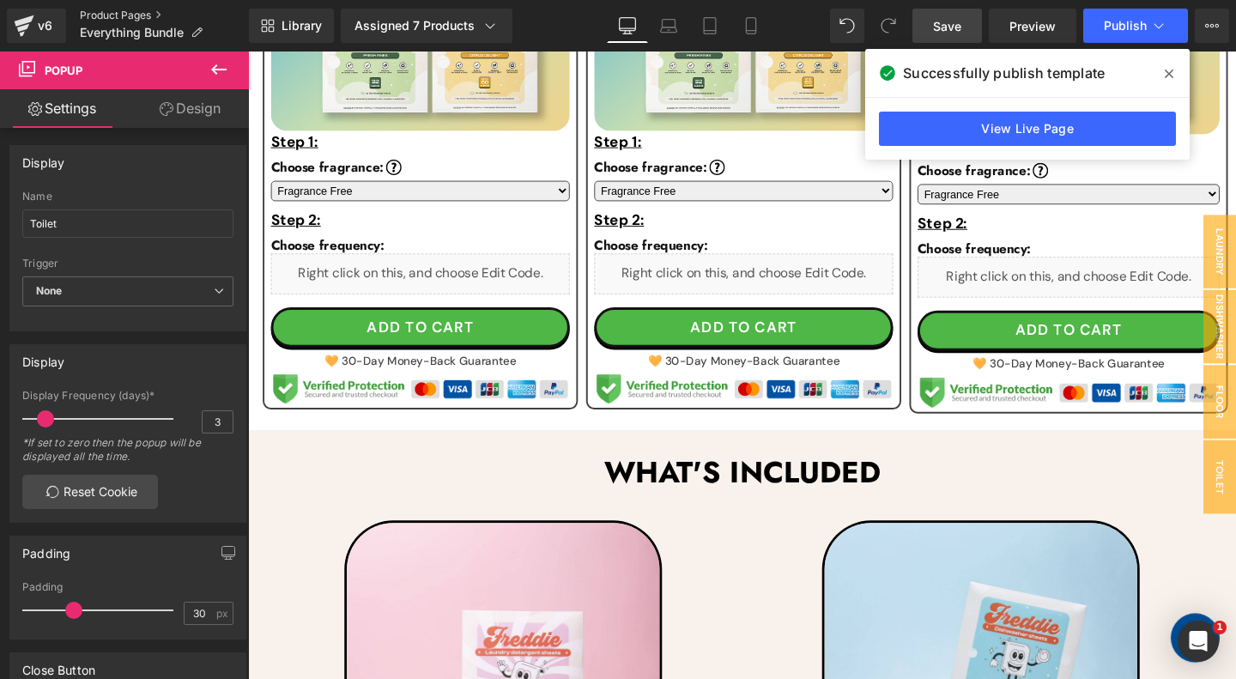
click at [120, 15] on link "Product Pages" at bounding box center [164, 16] width 169 height 14
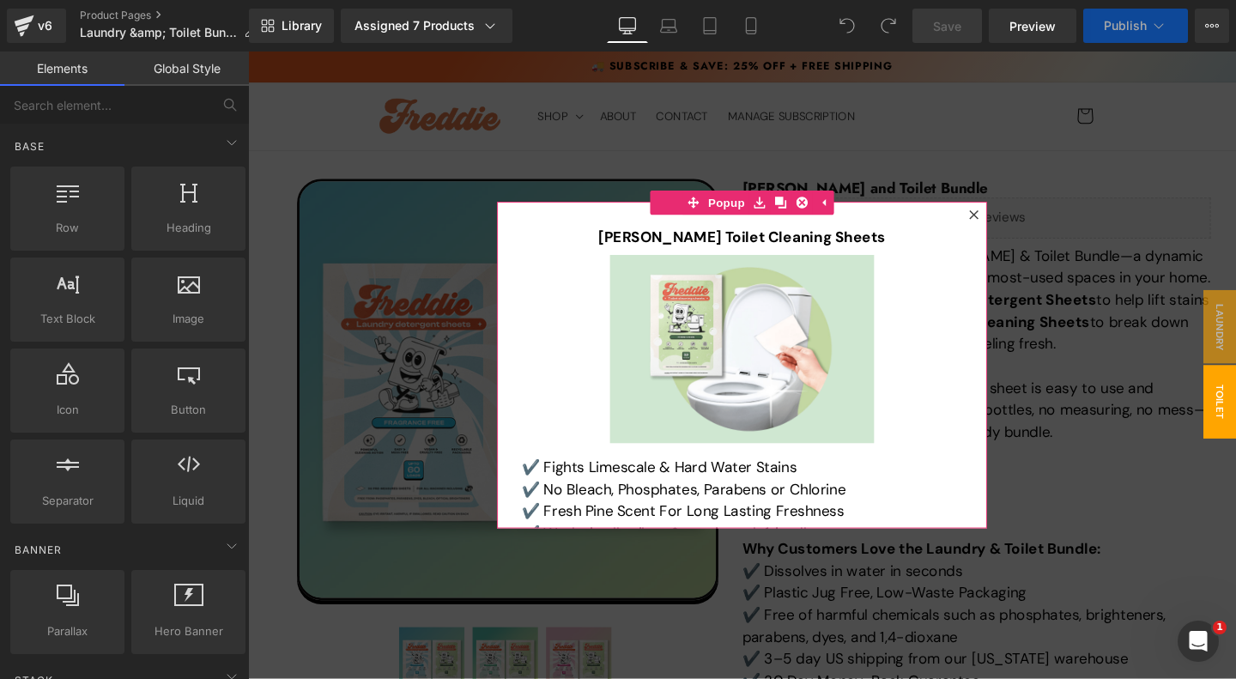
click at [1009, 225] on icon at bounding box center [1010, 222] width 9 height 9
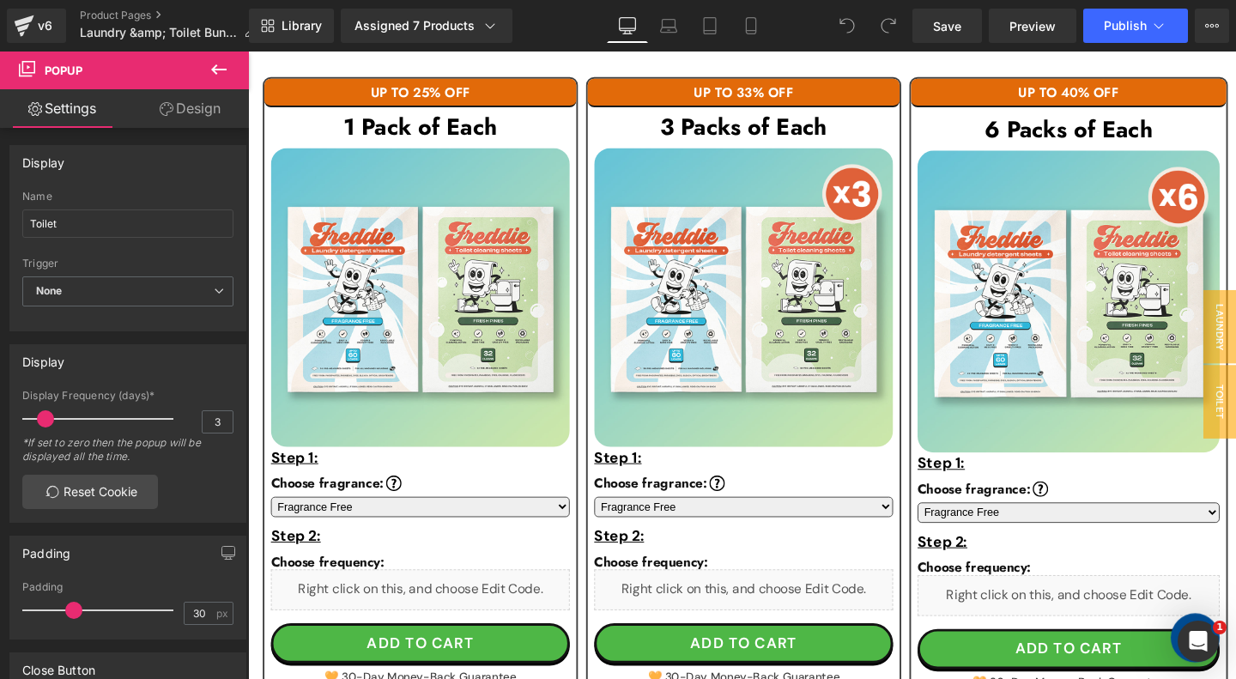
scroll to position [1066, 0]
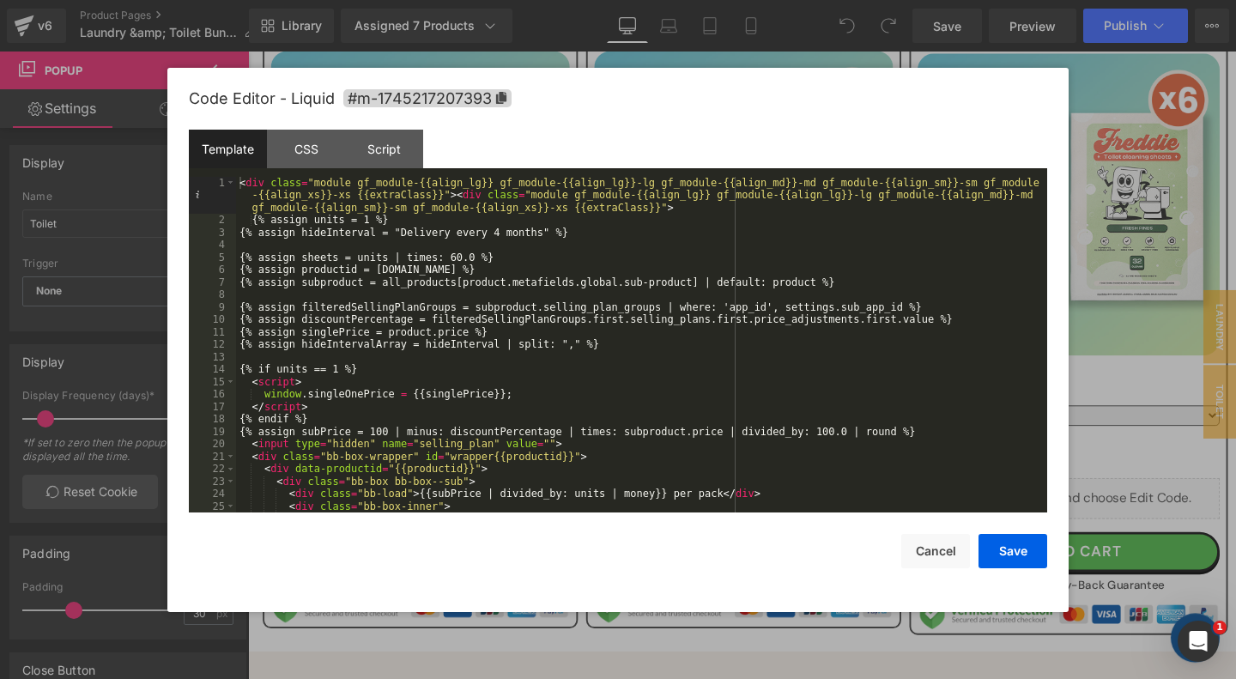
click at [518, 373] on div "< div class = "module gf_module-{{align_lg}} gf_module-{{align_lg}}-lg gf_modul…" at bounding box center [641, 370] width 811 height 386
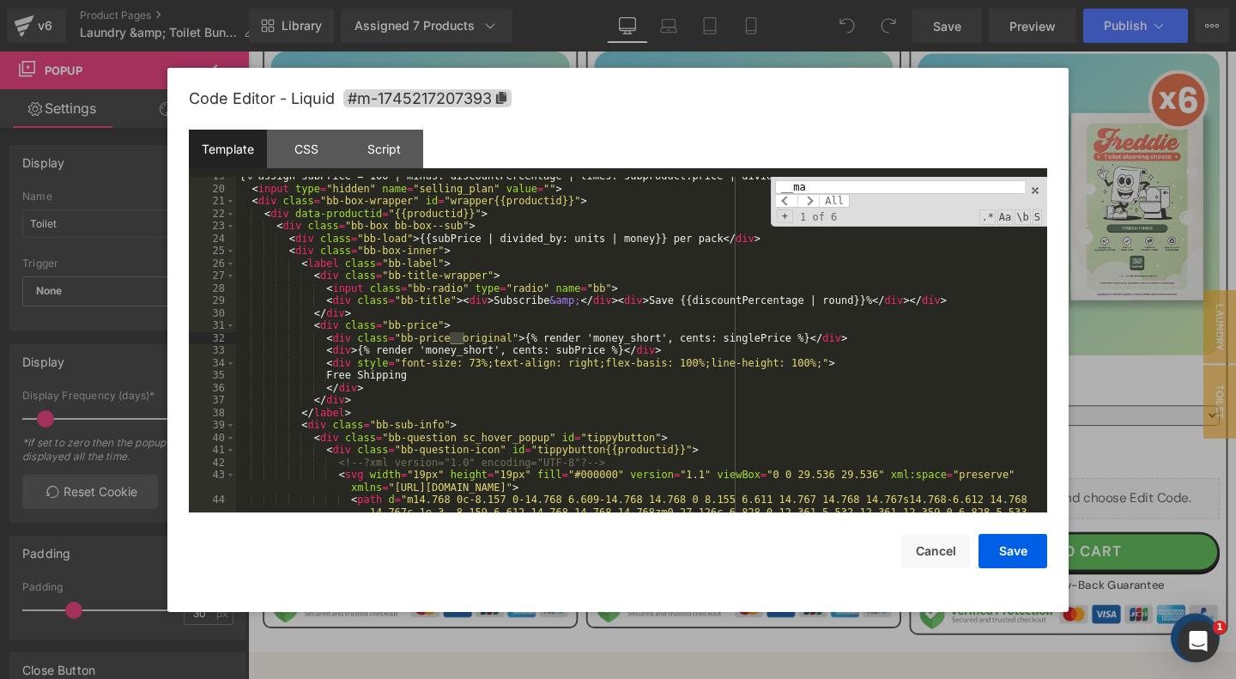
scroll to position [1338, 0]
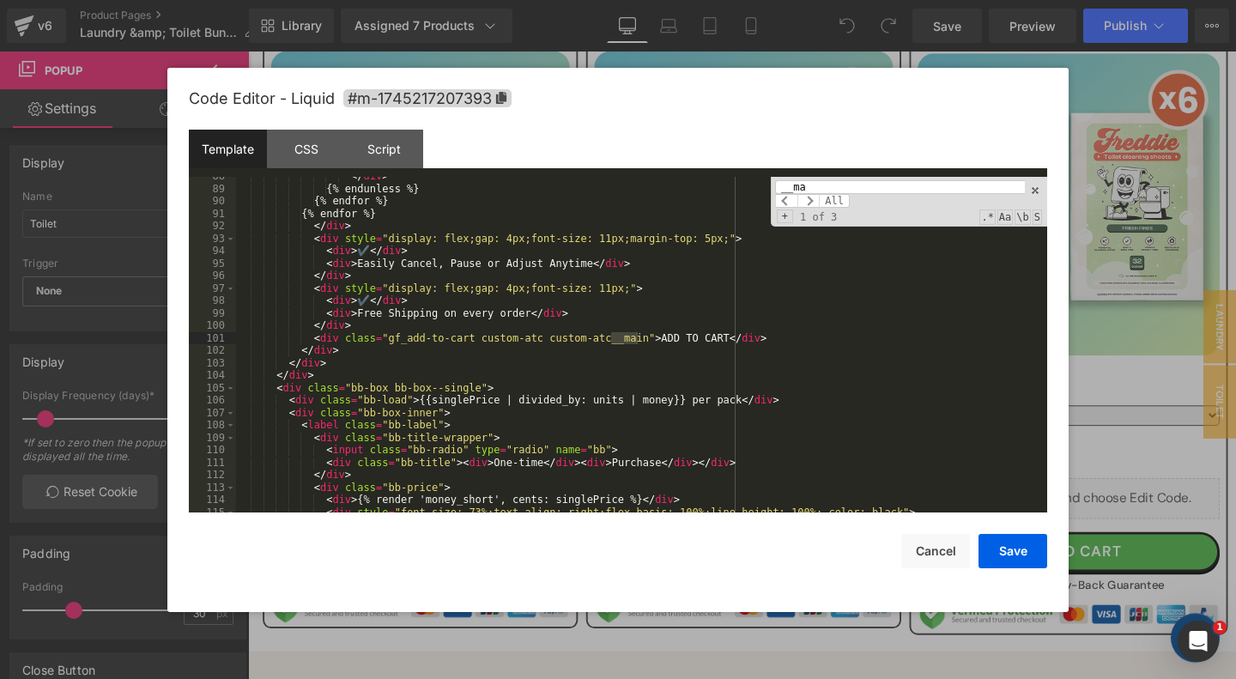
type input "__ma"
click at [781, 339] on div "</ div > {% endunless %} {% endfor %} {% endfor %} </ div > < div style = "disp…" at bounding box center [641, 350] width 811 height 361
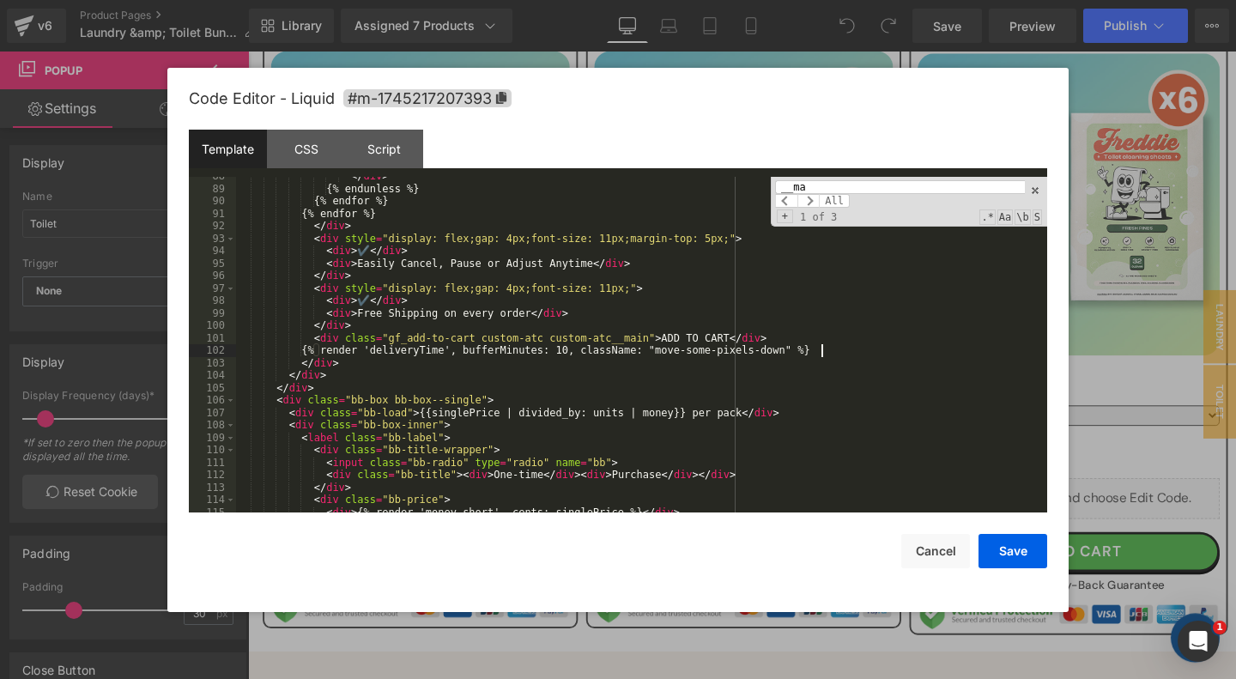
click at [845, 186] on input "__ma" at bounding box center [900, 187] width 250 height 14
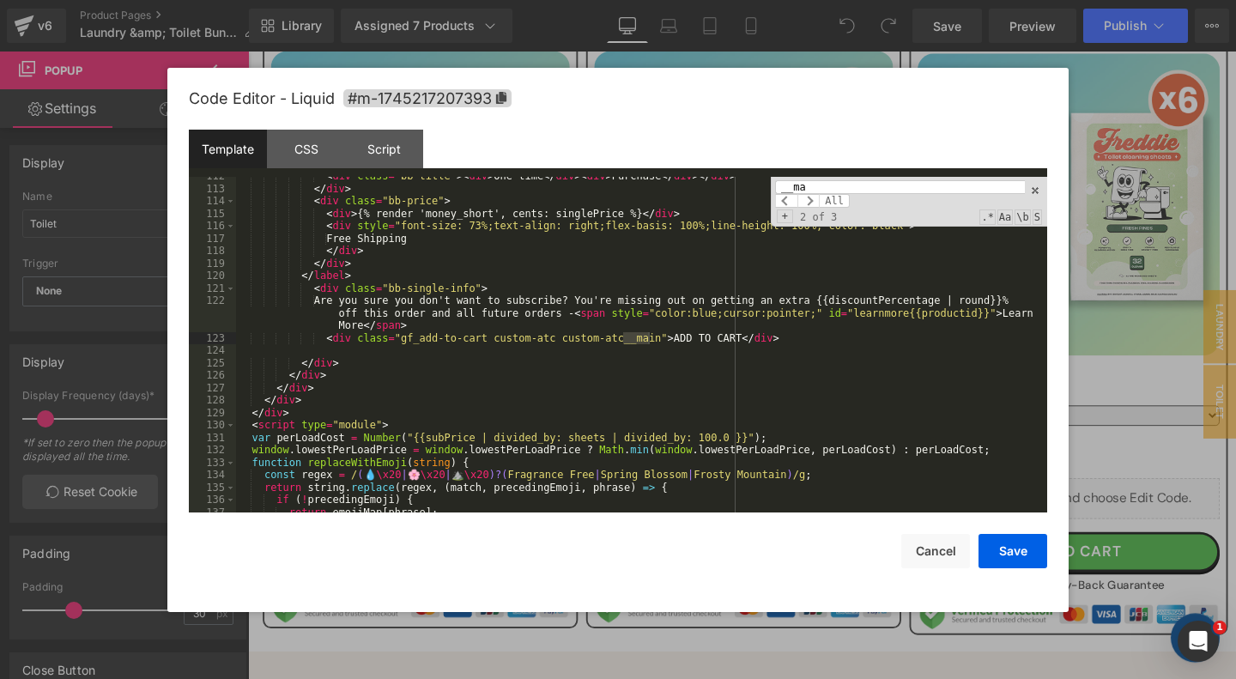
click at [820, 338] on div "< div class = "bb-title" > < div > One-time </ div > < div > Purchase </ div > …" at bounding box center [641, 350] width 811 height 361
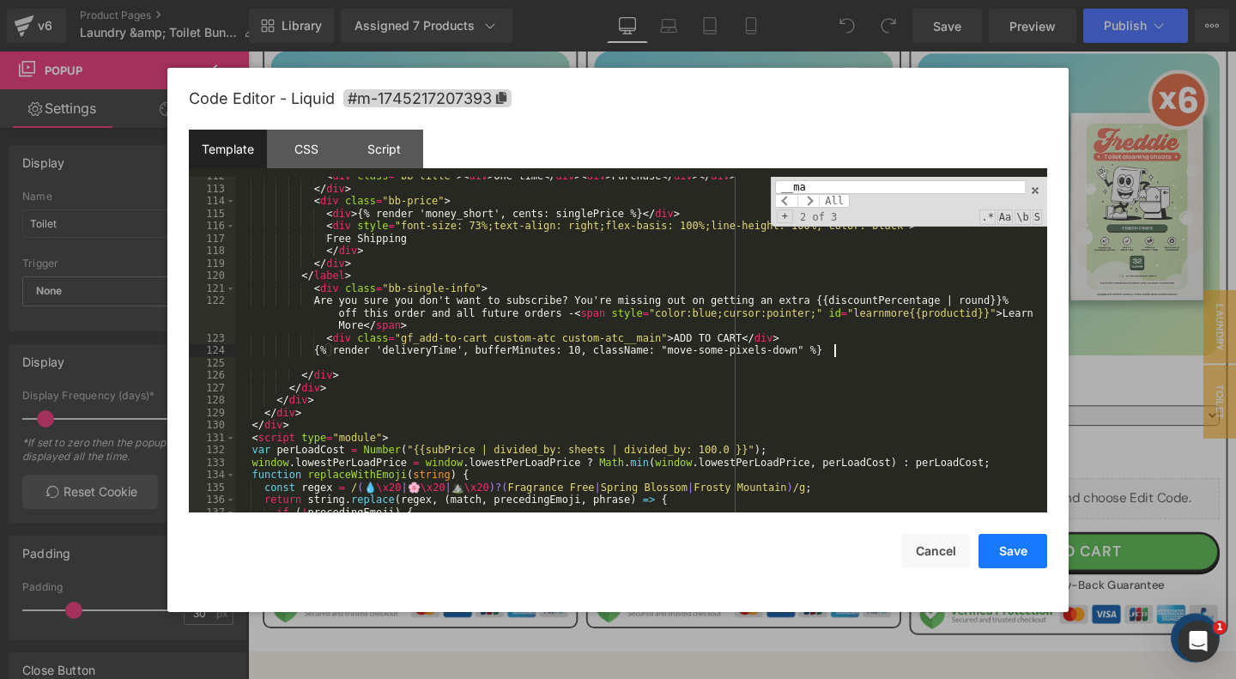
click at [1014, 560] on button "Save" at bounding box center [1012, 551] width 69 height 34
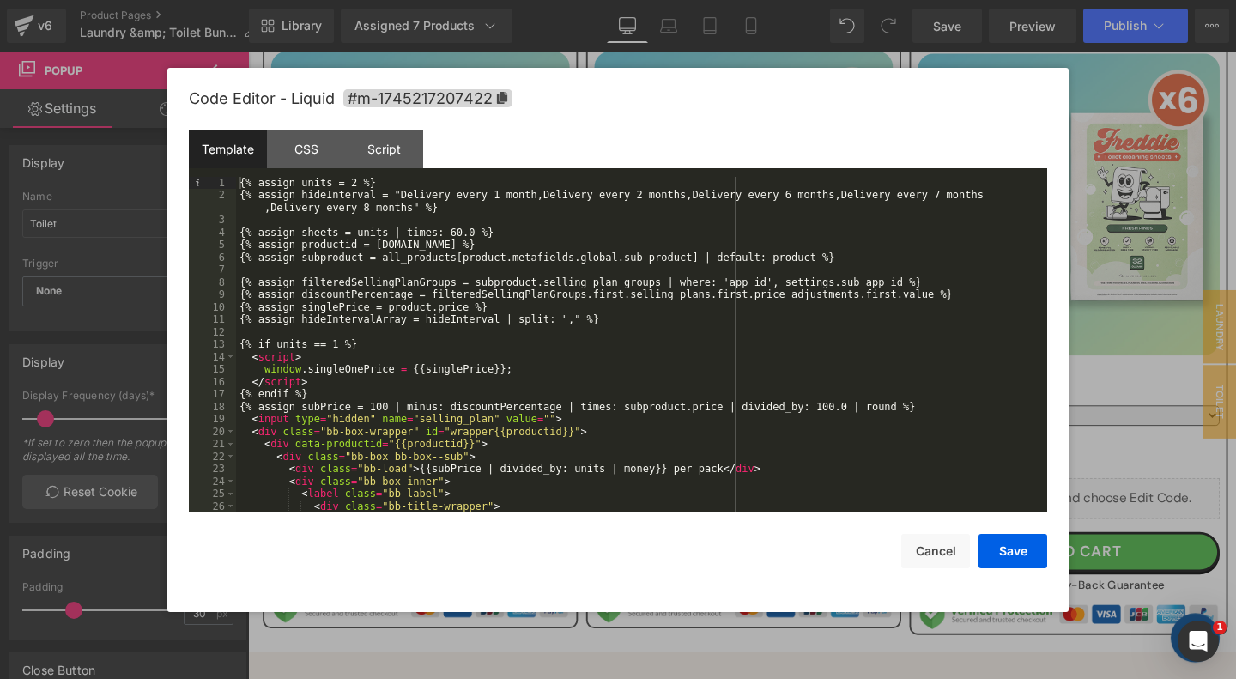
click at [666, 359] on div "{% assign units = 2 %} {% assign hideInterval = "Delivery every 1 month,Deliver…" at bounding box center [641, 357] width 811 height 361
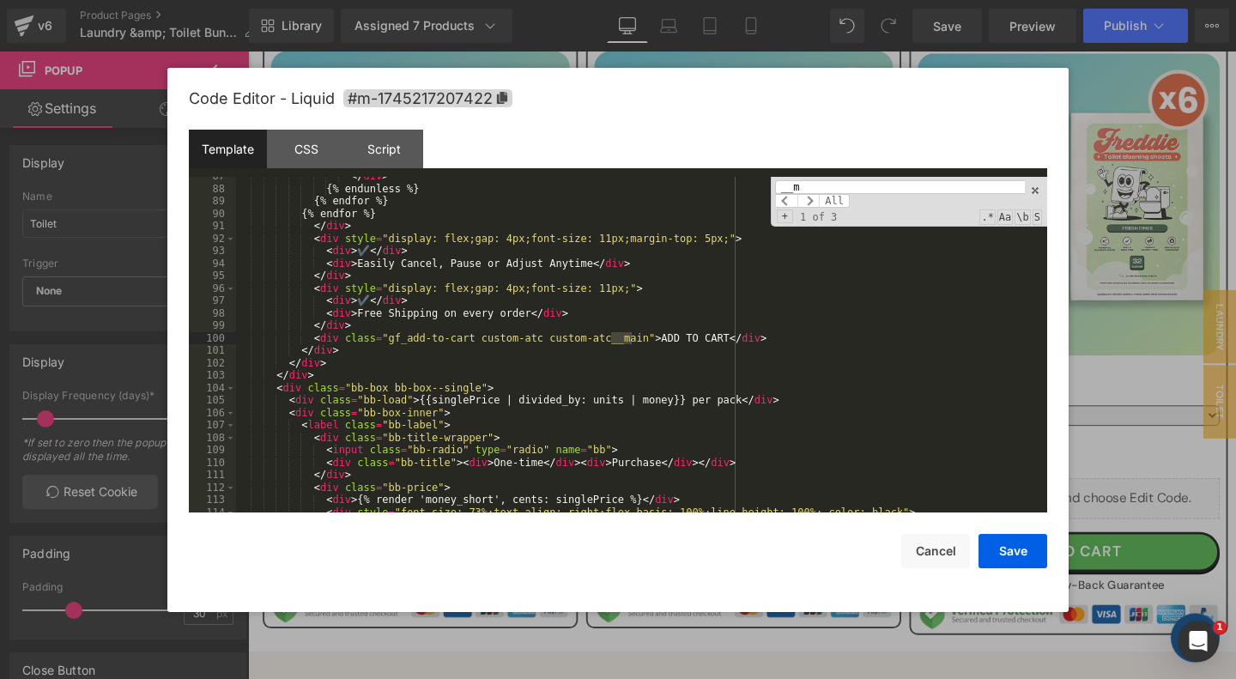
scroll to position [1313, 0]
type input "__ma"
click at [788, 336] on div "</ div > {% endunless %} {% endfor %} {% endfor %} </ div > < div style = "disp…" at bounding box center [641, 350] width 811 height 361
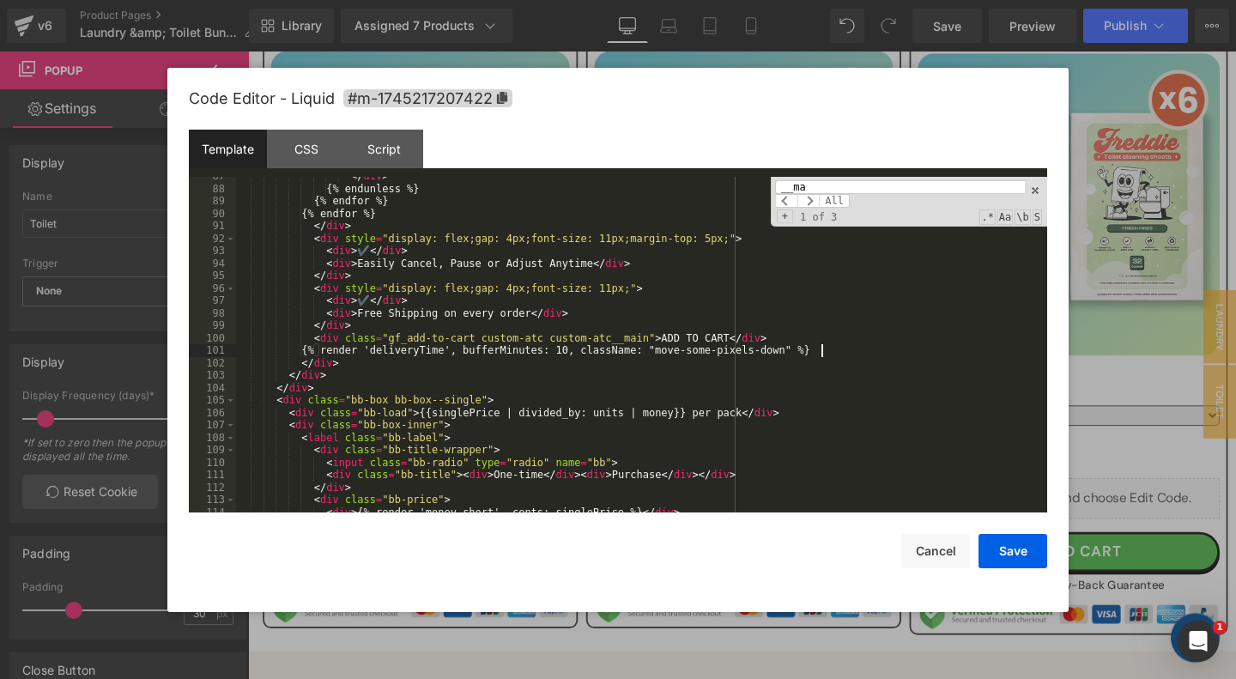
click at [812, 182] on input "__ma" at bounding box center [900, 187] width 250 height 14
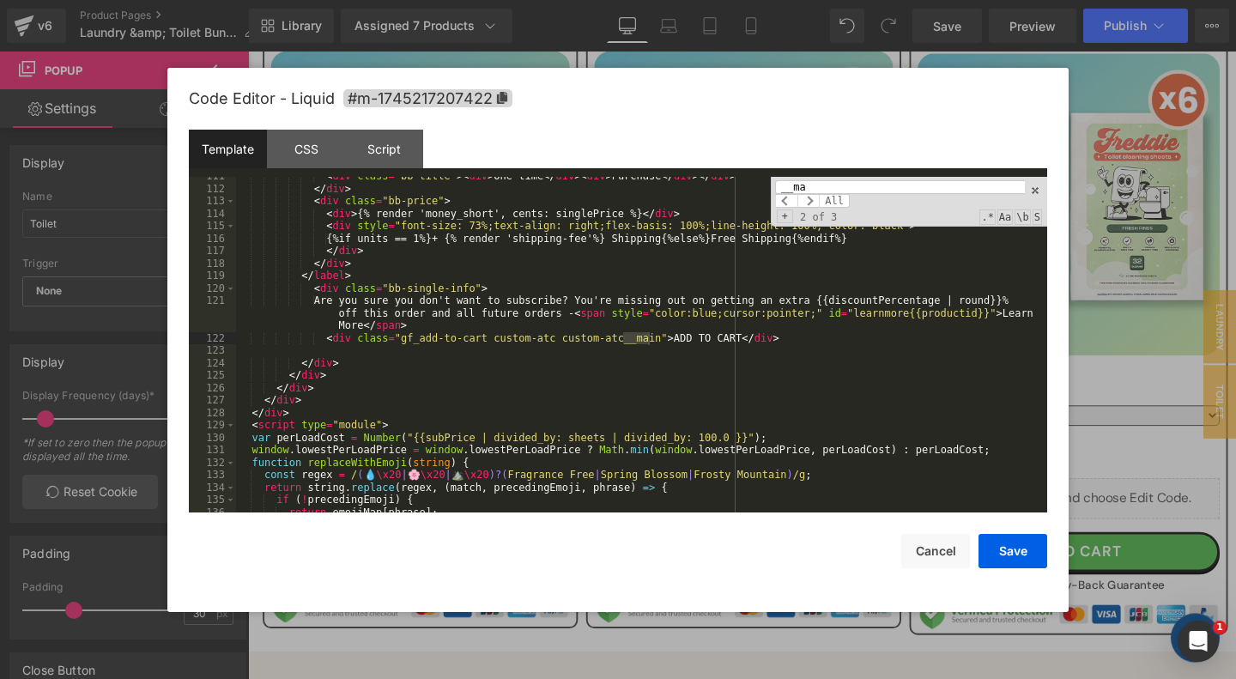
scroll to position [1612, 0]
click at [815, 342] on div "< div class = "bb-title" > < div > One-time </ div > < div > Purchase </ div > …" at bounding box center [641, 350] width 811 height 361
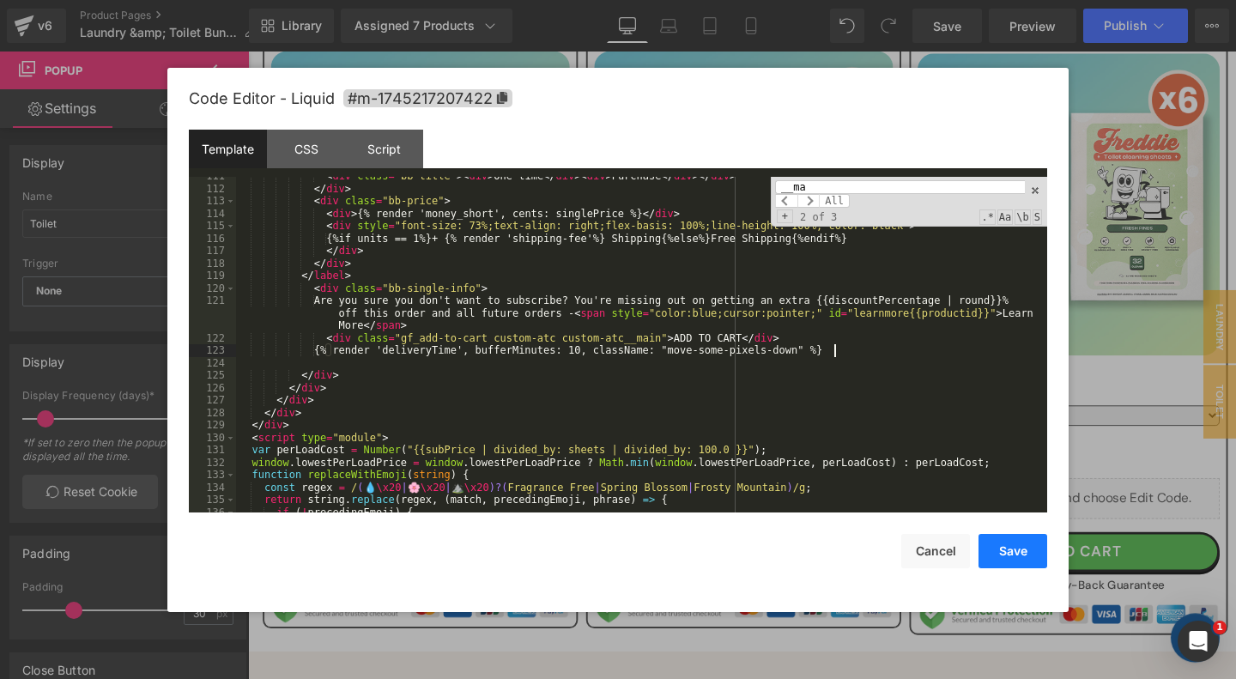
click at [1012, 552] on button "Save" at bounding box center [1012, 551] width 69 height 34
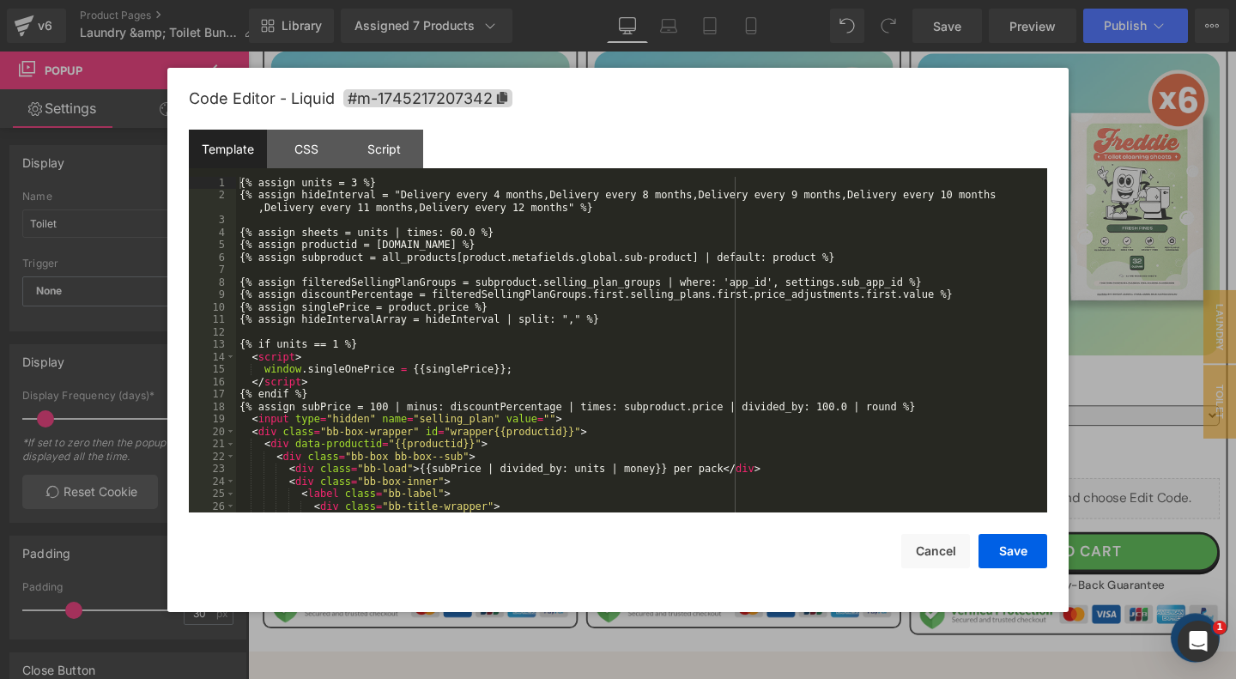
click at [716, 349] on div "{% assign units = 3 %} {% assign hideInterval = "Delivery every 4 months,Delive…" at bounding box center [641, 357] width 811 height 361
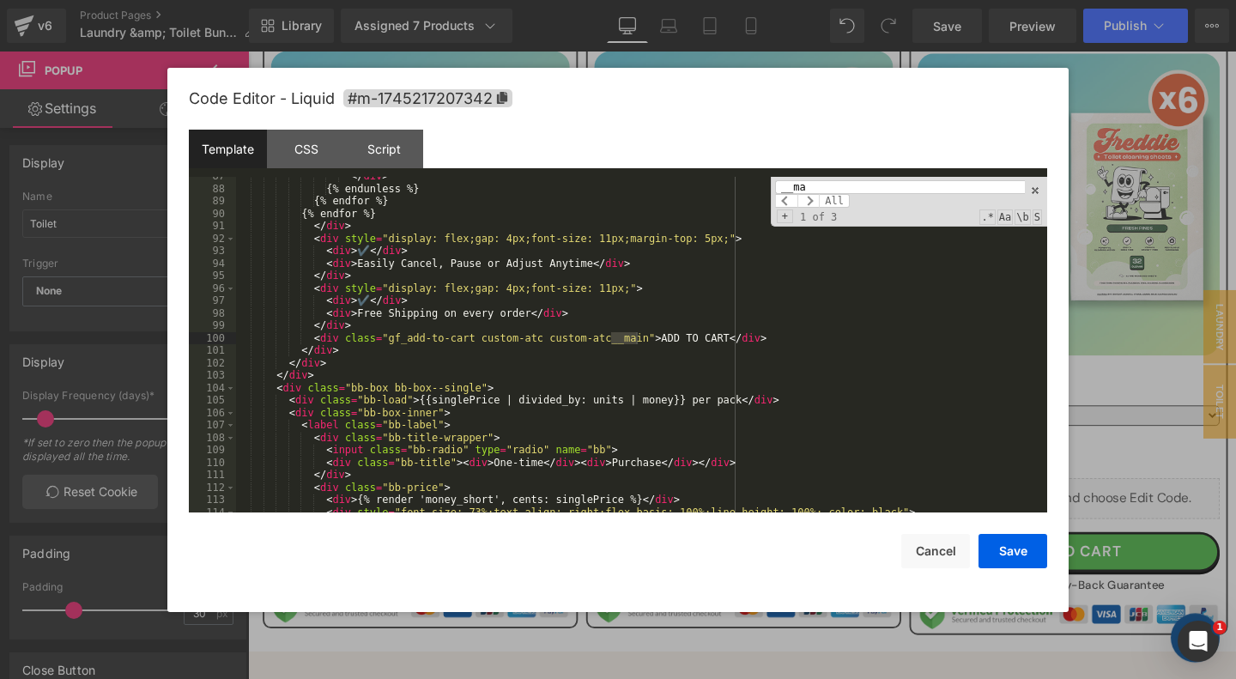
scroll to position [1599, 0]
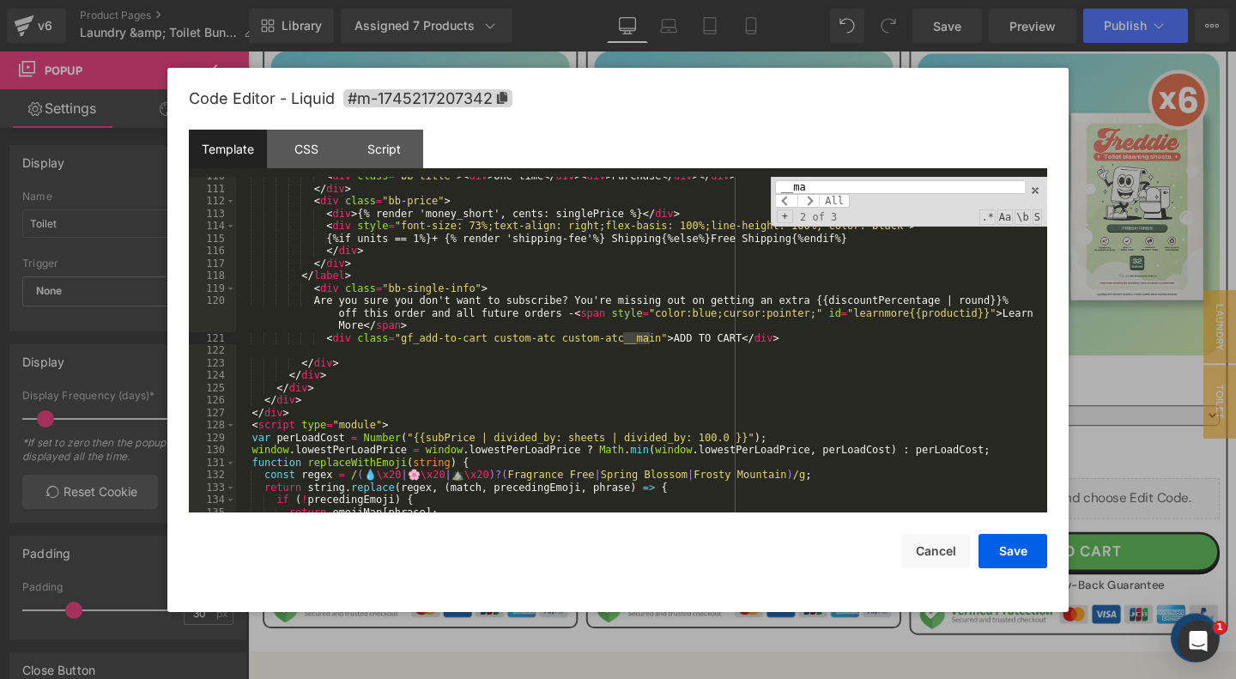
type input "__ma"
click at [589, 354] on div "< div class = "bb-title" > < div > One-time </ div > < div > Purchase </ div > …" at bounding box center [641, 350] width 811 height 361
click at [834, 183] on input "__ma" at bounding box center [900, 187] width 250 height 14
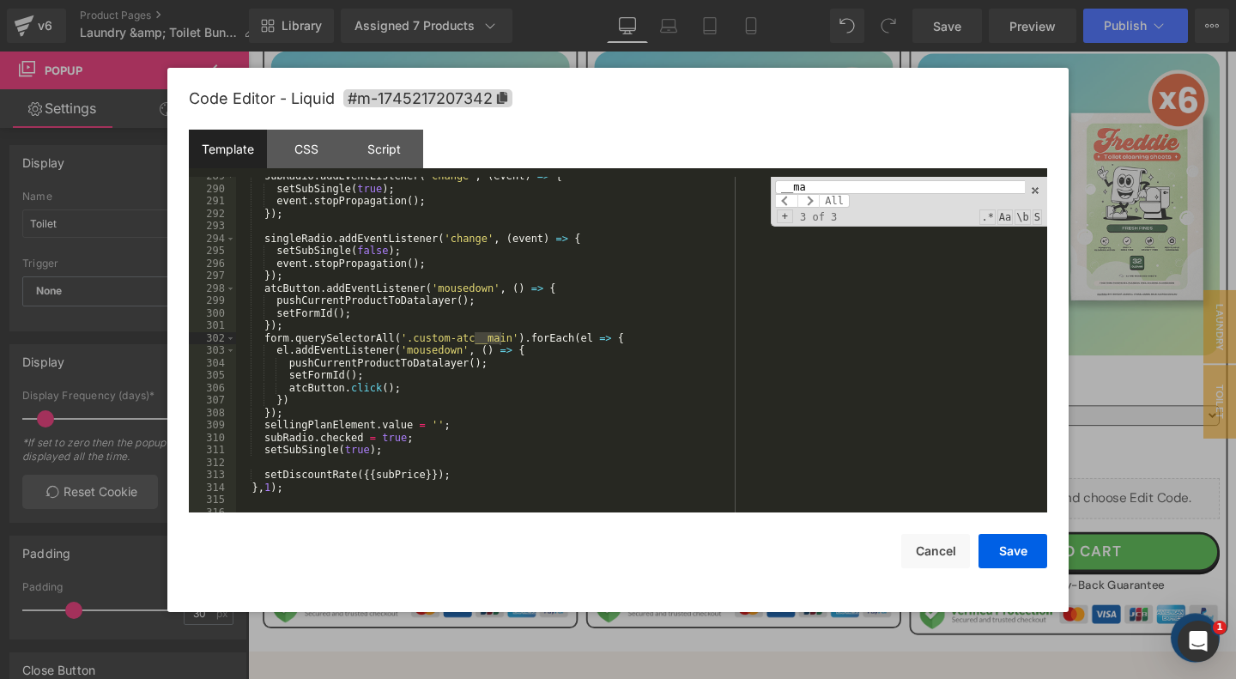
scroll to position [1300, 0]
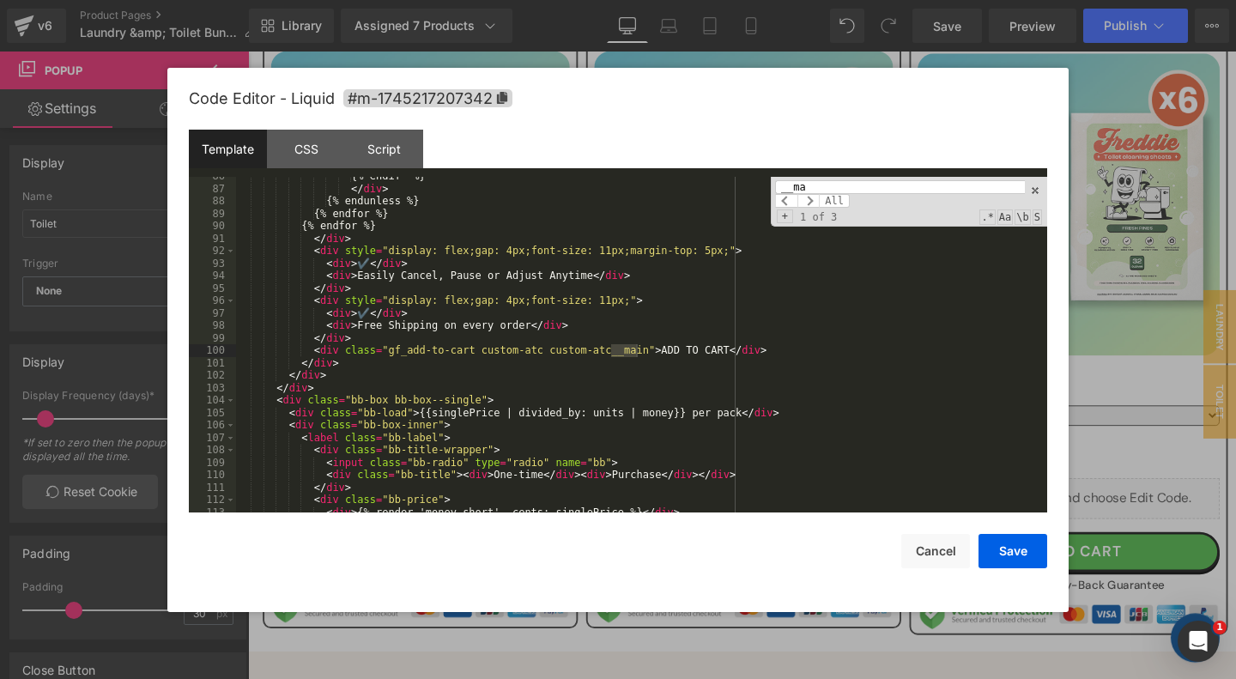
click at [784, 354] on div "{% endif %} </ div > {% endunless %} {% endfor %} {% endfor %} </ div > < div s…" at bounding box center [641, 350] width 811 height 361
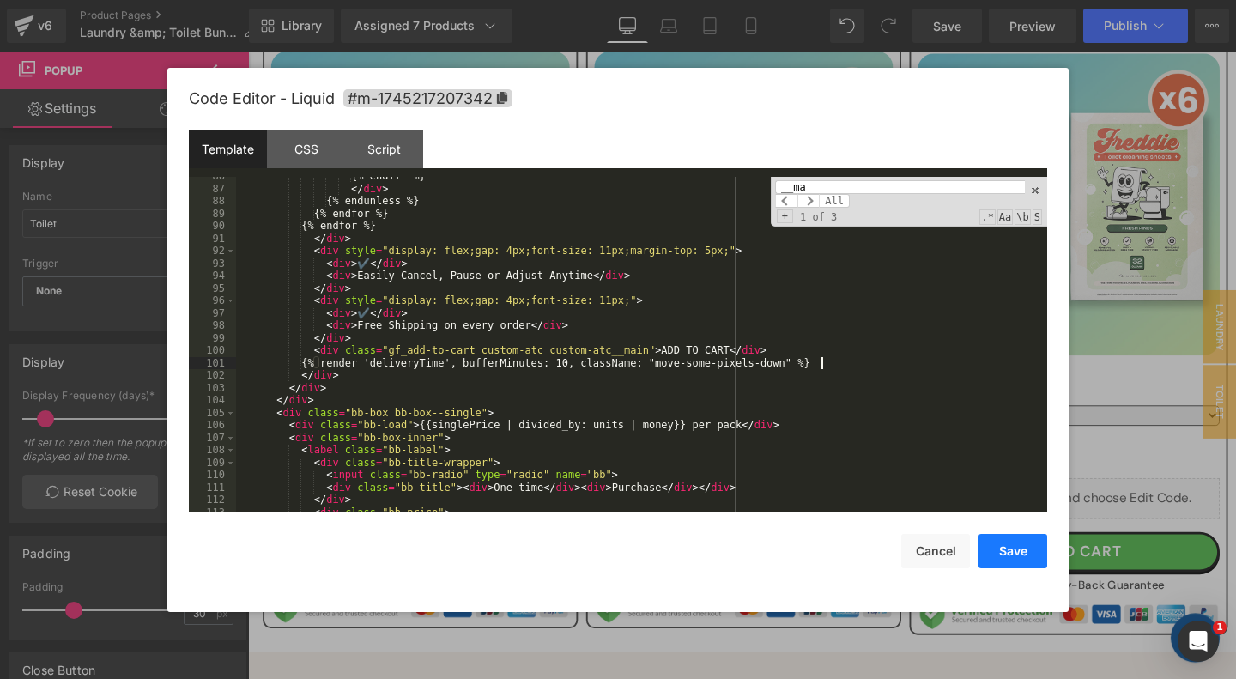
click at [1017, 553] on button "Save" at bounding box center [1012, 551] width 69 height 34
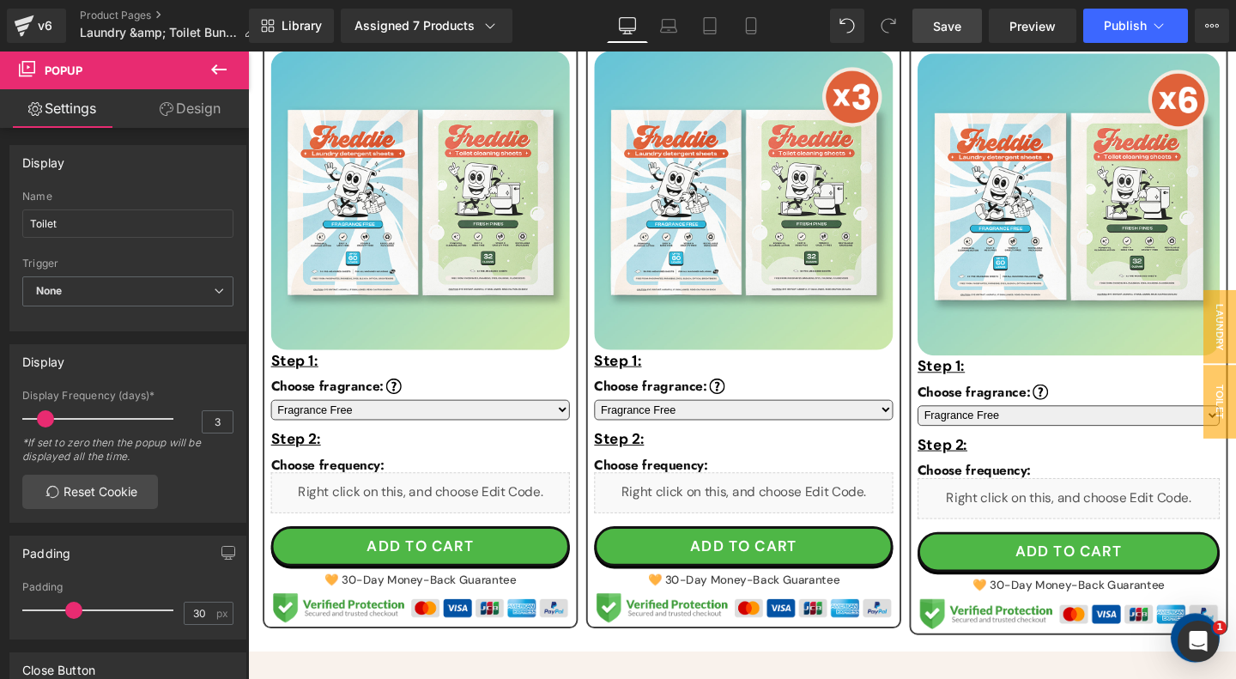
click at [938, 31] on span "Save" at bounding box center [947, 26] width 28 height 18
click at [1037, 22] on span "Preview" at bounding box center [1032, 26] width 46 height 18
click at [1125, 28] on span "Publish" at bounding box center [1125, 26] width 43 height 14
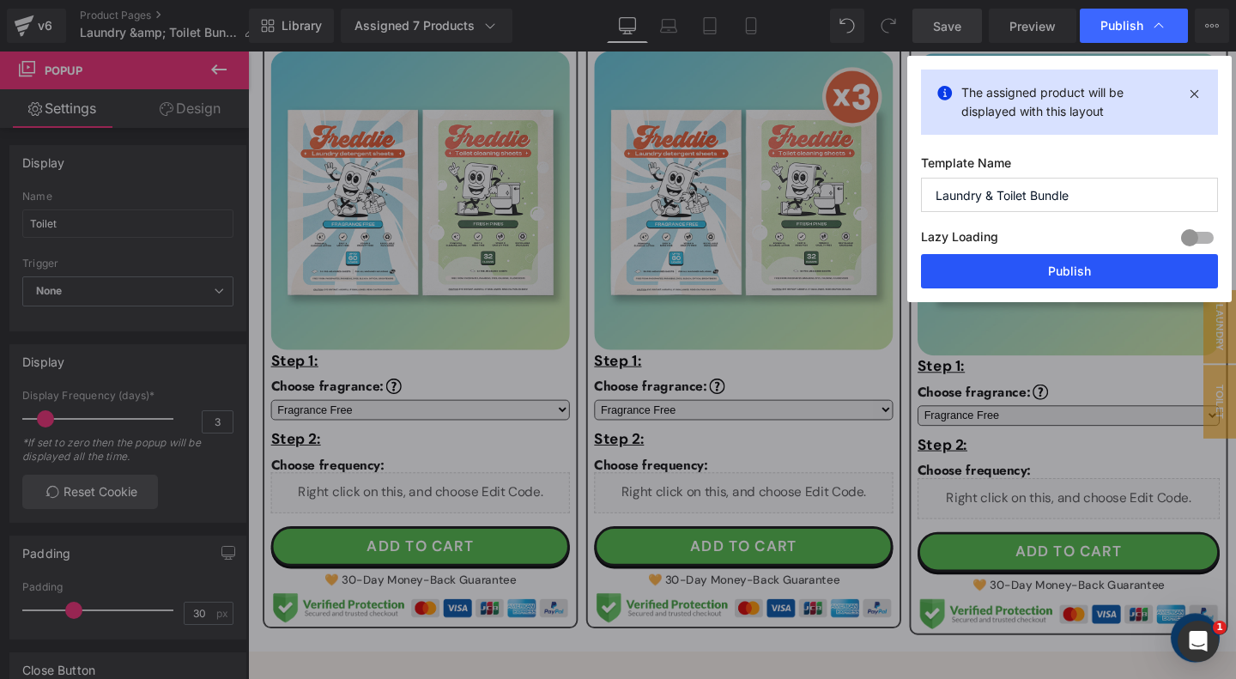
click at [1020, 278] on button "Publish" at bounding box center [1069, 271] width 297 height 34
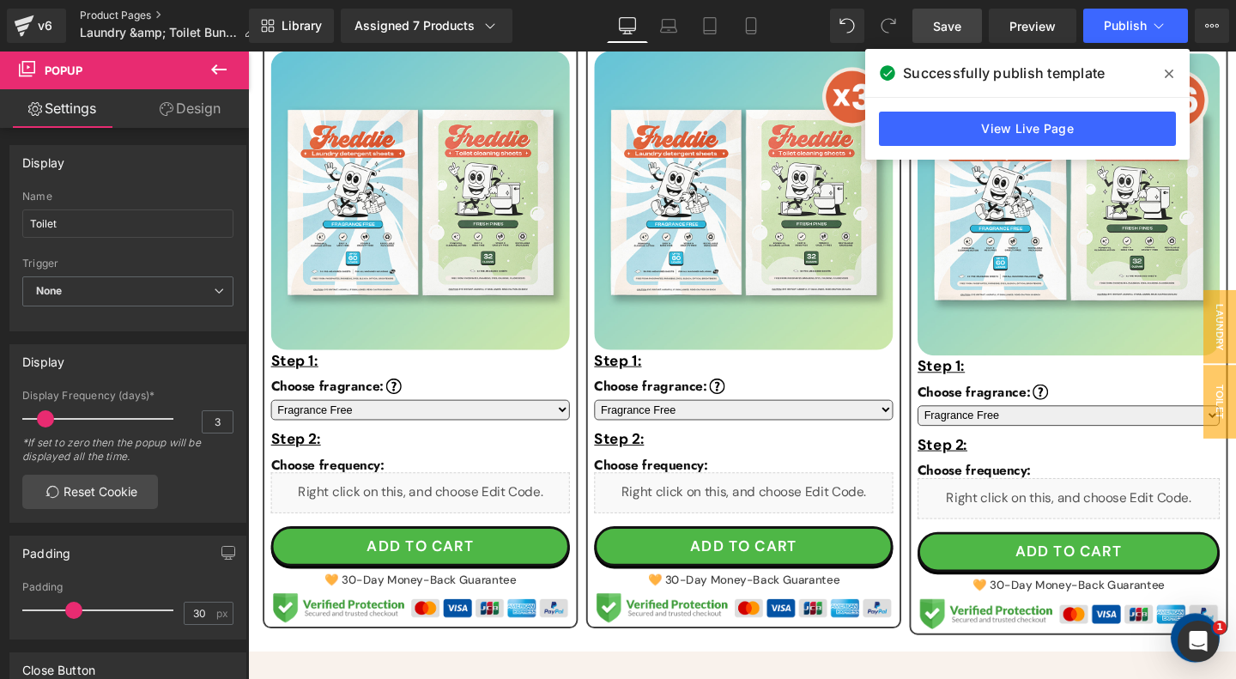
click at [114, 15] on link "Product Pages" at bounding box center [175, 16] width 190 height 14
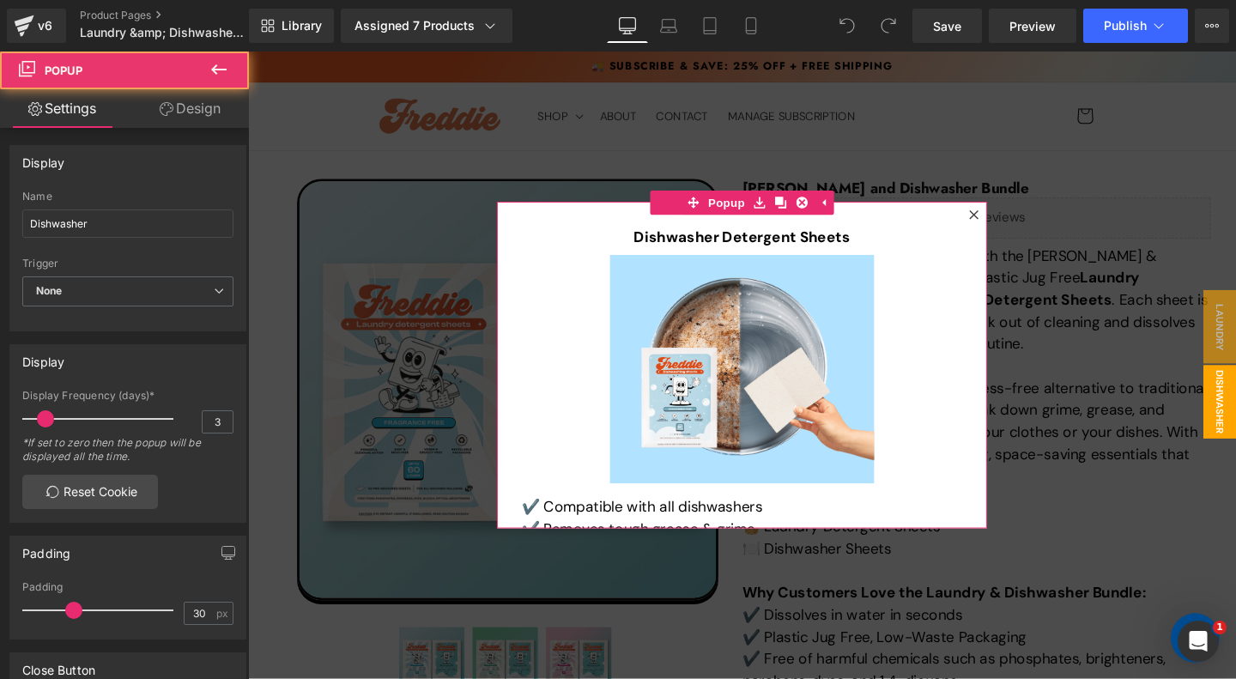
click at [1012, 226] on icon at bounding box center [1011, 223] width 10 height 10
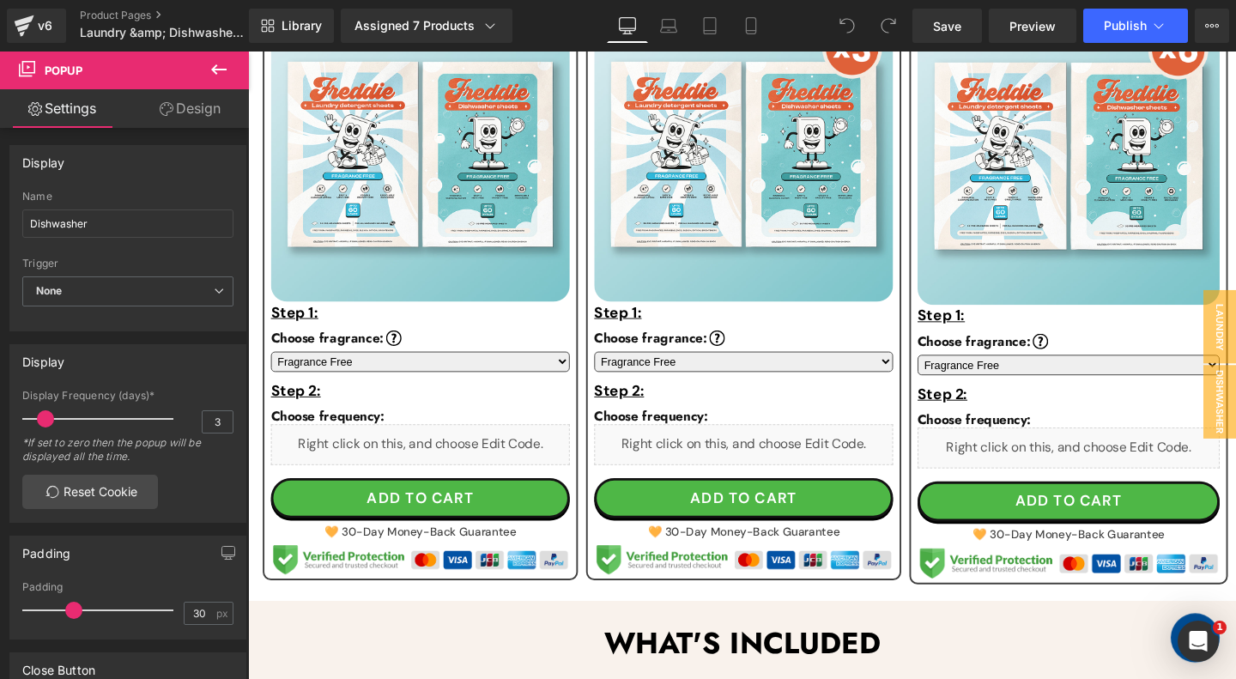
scroll to position [1151, 0]
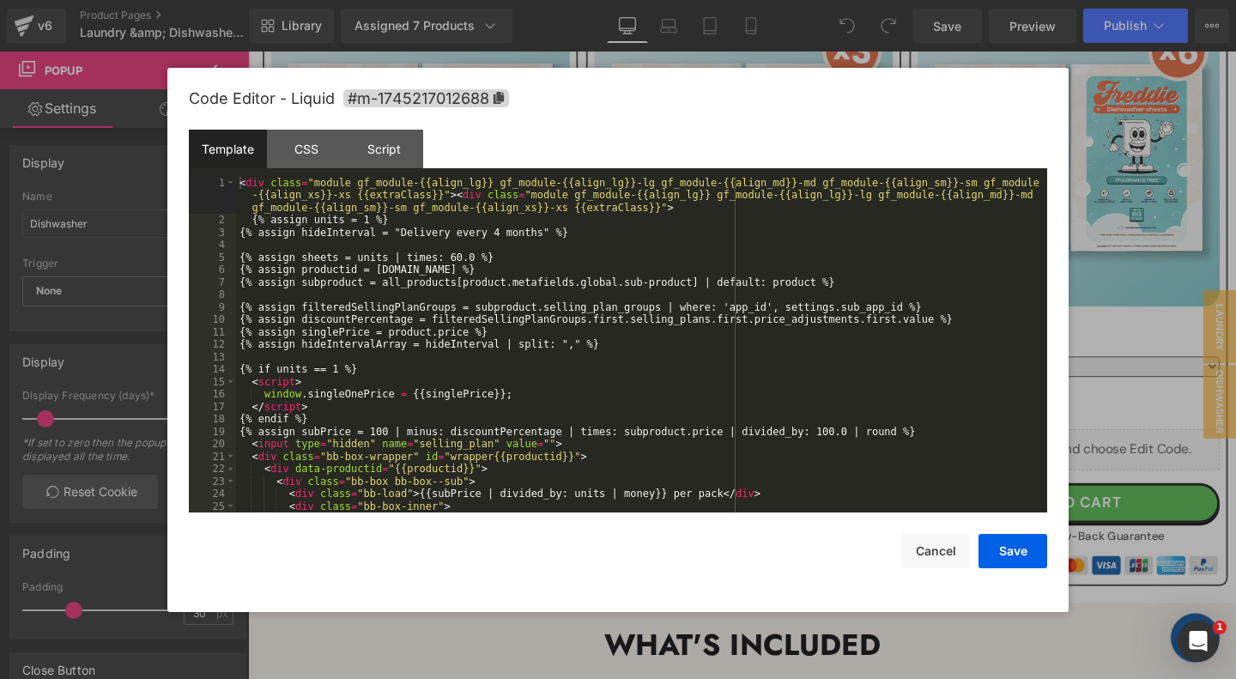
click at [547, 396] on div "< div class = "module gf_module-{{align_lg}} gf_module-{{align_lg}}-lg gf_modul…" at bounding box center [641, 370] width 811 height 386
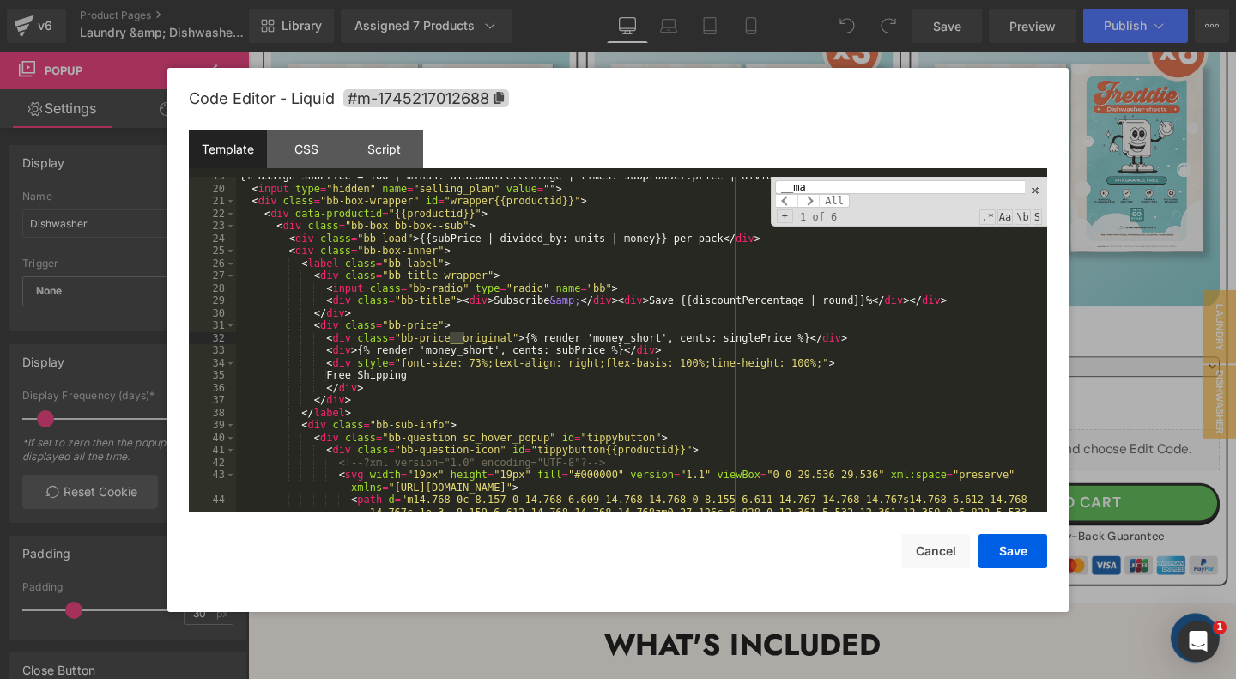
scroll to position [1338, 0]
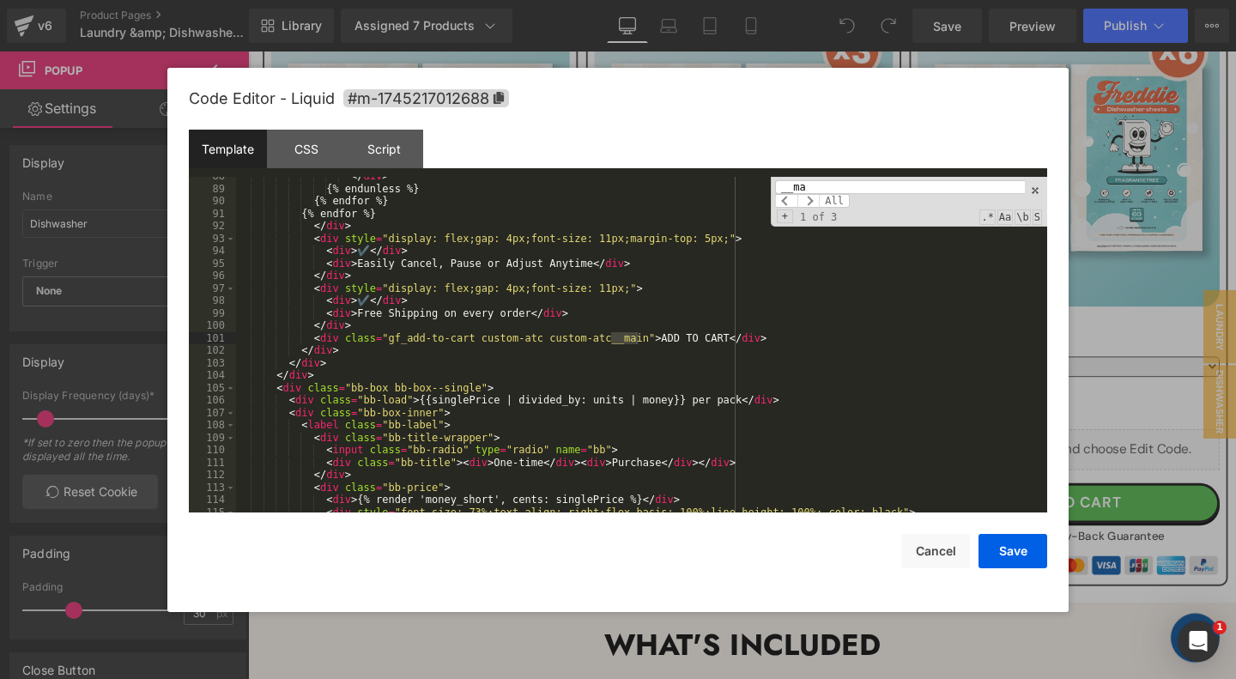
type input "__ma"
click at [807, 342] on div "</ div > {% endunless %} {% endfor %} {% endfor %} </ div > < div style = "disp…" at bounding box center [641, 350] width 811 height 361
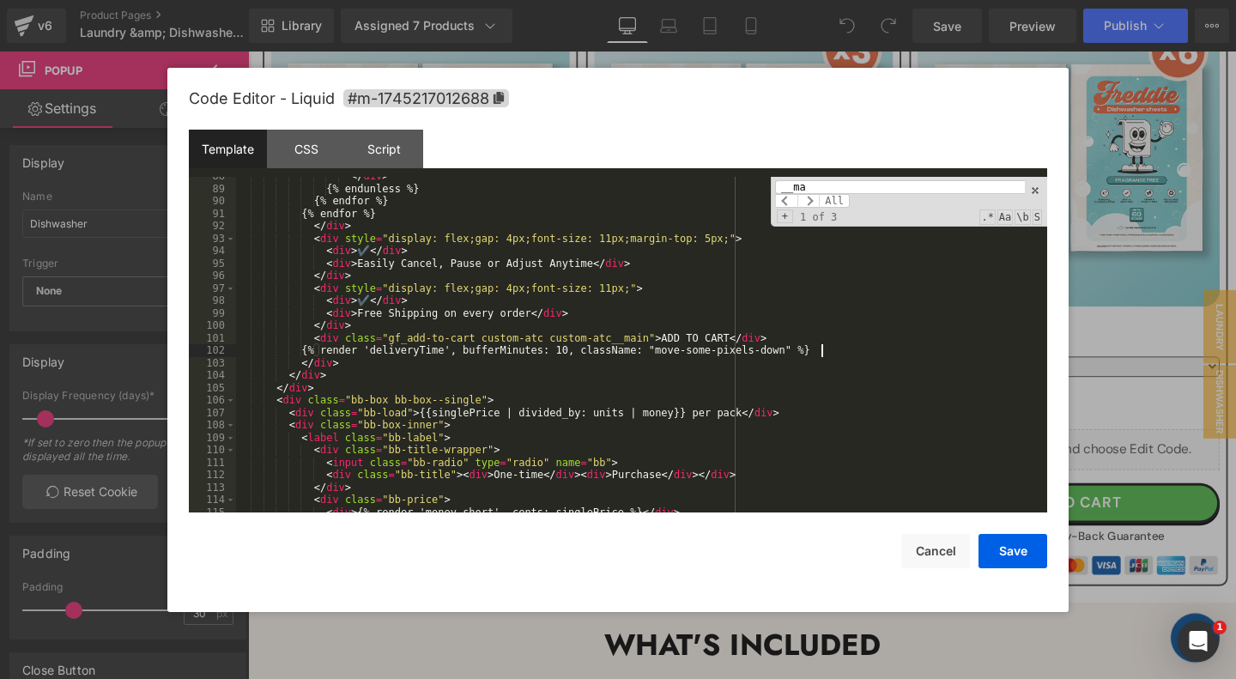
click at [883, 185] on input "__ma" at bounding box center [900, 187] width 250 height 14
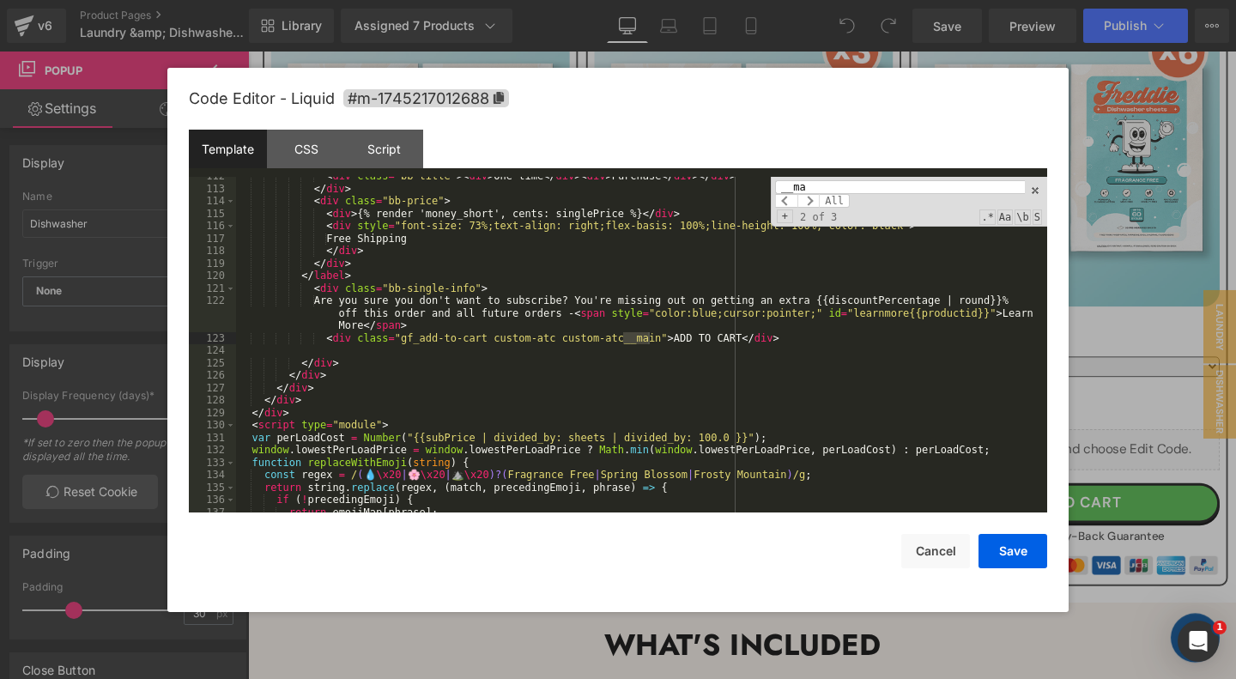
click at [791, 342] on div "< div class = "bb-title" > < div > One-time </ div > < div > Purchase </ div > …" at bounding box center [641, 350] width 811 height 361
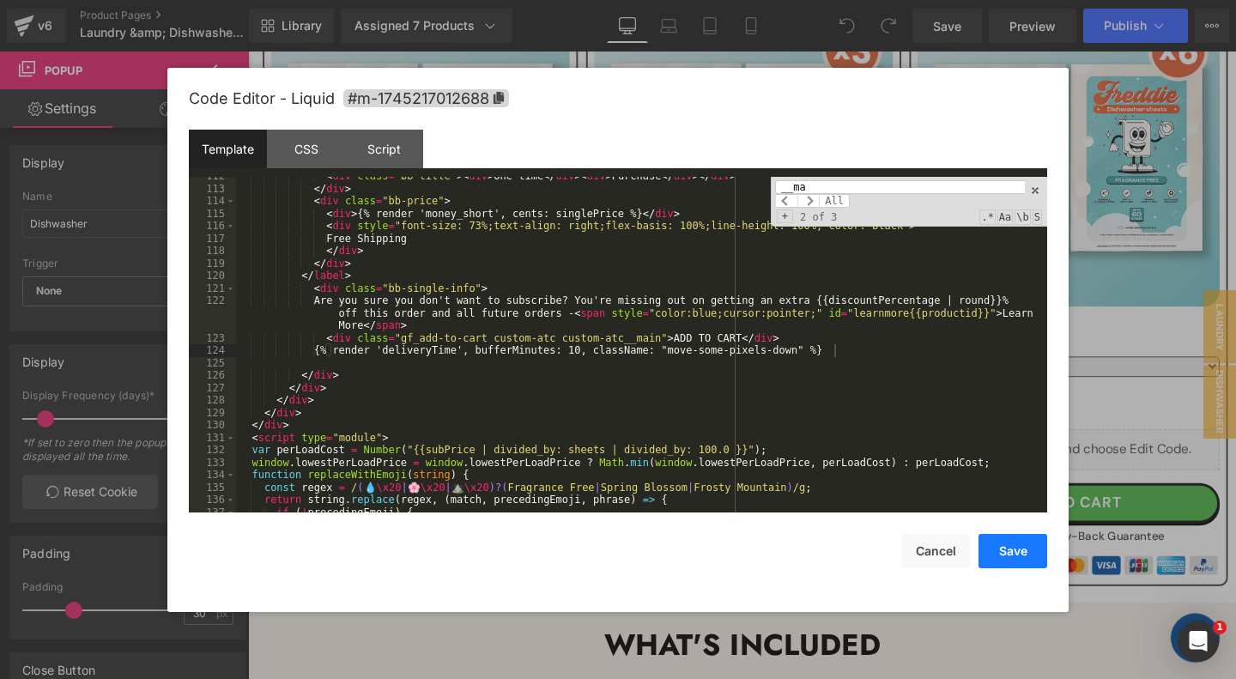
click at [1017, 548] on button "Save" at bounding box center [1012, 551] width 69 height 34
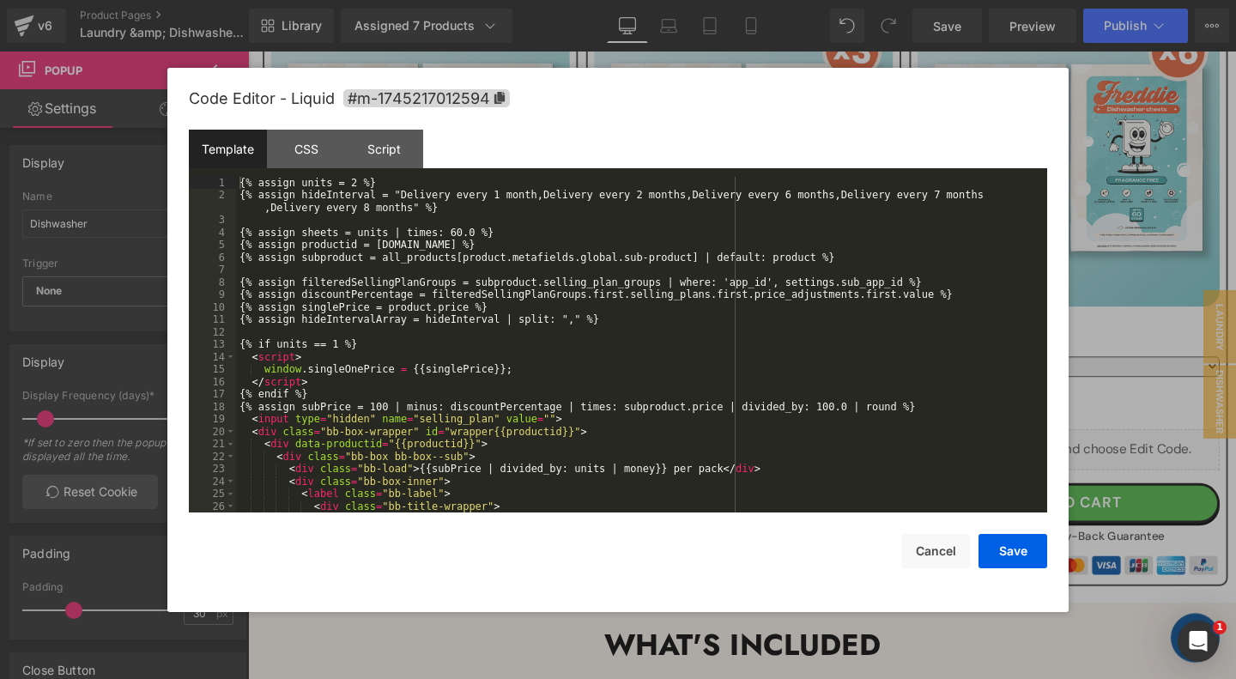
click at [734, 345] on div "{% assign units = 2 %} {% assign hideInterval = "Delivery every 1 month,Deliver…" at bounding box center [641, 357] width 811 height 361
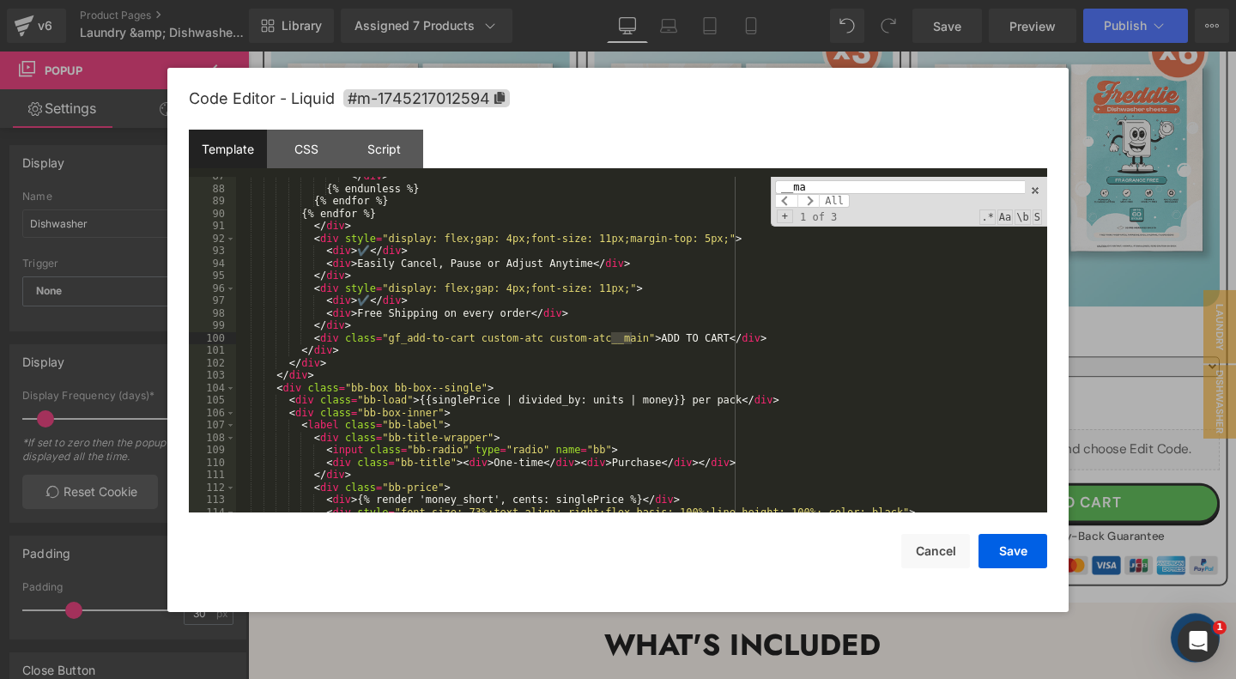
scroll to position [1313, 0]
type input "__ma"
click at [777, 340] on div "</ div > {% endunless %} {% endfor %} {% endfor %} </ div > < div style = "disp…" at bounding box center [641, 350] width 811 height 361
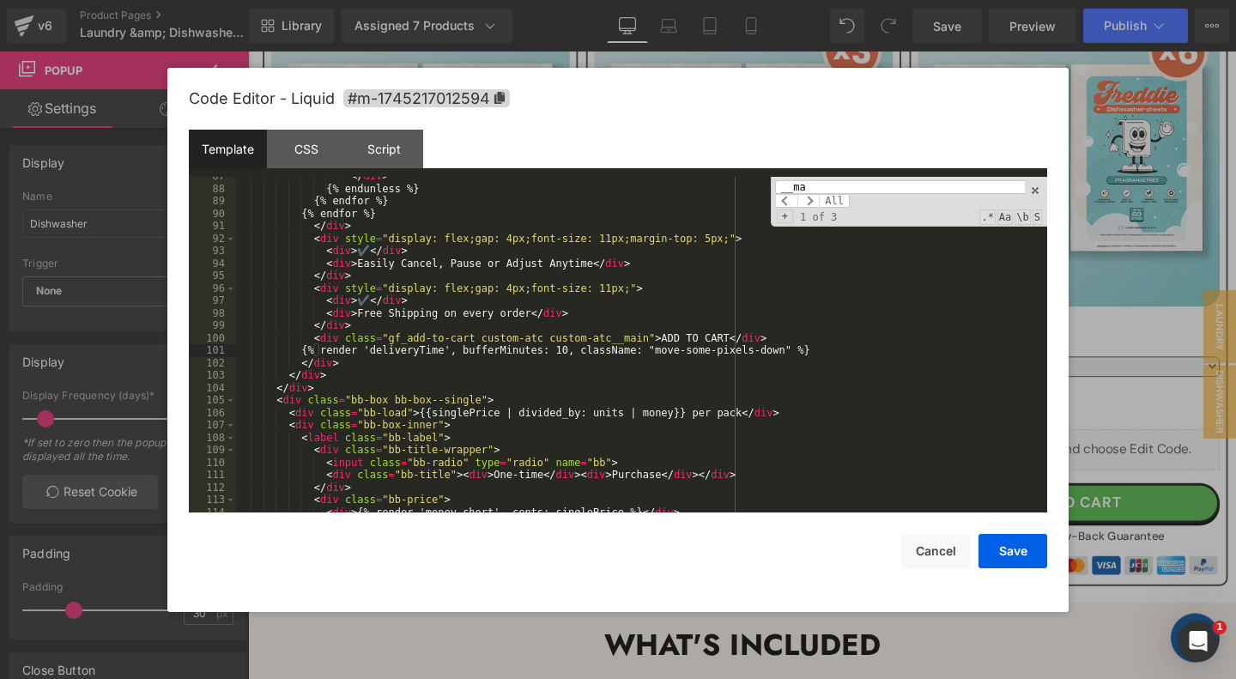
click at [899, 186] on input "__ma" at bounding box center [900, 187] width 250 height 14
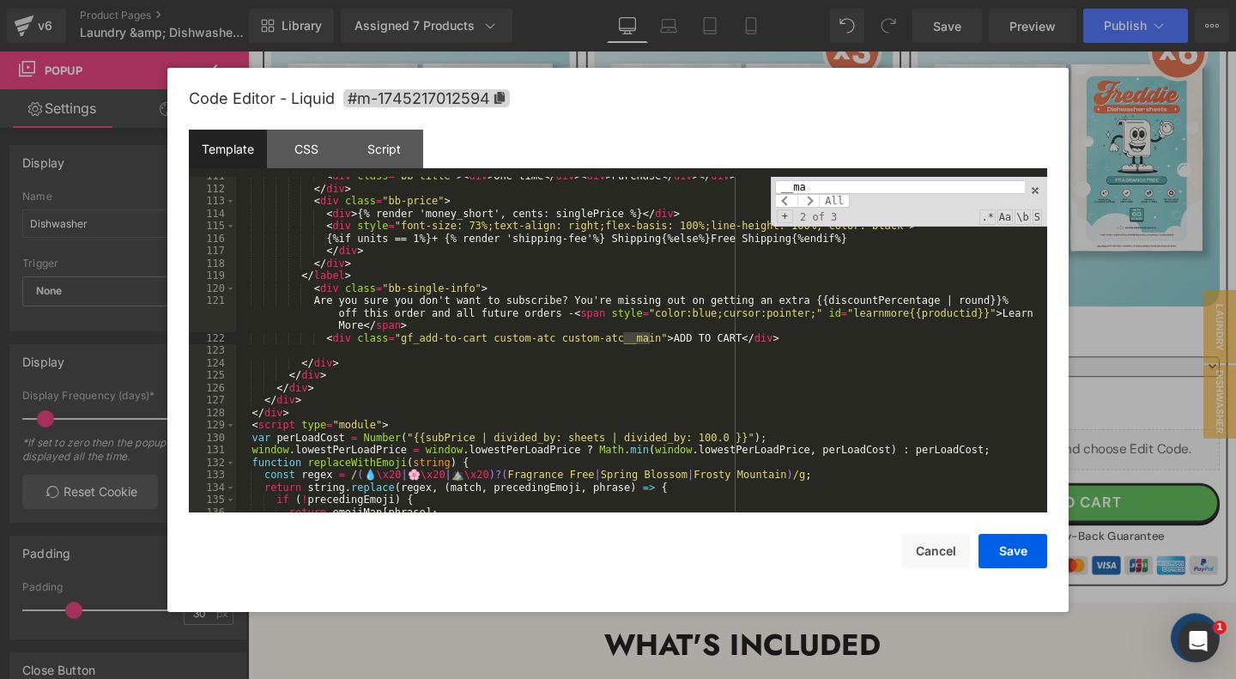
scroll to position [1612, 0]
click at [814, 336] on div "< div class = "bb-title" > < div > One-time </ div > < div > Purchase </ div > …" at bounding box center [641, 350] width 811 height 361
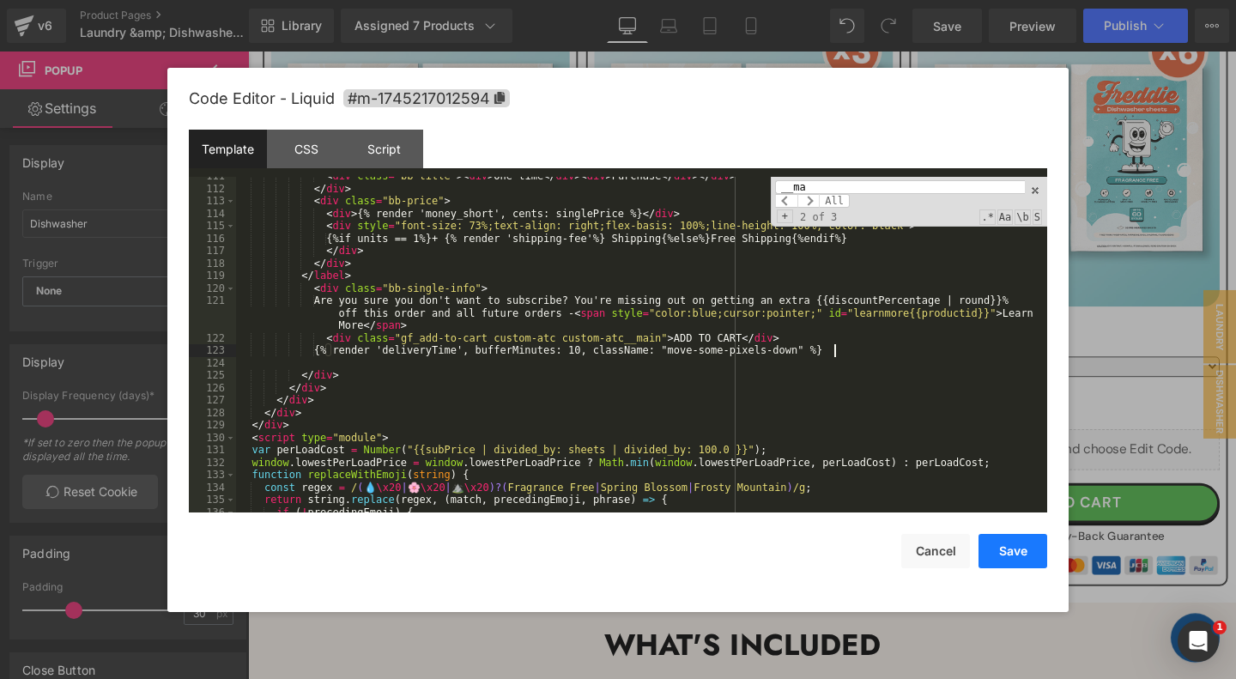
click at [1024, 548] on button "Save" at bounding box center [1012, 551] width 69 height 34
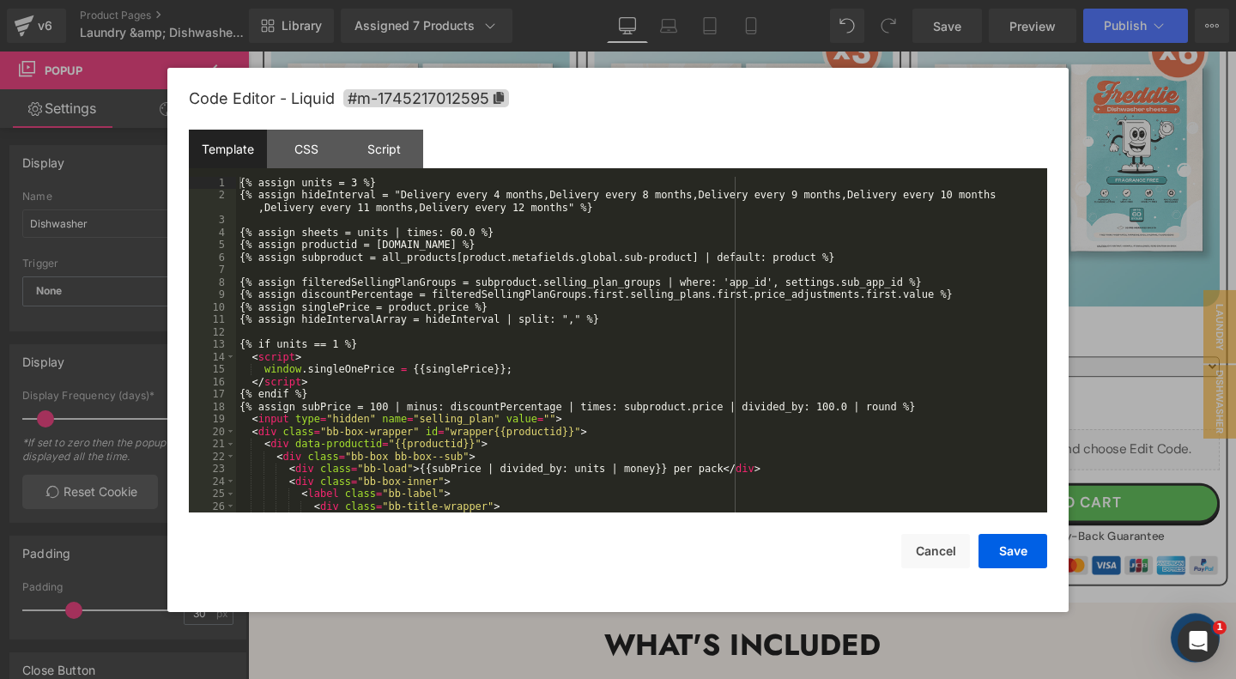
click at [826, 321] on div "{% assign units = 3 %} {% assign hideInterval = "Delivery every 4 months,Delive…" at bounding box center [641, 357] width 811 height 361
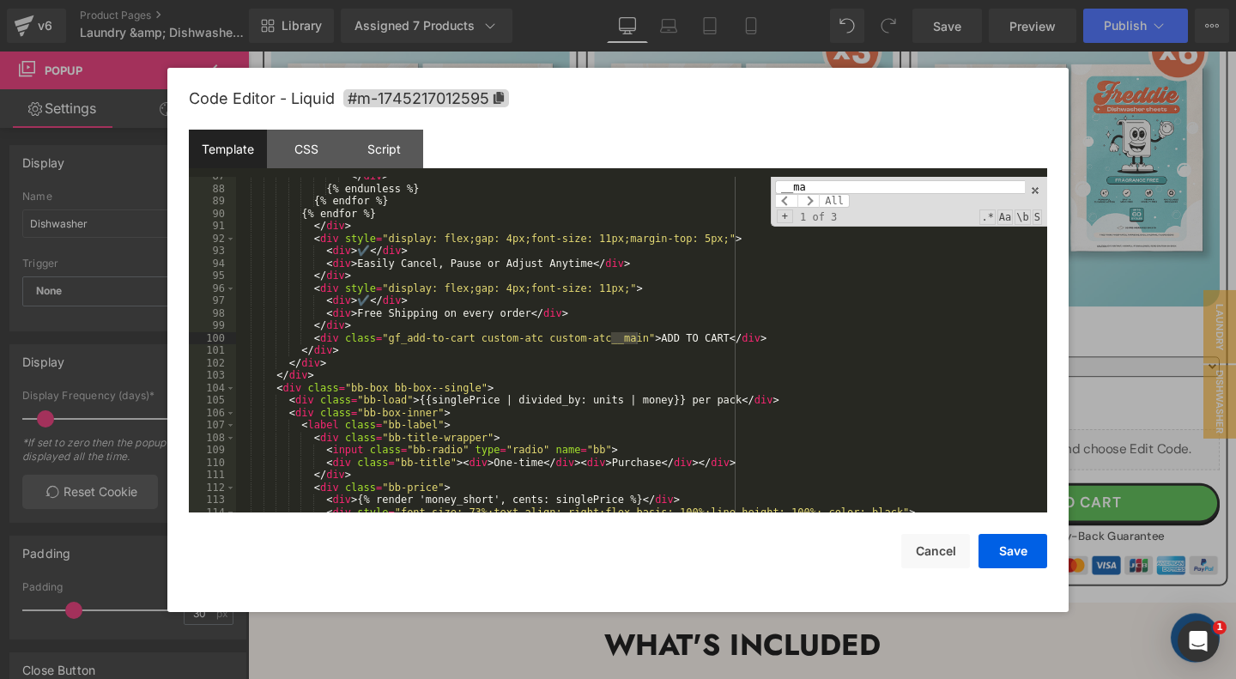
scroll to position [1313, 0]
type input "__ma"
click at [776, 339] on div "</ div > {% endunless %} {% endfor %} {% endfor %} </ div > < div style = "disp…" at bounding box center [641, 350] width 811 height 361
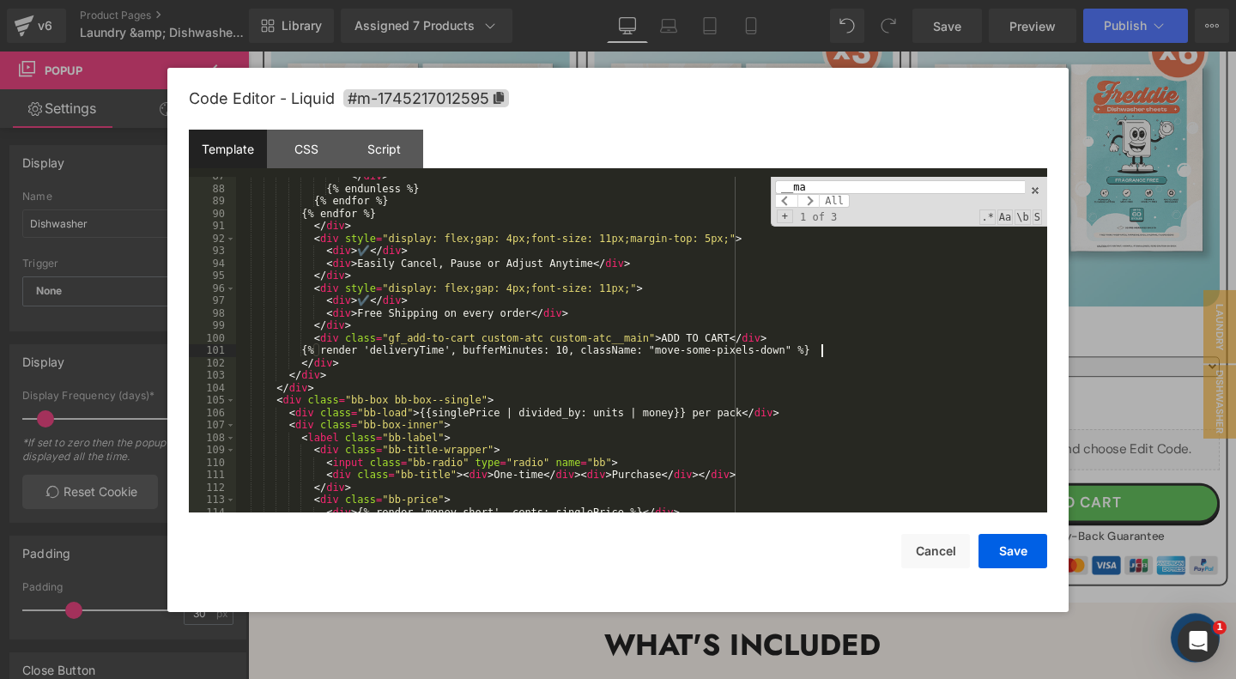
click at [840, 185] on input "__ma" at bounding box center [900, 187] width 250 height 14
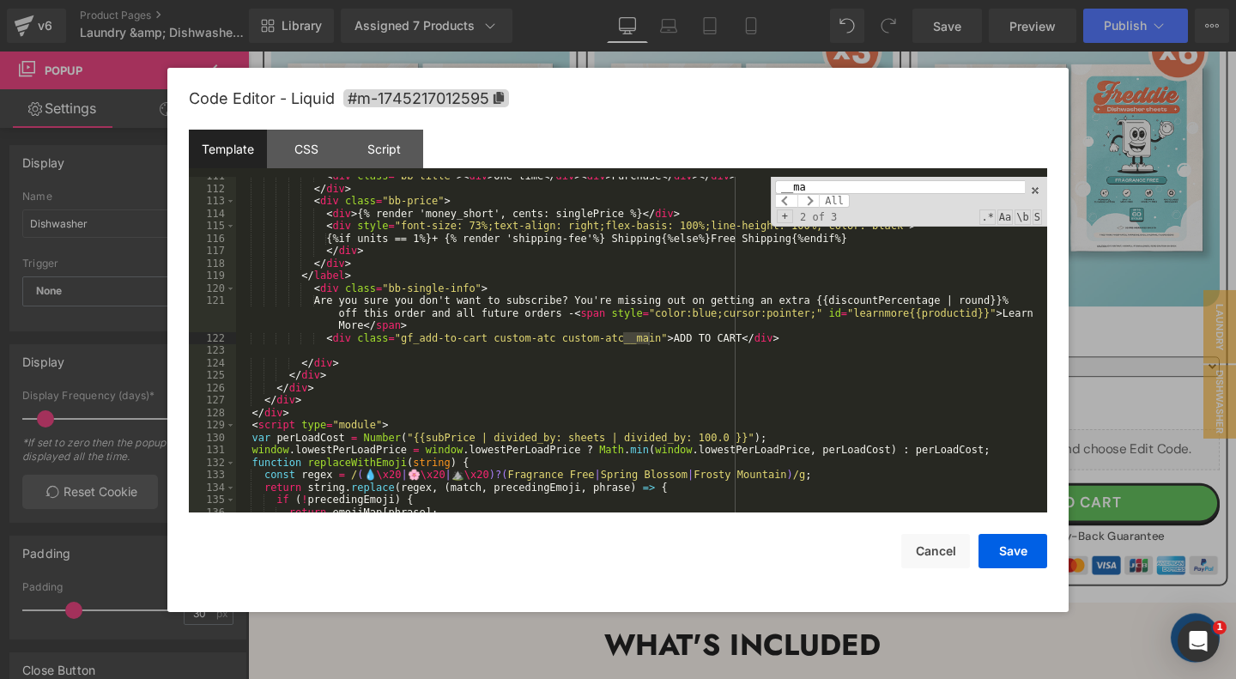
scroll to position [1612, 0]
click at [788, 340] on div "< div class = "bb-title" > < div > One-time </ div > < div > Purchase </ div > …" at bounding box center [641, 350] width 811 height 361
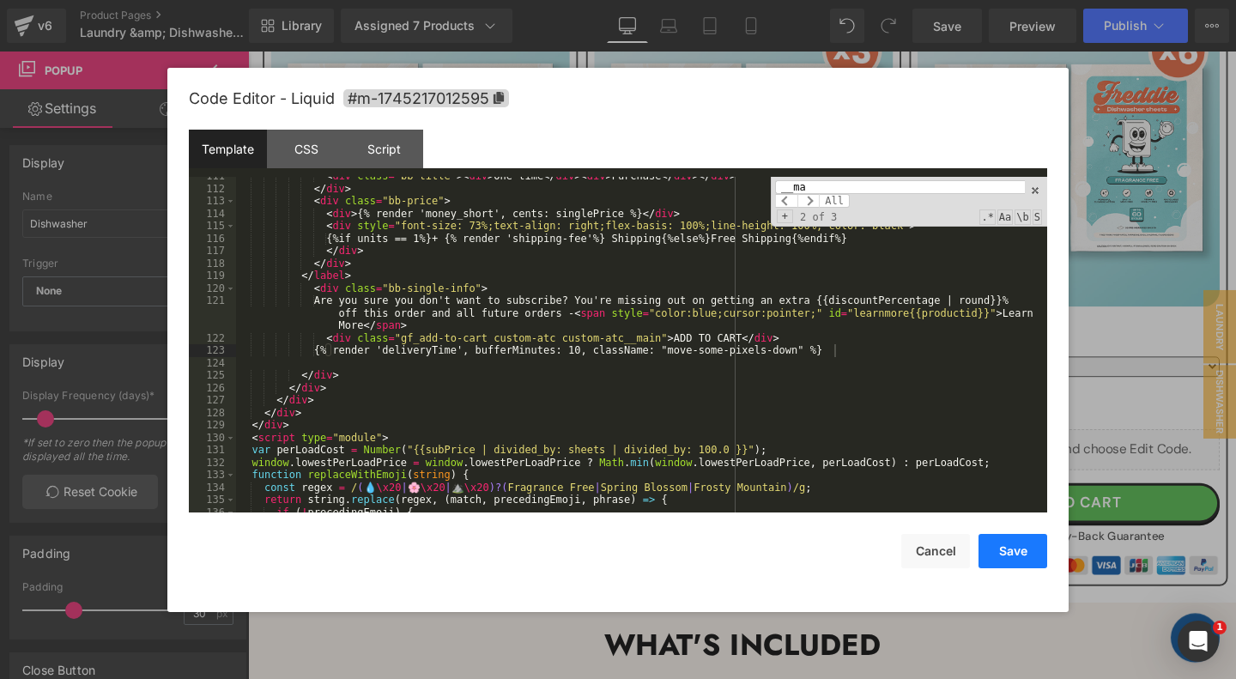
click at [1022, 560] on button "Save" at bounding box center [1012, 551] width 69 height 34
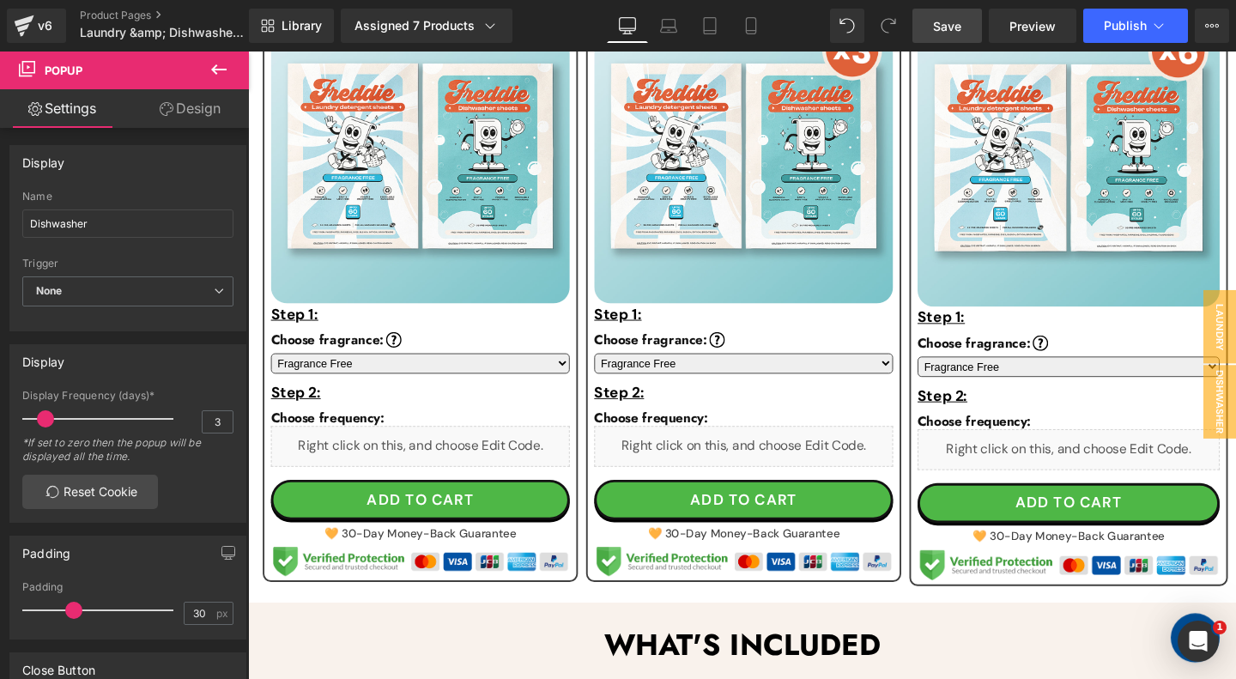
click at [941, 32] on span "Save" at bounding box center [947, 26] width 28 height 18
click at [1036, 29] on span "Preview" at bounding box center [1032, 26] width 46 height 18
click at [1124, 21] on span "Publish" at bounding box center [1125, 26] width 43 height 14
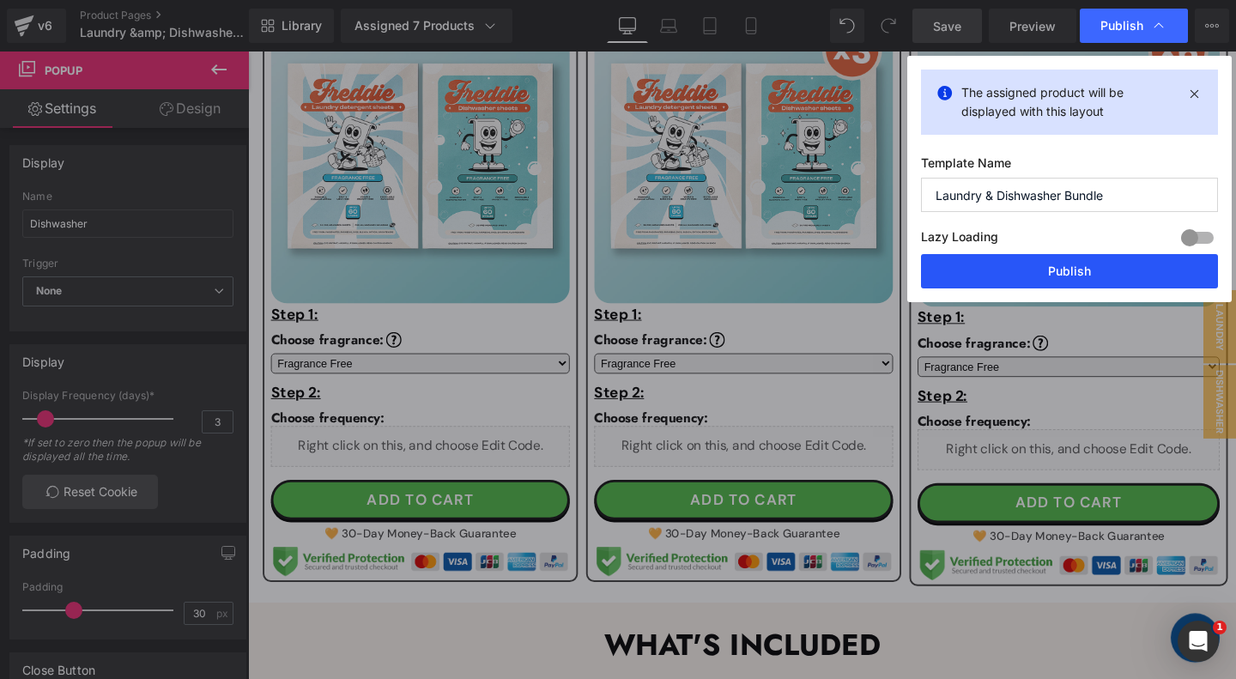
click at [992, 275] on button "Publish" at bounding box center [1069, 271] width 297 height 34
